Goal: Transaction & Acquisition: Obtain resource

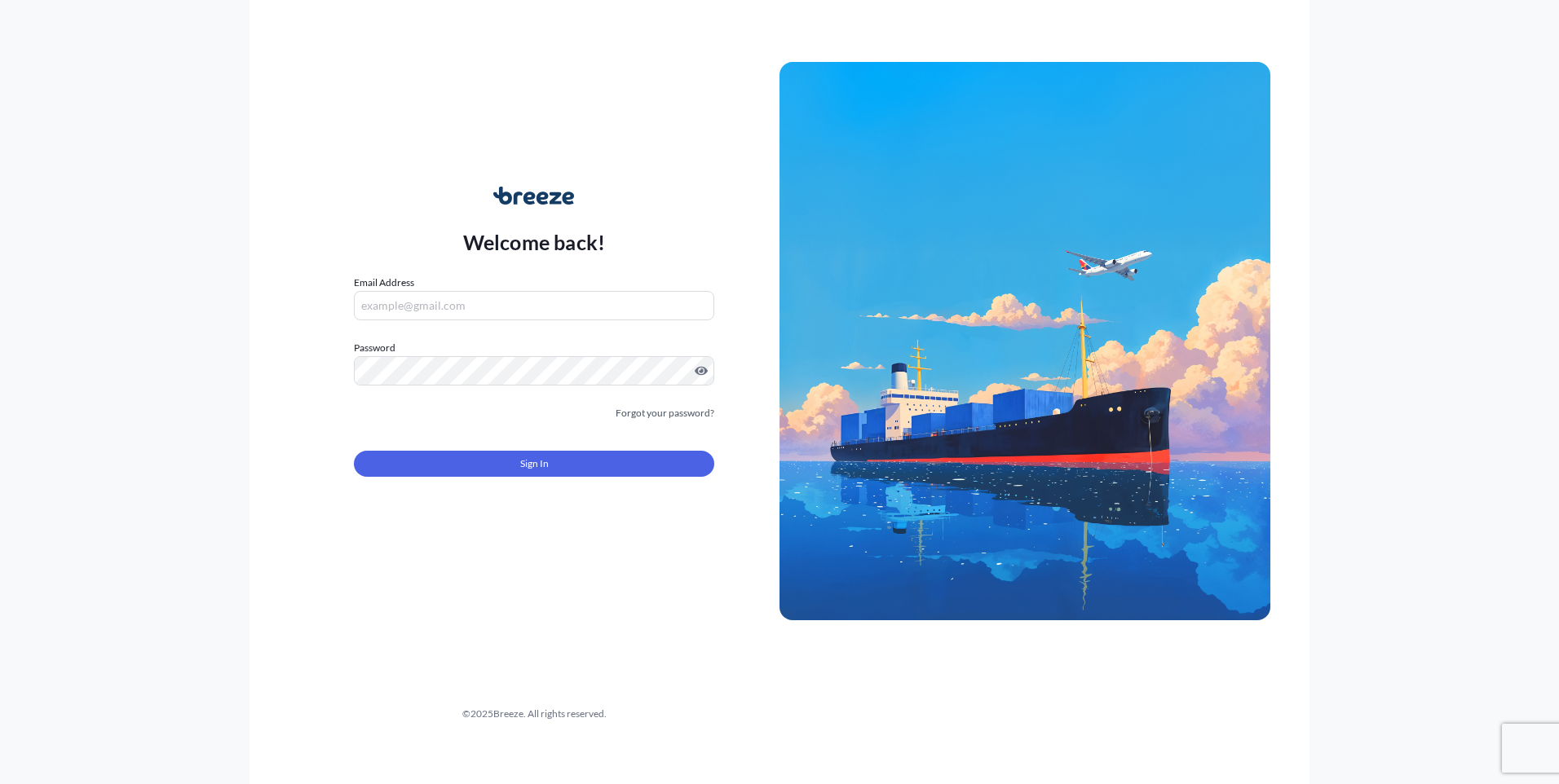
type input "[PERSON_NAME][EMAIL_ADDRESS][DOMAIN_NAME]"
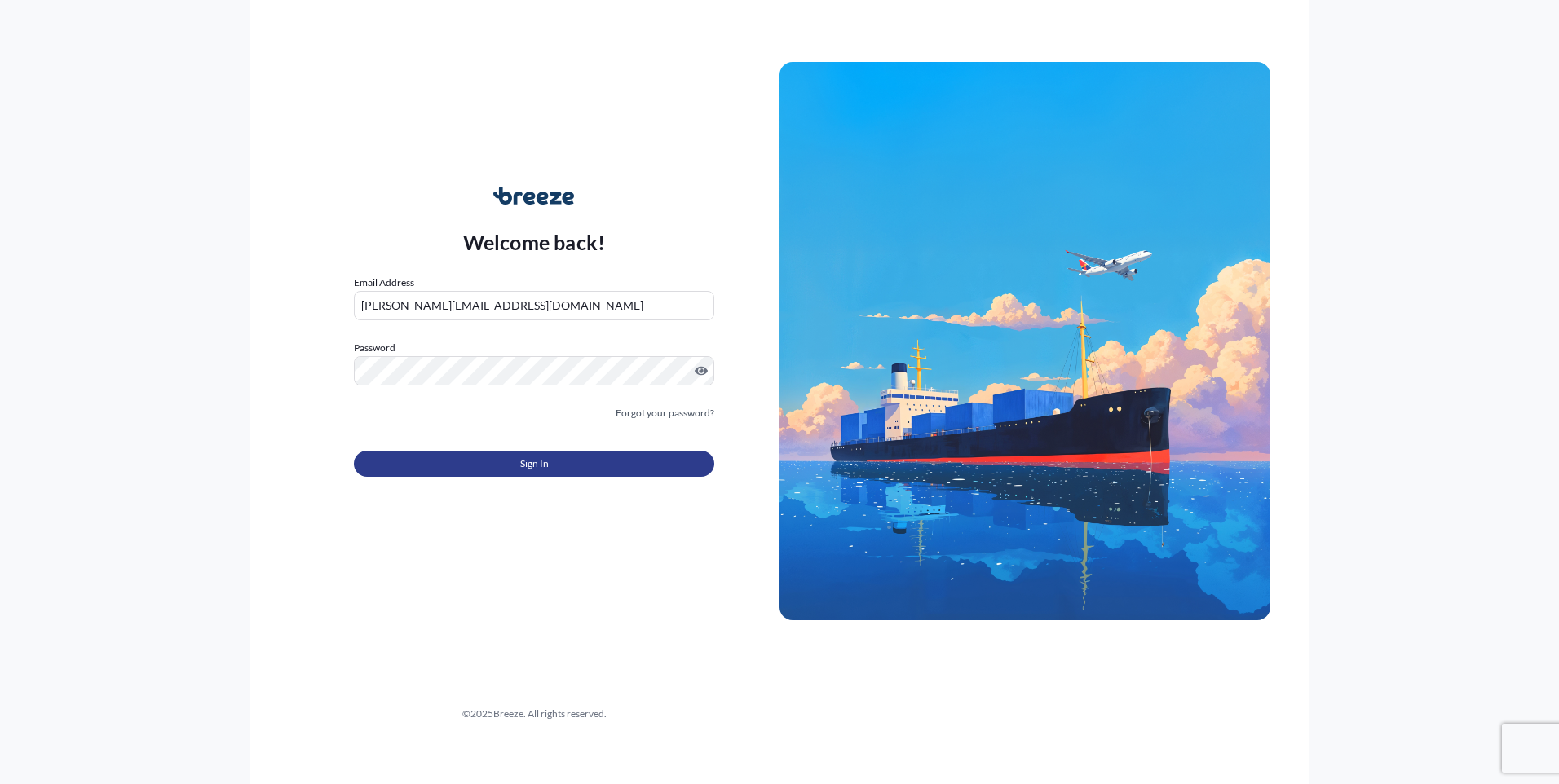
click at [546, 464] on span "Sign In" at bounding box center [534, 463] width 29 height 16
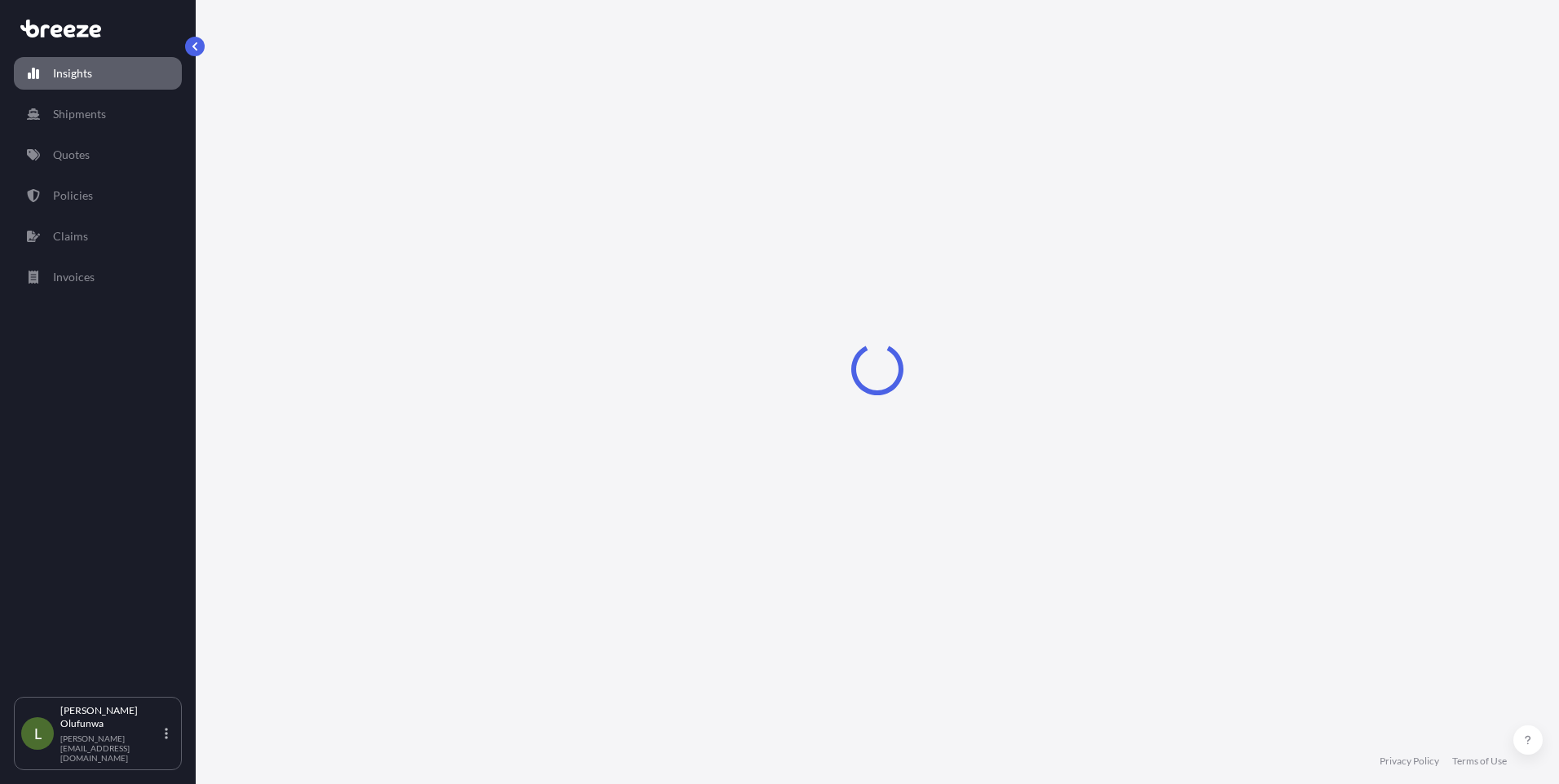
select select "2025"
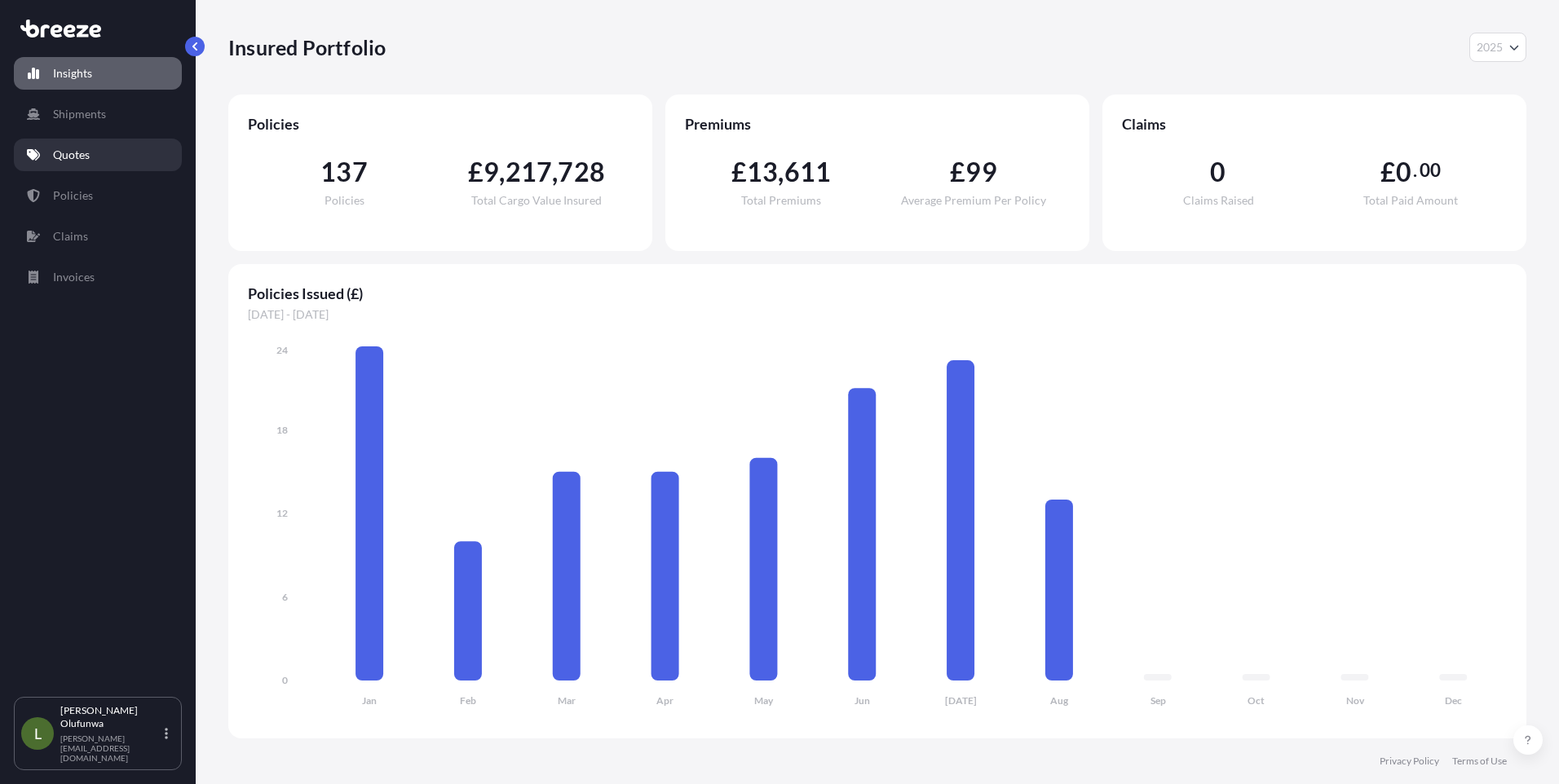
click at [70, 153] on p "Quotes" at bounding box center [71, 154] width 37 height 16
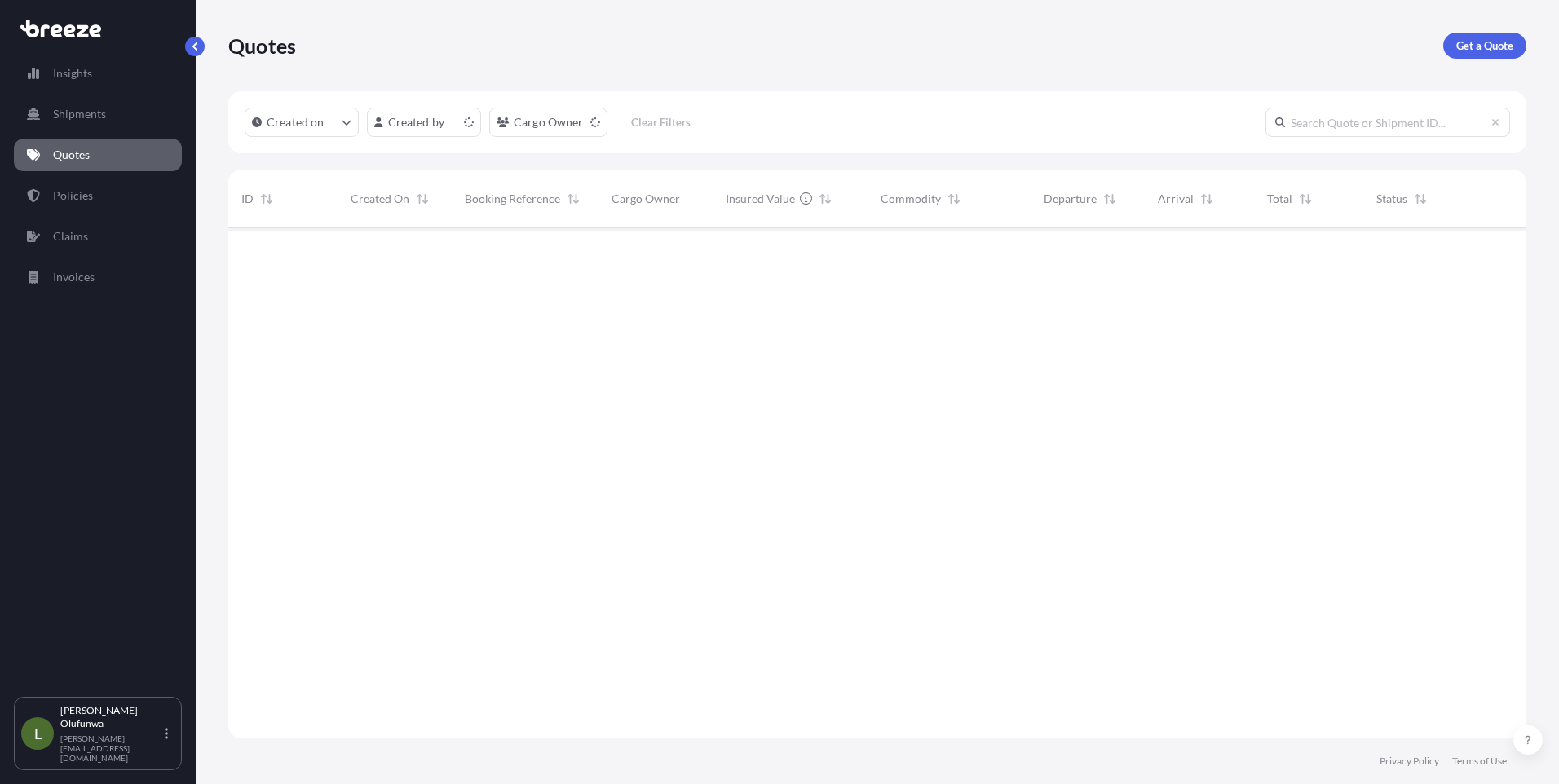
scroll to position [507, 1286]
click at [59, 153] on p "Quotes" at bounding box center [71, 154] width 37 height 16
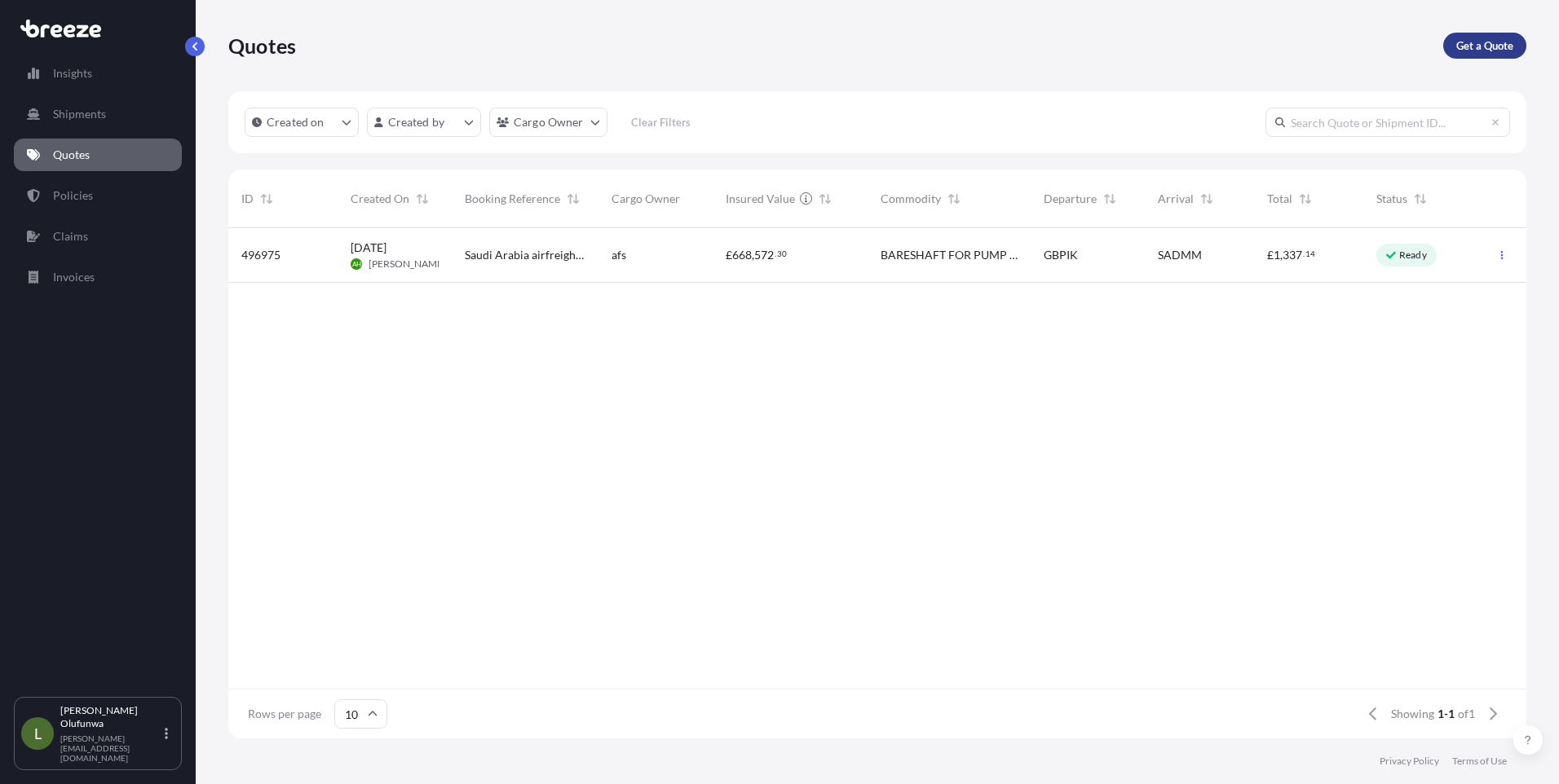
click at [1481, 44] on p "Get a Quote" at bounding box center [1485, 46] width 57 height 16
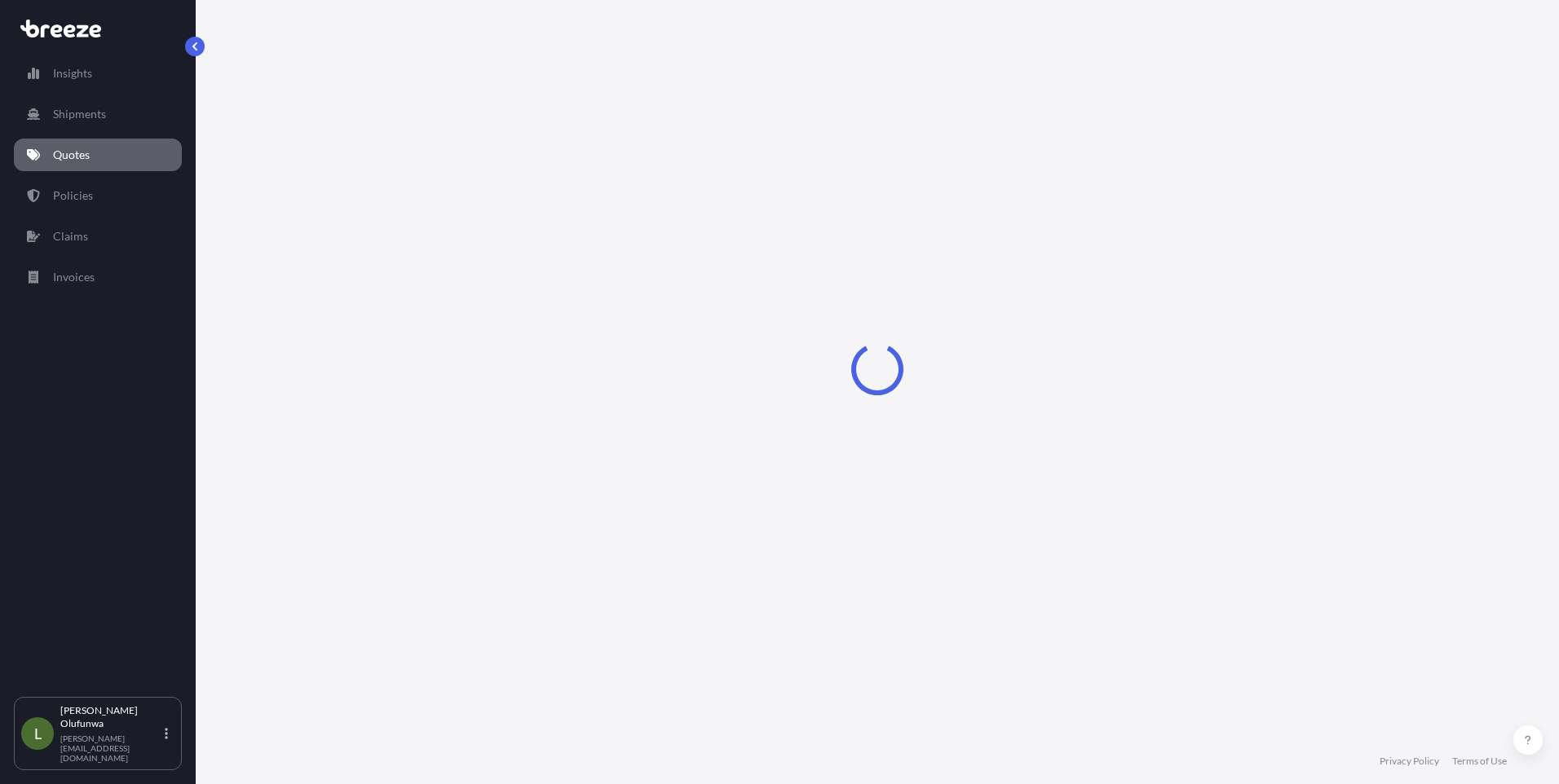
select select "Sea"
select select "1"
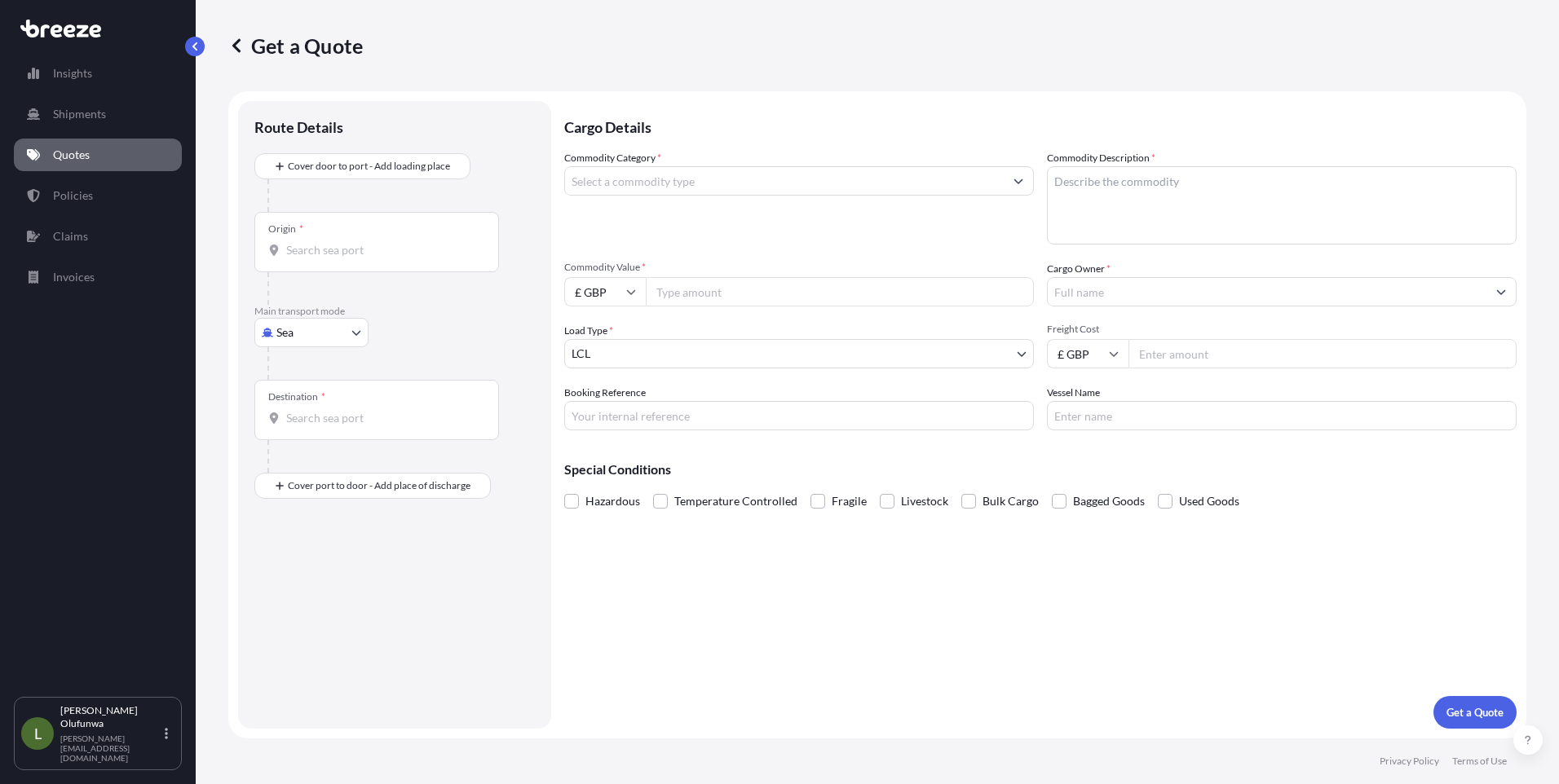
click at [316, 246] on input "Origin *" at bounding box center [382, 249] width 192 height 16
click at [382, 302] on span "CN YTN - Yantian Pt, [GEOGRAPHIC_DATA]" at bounding box center [420, 305] width 220 height 16
type input "CNYTN - Yantian Pt, [GEOGRAPHIC_DATA]"
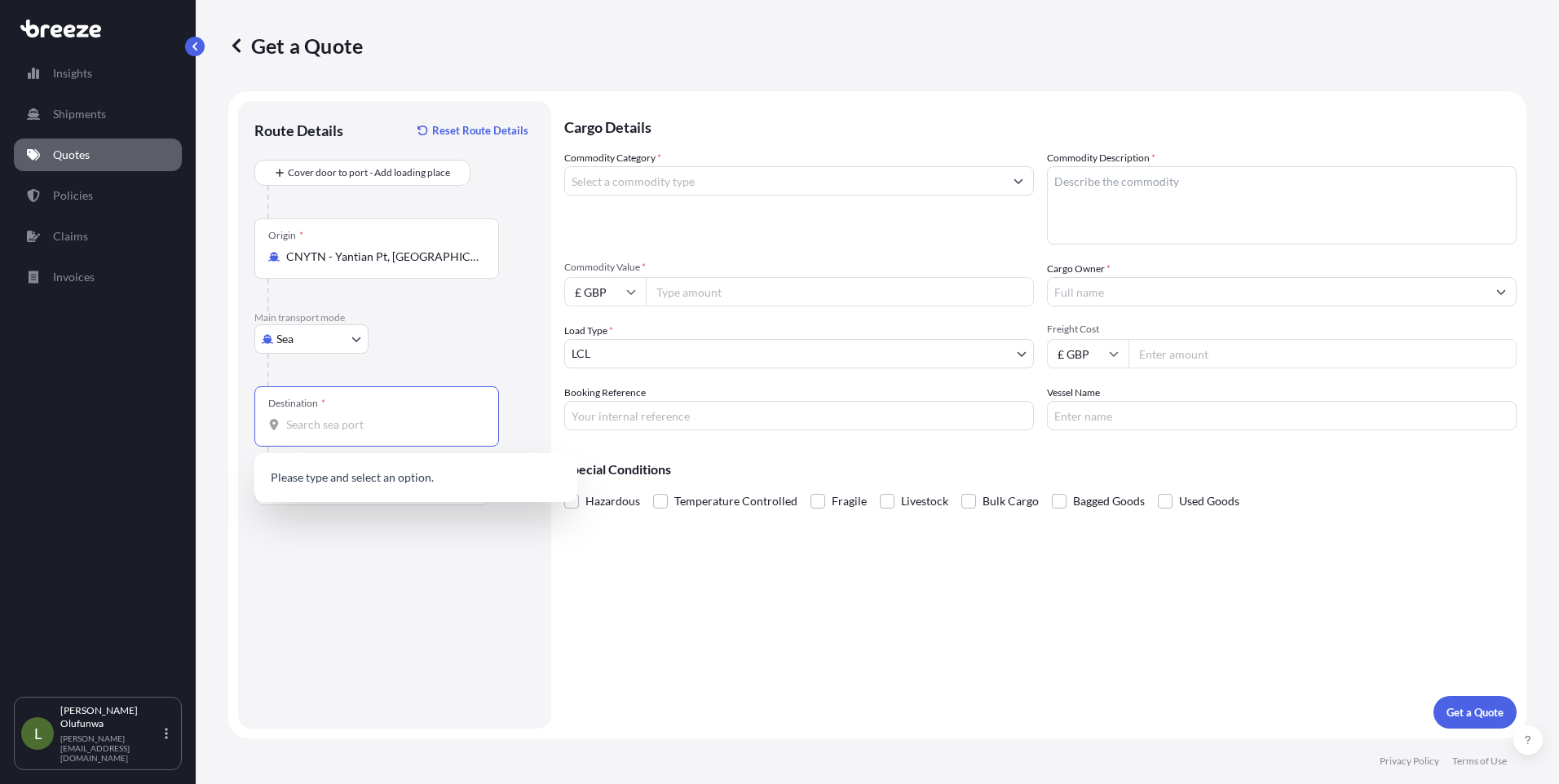
click at [399, 432] on input "Destination *" at bounding box center [382, 425] width 192 height 16
click at [399, 486] on span "GBFXT - Felixstowe, [GEOGRAPHIC_DATA]" at bounding box center [419, 479] width 219 height 16
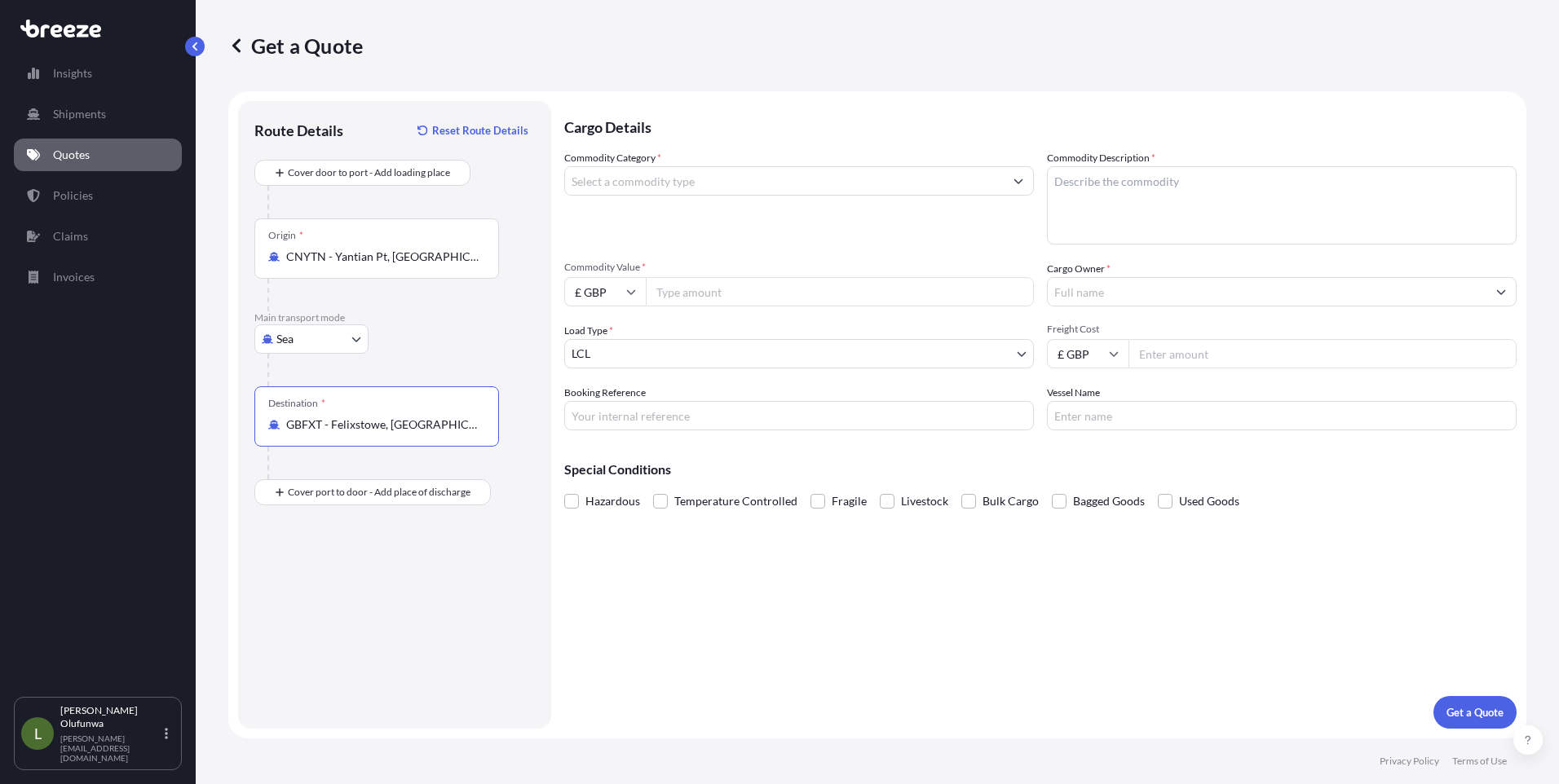
type input "GBFXT - Felixstowe, [GEOGRAPHIC_DATA]"
click at [701, 183] on input "Commodity Category *" at bounding box center [783, 181] width 439 height 30
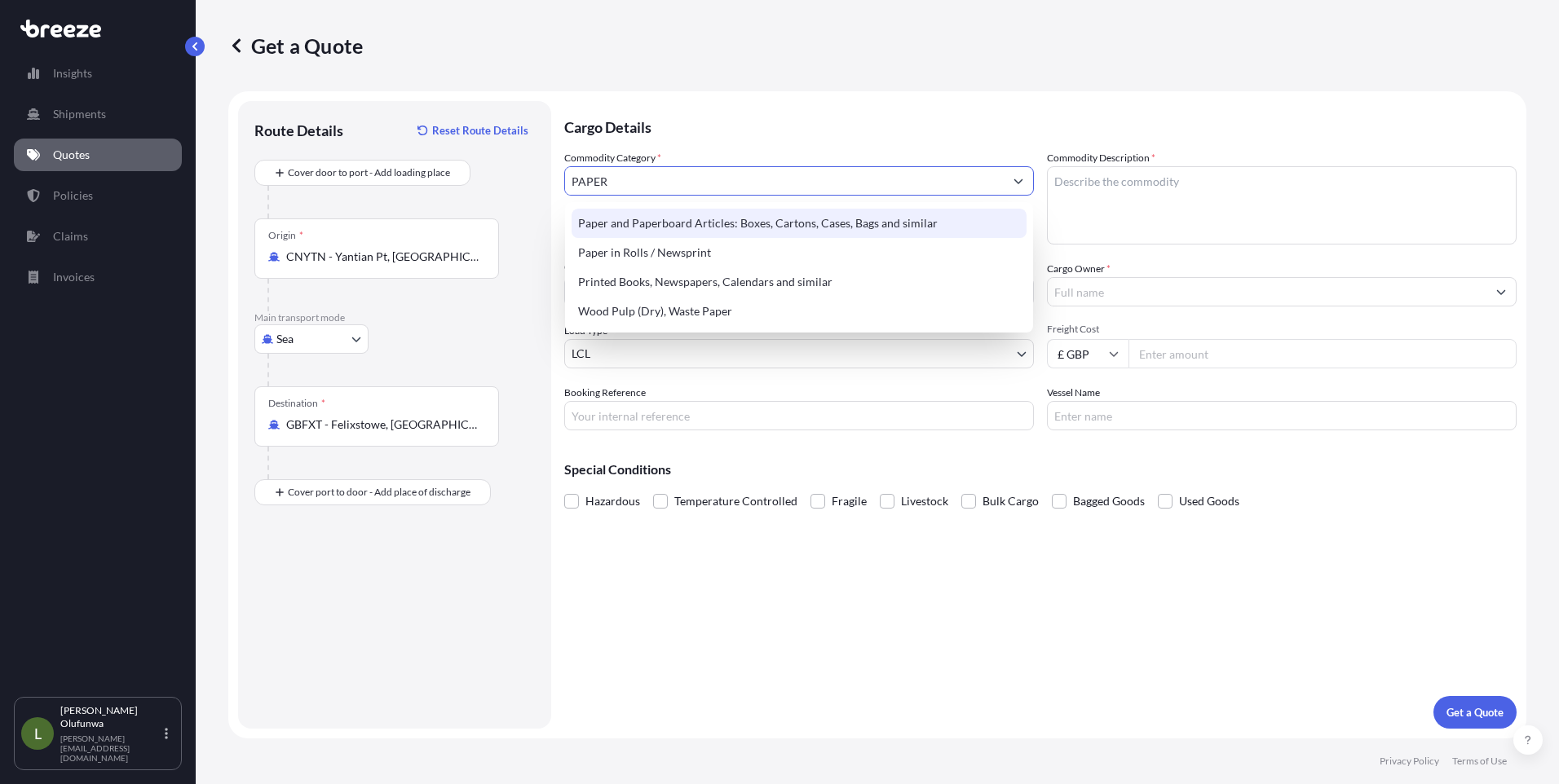
click at [699, 220] on div "Paper and Paperboard Articles: Boxes, Cartons, Cases, Bags and similar" at bounding box center [798, 224] width 455 height 30
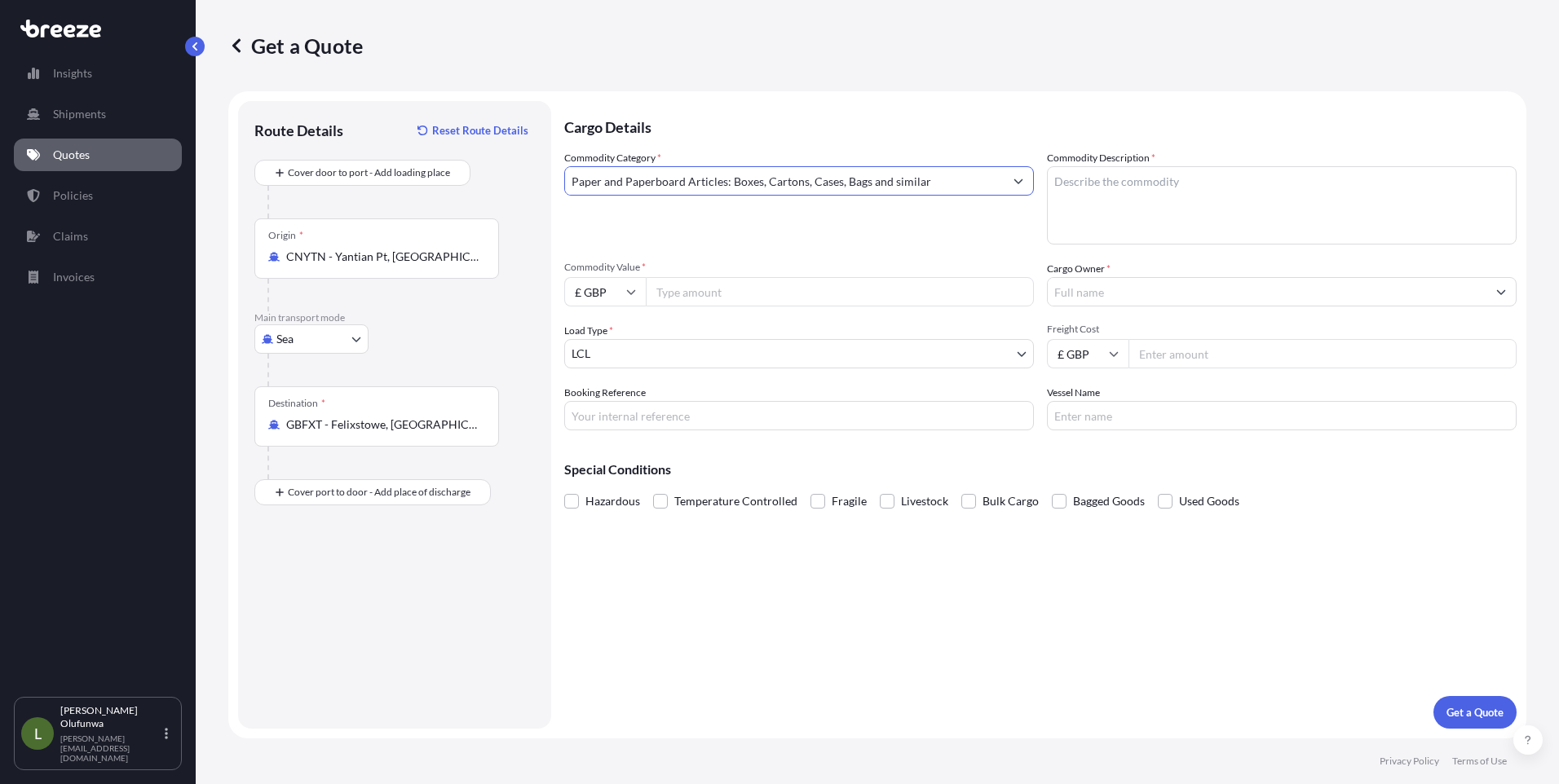
type input "Paper and Paperboard Articles: Boxes, Cartons, Cases, Bags and similar"
click at [1155, 195] on textarea "Commodity Description *" at bounding box center [1282, 205] width 469 height 78
type textarea "PACKAGING COMPONENTS"
click at [629, 291] on icon at bounding box center [631, 292] width 9 height 5
click at [603, 407] on div "$ USD" at bounding box center [604, 404] width 68 height 31
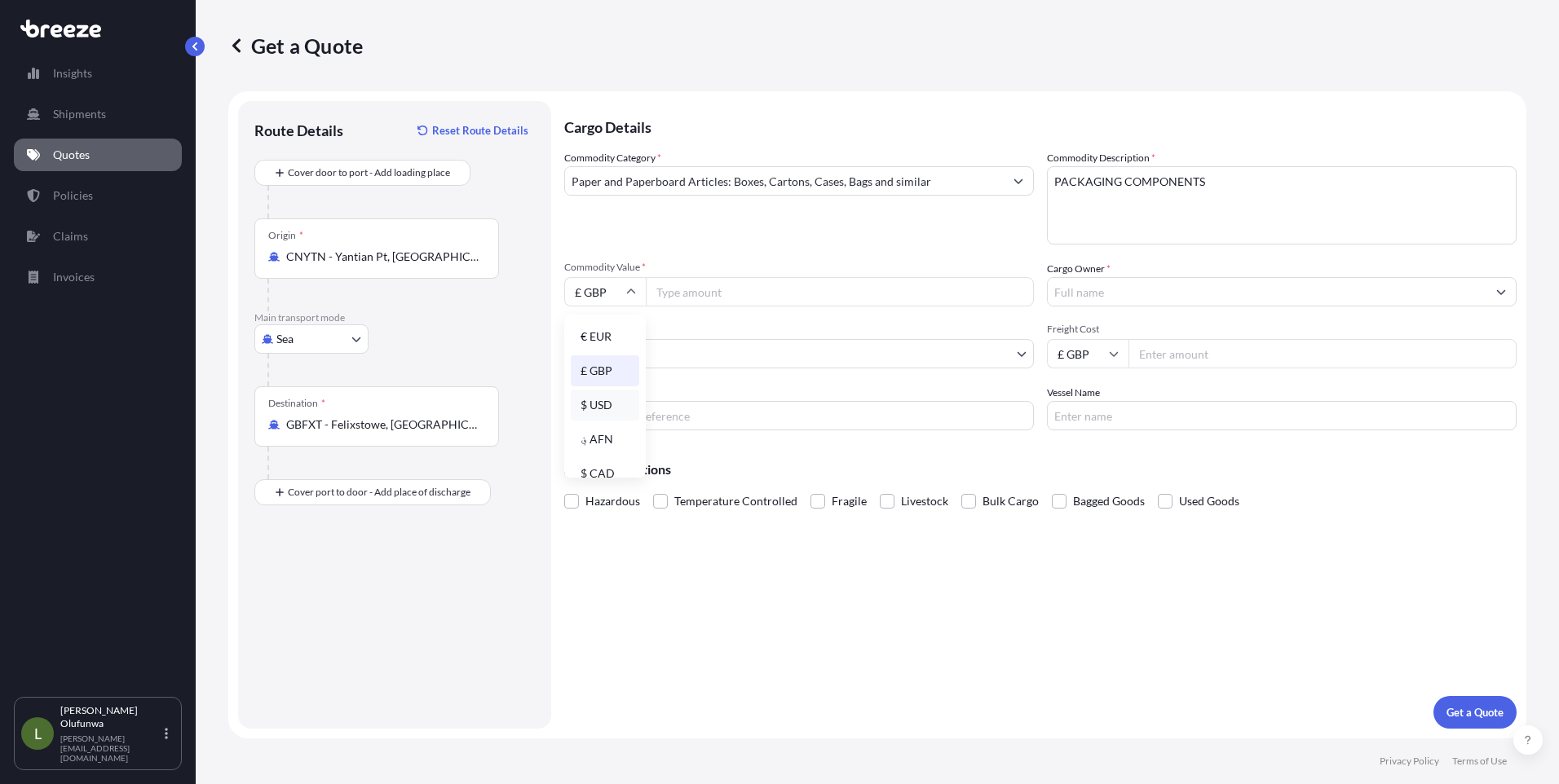
type input "$ USD"
click at [1090, 293] on input "Cargo Owner *" at bounding box center [1267, 292] width 439 height 30
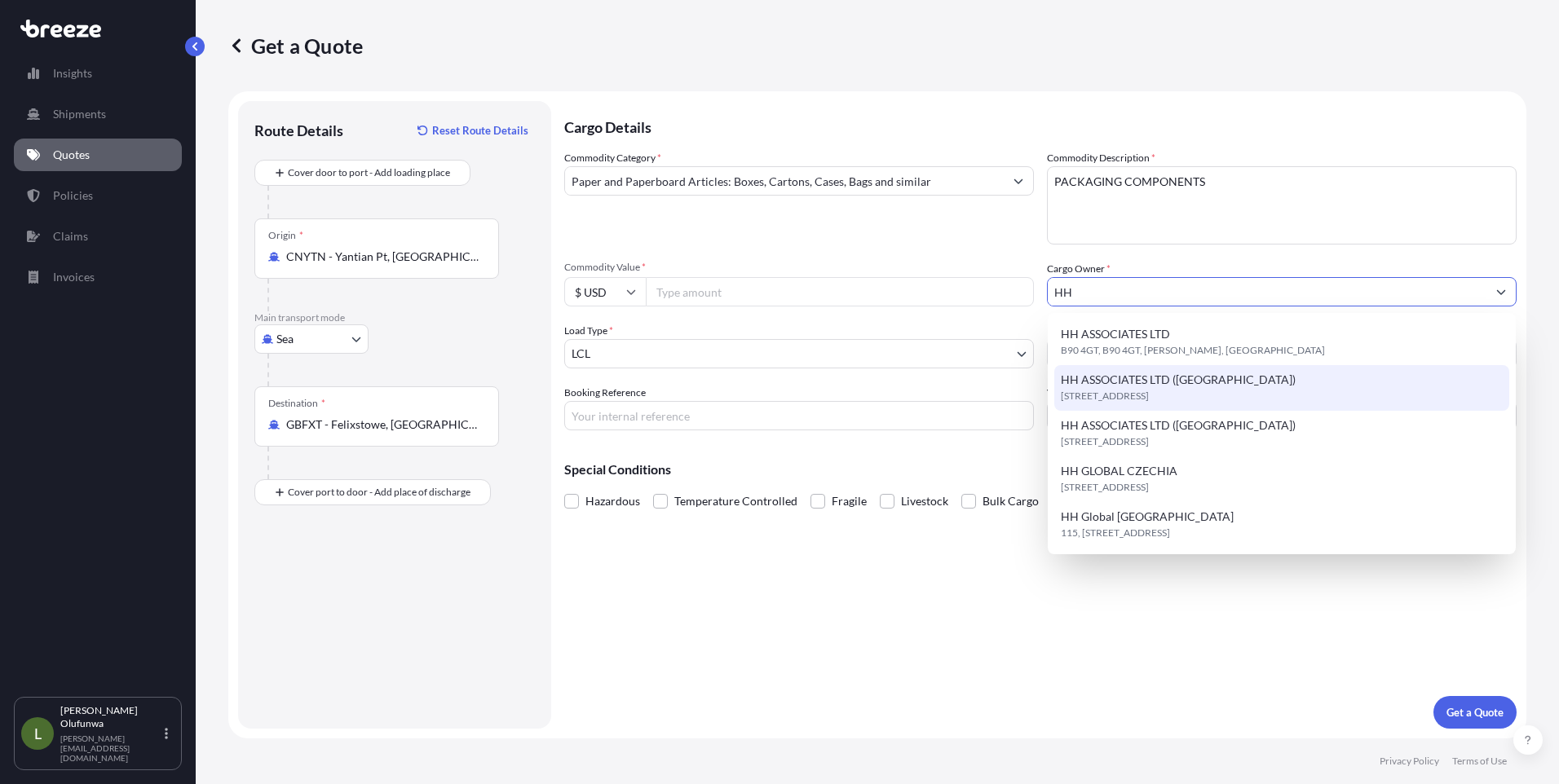
click at [1149, 396] on span "[STREET_ADDRESS]" at bounding box center [1104, 396] width 88 height 16
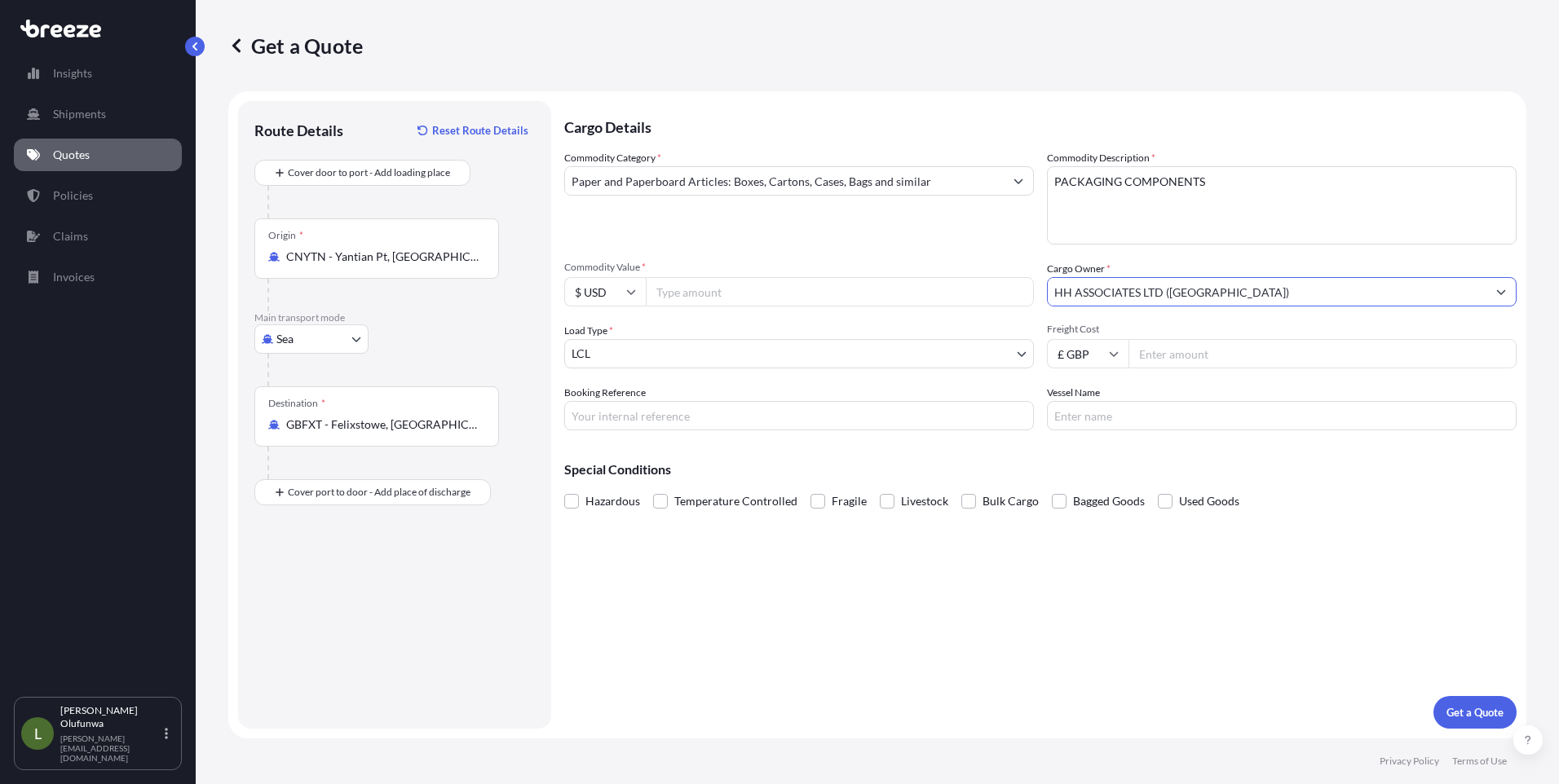
type input "HH ASSOCIATES LTD ([GEOGRAPHIC_DATA])"
click at [699, 361] on body "15 options available. 2 options available. 0 options available. 5 options avail…" at bounding box center [780, 392] width 1559 height 784
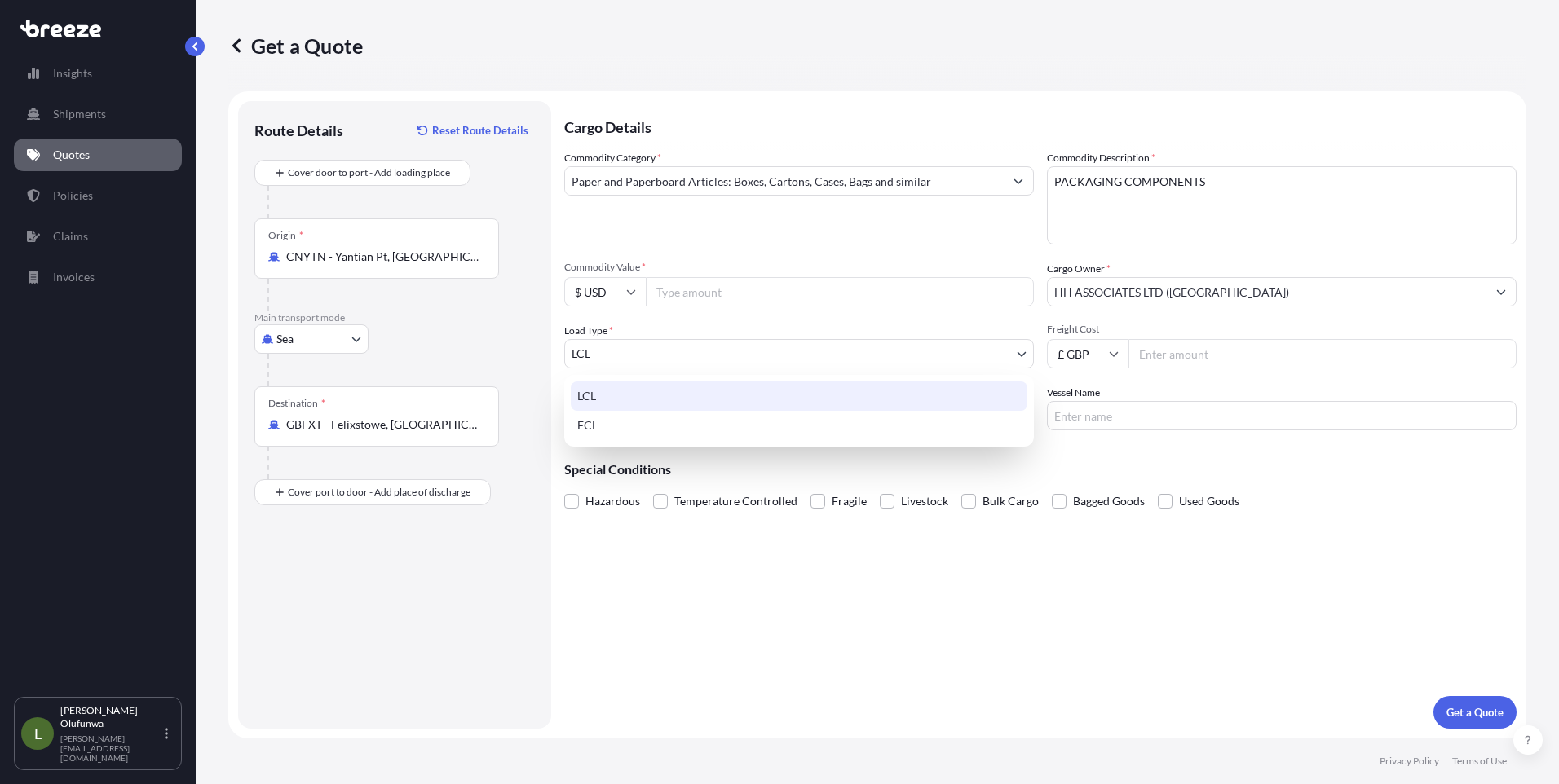
click at [595, 399] on div "LCL" at bounding box center [798, 396] width 457 height 30
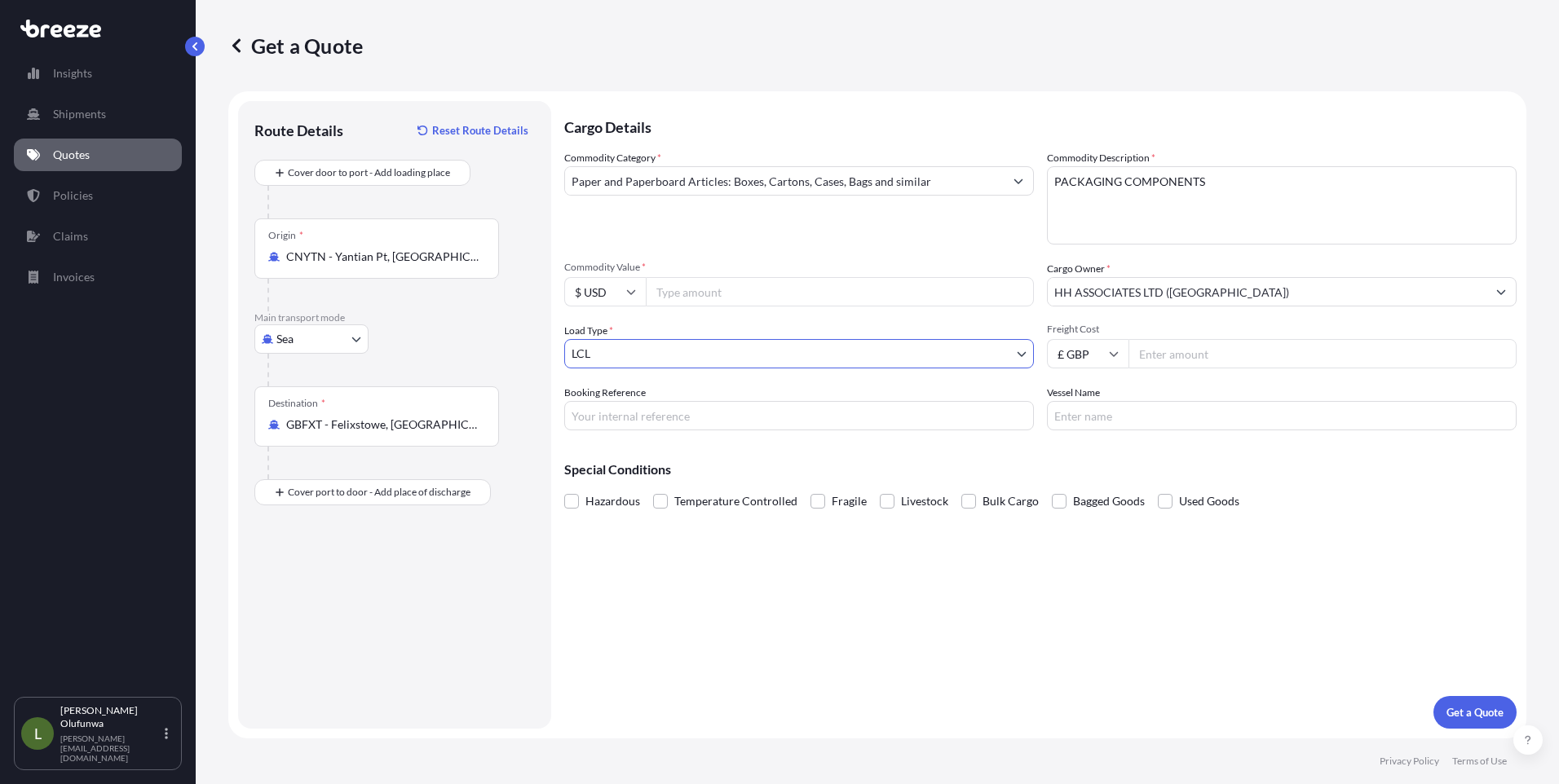
click at [1099, 357] on input "£ GBP" at bounding box center [1088, 353] width 81 height 30
click at [1080, 467] on div "$ USD" at bounding box center [1088, 466] width 68 height 31
type input "$ USD"
click at [1158, 356] on input "Freight Cost" at bounding box center [1322, 353] width 388 height 30
type input "125.00"
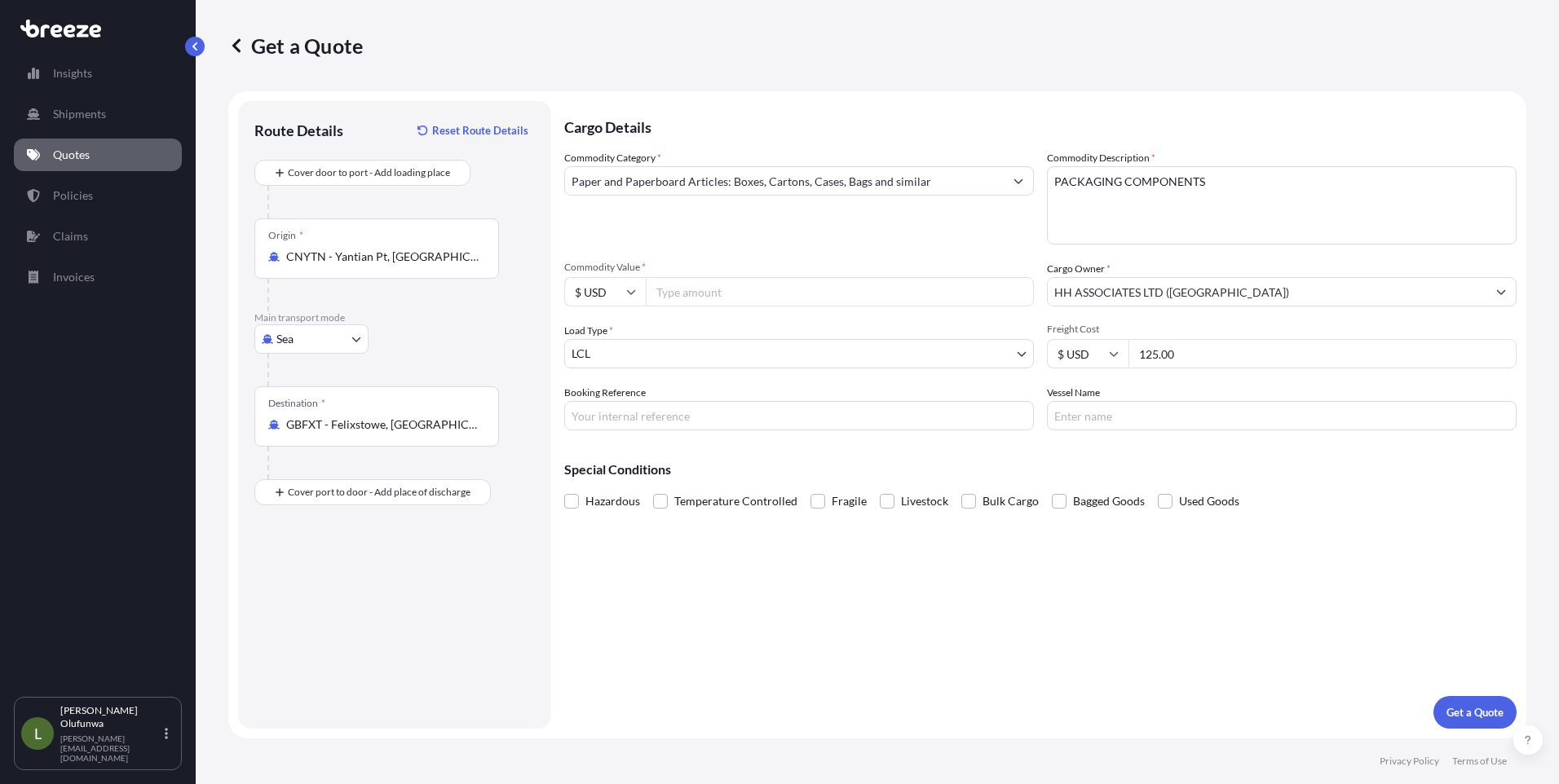
click at [658, 420] on input "Booking Reference" at bounding box center [799, 416] width 469 height 30
type input "AI19471"
type input "OOCL [GEOGRAPHIC_DATA]"
click at [625, 299] on input "$ USD" at bounding box center [605, 292] width 81 height 30
click at [608, 368] on div "£ GBP" at bounding box center [604, 370] width 68 height 31
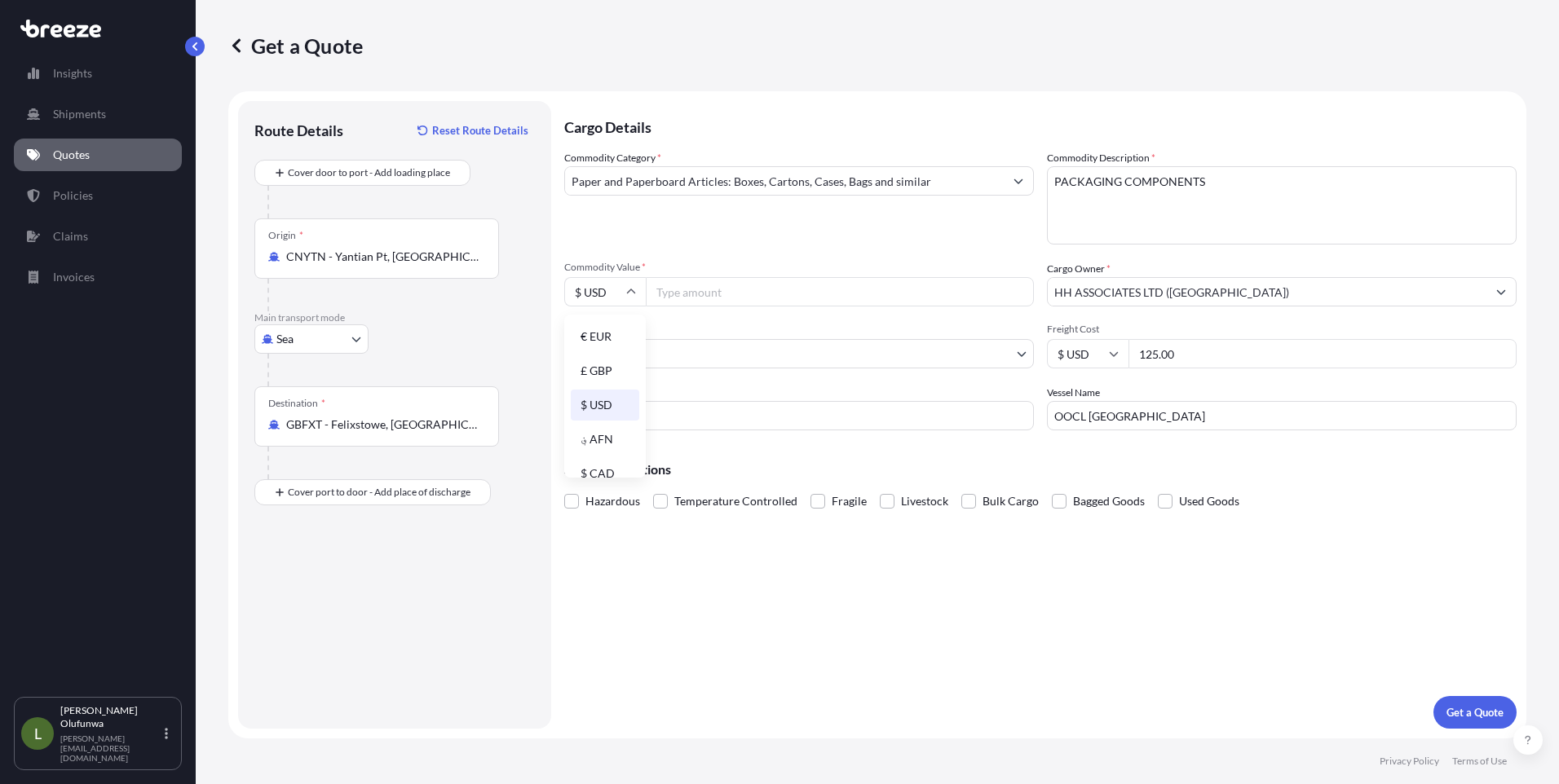
type input "£ GBP"
click at [706, 276] on div "Commodity Value * £ GBP" at bounding box center [799, 283] width 469 height 46
click at [706, 289] on input "Commodity Value *" at bounding box center [840, 292] width 388 height 30
paste input "10609.71"
type input "10609.71"
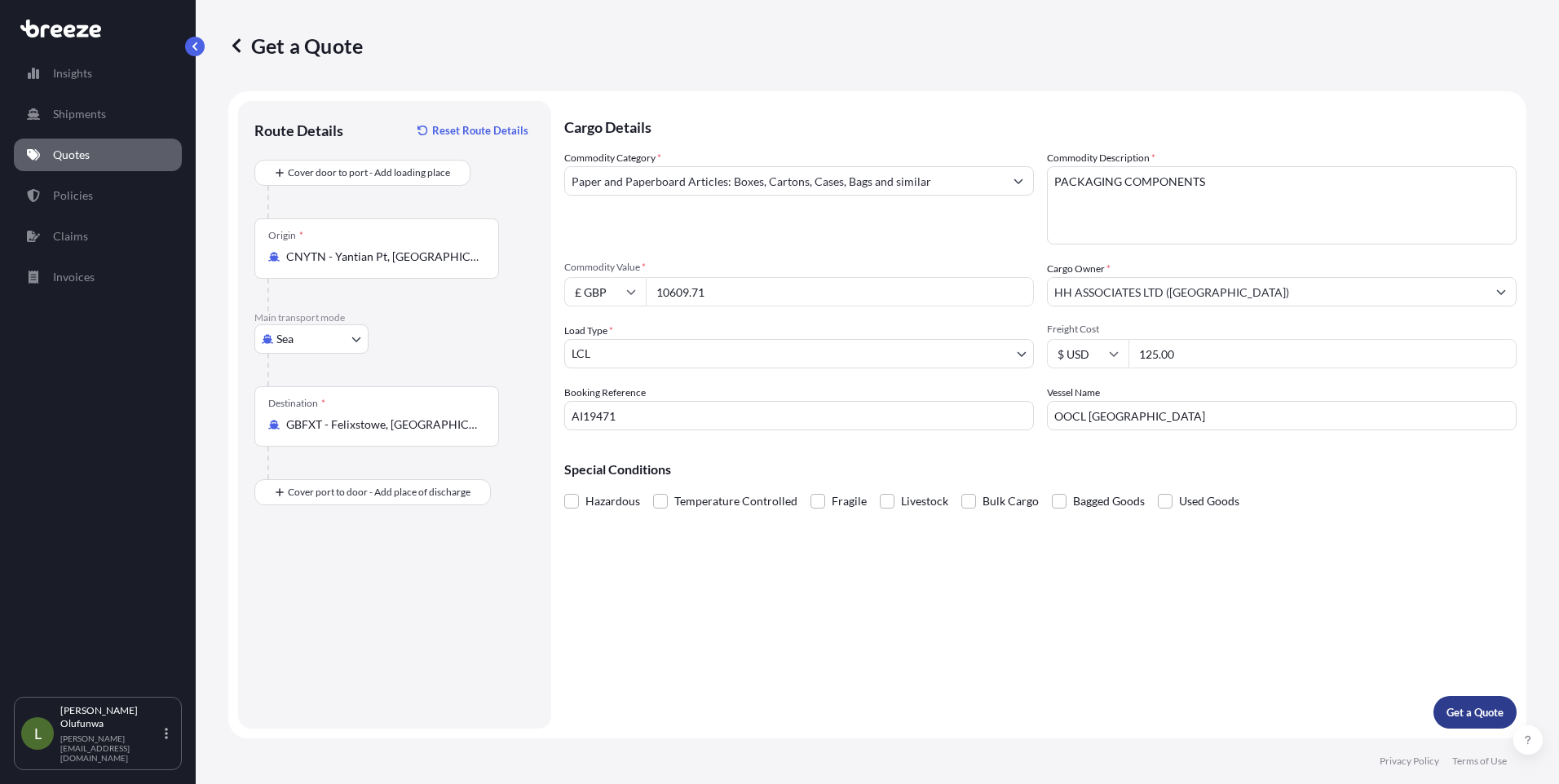
click at [1457, 717] on p "Get a Quote" at bounding box center [1475, 712] width 57 height 16
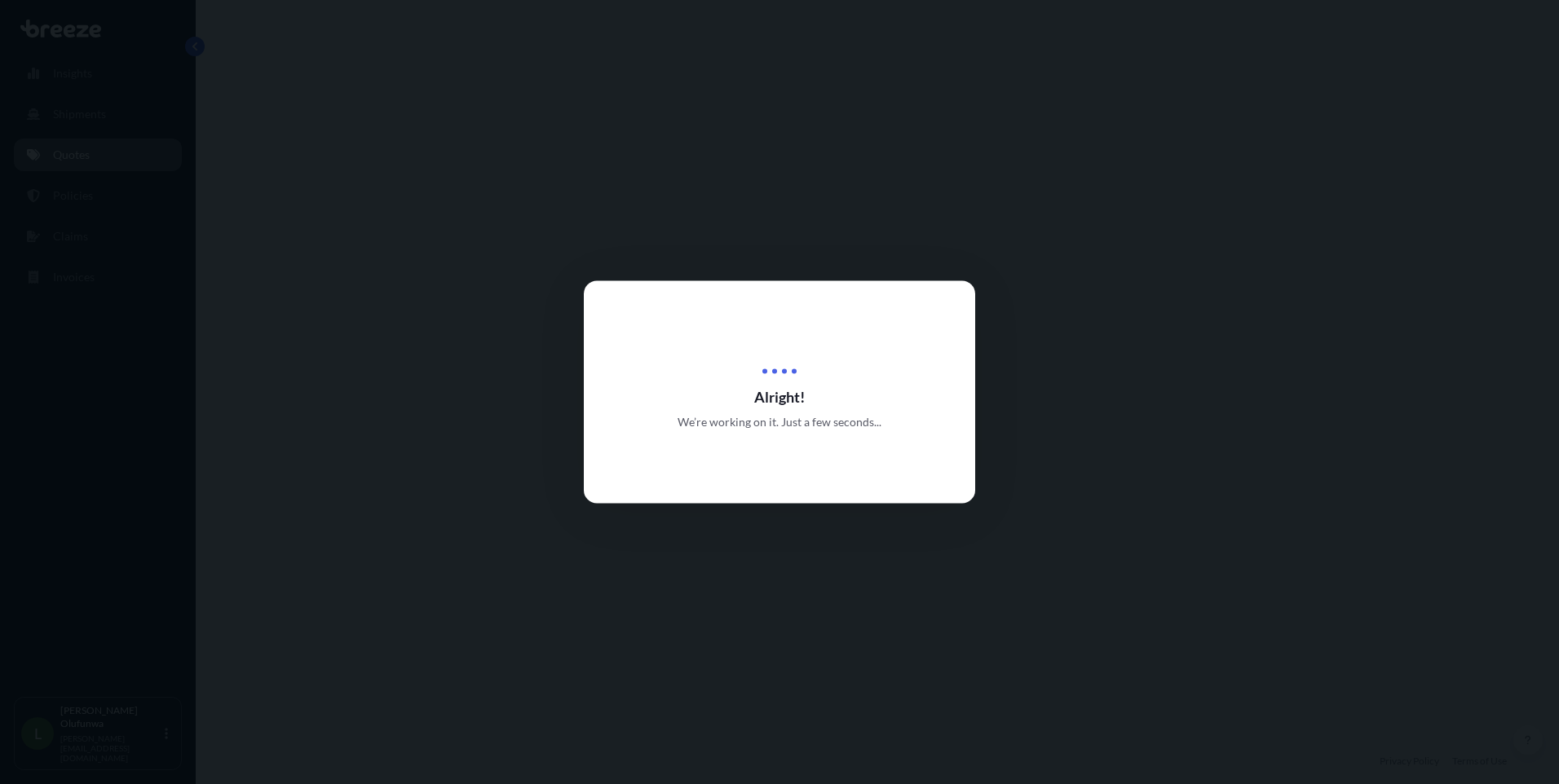
select select "Sea"
select select "1"
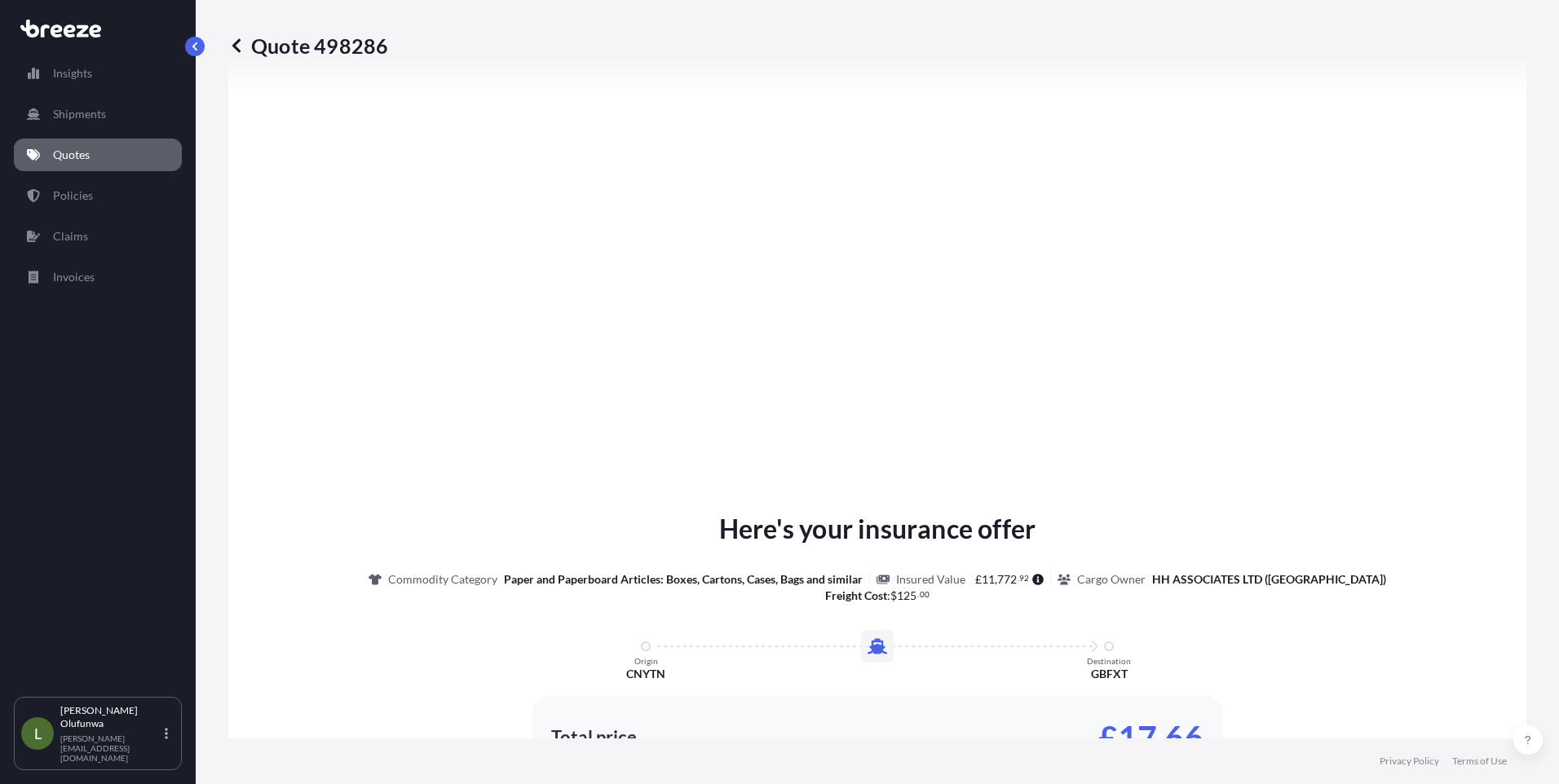
scroll to position [1803, 0]
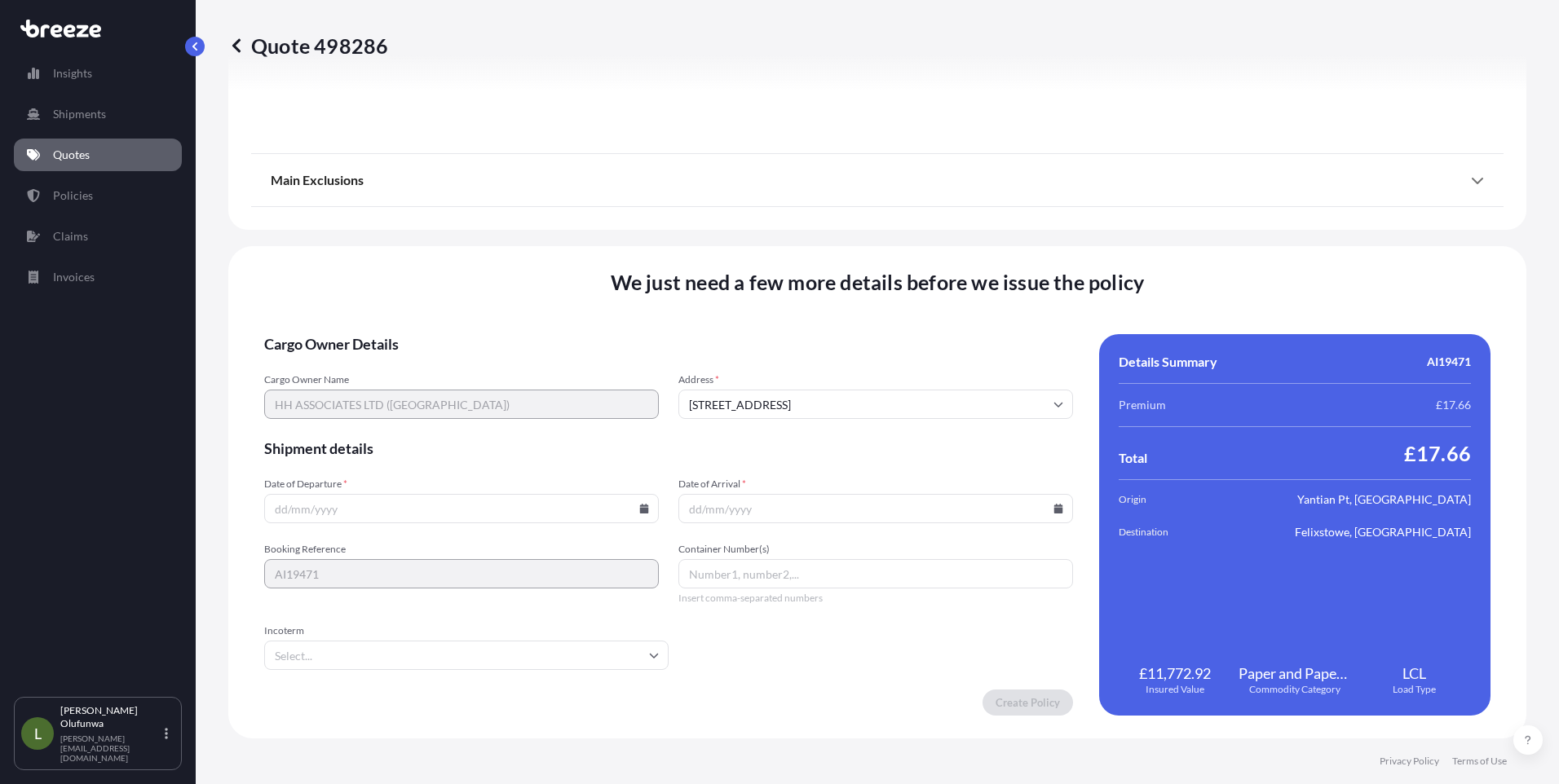
click at [642, 510] on icon at bounding box center [644, 509] width 9 height 10
click at [527, 231] on icon at bounding box center [524, 234] width 5 height 9
click at [422, 398] on button "20" at bounding box center [421, 394] width 26 height 26
type input "[DATE]"
click at [1052, 501] on input "Date of Arrival *" at bounding box center [876, 509] width 394 height 30
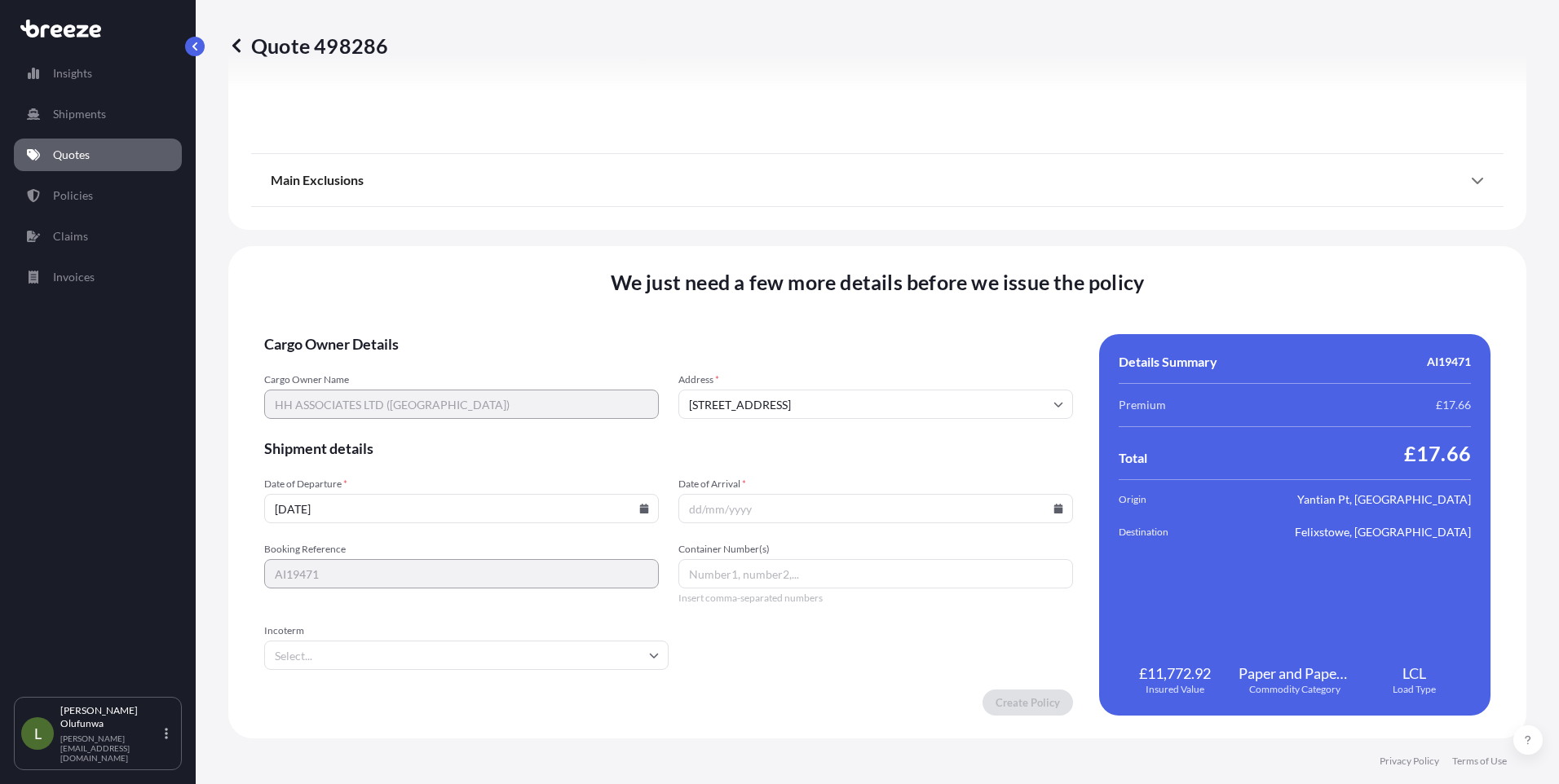
click at [1054, 508] on icon at bounding box center [1058, 509] width 9 height 10
click at [980, 231] on icon at bounding box center [982, 234] width 5 height 9
click at [931, 238] on button at bounding box center [935, 234] width 26 height 26
click at [989, 398] on button "28" at bounding box center [984, 394] width 26 height 26
type input "[DATE]"
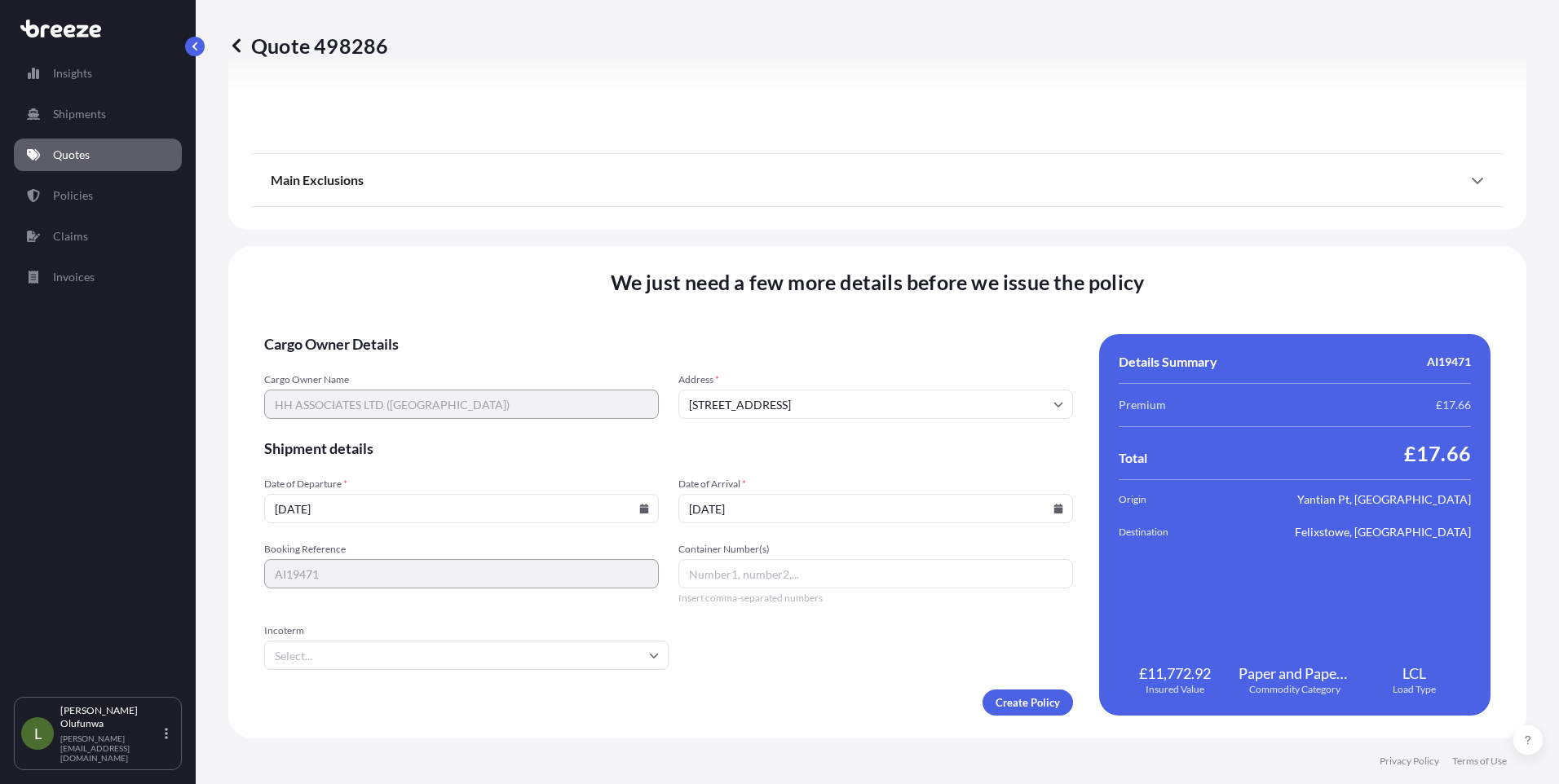
click at [724, 574] on input "Container Number(s)" at bounding box center [876, 574] width 394 height 30
click at [779, 587] on input "Container Number(s)" at bounding box center [876, 574] width 394 height 30
paste input "TIIU4289555"
type input "TIIU4289555"
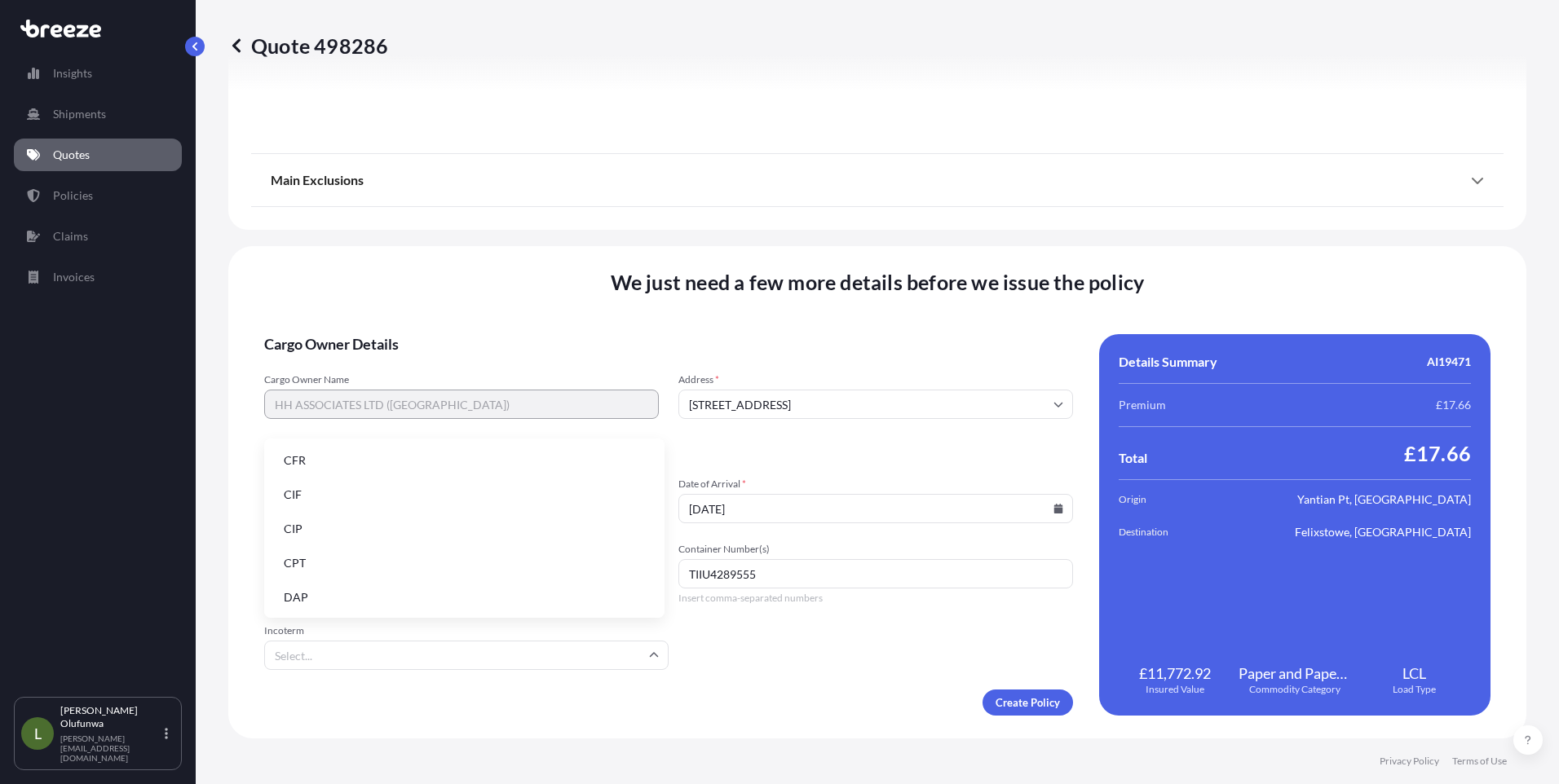
click at [327, 659] on input "Incoterm" at bounding box center [467, 655] width 404 height 30
click at [317, 595] on li "FOB" at bounding box center [464, 595] width 387 height 31
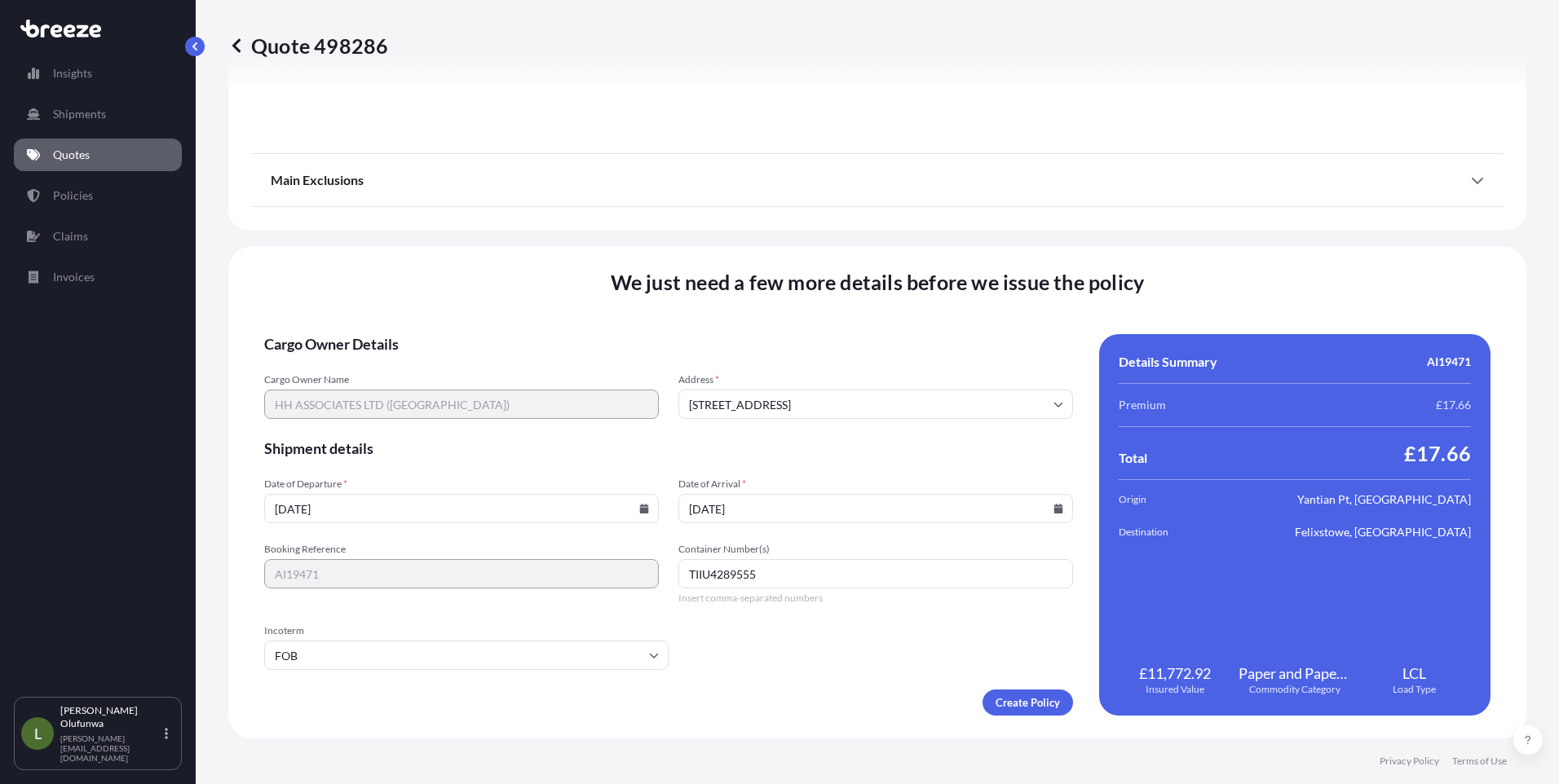
click at [644, 660] on input "FOB" at bounding box center [467, 655] width 404 height 30
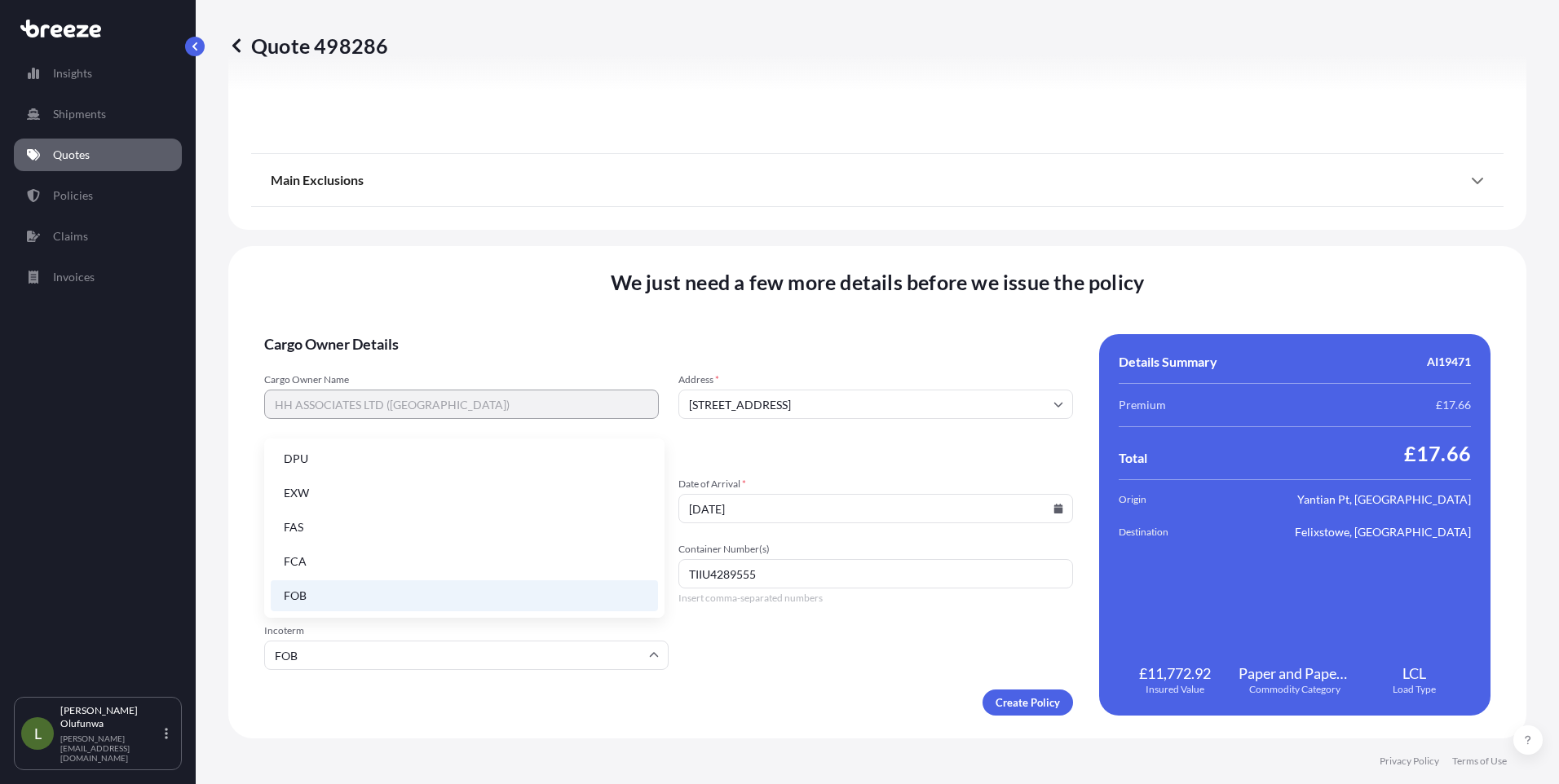
click at [304, 491] on li "EXW" at bounding box center [464, 492] width 387 height 31
type input "EXW"
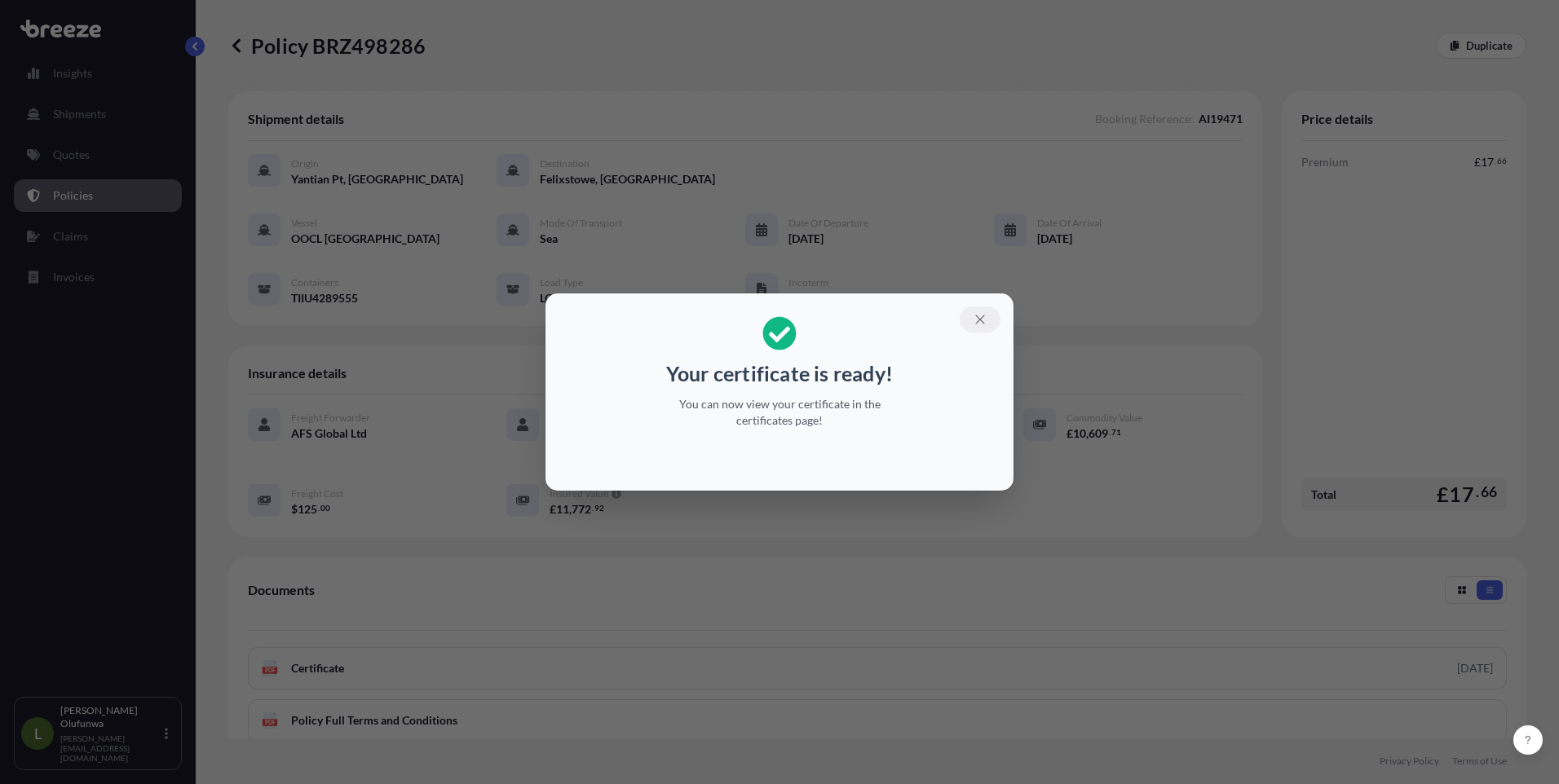
click at [979, 320] on icon "button" at bounding box center [980, 319] width 15 height 15
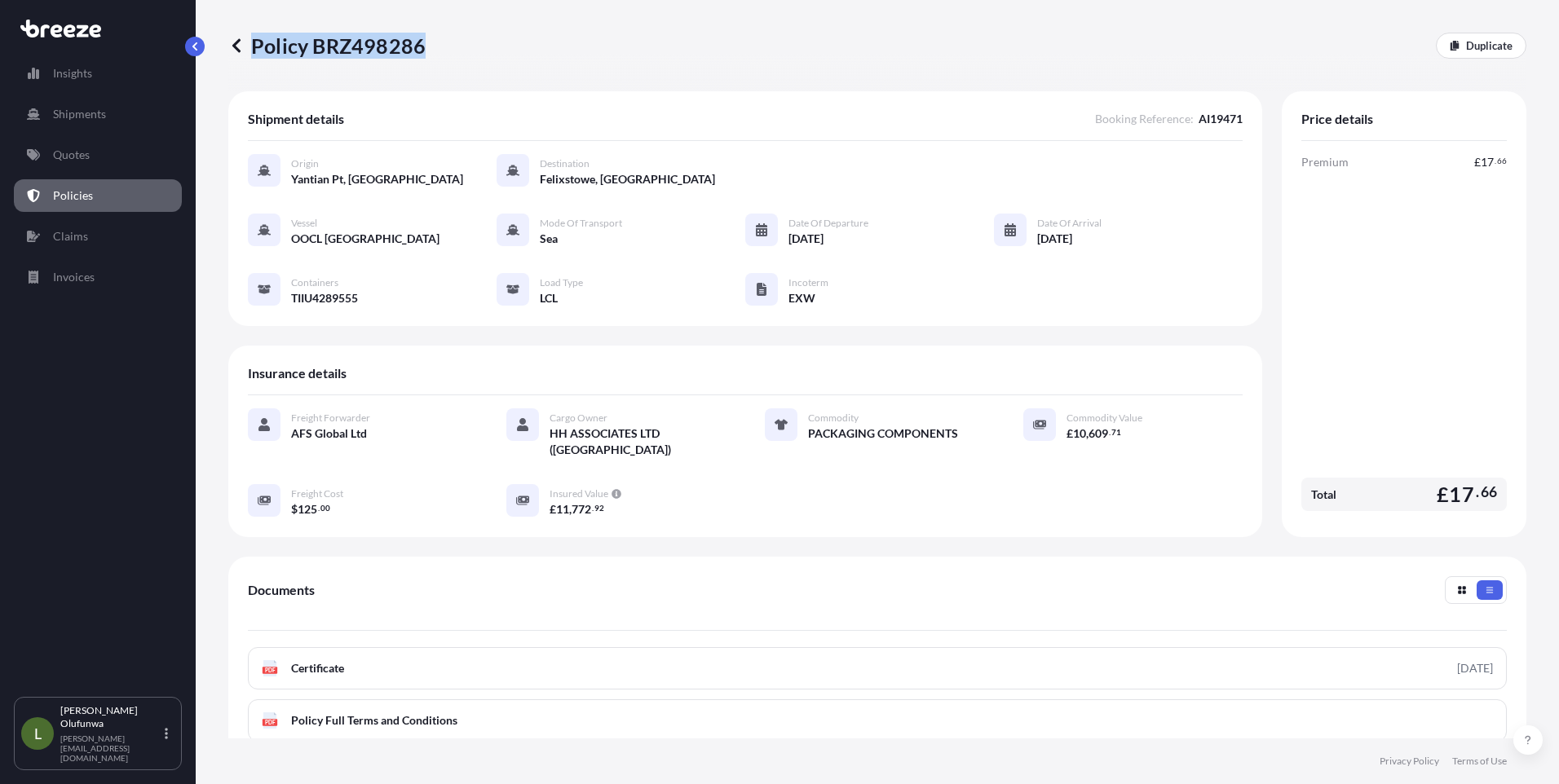
drag, startPoint x: 437, startPoint y: 48, endPoint x: 421, endPoint y: 45, distance: 16.3
click at [421, 45] on div "Policy BRZ498286 Duplicate" at bounding box center [877, 46] width 1299 height 26
copy p "Policy BRZ498286"
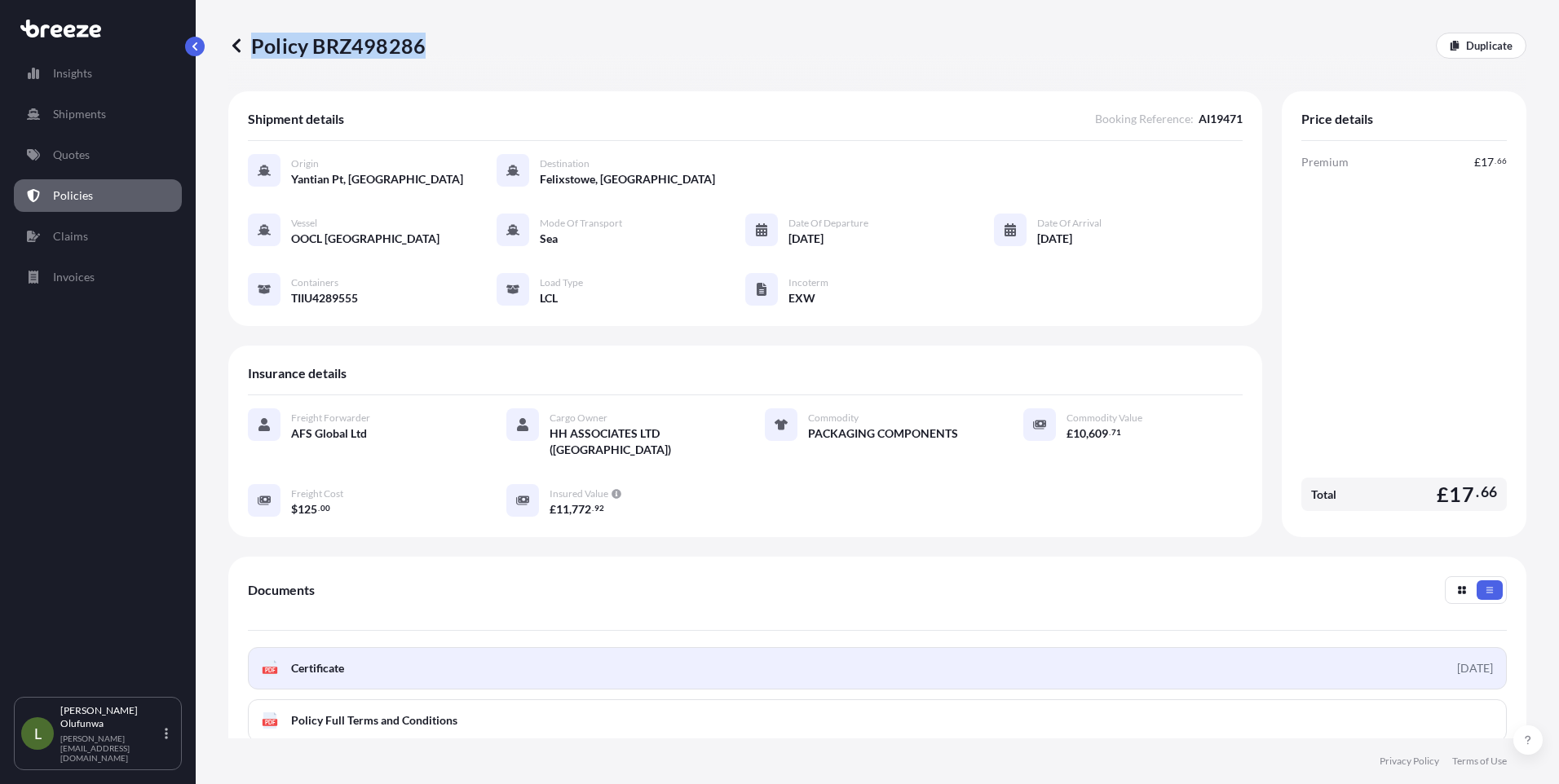
click at [330, 660] on span "Certificate" at bounding box center [318, 668] width 53 height 16
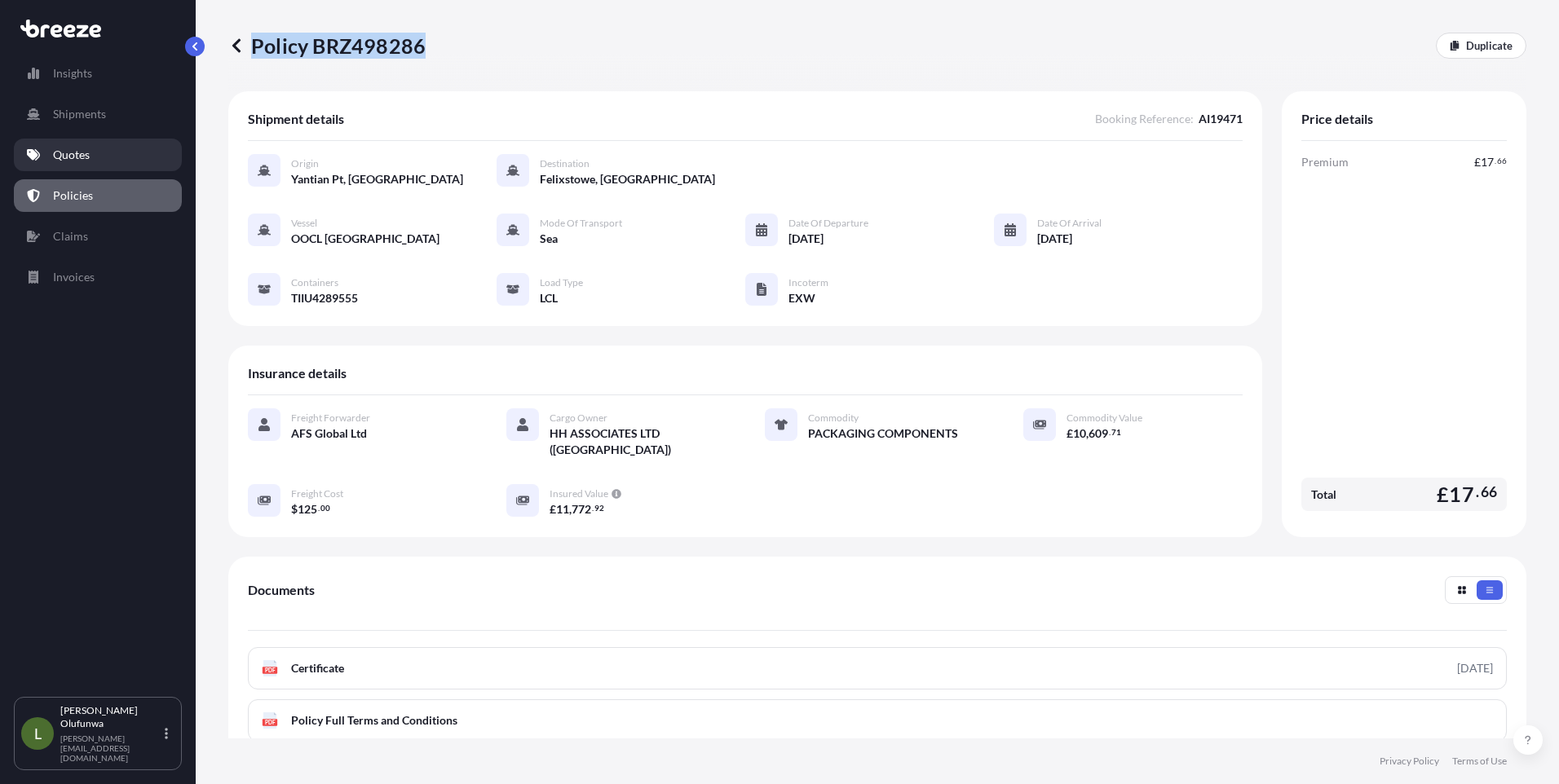
click at [67, 160] on p "Quotes" at bounding box center [71, 154] width 37 height 16
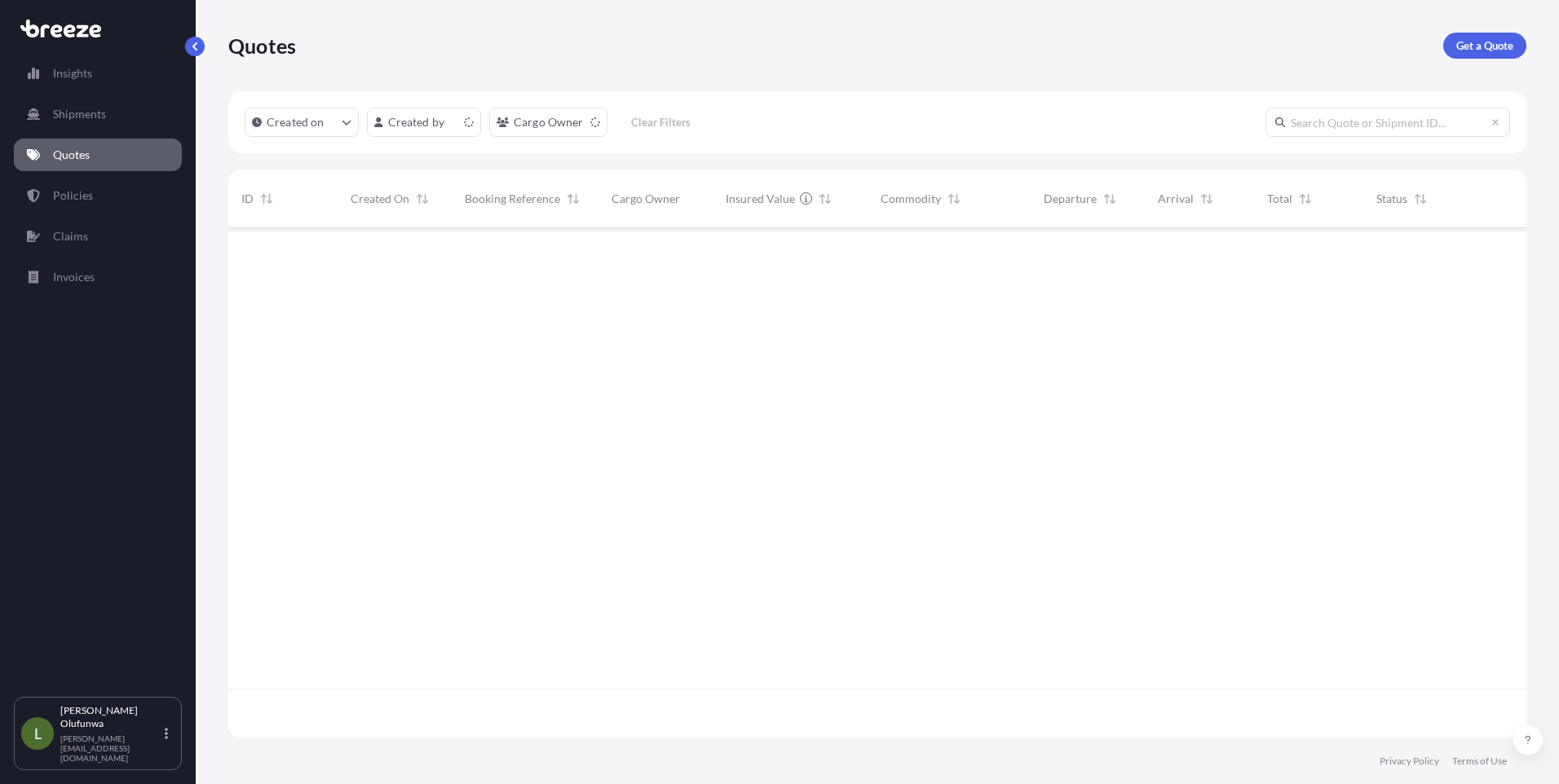
scroll to position [507, 1286]
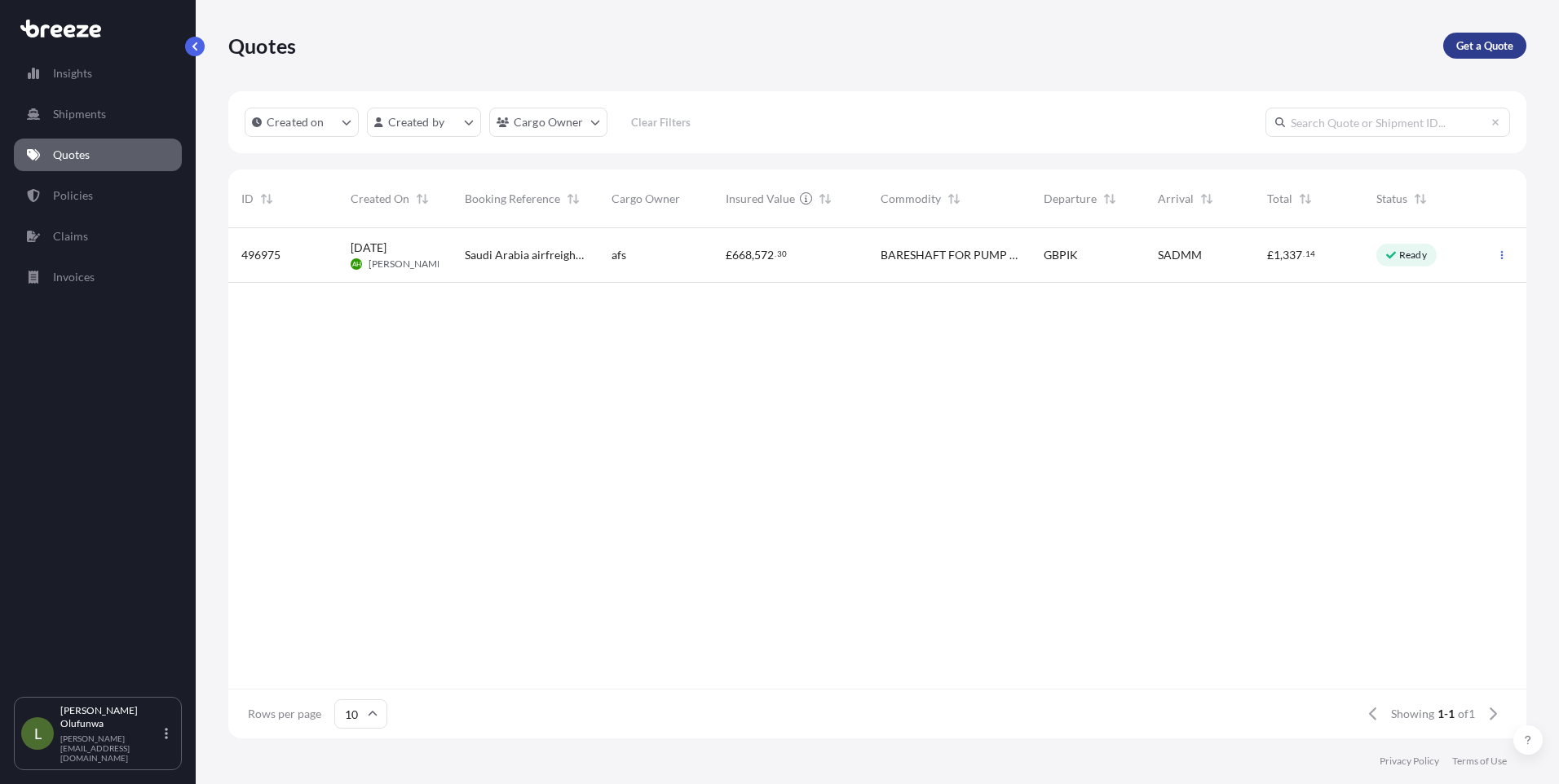
click at [1459, 52] on p "Get a Quote" at bounding box center [1485, 46] width 57 height 16
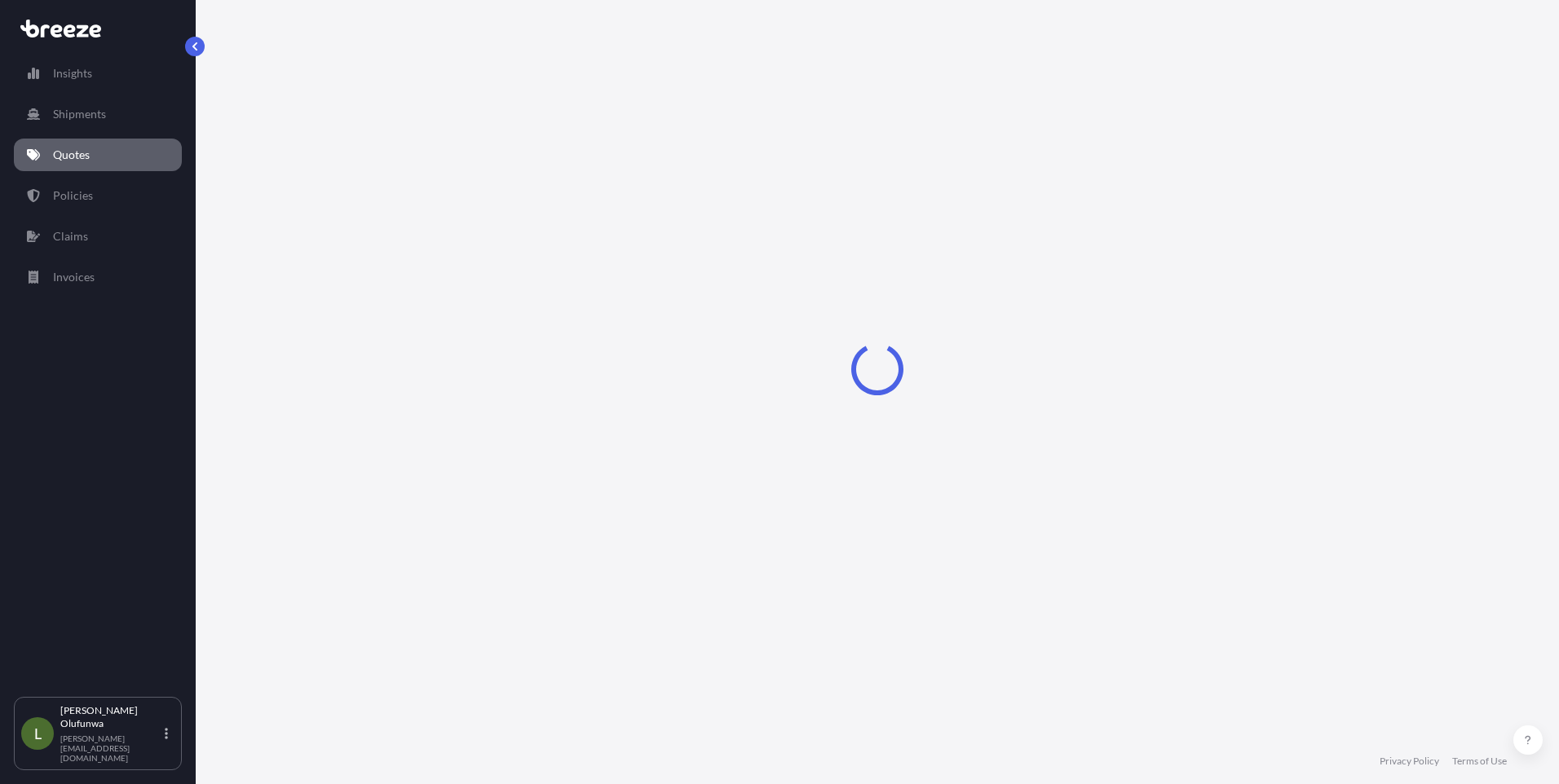
select select "Sea"
select select "1"
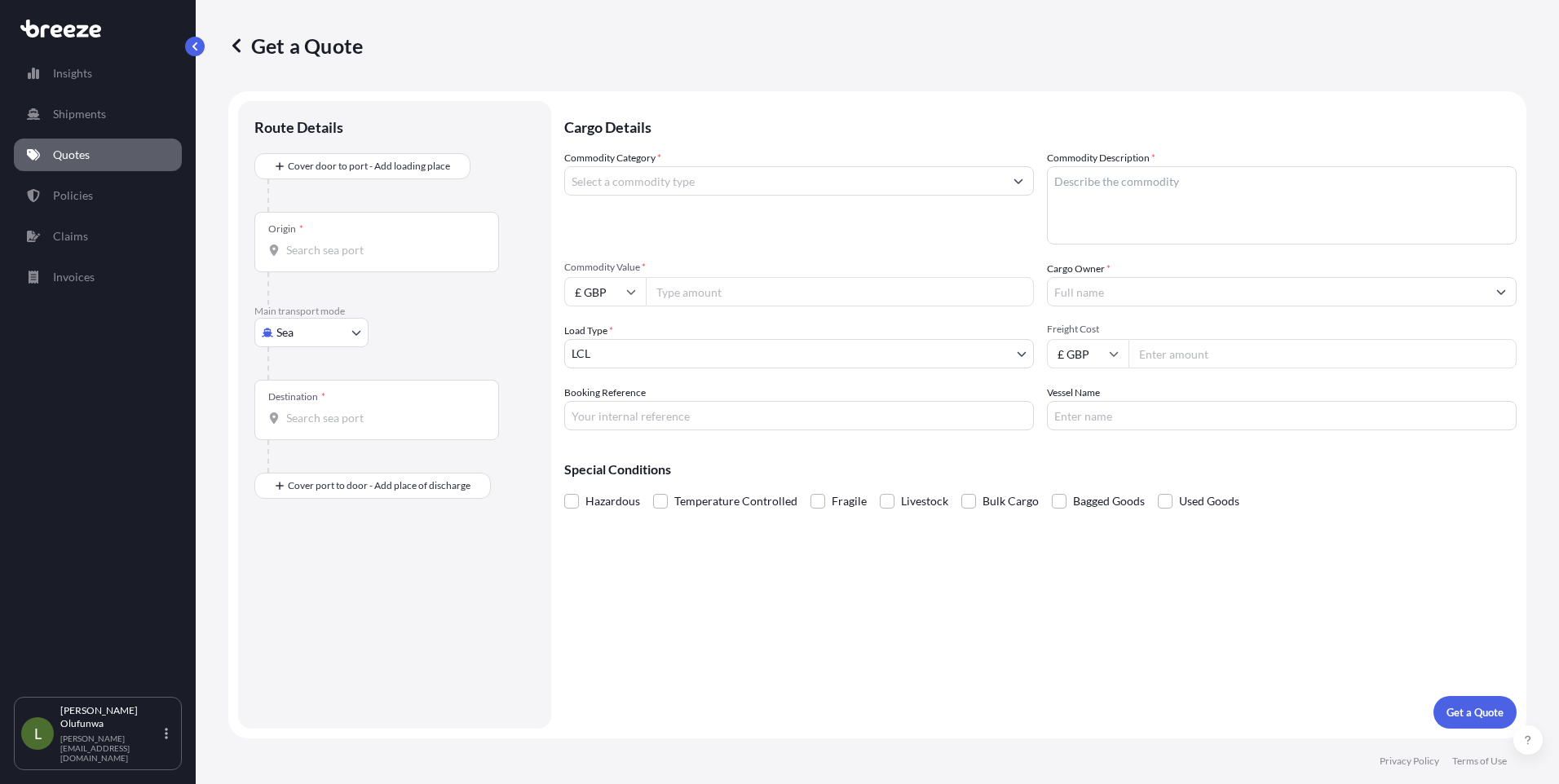
click at [373, 247] on input "Origin *" at bounding box center [382, 249] width 192 height 16
click at [332, 248] on input "Origin * Please select an origin" at bounding box center [382, 249] width 192 height 16
type input "YTN"
drag, startPoint x: 350, startPoint y: 255, endPoint x: 202, endPoint y: 237, distance: 149.1
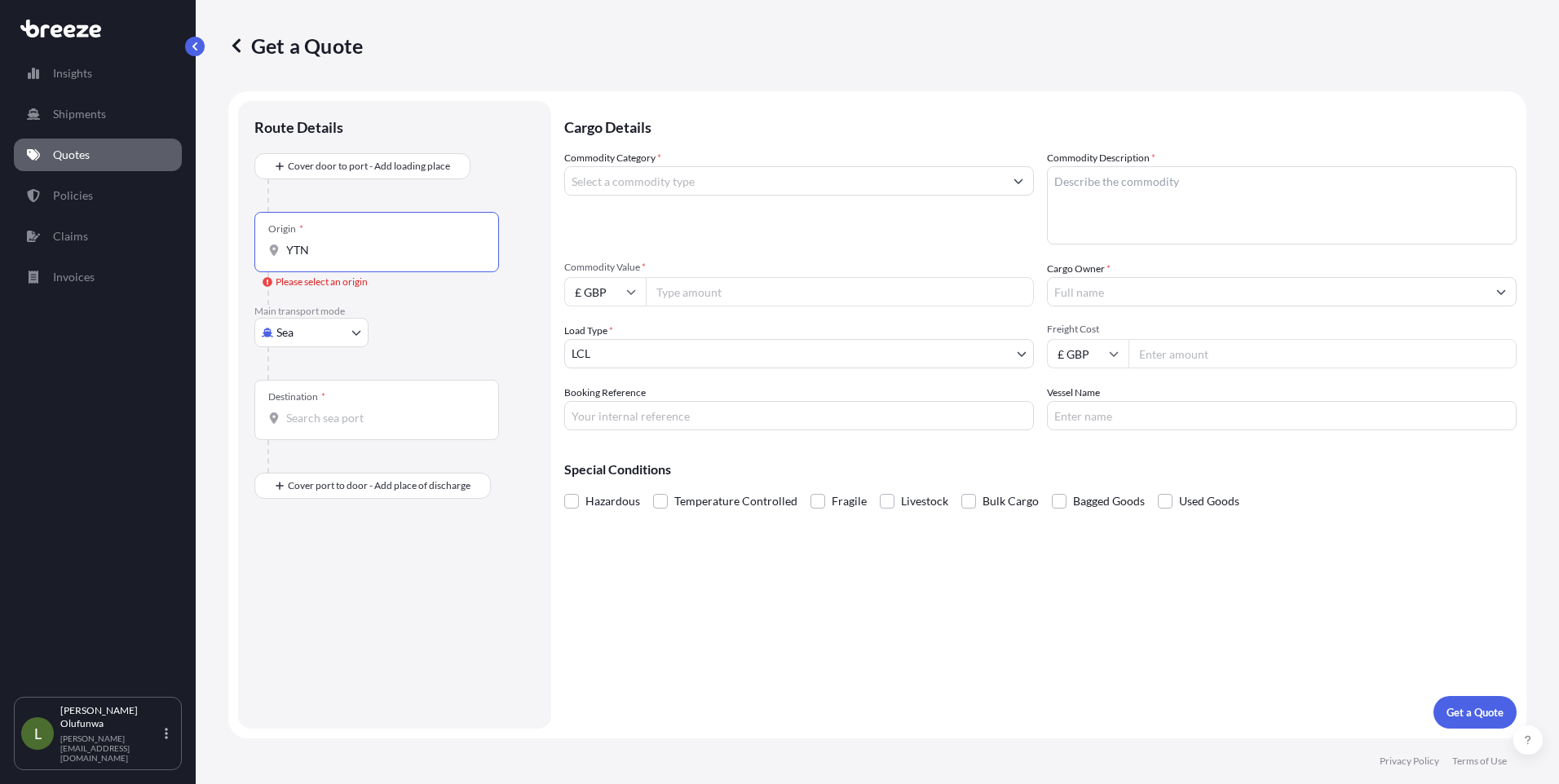
click at [202, 237] on div "Get a Quote Route Details Cover door to port - Add loading place Place of loadi…" at bounding box center [878, 369] width 1363 height 738
click at [382, 293] on div "CNYTN - Yantian Pt, [GEOGRAPHIC_DATA]" at bounding box center [415, 305] width 310 height 40
type input "CNYTN - Yantian Pt, [GEOGRAPHIC_DATA]"
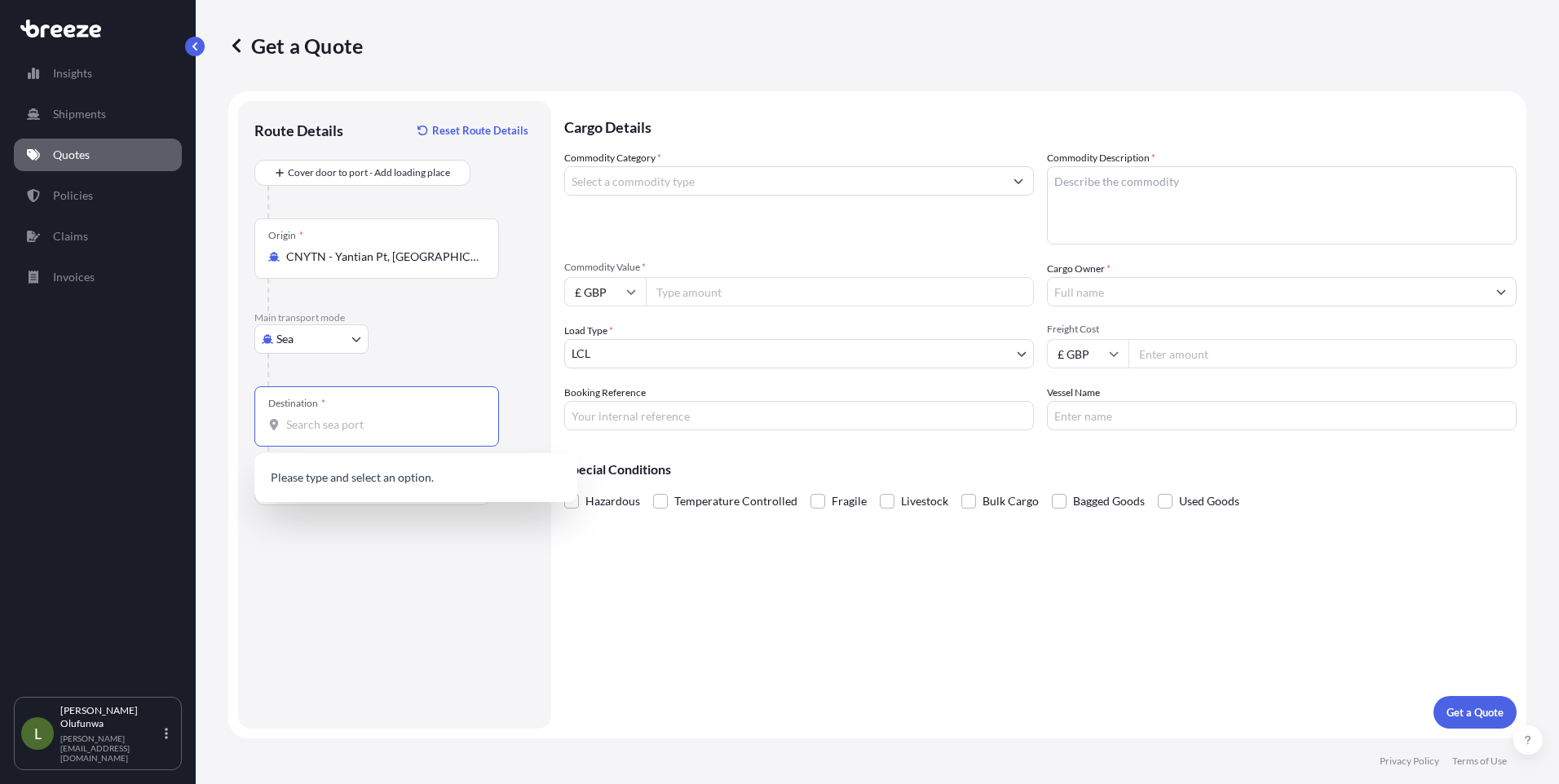
click at [377, 422] on input "Destination *" at bounding box center [382, 425] width 192 height 16
type input "S"
drag, startPoint x: 349, startPoint y: 424, endPoint x: 232, endPoint y: 424, distance: 117.0
click at [232, 424] on form "Route Details Reset Route Details Cover door to port - Add loading place Place …" at bounding box center [877, 415] width 1299 height 647
click at [387, 481] on span "GBSOU - [GEOGRAPHIC_DATA], [GEOGRAPHIC_DATA]" at bounding box center [437, 482] width 255 height 33
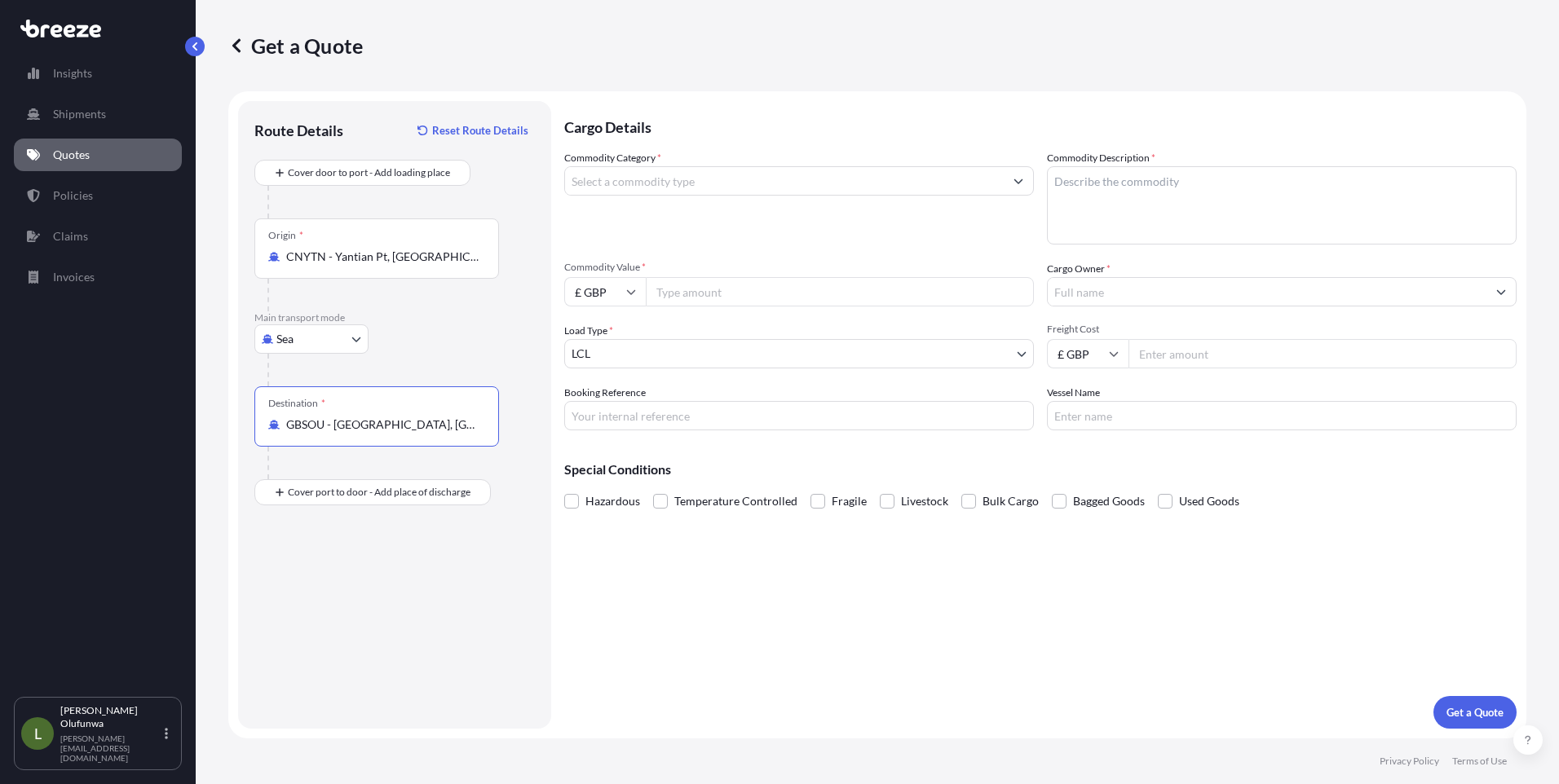
type input "GBSOU - [GEOGRAPHIC_DATA], [GEOGRAPHIC_DATA]"
click at [688, 177] on input "Commodity Category *" at bounding box center [783, 181] width 439 height 30
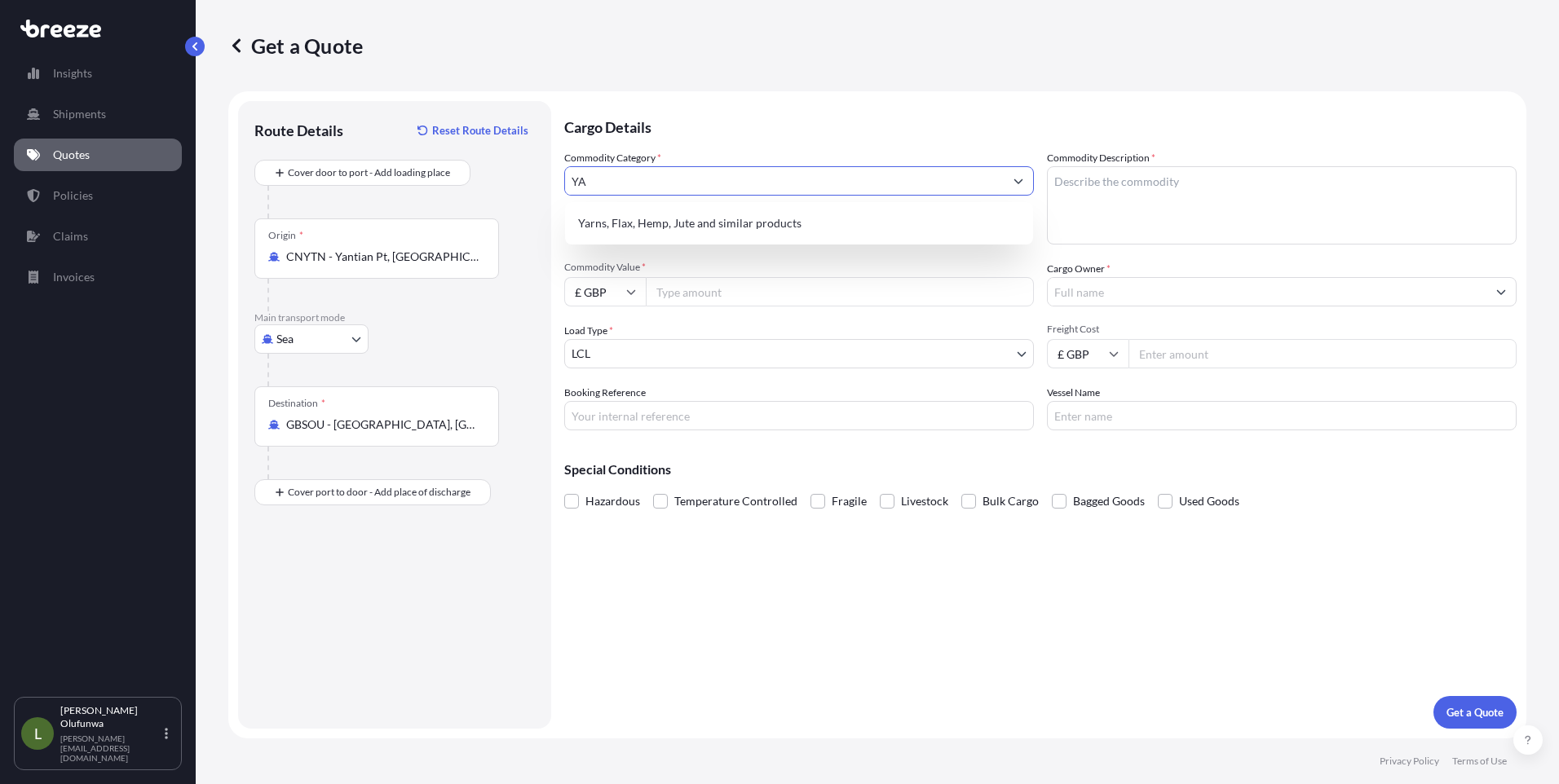
type input "Y"
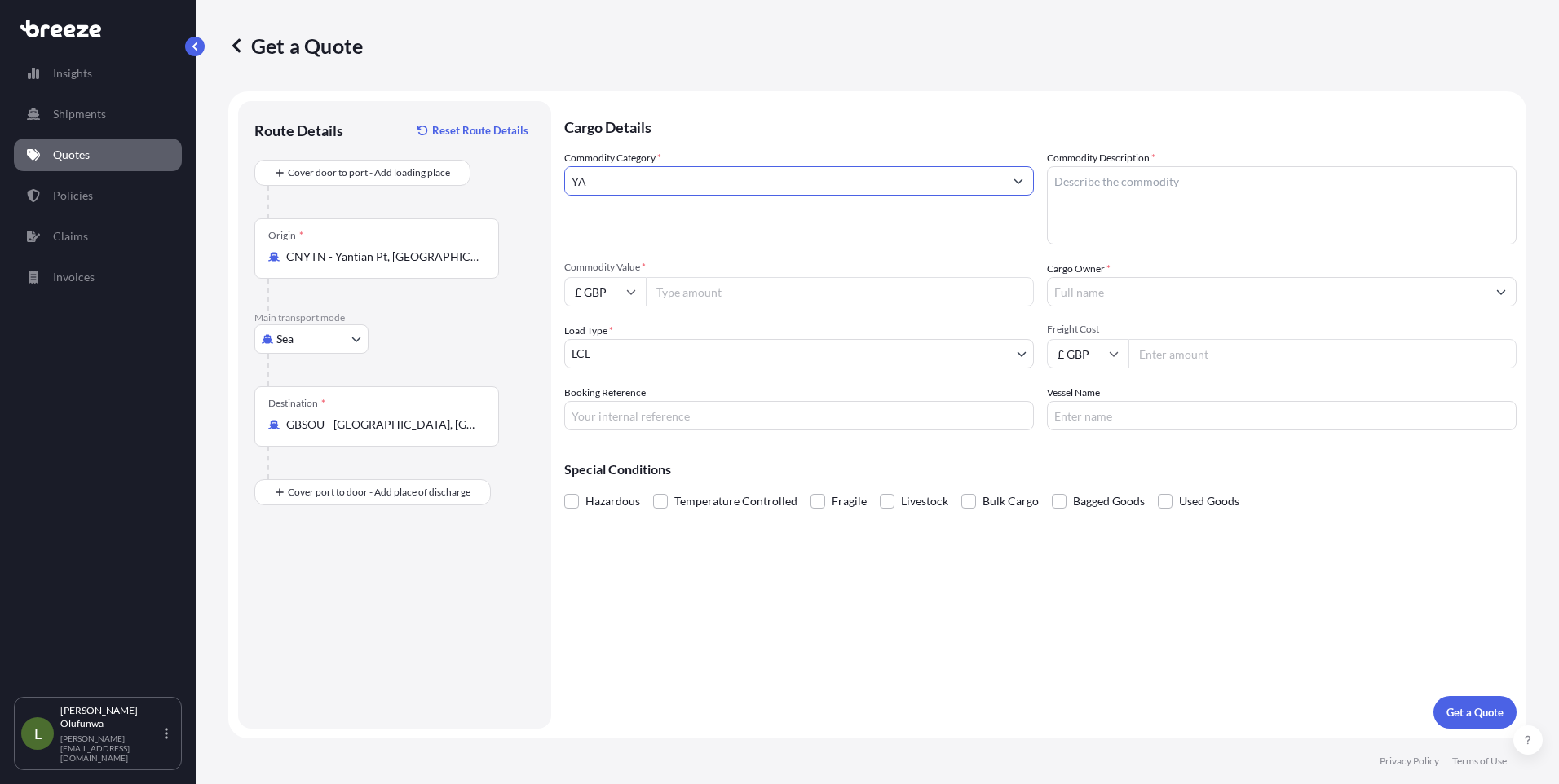
type input "Y"
type input "YANTIA"
drag, startPoint x: 688, startPoint y: 177, endPoint x: 419, endPoint y: 181, distance: 269.0
click at [419, 181] on form "Route Details Reset Route Details Cover door to port - Add loading place Place …" at bounding box center [877, 415] width 1299 height 647
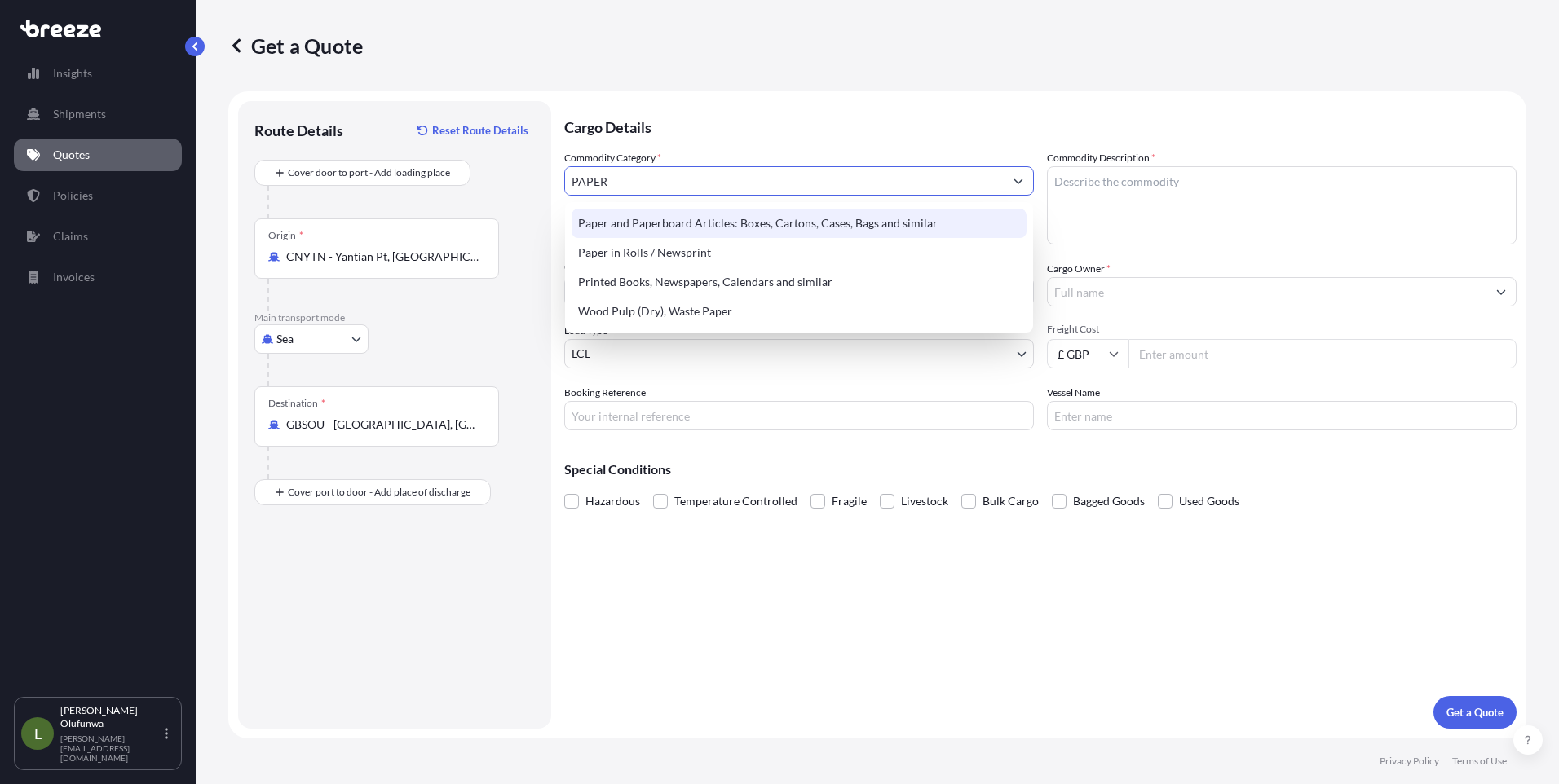
click at [705, 223] on div "Paper and Paperboard Articles: Boxes, Cartons, Cases, Bags and similar" at bounding box center [798, 224] width 455 height 30
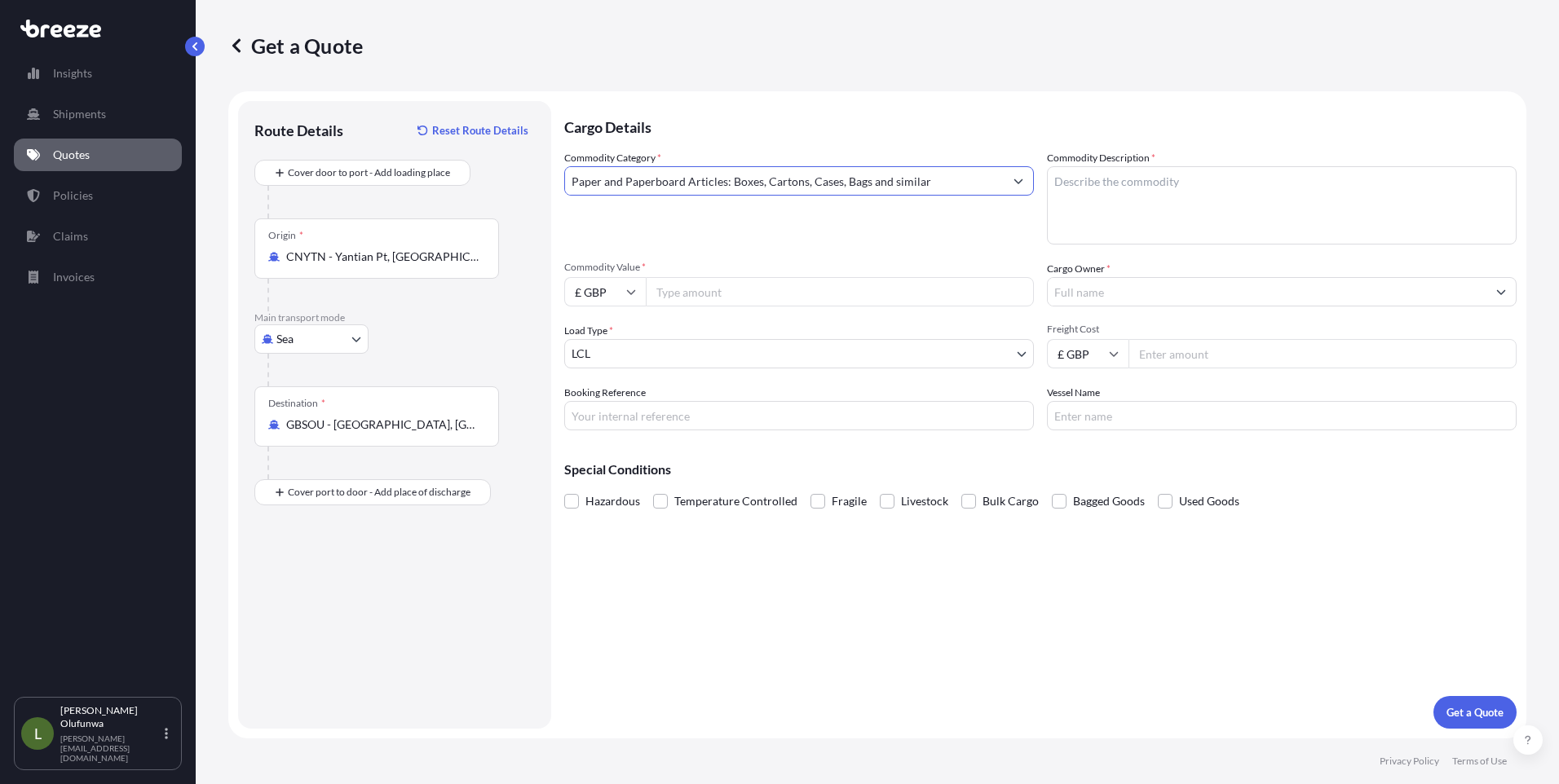
type input "Paper and Paperboard Articles: Boxes, Cartons, Cases, Bags and similar"
click at [1144, 207] on textarea "Commodity Description *" at bounding box center [1282, 205] width 469 height 78
click at [1145, 206] on textarea "Commodity Description *" at bounding box center [1282, 205] width 469 height 78
type textarea "PACKAGING COMPONENTS"
click at [622, 294] on div "£ GBP" at bounding box center [605, 292] width 81 height 30
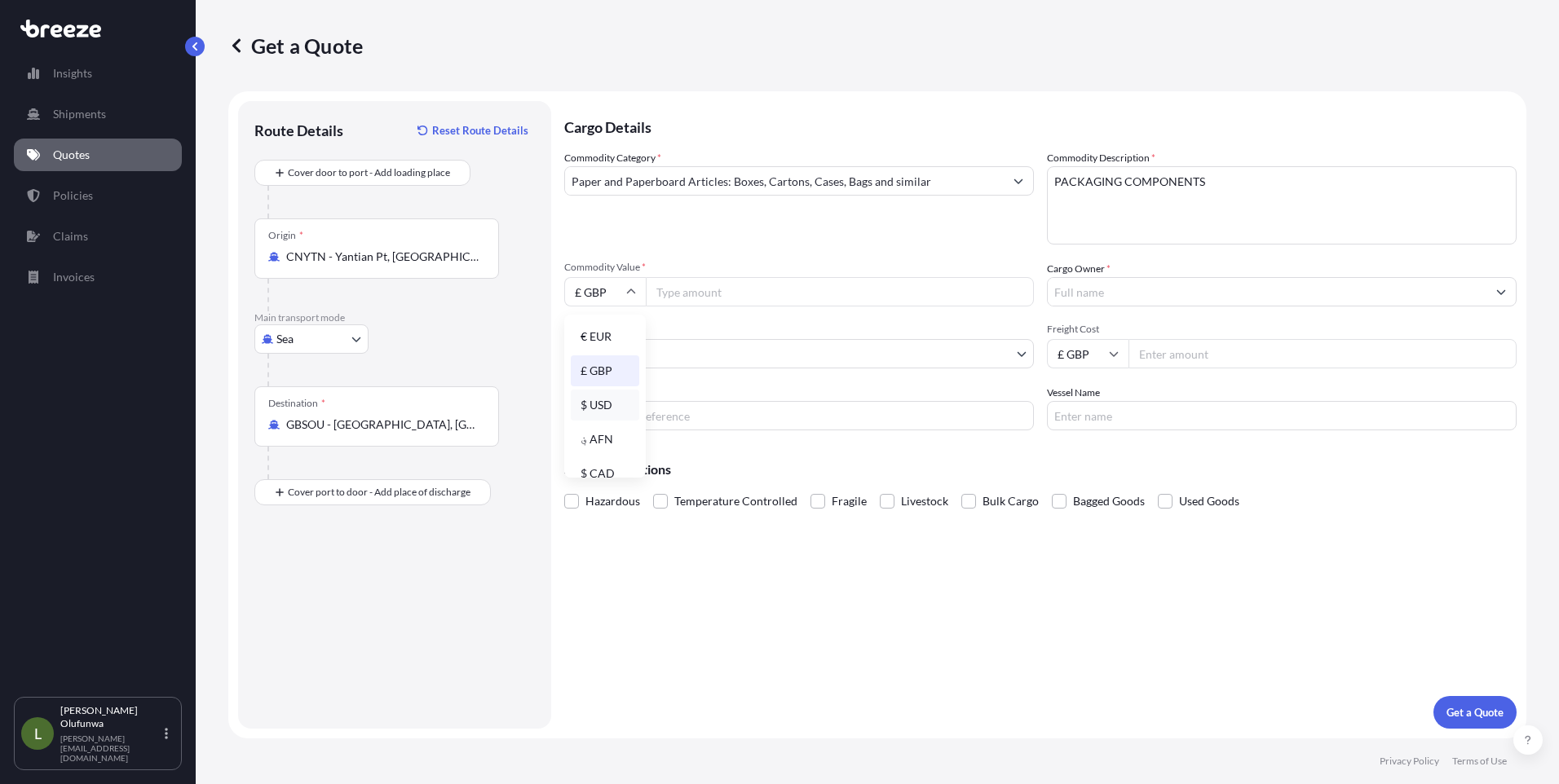
click at [599, 407] on div "$ USD" at bounding box center [604, 404] width 68 height 31
type input "$ USD"
click at [1107, 355] on input "£ GBP" at bounding box center [1088, 353] width 81 height 30
click at [1079, 469] on div "$ USD" at bounding box center [1088, 466] width 68 height 31
type input "$ USD"
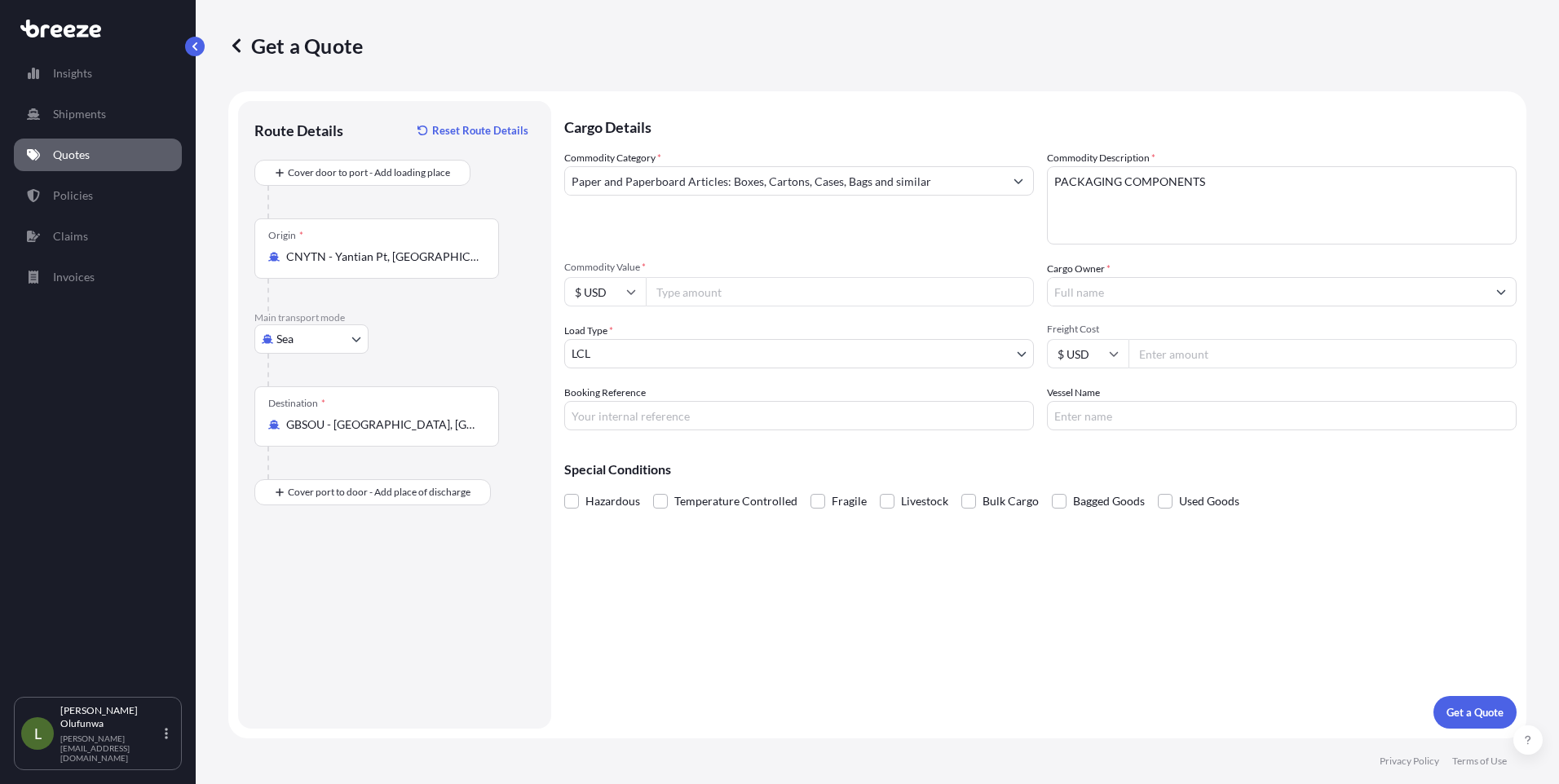
click at [660, 360] on body "Insights Shipments Quotes Policies Claims Invoices L [PERSON_NAME] Olufunwa [PE…" at bounding box center [780, 392] width 1559 height 784
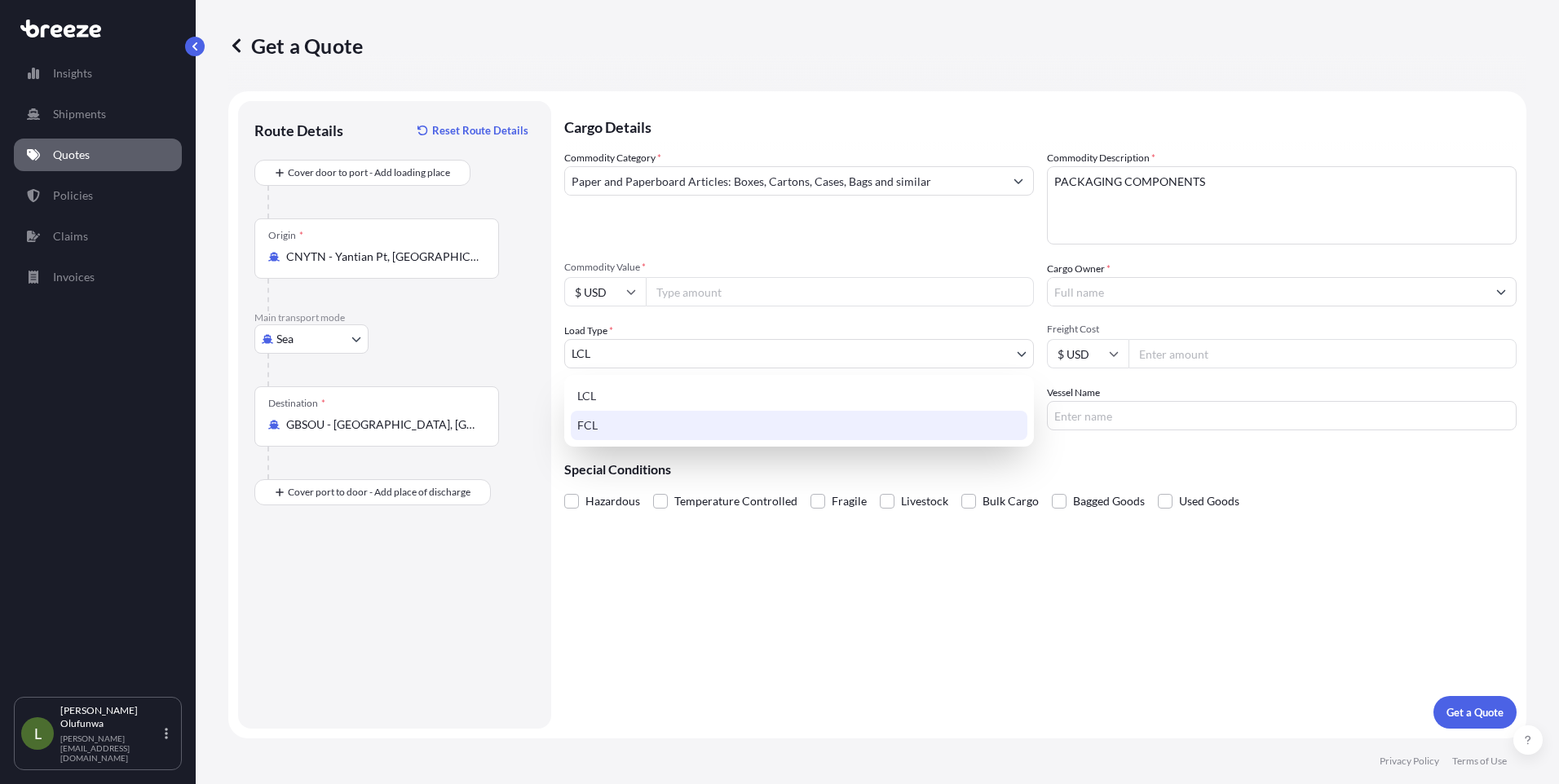
click at [601, 422] on div "FCL" at bounding box center [798, 426] width 457 height 30
select select "2"
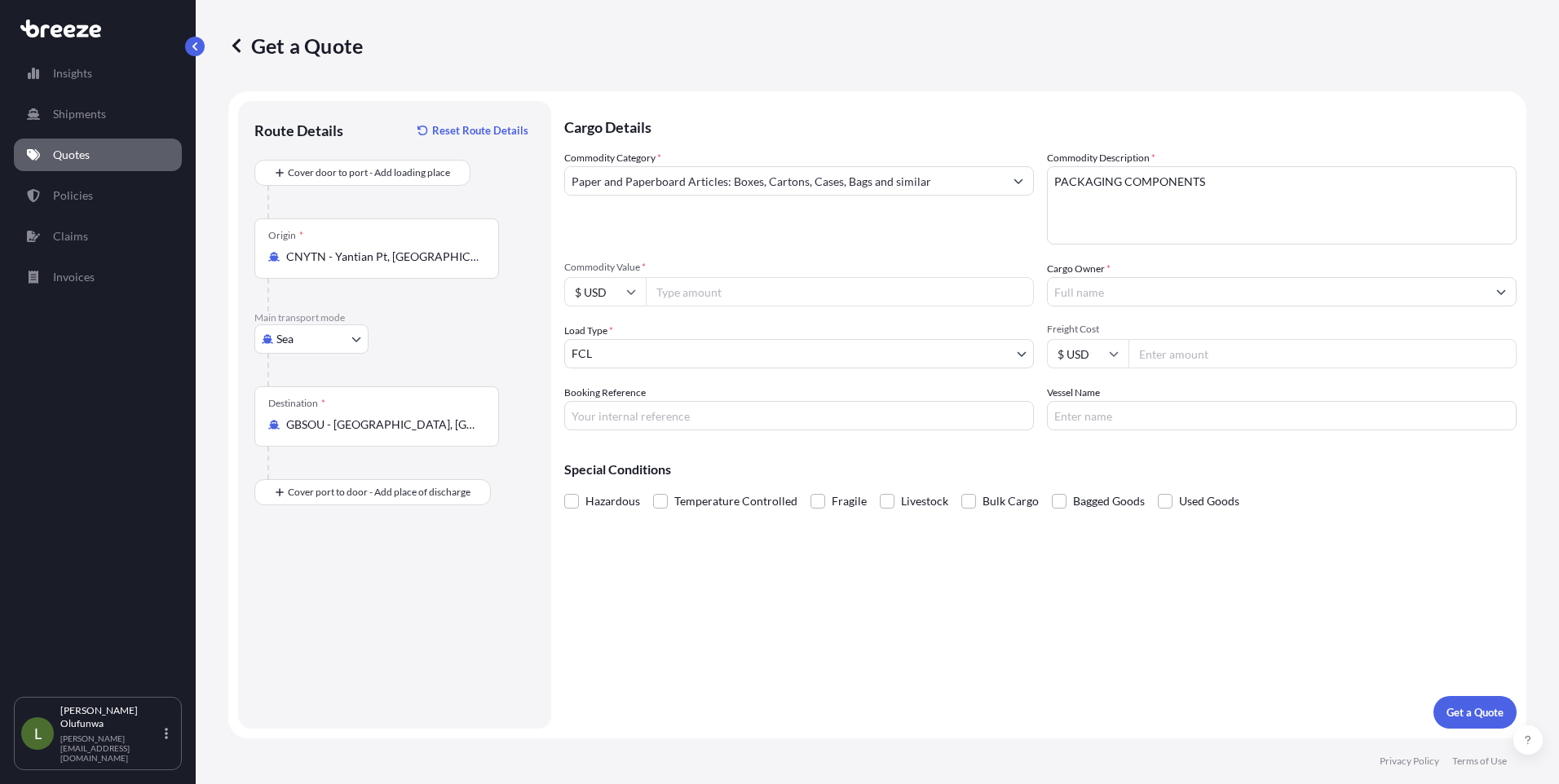
click at [682, 284] on input "Commodity Value *" at bounding box center [840, 292] width 388 height 30
click at [721, 283] on input "Commodity Value *" at bounding box center [840, 292] width 388 height 30
paste input "76327.70"
type input "76327.70"
click at [1108, 291] on input "Cargo Owner *" at bounding box center [1267, 292] width 439 height 30
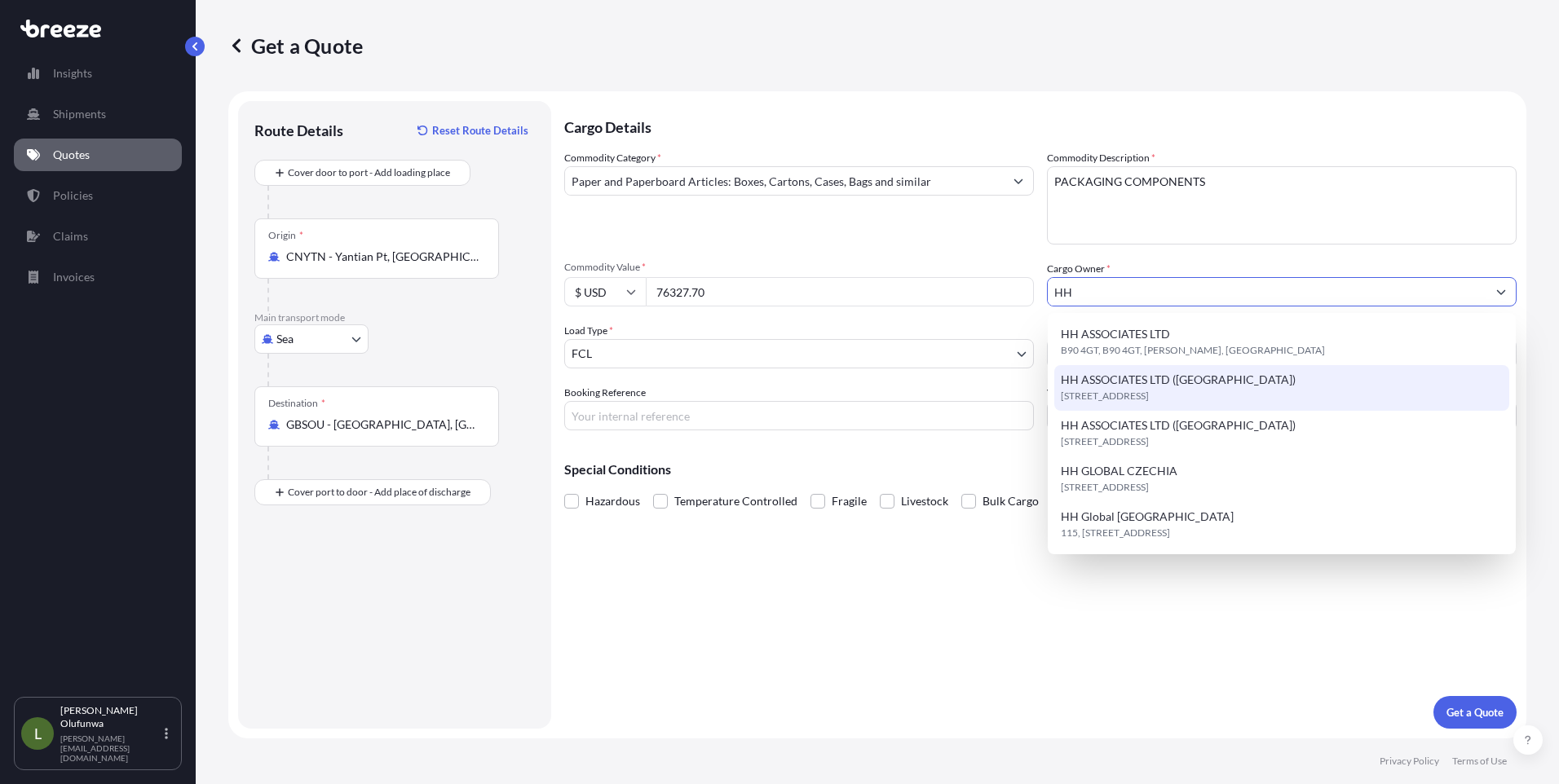
click at [1149, 389] on span "[STREET_ADDRESS]" at bounding box center [1104, 396] width 88 height 16
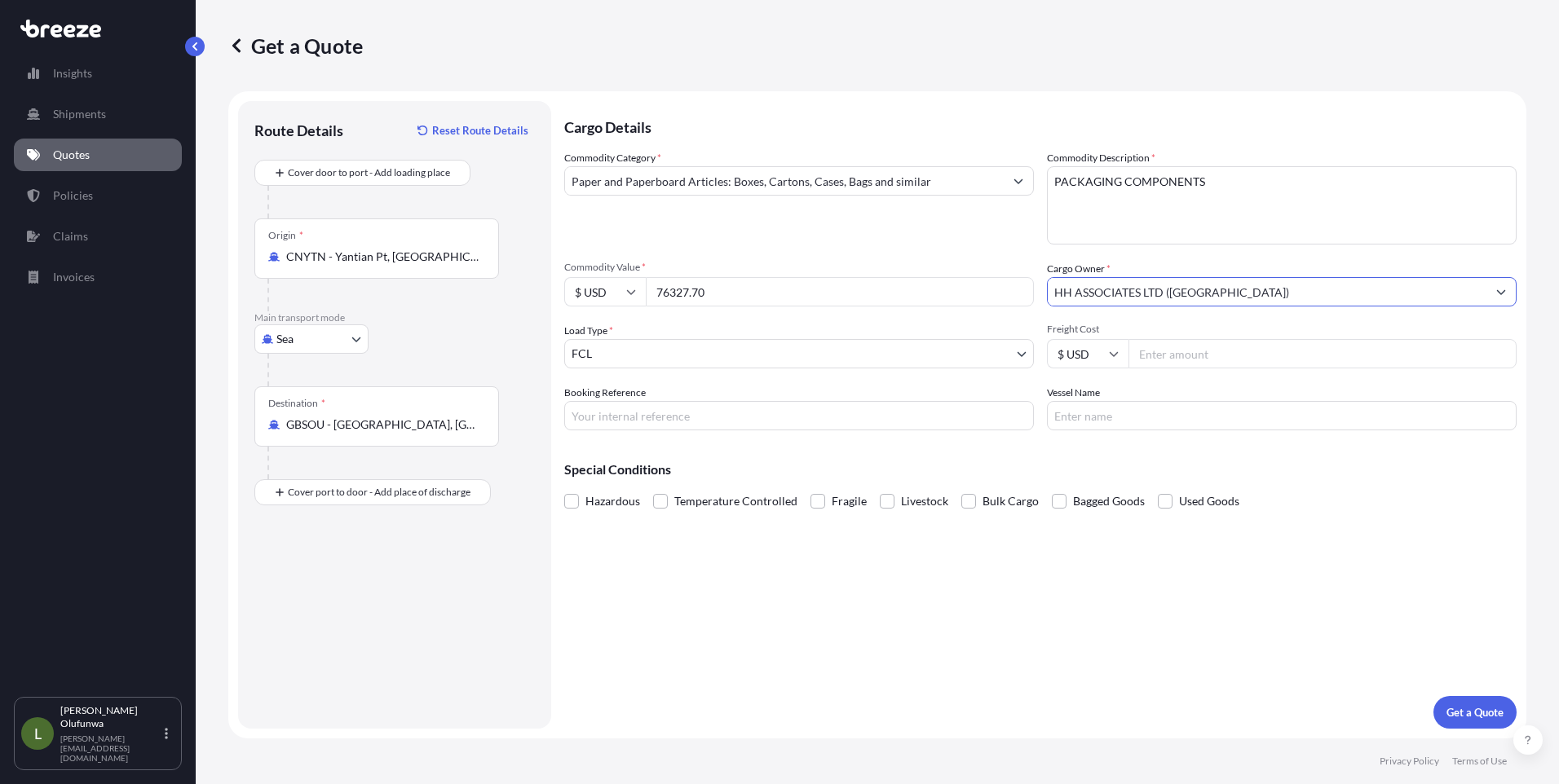
type input "HH ASSOCIATES LTD ([GEOGRAPHIC_DATA])"
click at [1177, 354] on input "Freight Cost" at bounding box center [1322, 353] width 388 height 30
click at [1193, 355] on input "Freight Cost" at bounding box center [1322, 353] width 388 height 30
paste input "3414.35"
type input "3414.35"
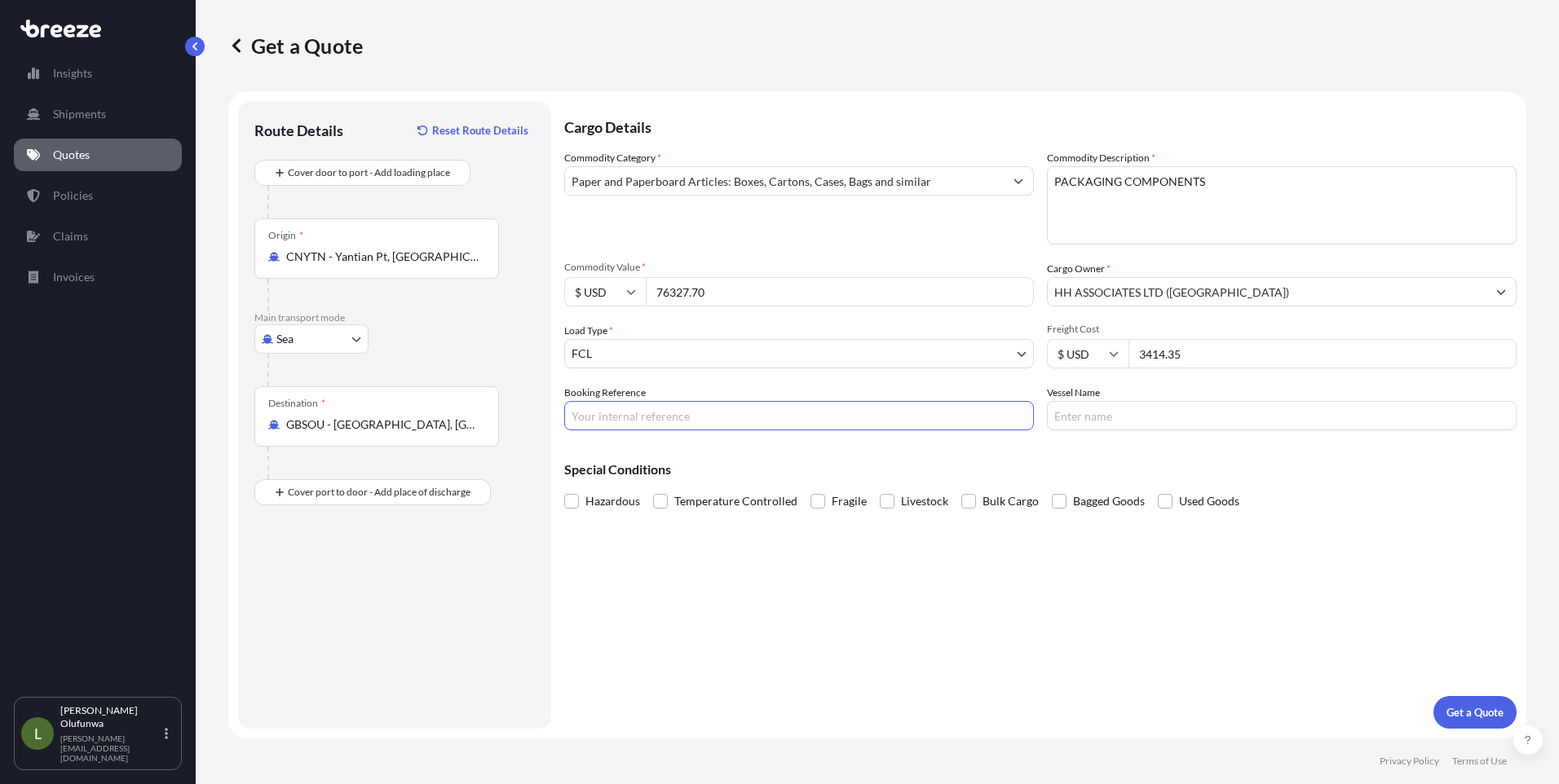
click at [625, 414] on input "Booking Reference" at bounding box center [799, 416] width 469 height 30
type input "AI19611"
click at [1163, 410] on input "Vessel Name" at bounding box center [1282, 416] width 469 height 30
click at [1082, 417] on input "Vessel Name" at bounding box center [1282, 416] width 469 height 30
type input "YM TOPMOST"
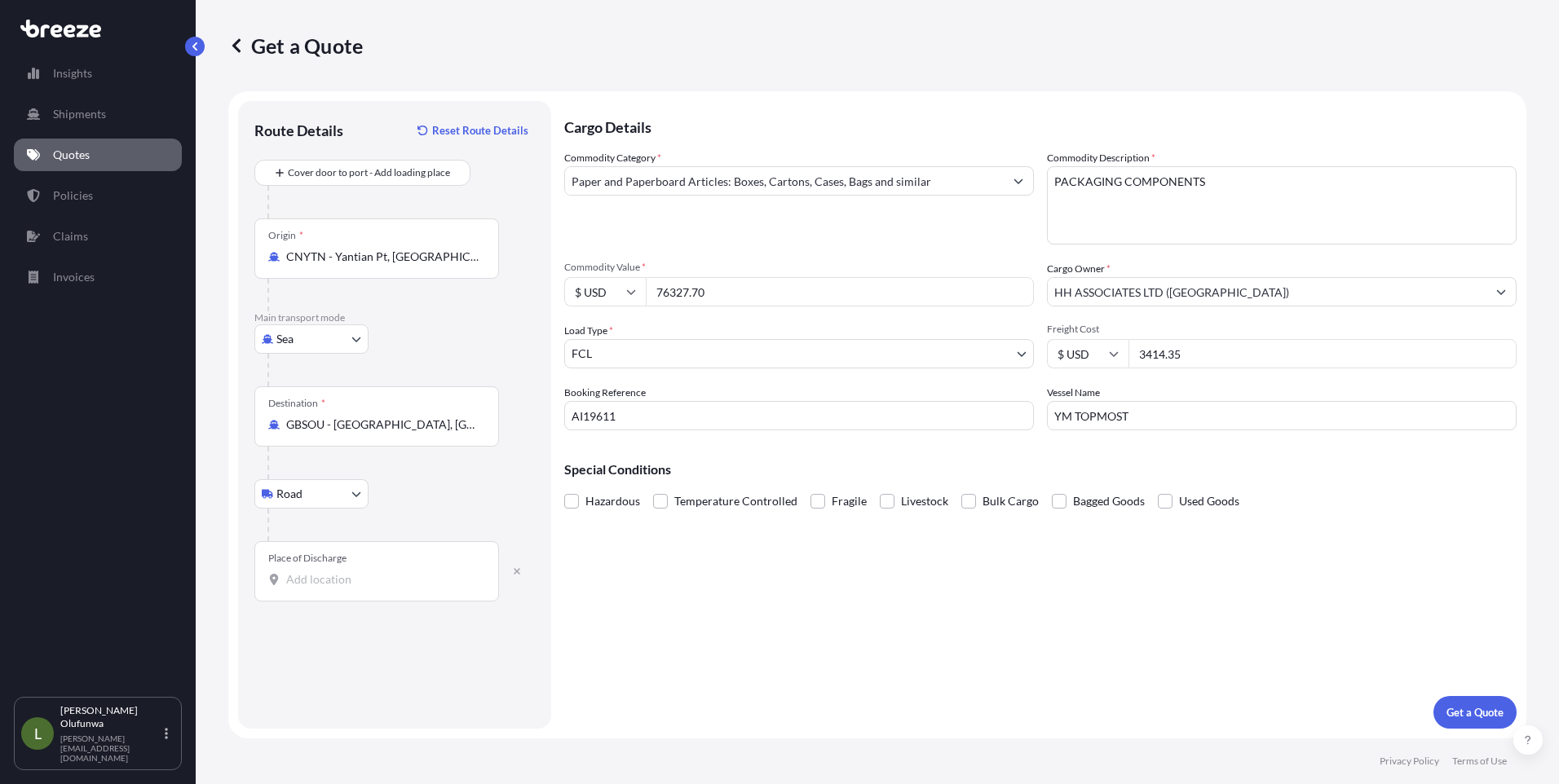
click at [331, 569] on div "Place of Discharge" at bounding box center [376, 571] width 245 height 60
click at [331, 571] on input "Place of Discharge" at bounding box center [382, 579] width 192 height 16
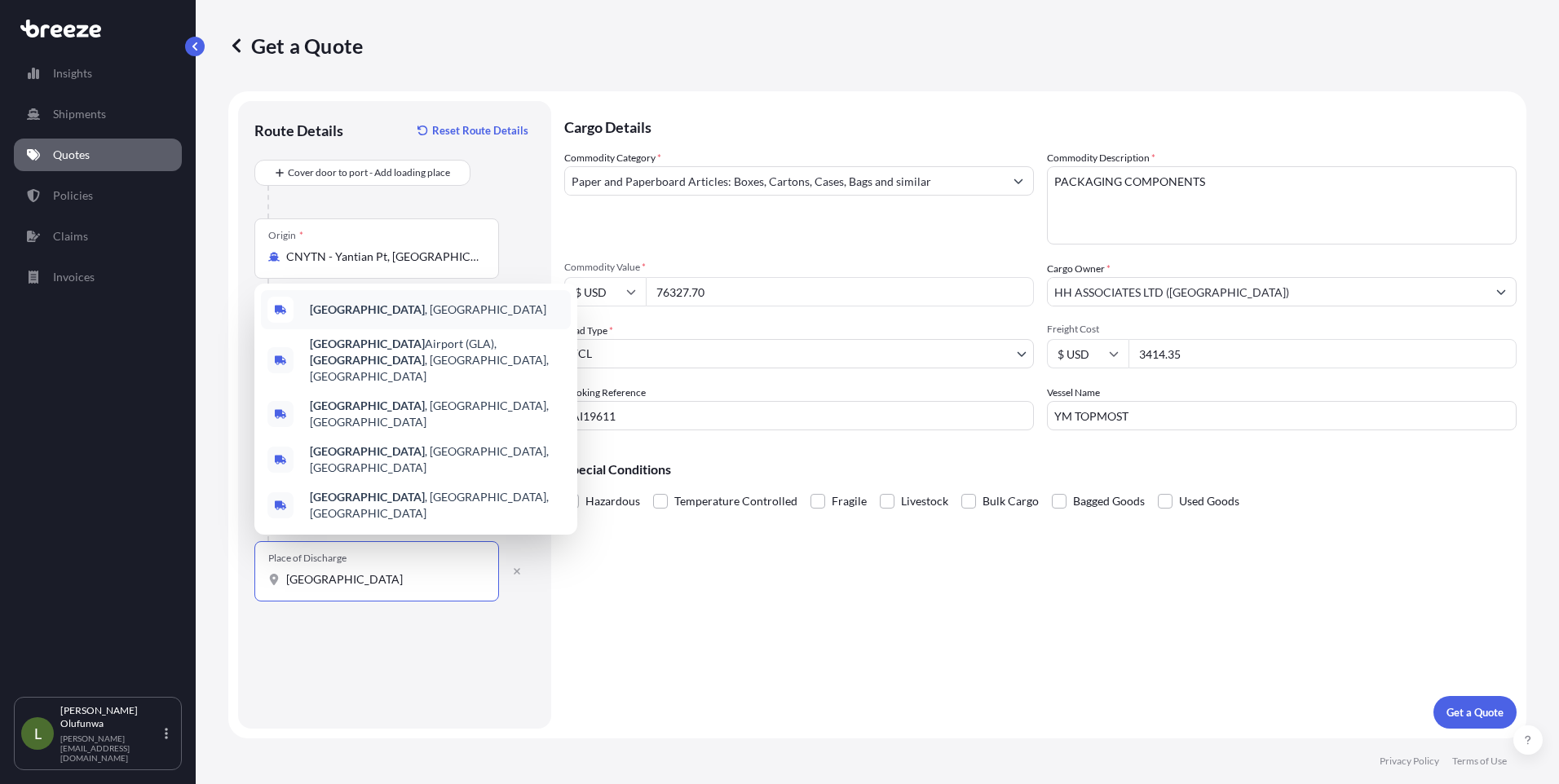
click at [356, 318] on span "[GEOGRAPHIC_DATA] , [GEOGRAPHIC_DATA]" at bounding box center [428, 310] width 237 height 16
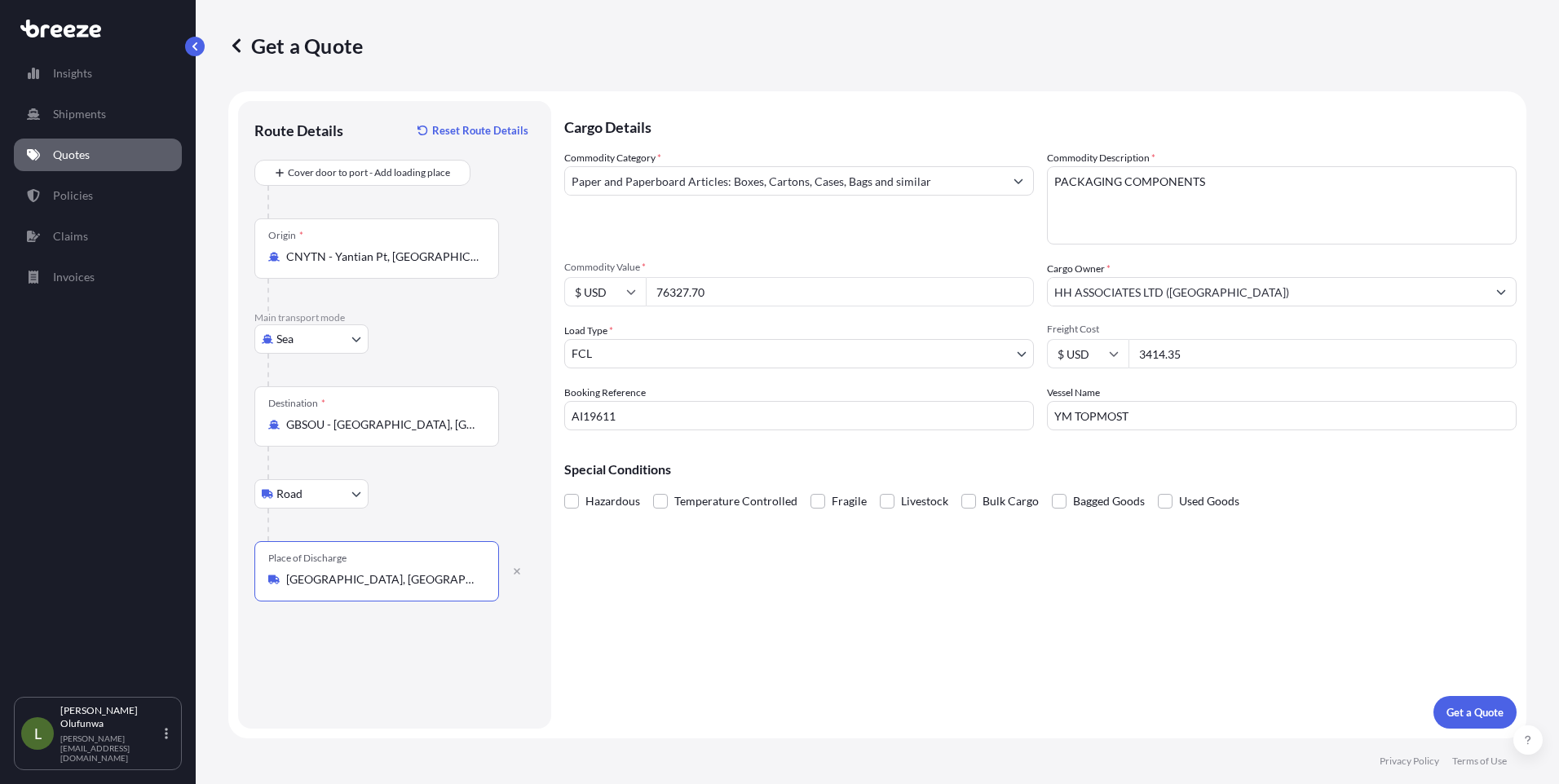
type input "[GEOGRAPHIC_DATA], [GEOGRAPHIC_DATA]"
click at [1460, 712] on p "Get a Quote" at bounding box center [1475, 712] width 57 height 16
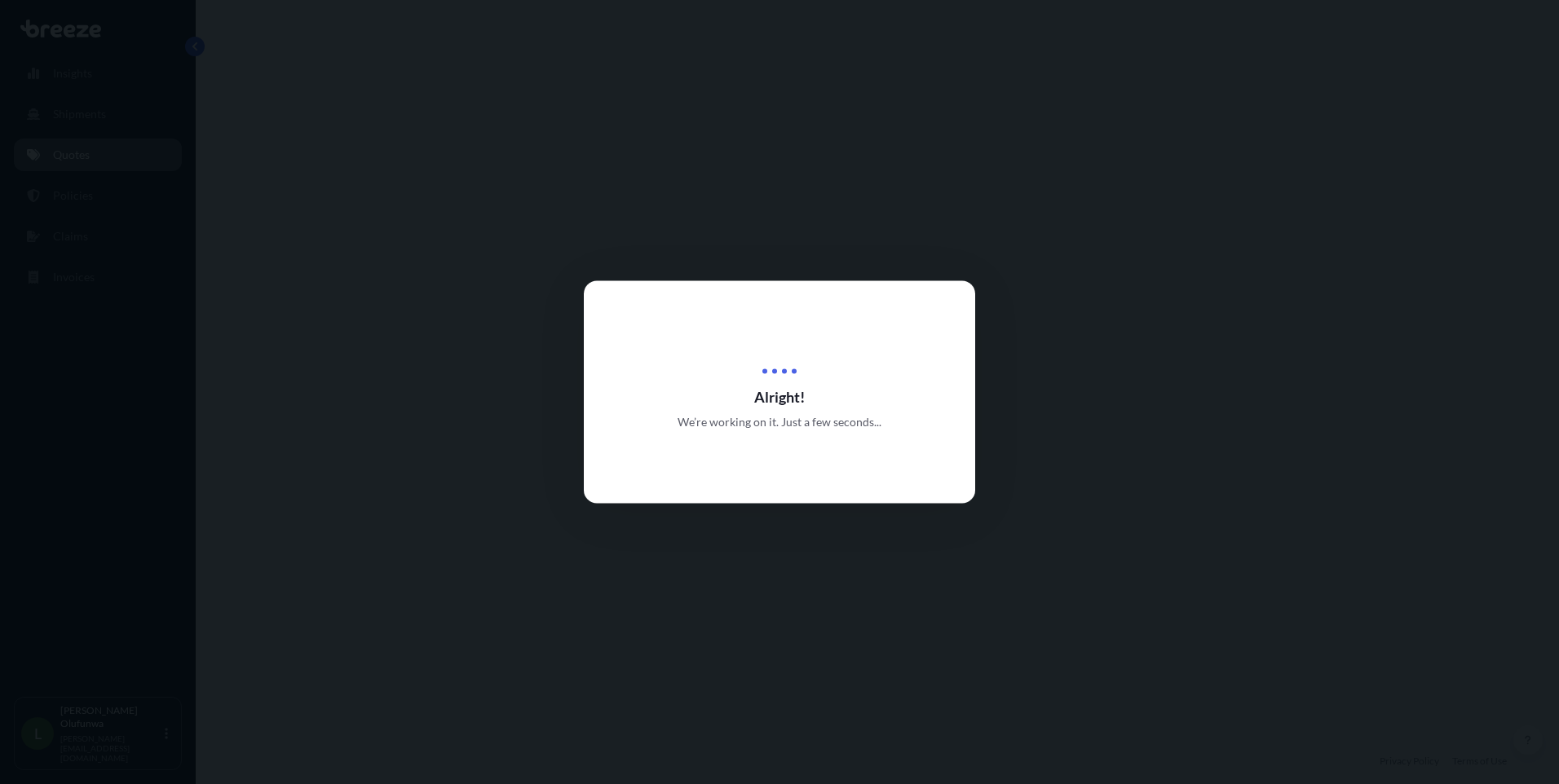
select select "Sea"
select select "Road"
select select "2"
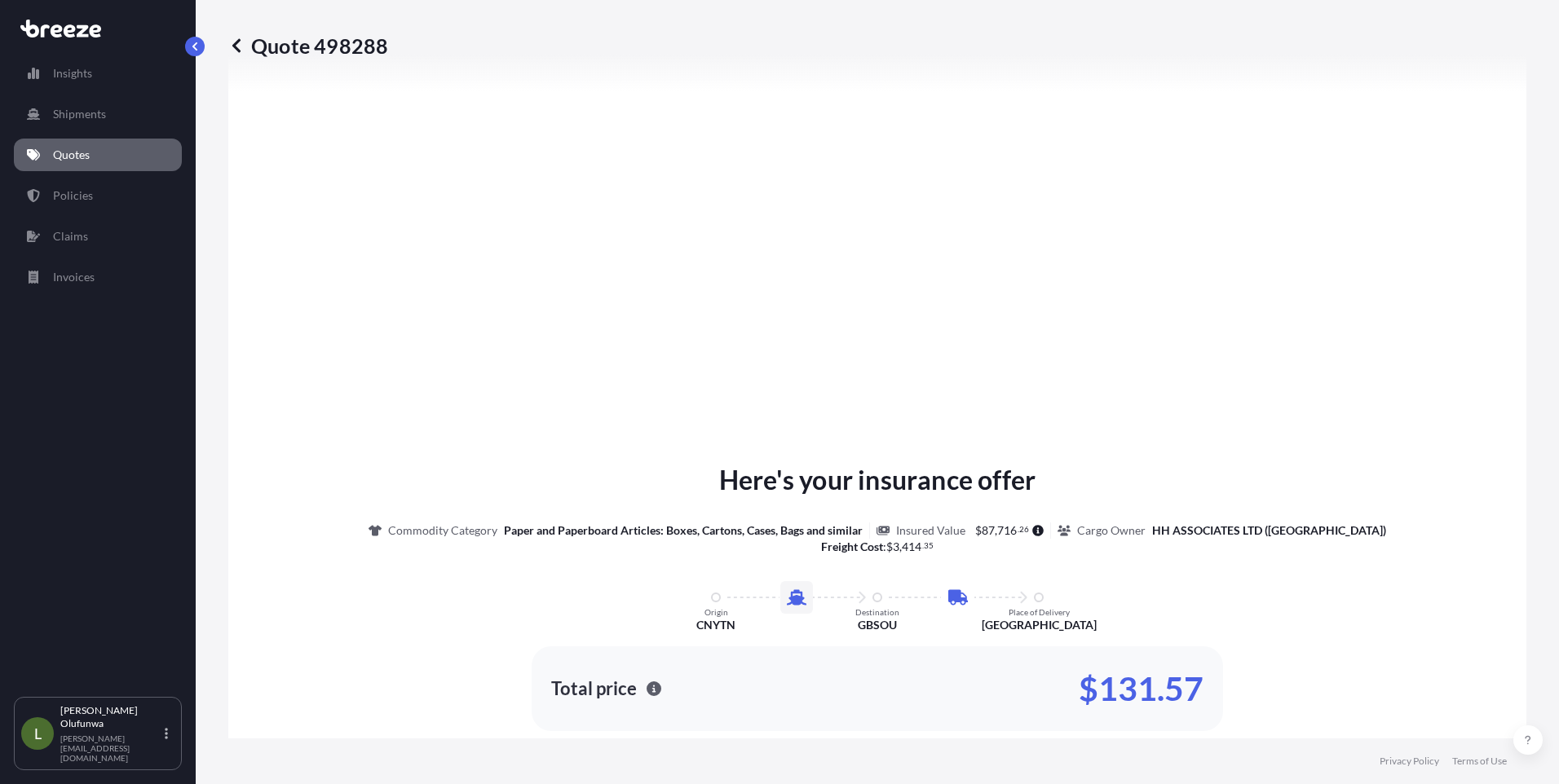
scroll to position [1933, 0]
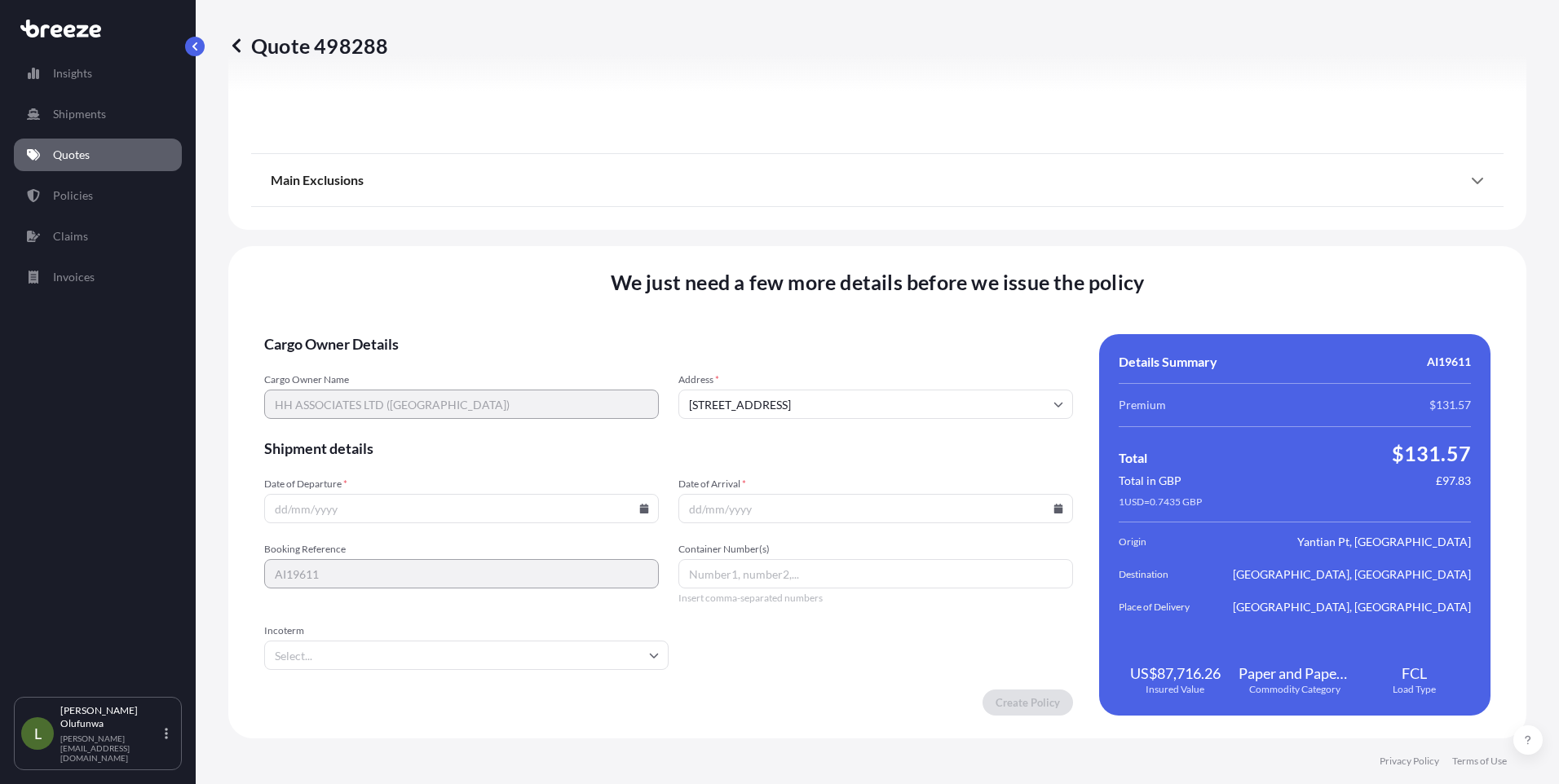
click at [643, 507] on icon at bounding box center [644, 509] width 10 height 10
click at [520, 235] on button at bounding box center [525, 234] width 26 height 26
click at [498, 395] on button "22" at bounding box center [498, 394] width 26 height 26
type input "[DATE]"
click at [1054, 507] on icon at bounding box center [1059, 509] width 10 height 10
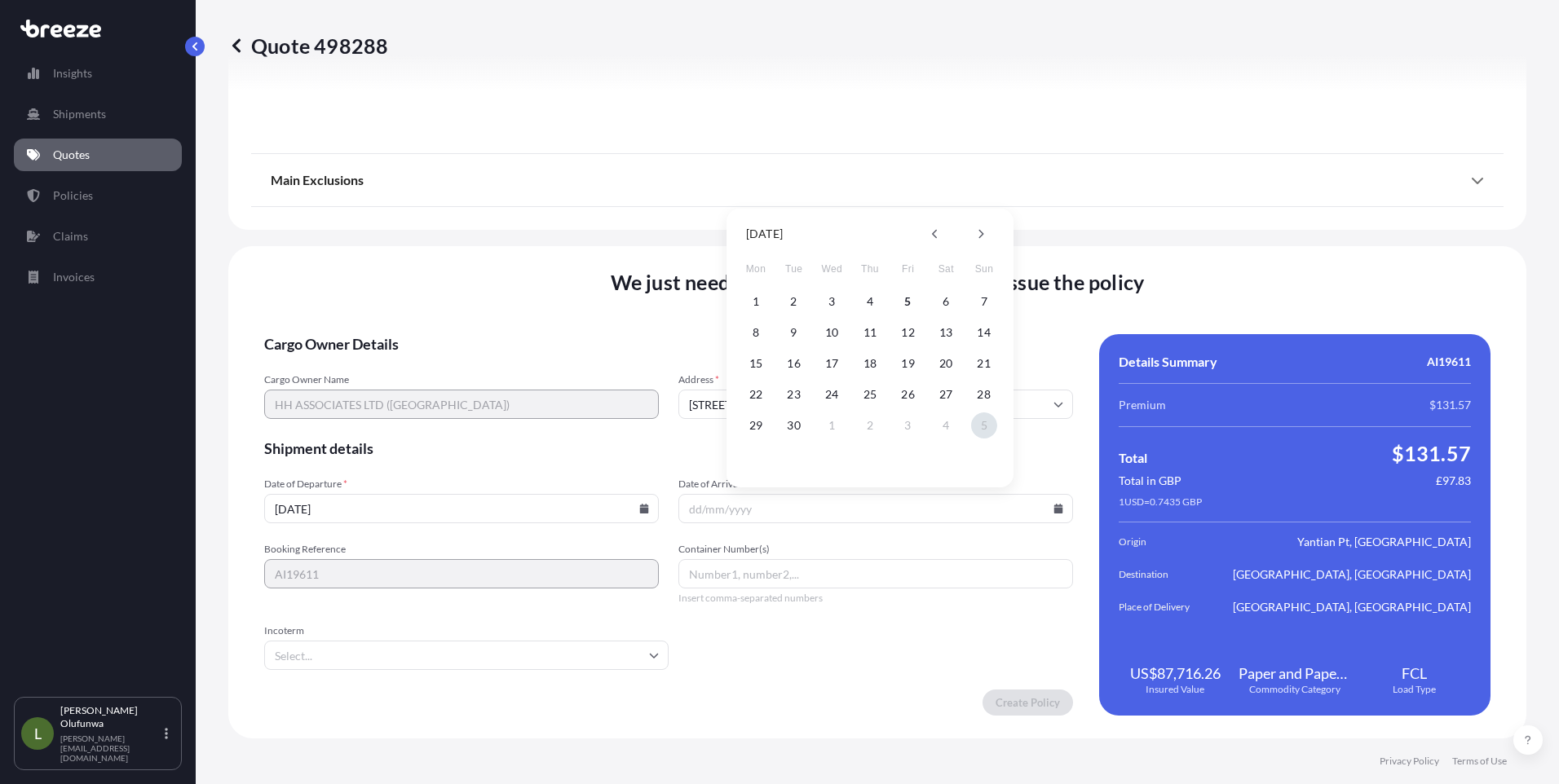
click at [990, 422] on button "5" at bounding box center [984, 426] width 26 height 26
type input "[DATE]"
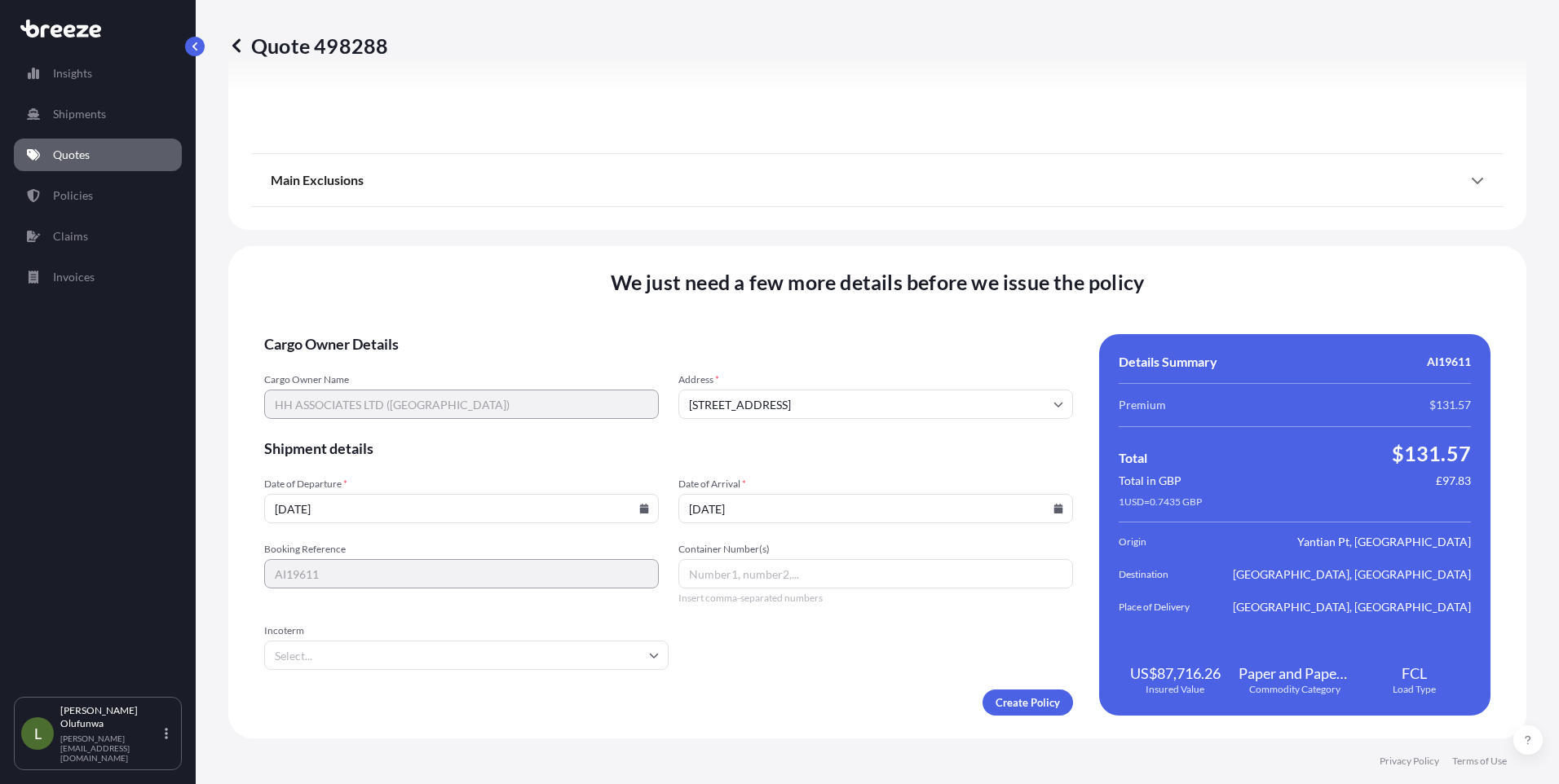
click at [727, 575] on input "Container Number(s)" at bounding box center [876, 574] width 394 height 30
click at [699, 583] on input "Container Number(s)" at bounding box center [876, 574] width 394 height 30
paste input "HMMU6930220"
type input "HMMU6930220"
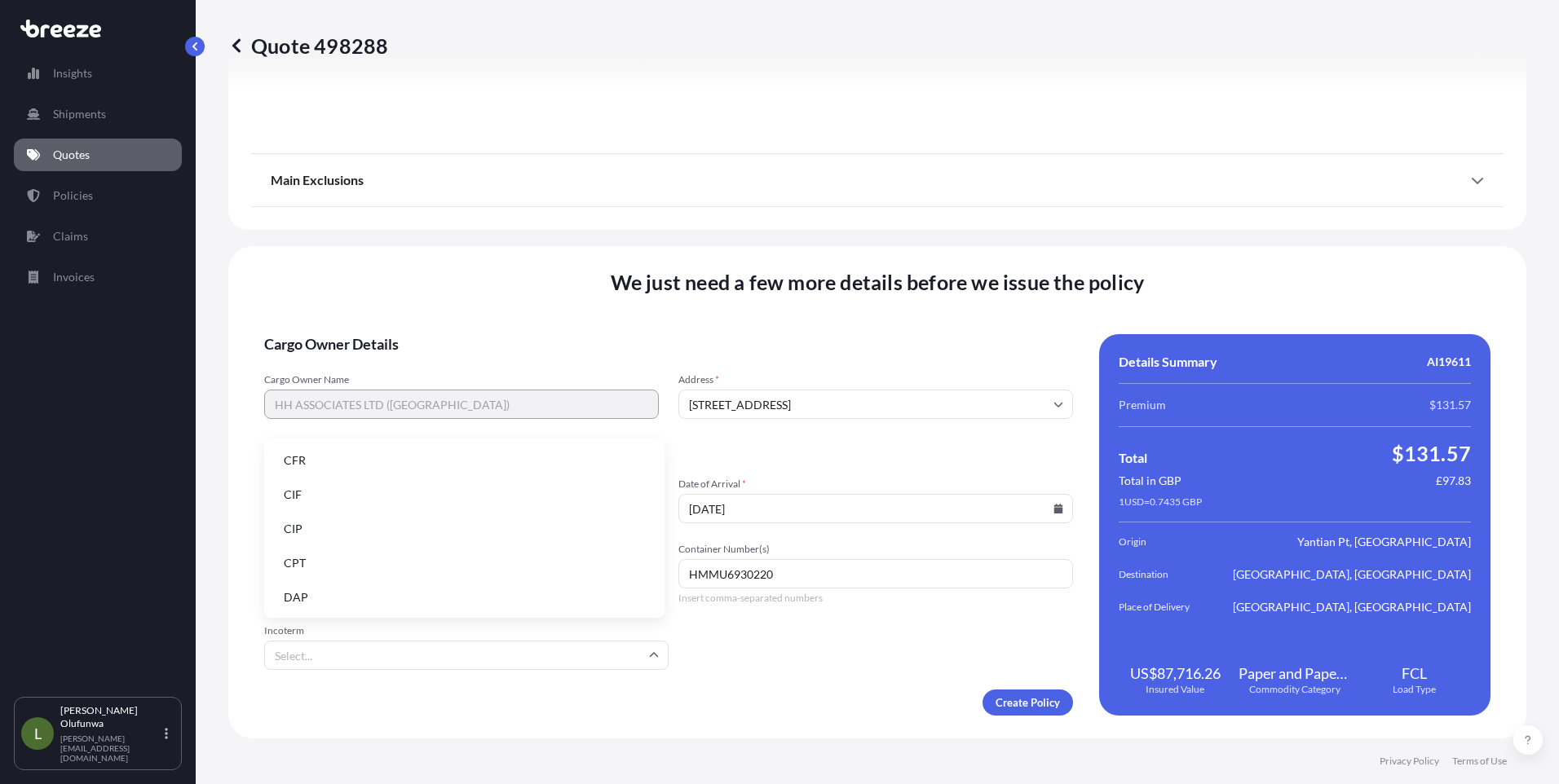
click at [353, 657] on input "Incoterm" at bounding box center [467, 655] width 404 height 30
click at [319, 593] on li "FOB" at bounding box center [464, 595] width 387 height 31
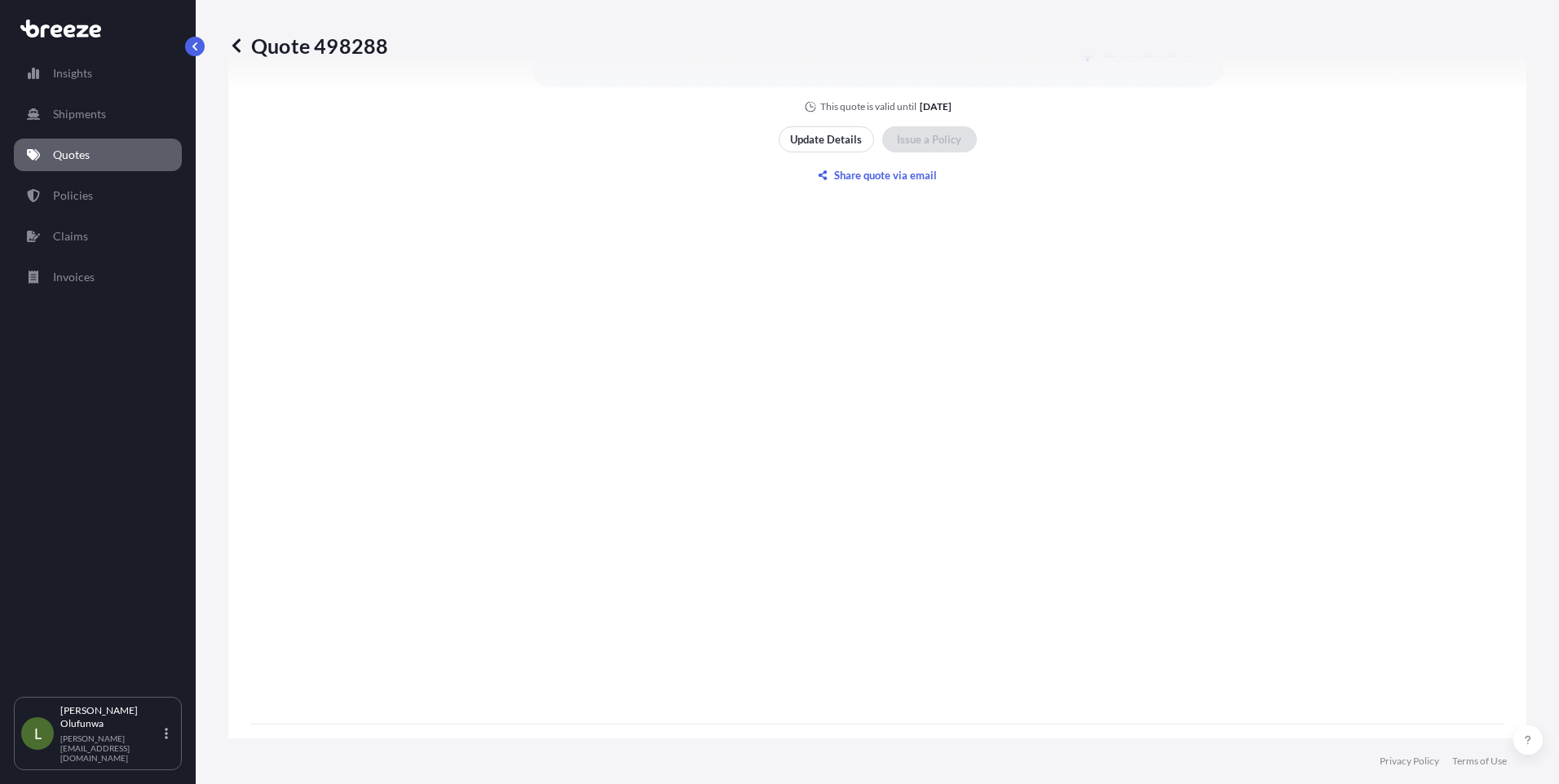
scroll to position [1933, 0]
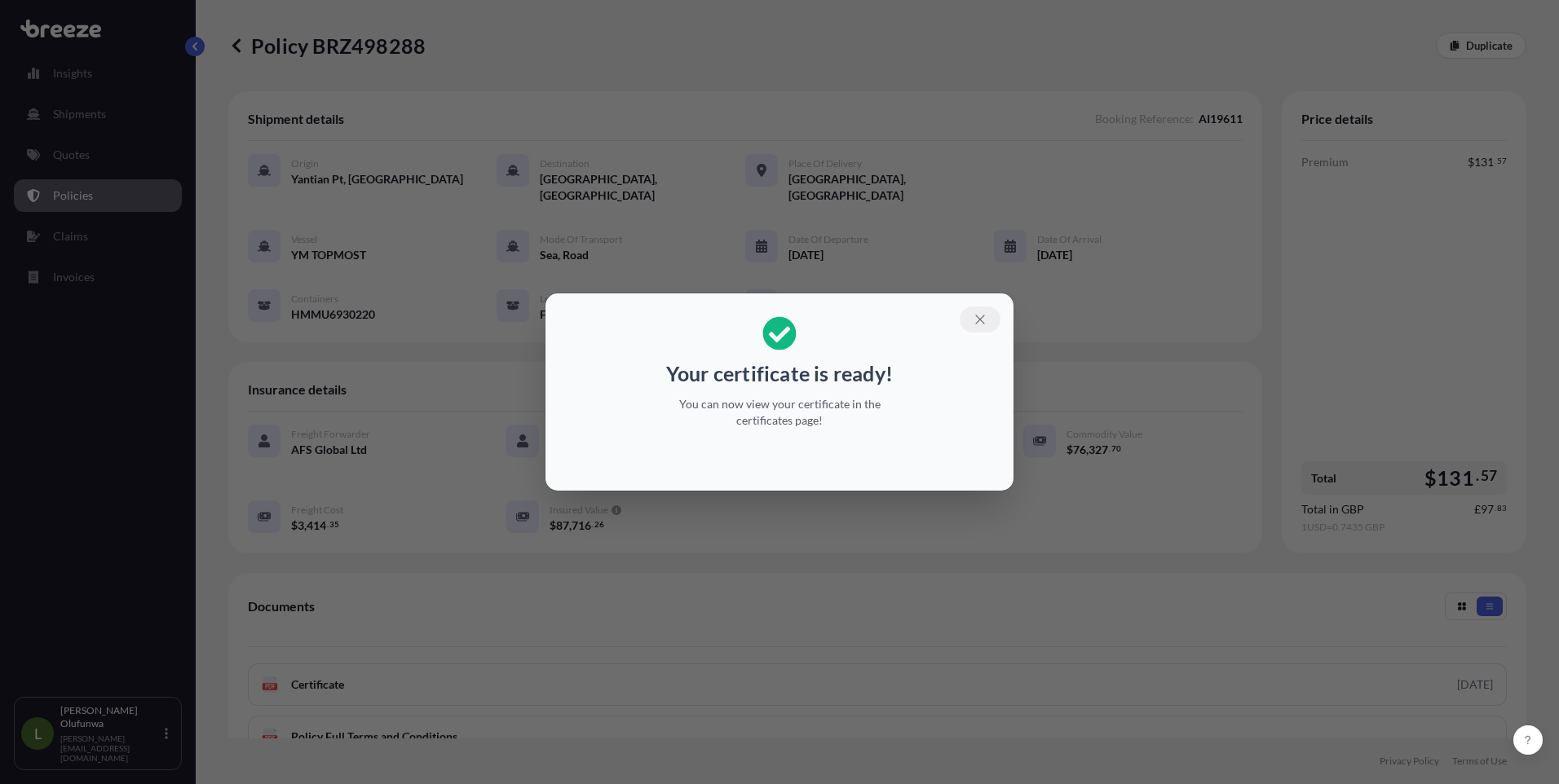
click at [977, 319] on icon "button" at bounding box center [980, 319] width 15 height 15
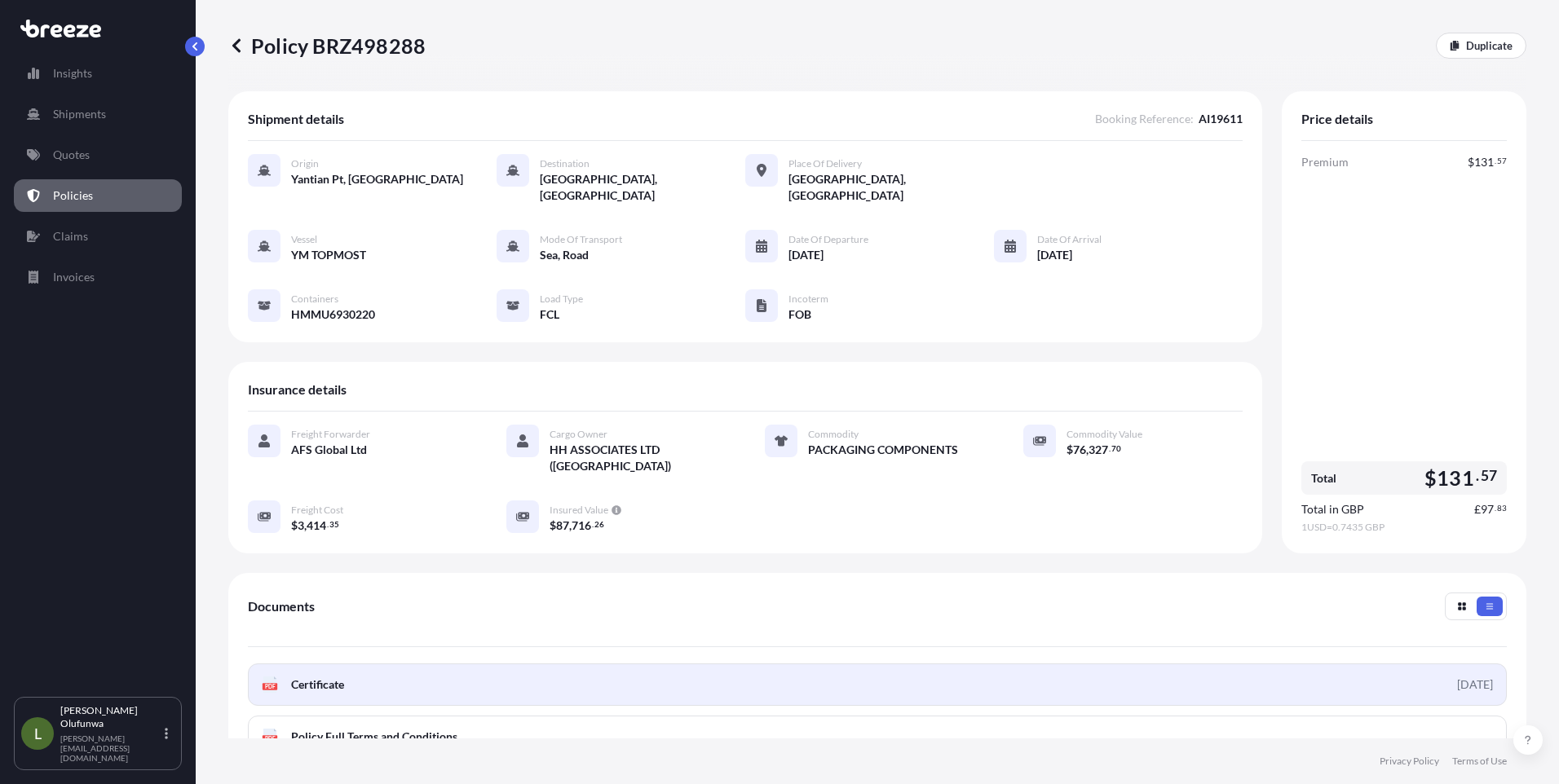
click at [367, 663] on link "PDF Certificate [DATE]" at bounding box center [877, 684] width 1259 height 43
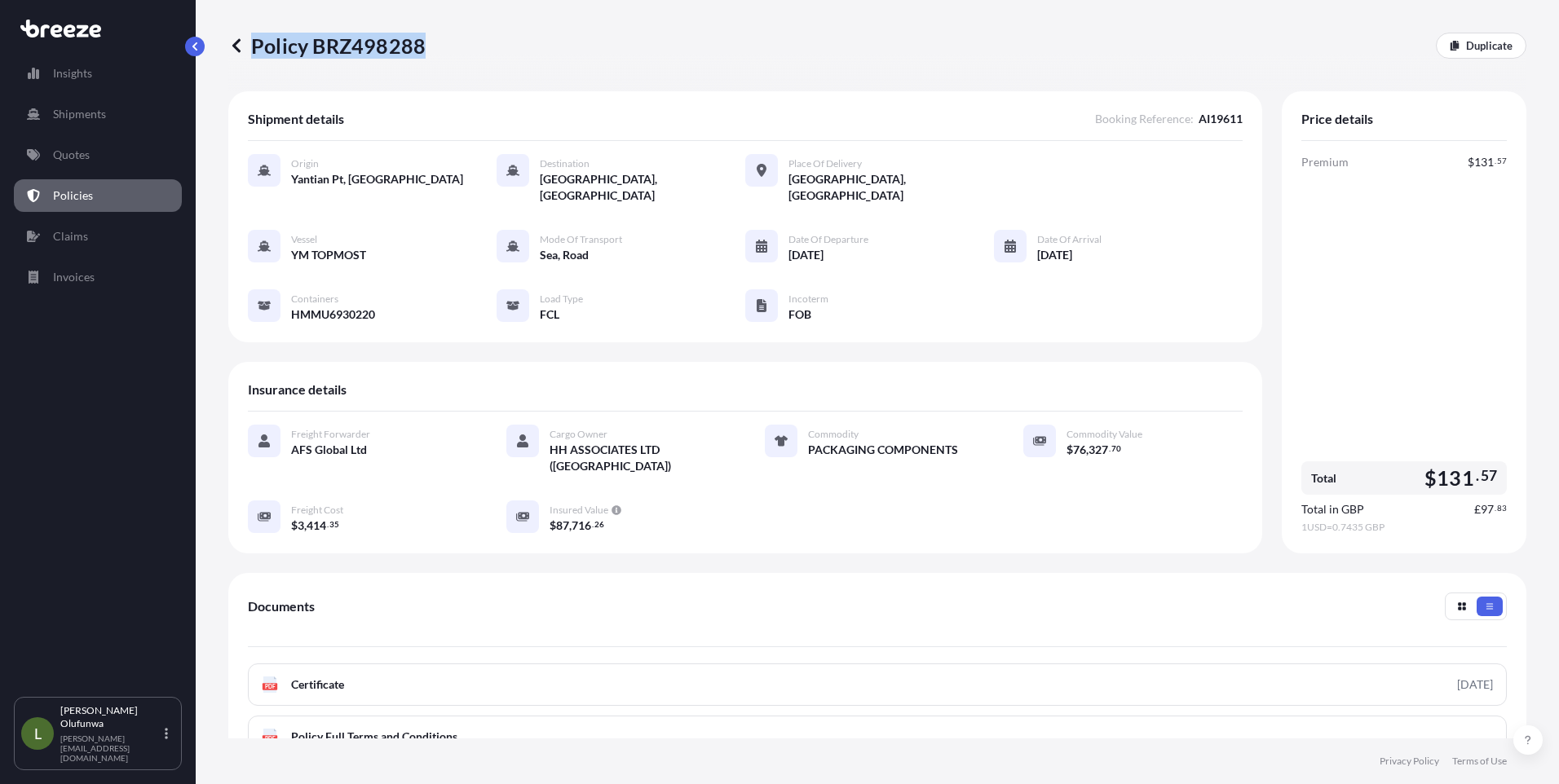
drag, startPoint x: 465, startPoint y: 50, endPoint x: 420, endPoint y: 39, distance: 46.3
click at [420, 39] on div "Policy BRZ498288 Duplicate" at bounding box center [877, 46] width 1299 height 26
drag, startPoint x: 420, startPoint y: 39, endPoint x: 404, endPoint y: 46, distance: 17.5
copy p "Policy BRZ498288"
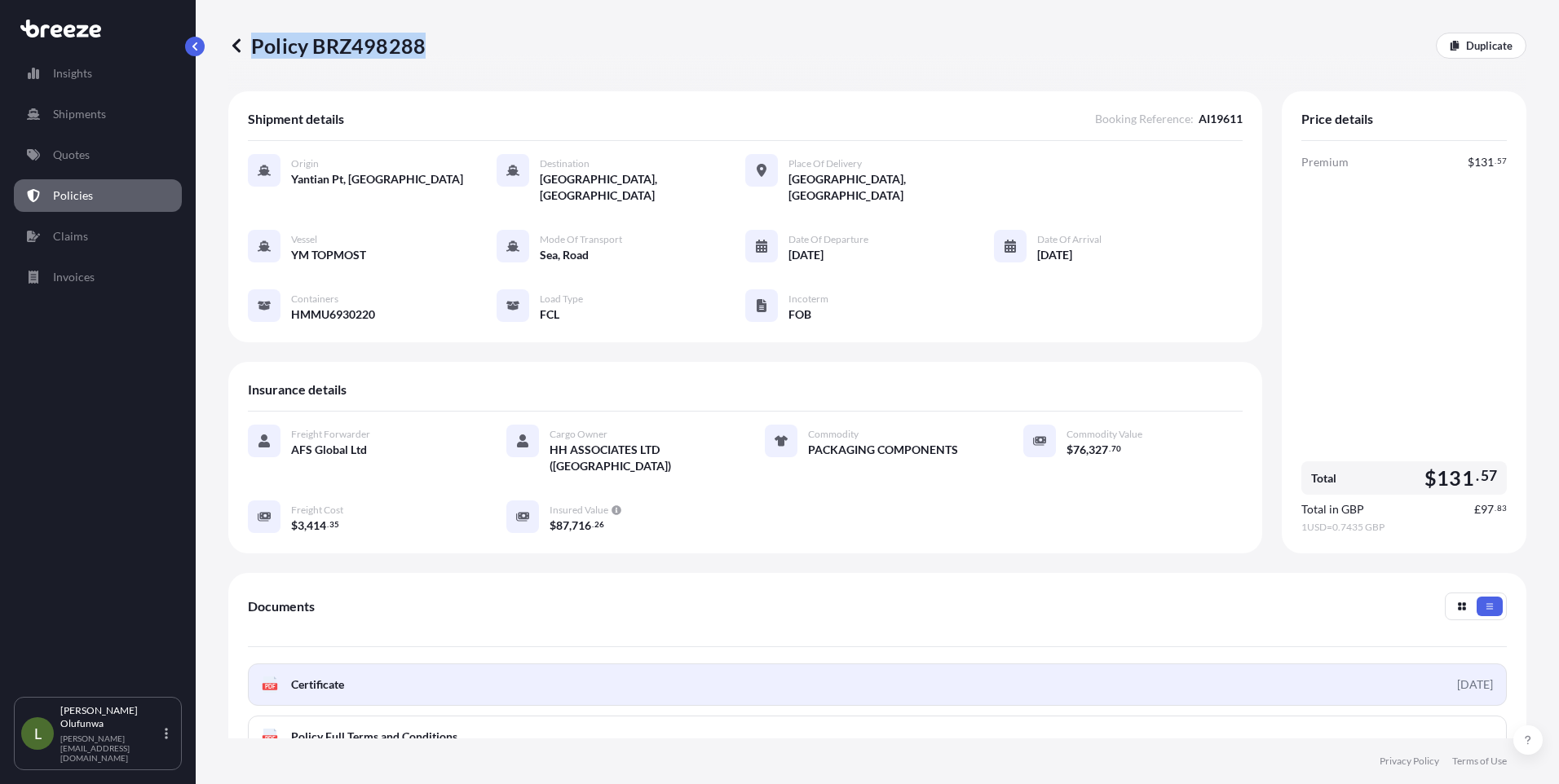
click at [354, 663] on link "PDF Certificate [DATE]" at bounding box center [877, 684] width 1259 height 43
click at [371, 663] on link "PDF Certificate [DATE]" at bounding box center [877, 684] width 1259 height 43
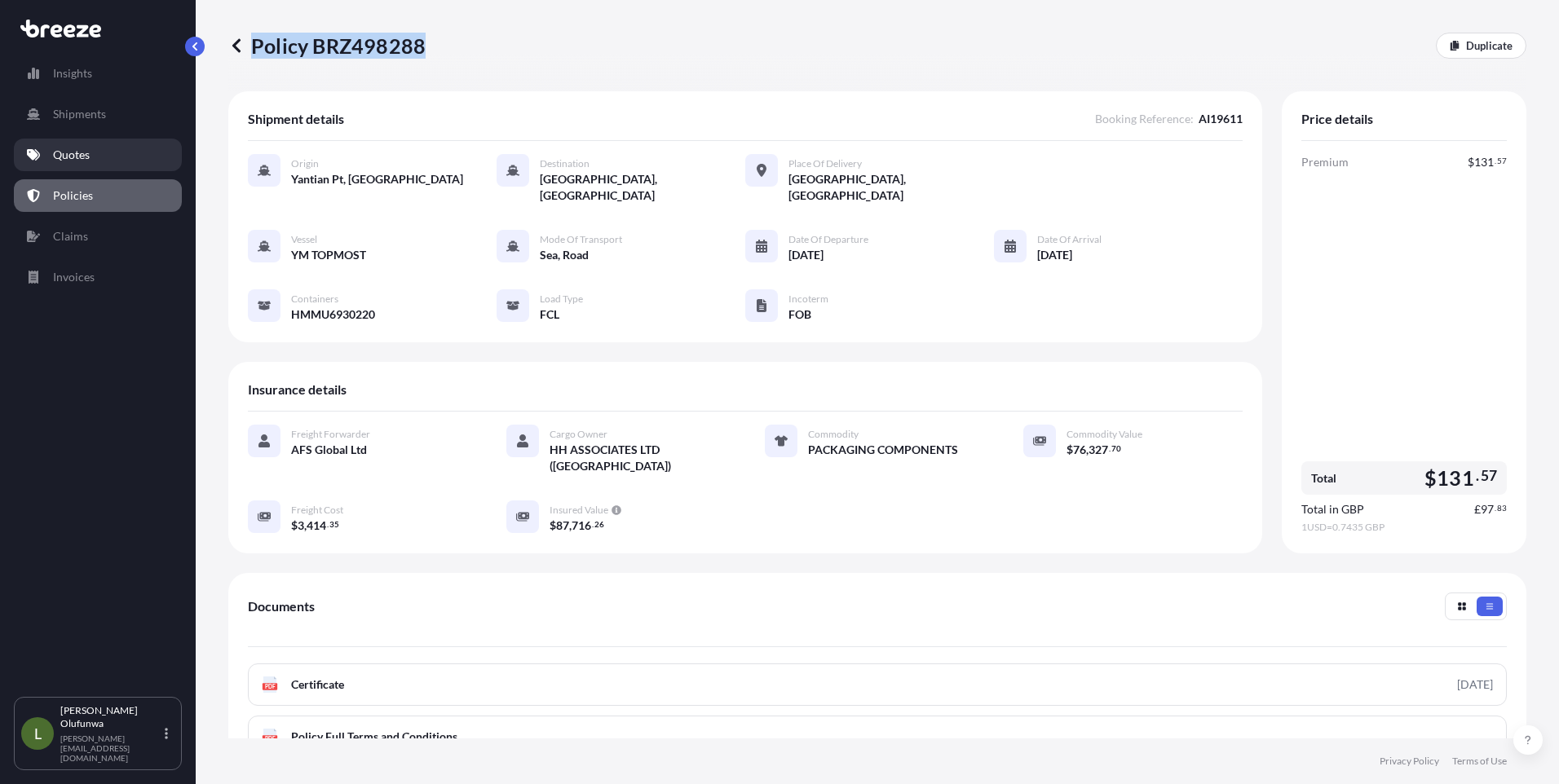
click at [79, 157] on p "Quotes" at bounding box center [71, 154] width 37 height 16
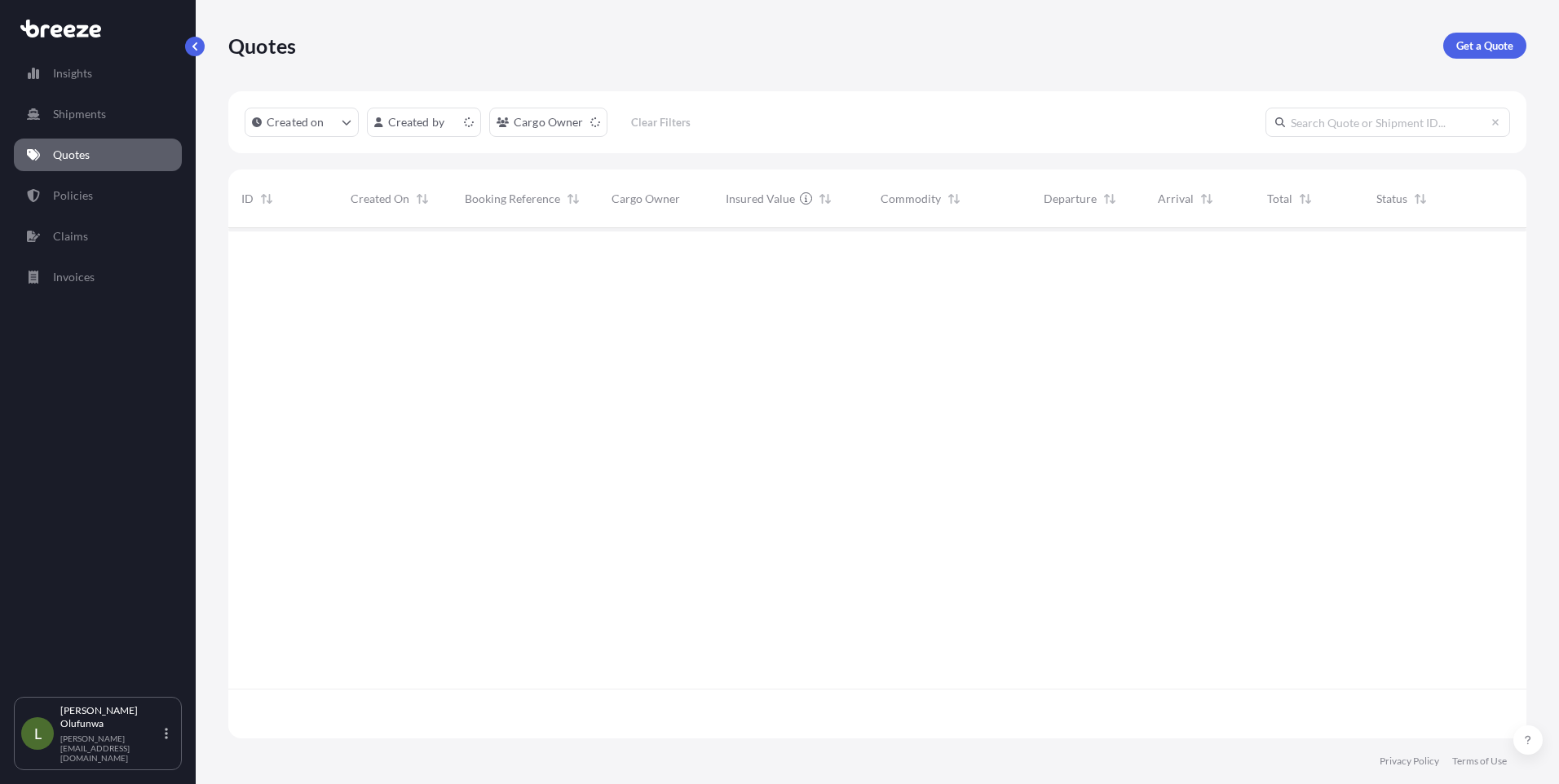
scroll to position [507, 1286]
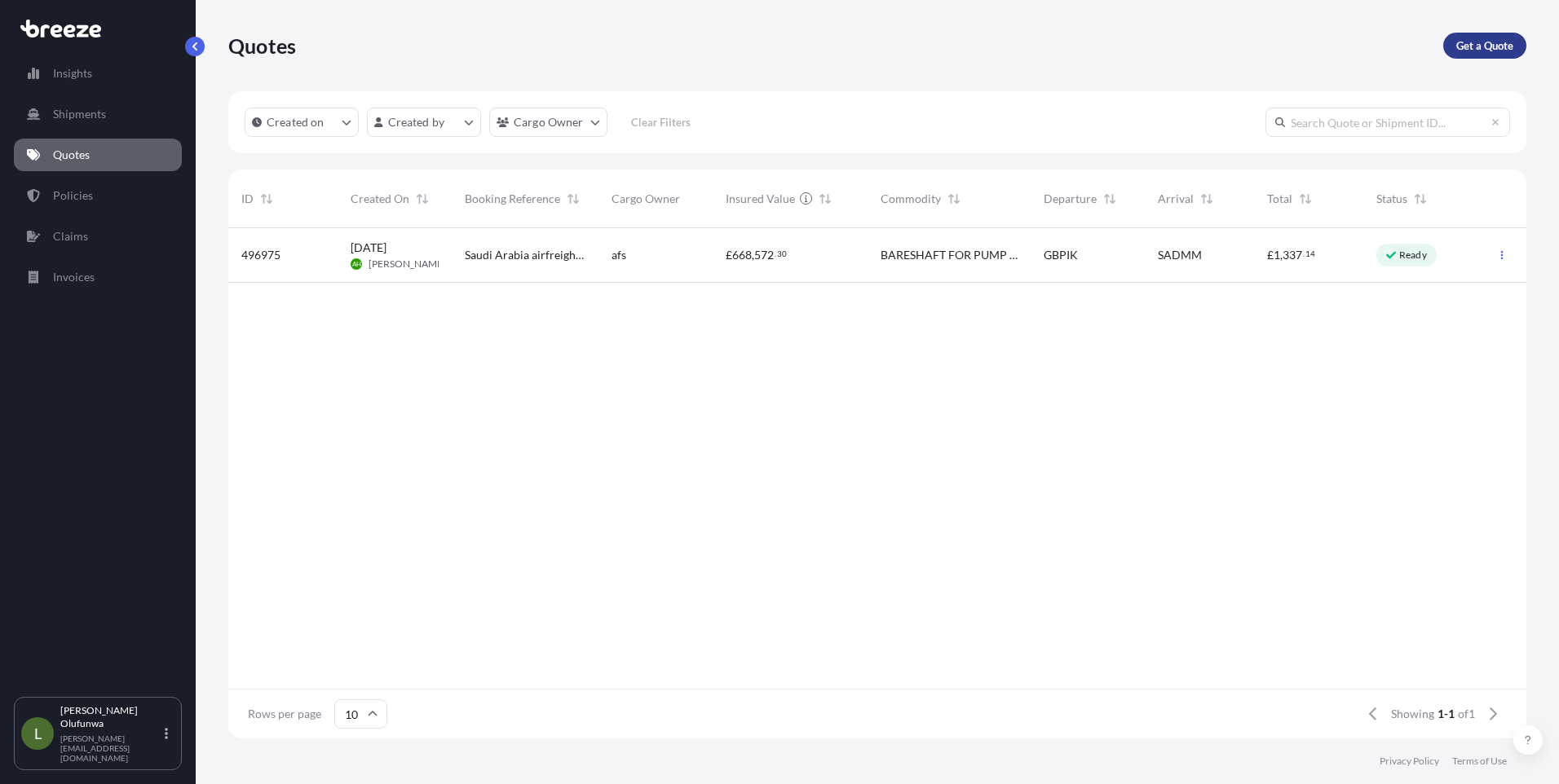
click at [1457, 41] on p "Get a Quote" at bounding box center [1485, 46] width 57 height 16
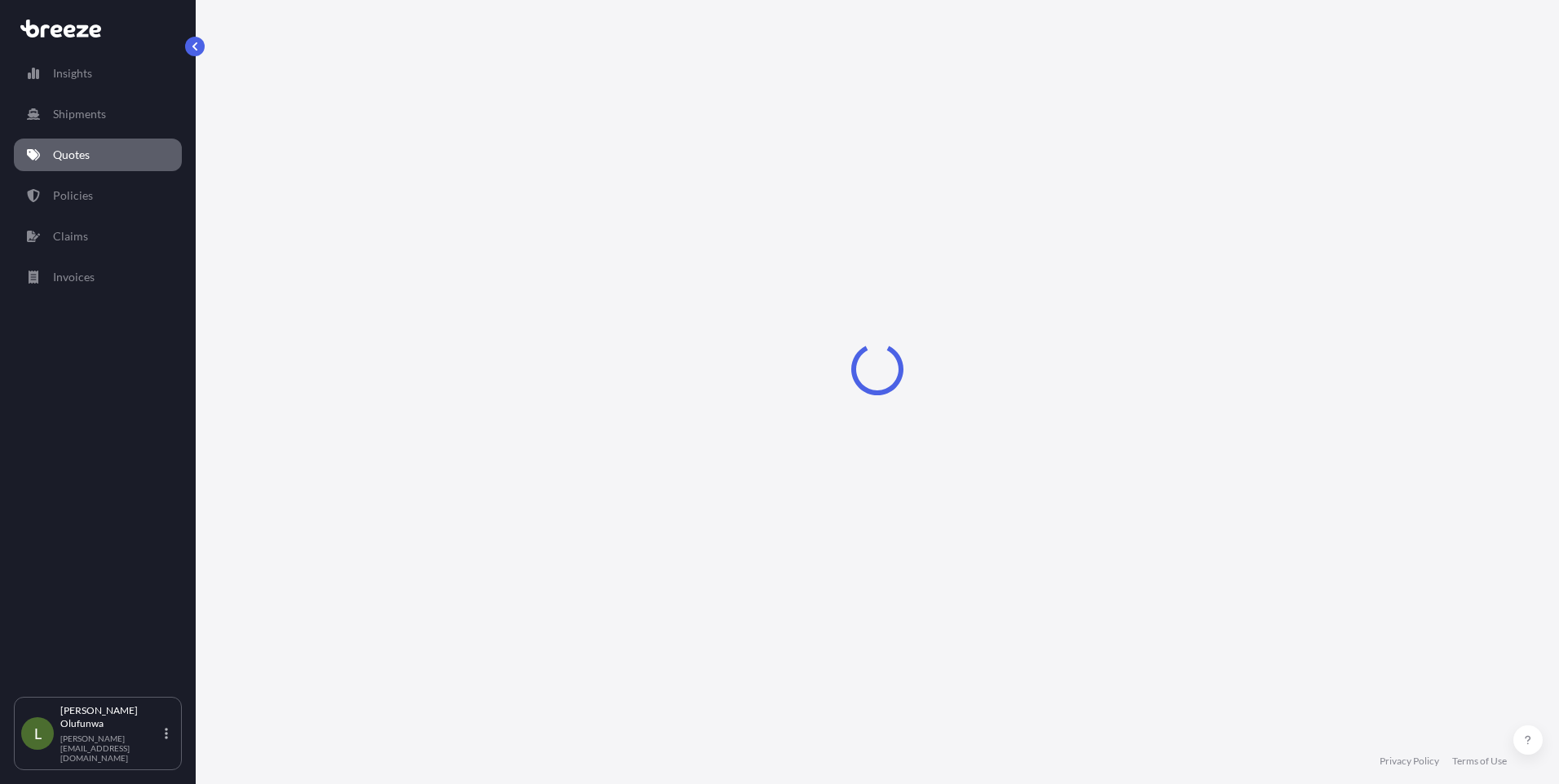
select select "Sea"
select select "1"
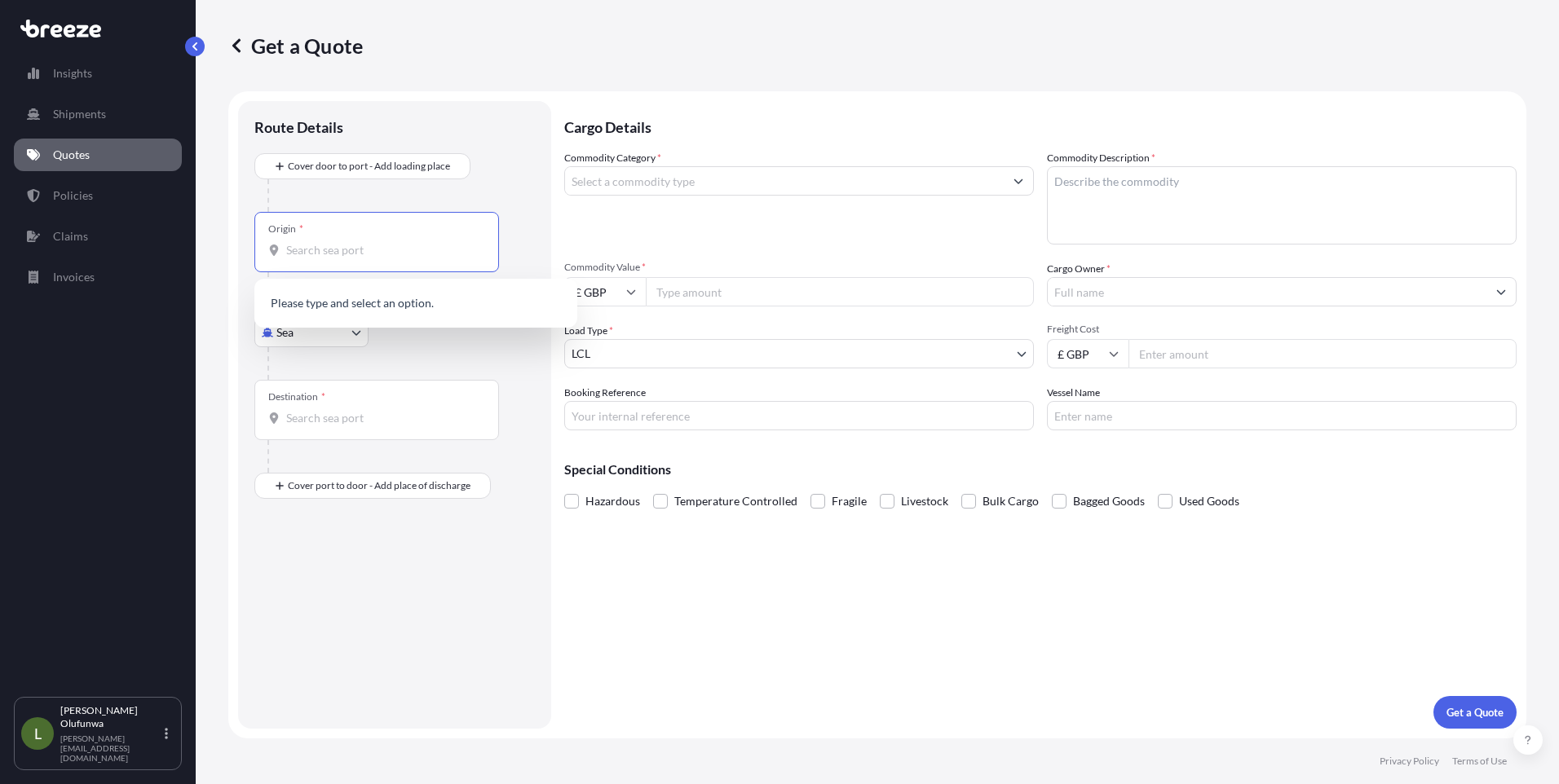
click at [373, 255] on input "Origin *" at bounding box center [382, 249] width 192 height 16
click at [401, 306] on span "CNYTN - Yantian Pt, [GEOGRAPHIC_DATA]" at bounding box center [419, 305] width 218 height 16
type input "CNYTN - Yantian Pt, [GEOGRAPHIC_DATA]"
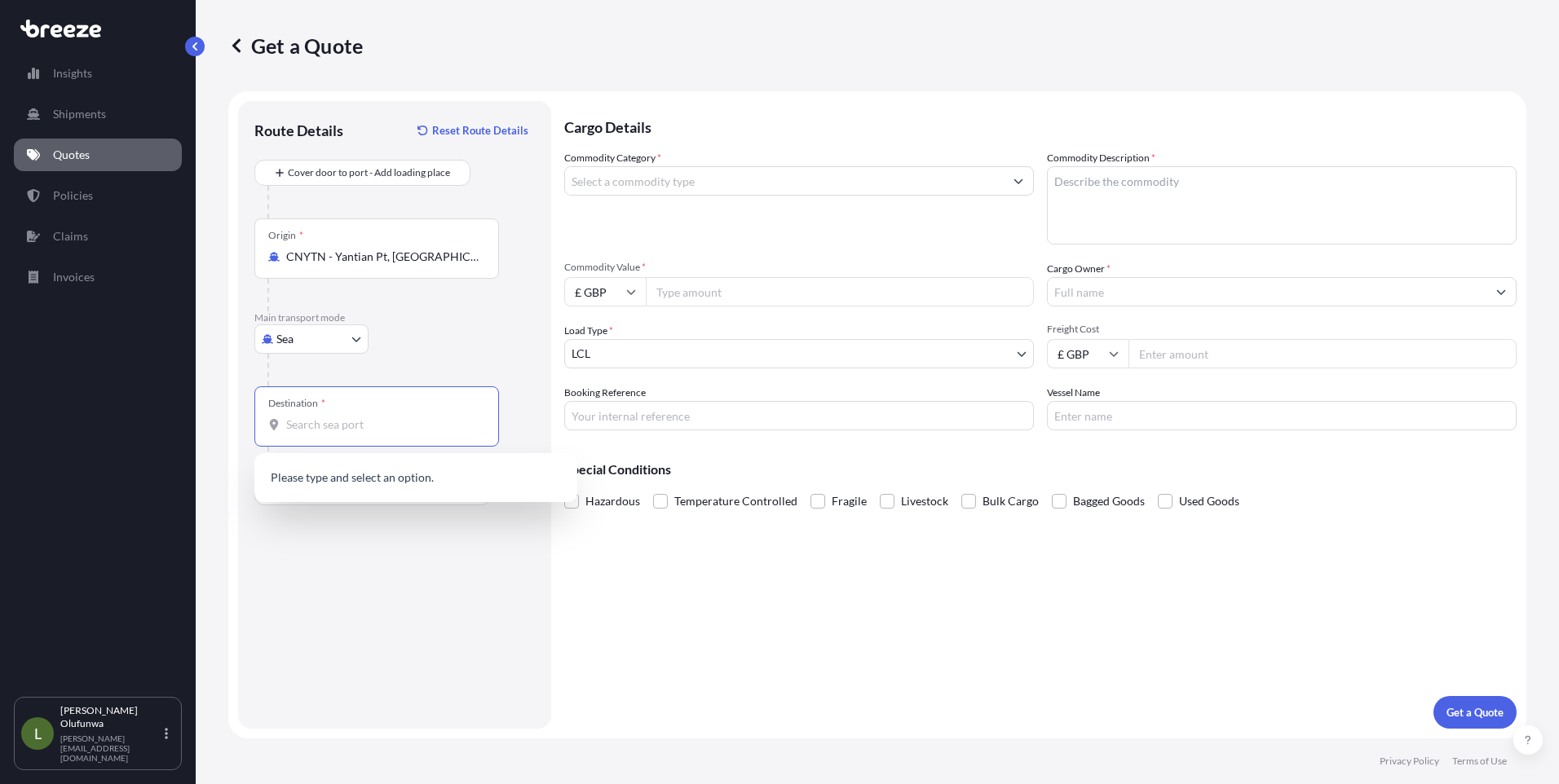
click at [359, 421] on input "Destination *" at bounding box center [382, 425] width 192 height 16
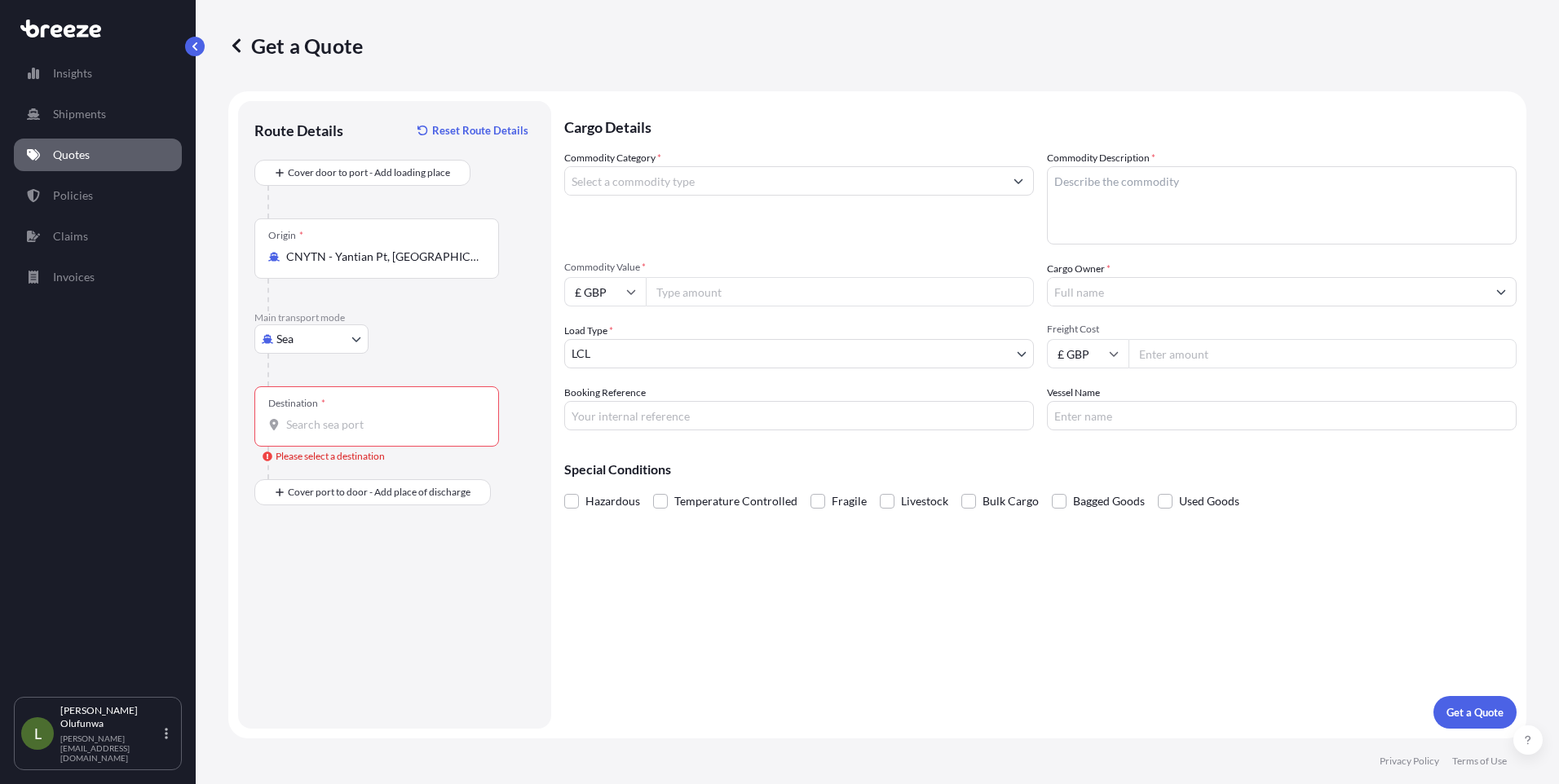
click at [375, 415] on div "Destination *" at bounding box center [376, 416] width 245 height 60
click at [375, 417] on input "Destination * Please select a destination" at bounding box center [382, 425] width 192 height 16
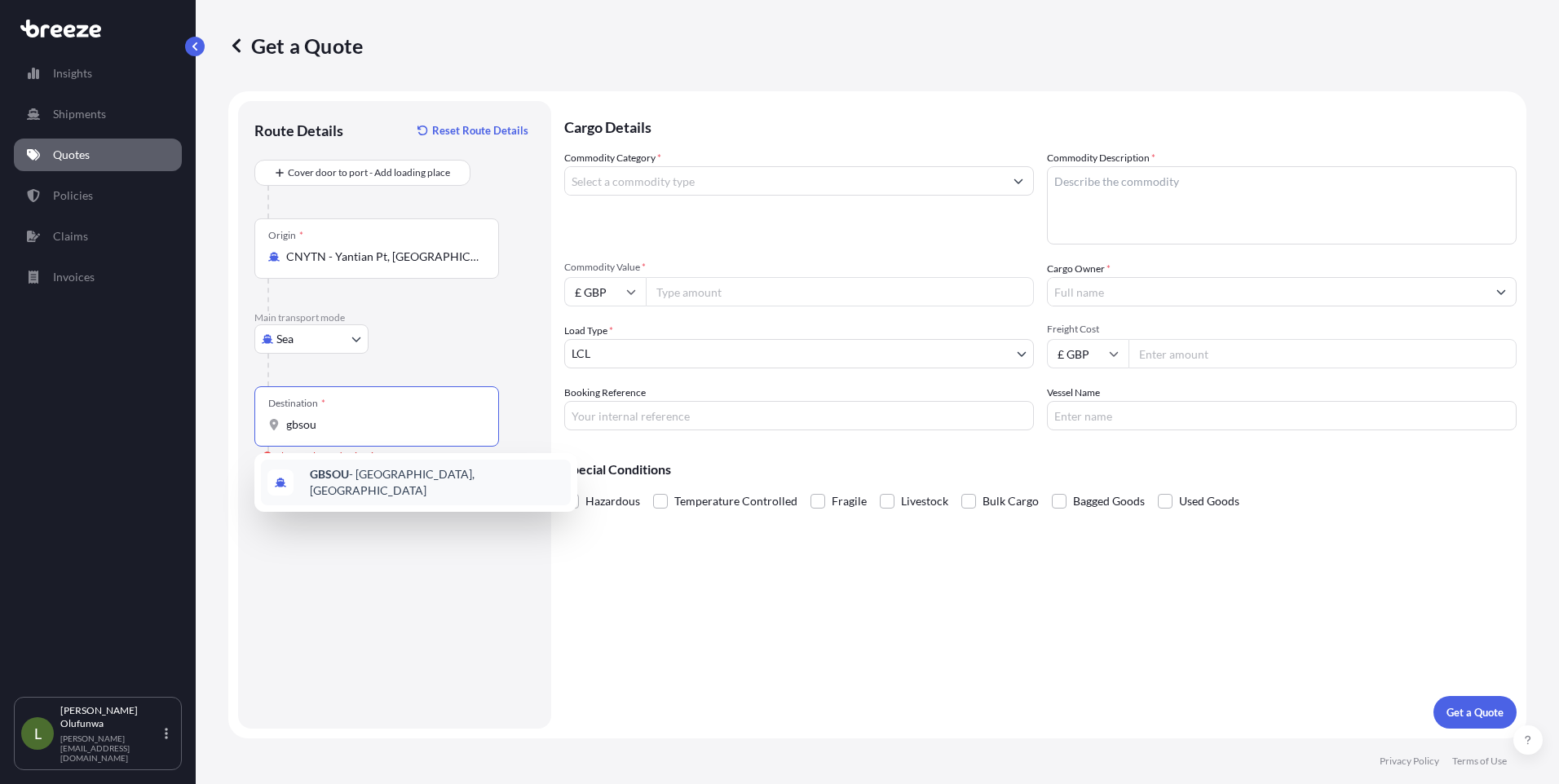
click at [375, 471] on span "GBSOU - [GEOGRAPHIC_DATA], [GEOGRAPHIC_DATA]" at bounding box center [437, 482] width 255 height 33
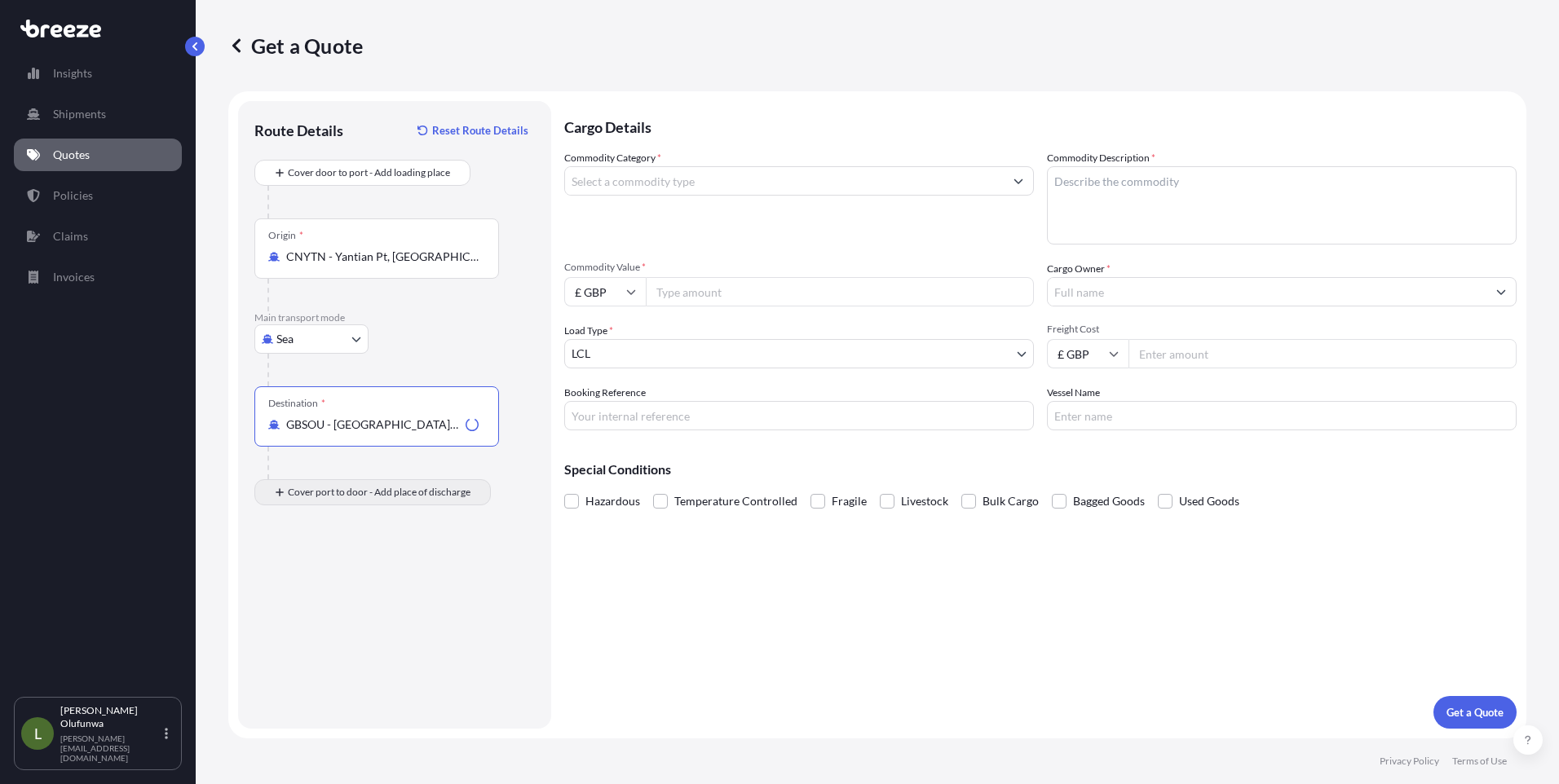
type input "GBSOU - [GEOGRAPHIC_DATA], [GEOGRAPHIC_DATA]"
click at [344, 570] on div "Place of Discharge" at bounding box center [376, 571] width 245 height 60
click at [344, 571] on input "Place of Discharge" at bounding box center [382, 579] width 192 height 16
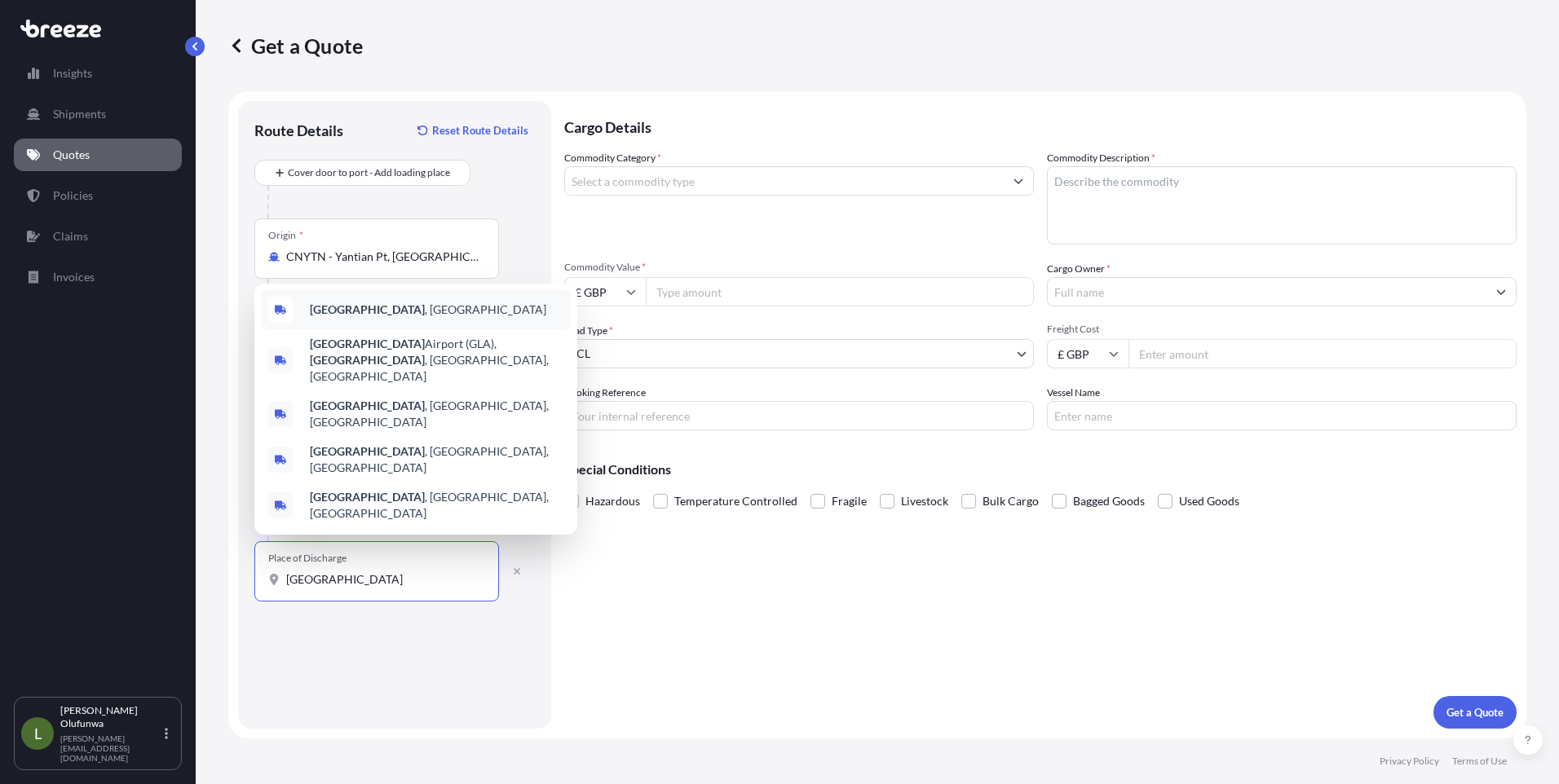
click at [359, 318] on span "[GEOGRAPHIC_DATA] , [GEOGRAPHIC_DATA]" at bounding box center [428, 310] width 237 height 16
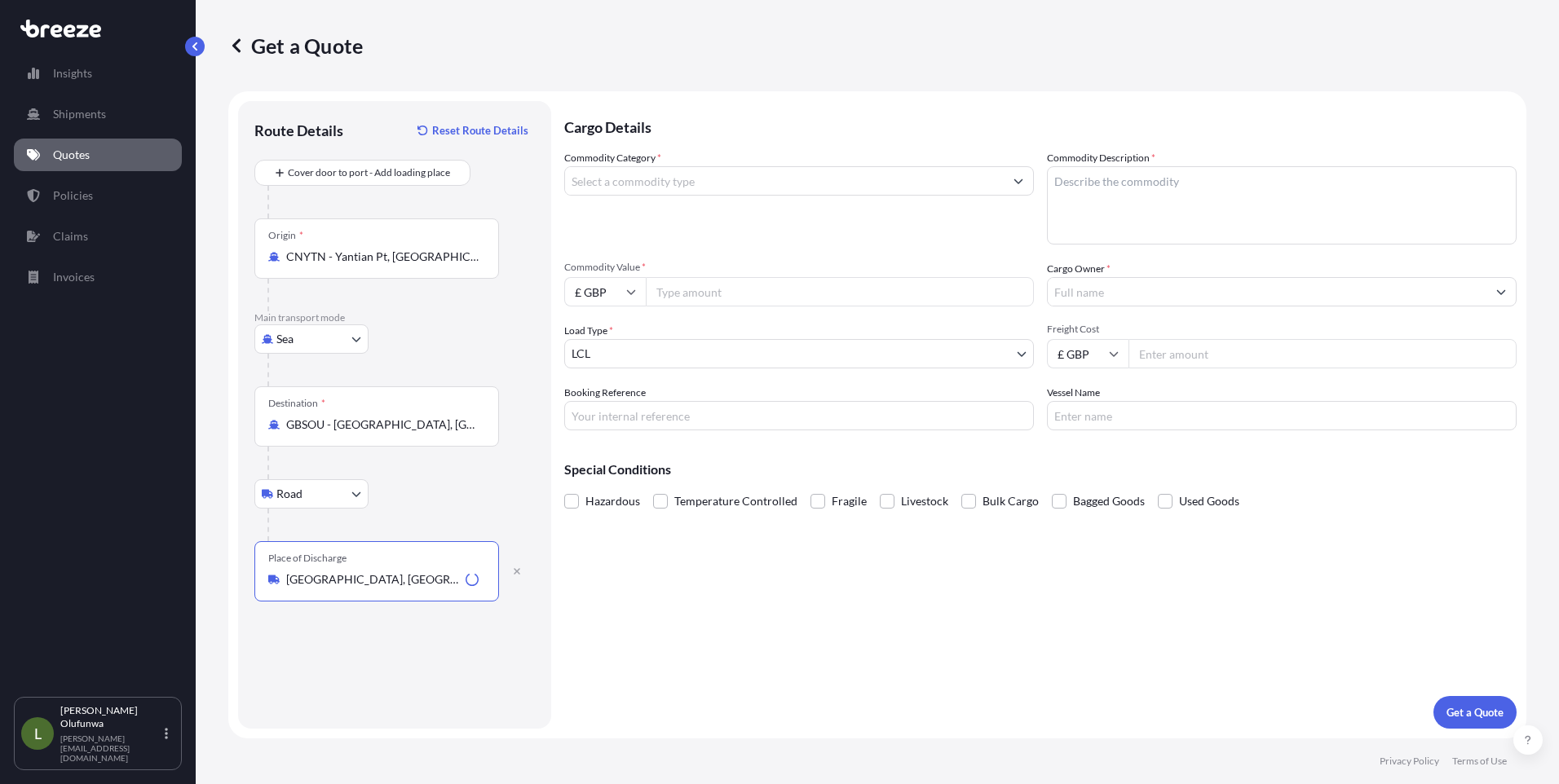
type input "[GEOGRAPHIC_DATA], [GEOGRAPHIC_DATA]"
click at [743, 173] on input "Commodity Category *" at bounding box center [783, 181] width 439 height 30
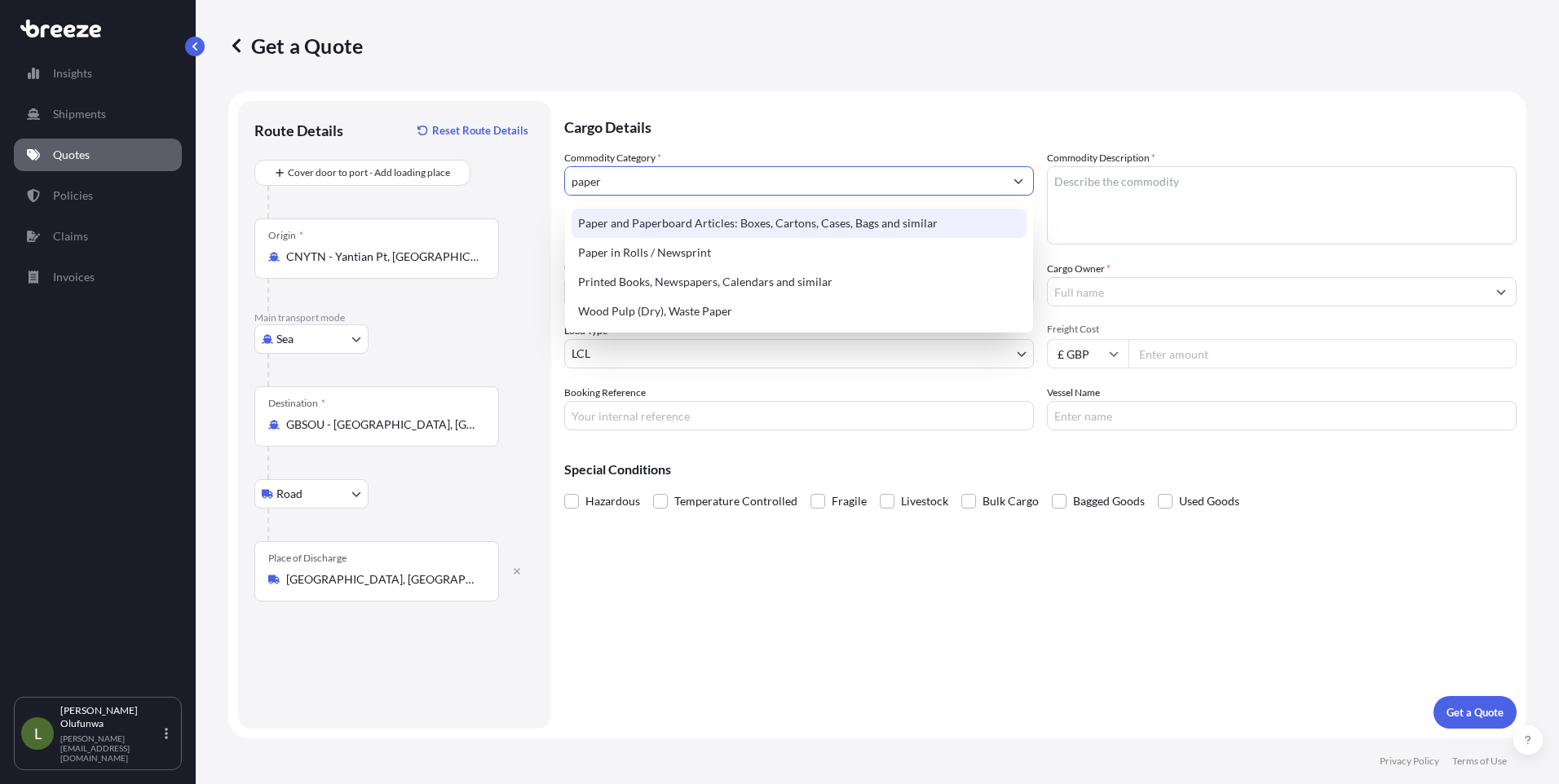
click at [759, 222] on div "Paper and Paperboard Articles: Boxes, Cartons, Cases, Bags and similar" at bounding box center [798, 224] width 455 height 30
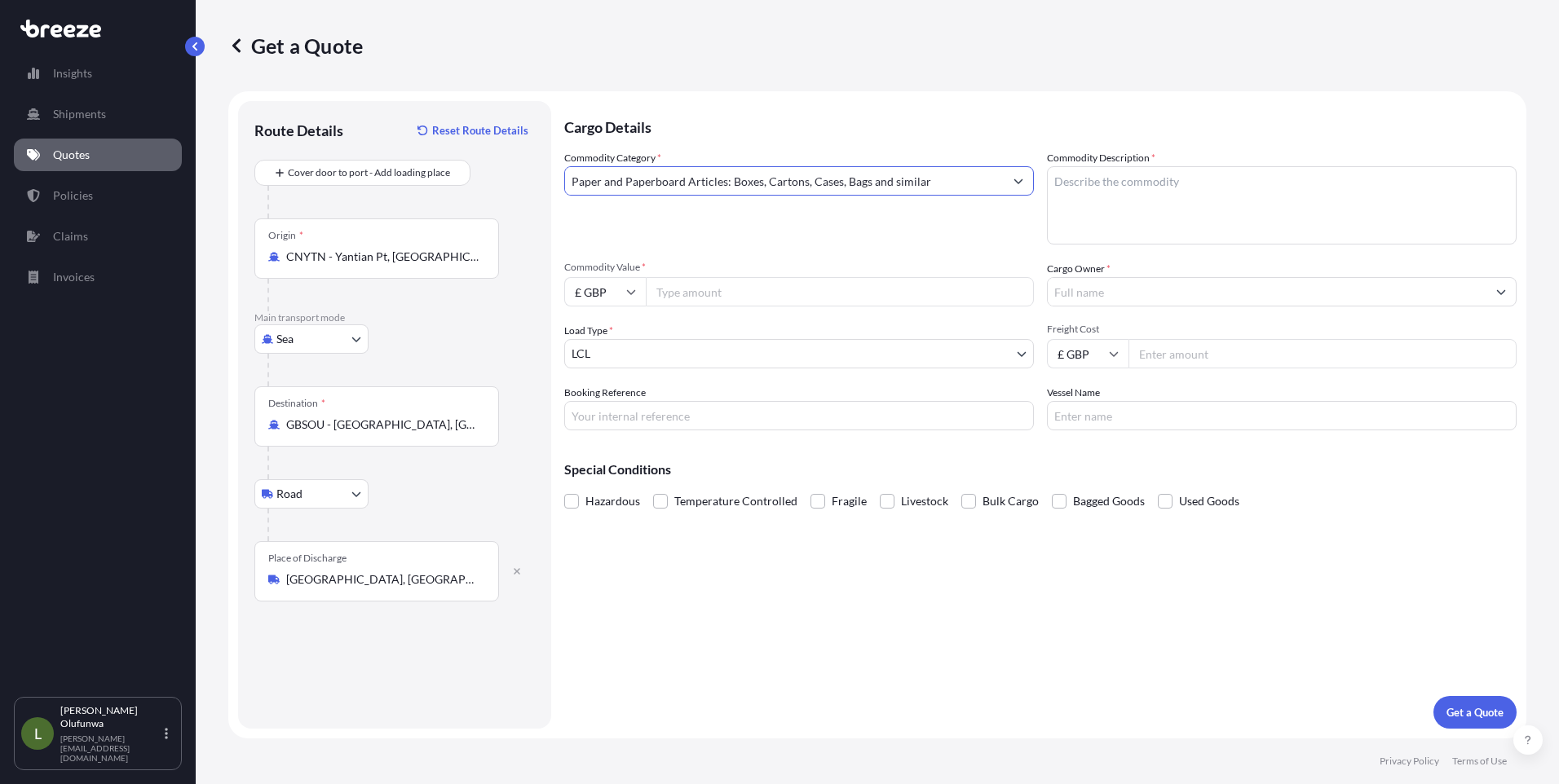
type input "Paper and Paperboard Articles: Boxes, Cartons, Cases, Bags and similar"
click at [1205, 189] on textarea "Commodity Description *" at bounding box center [1282, 205] width 469 height 78
click at [1095, 203] on textarea "Commodity Description *" at bounding box center [1282, 205] width 469 height 78
type textarea "p"
type textarea "PACKAGING COMPONENTS"
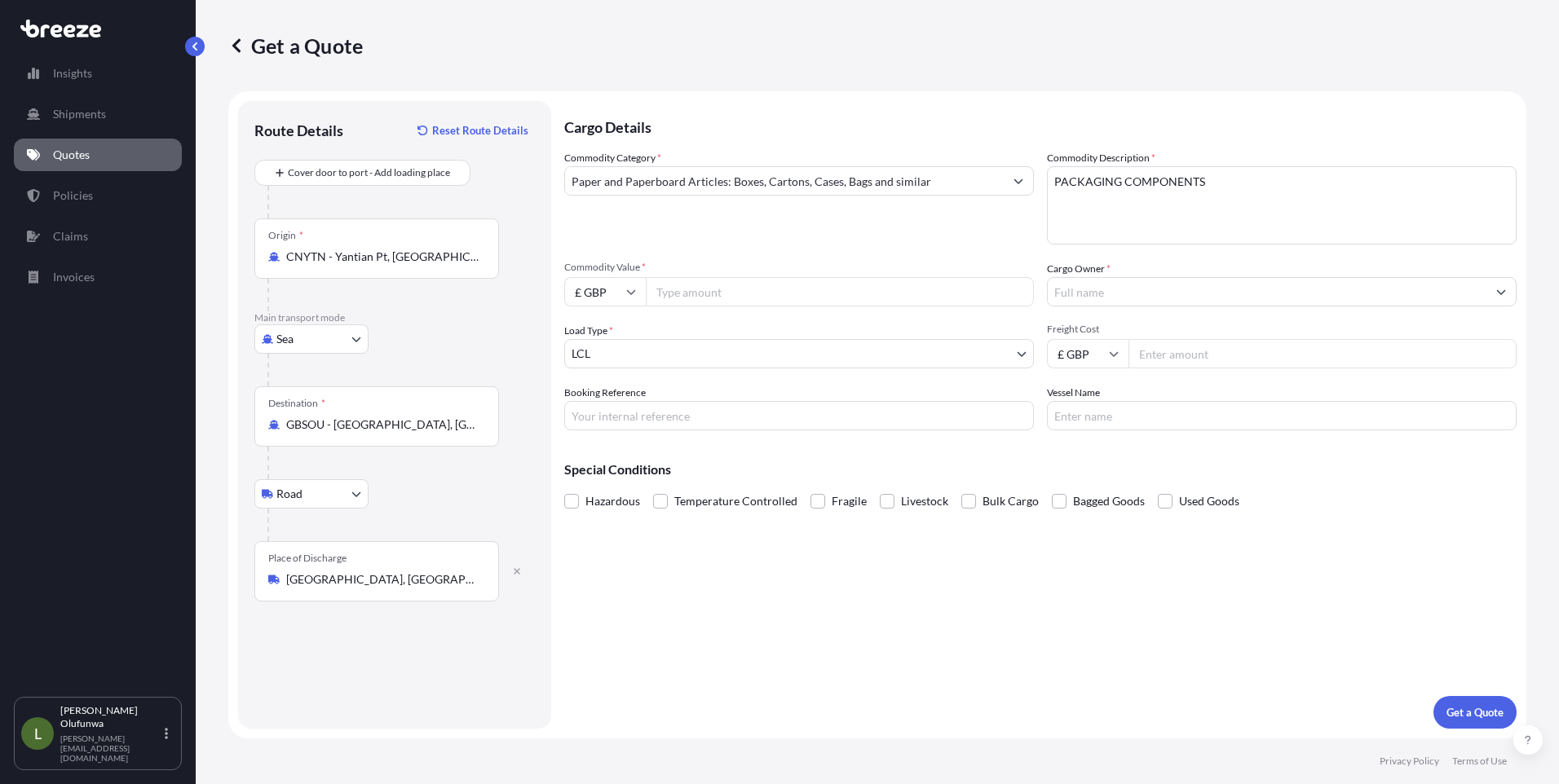
click at [624, 286] on input "£ GBP" at bounding box center [605, 292] width 81 height 30
click at [694, 296] on input "Commodity Value *" at bounding box center [840, 292] width 388 height 30
click at [670, 302] on input "Commodity Value *" at bounding box center [840, 292] width 388 height 30
click at [674, 286] on input "Commodity Value *" at bounding box center [840, 292] width 388 height 30
paste input "58862.50"
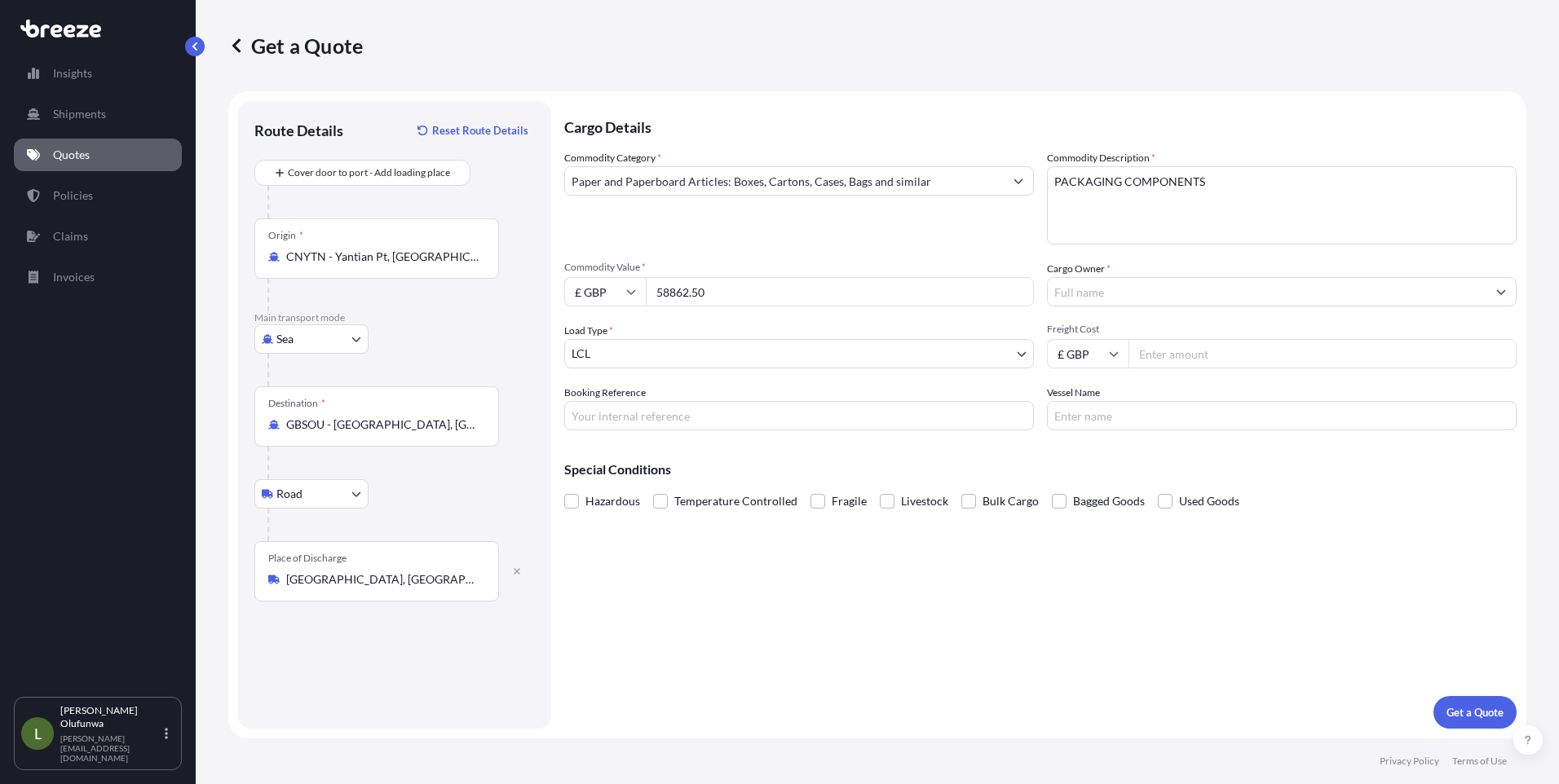
type input "58862.50"
click at [1082, 288] on input "Cargo Owner *" at bounding box center [1267, 292] width 439 height 30
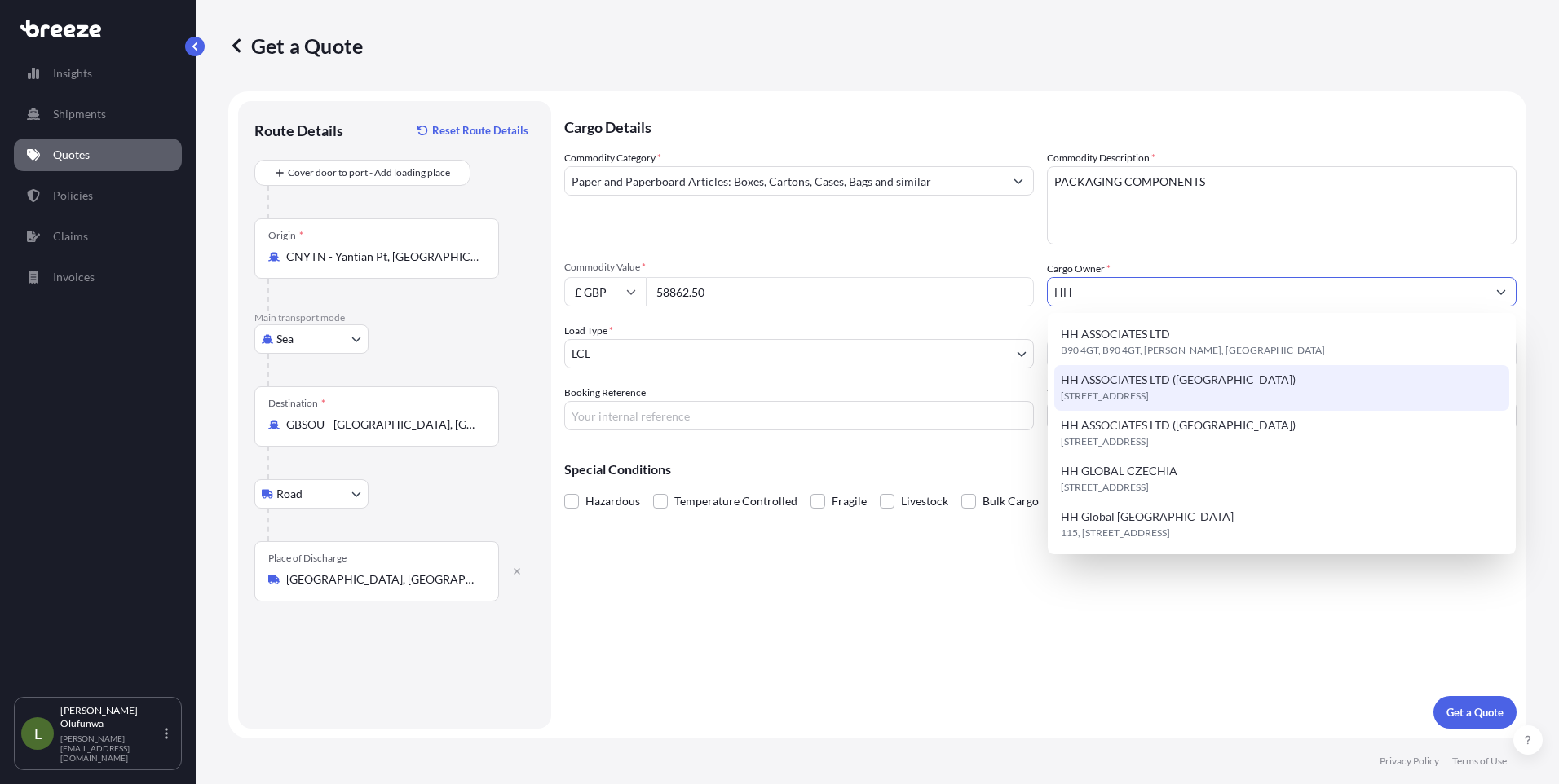
click at [1118, 387] on span "HH ASSOCIATES LTD ([GEOGRAPHIC_DATA])" at bounding box center [1178, 379] width 235 height 16
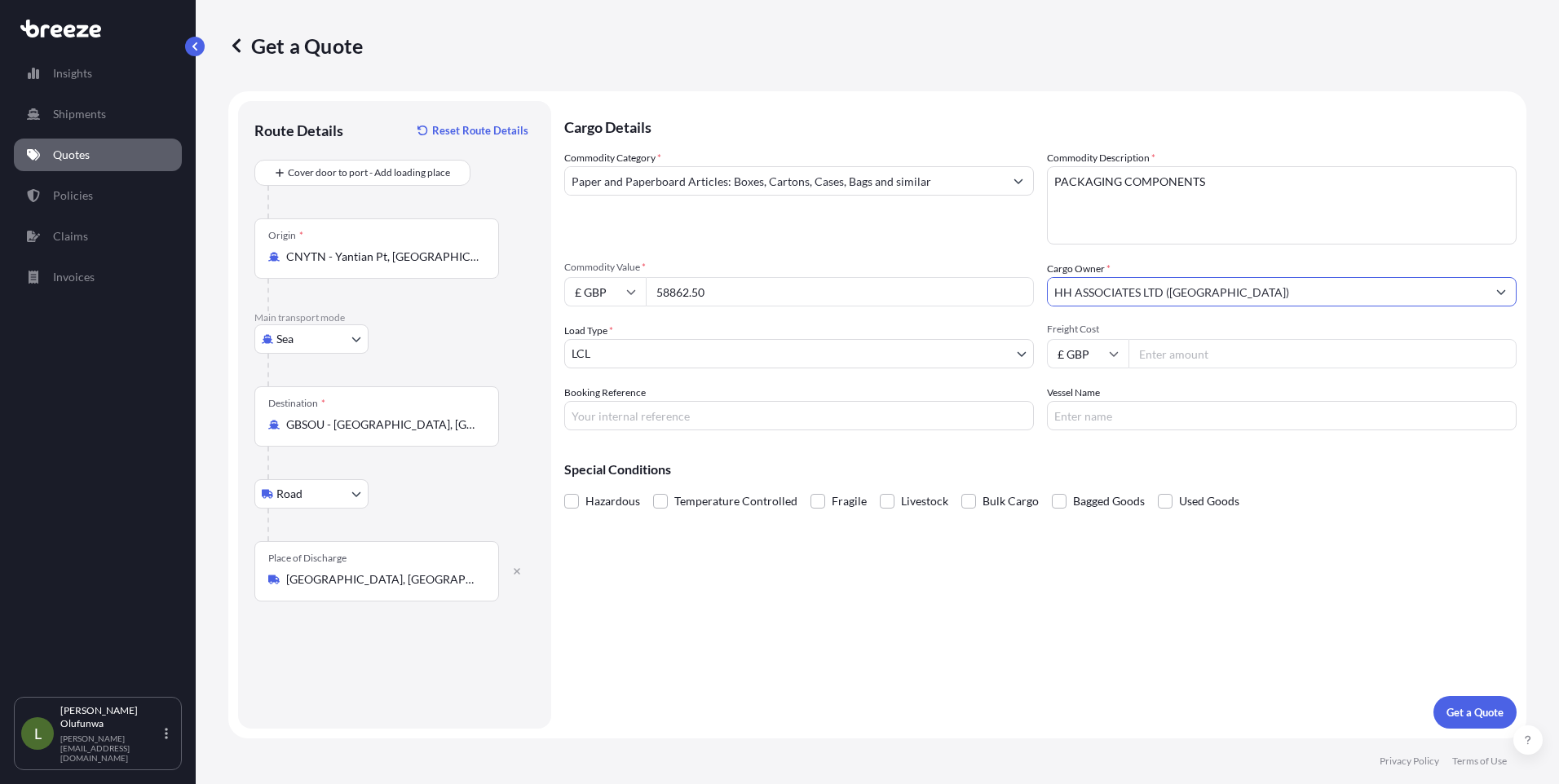
type input "HH ASSOCIATES LTD ([GEOGRAPHIC_DATA])"
click at [659, 354] on body "2 options available. 0 options available. 5 options available. Insights Shipmen…" at bounding box center [780, 392] width 1559 height 784
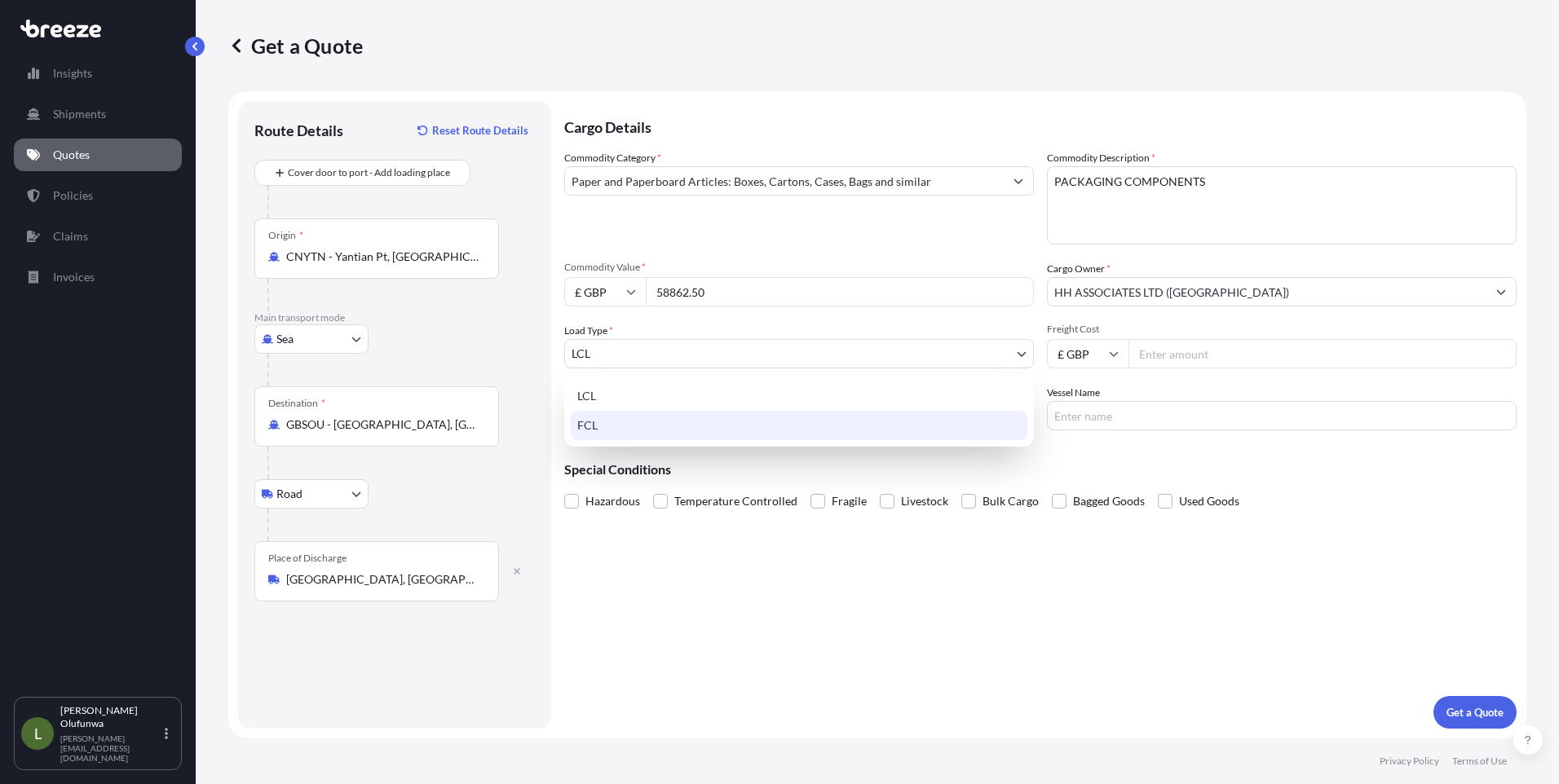
click at [599, 429] on div "FCL" at bounding box center [798, 426] width 457 height 30
select select "2"
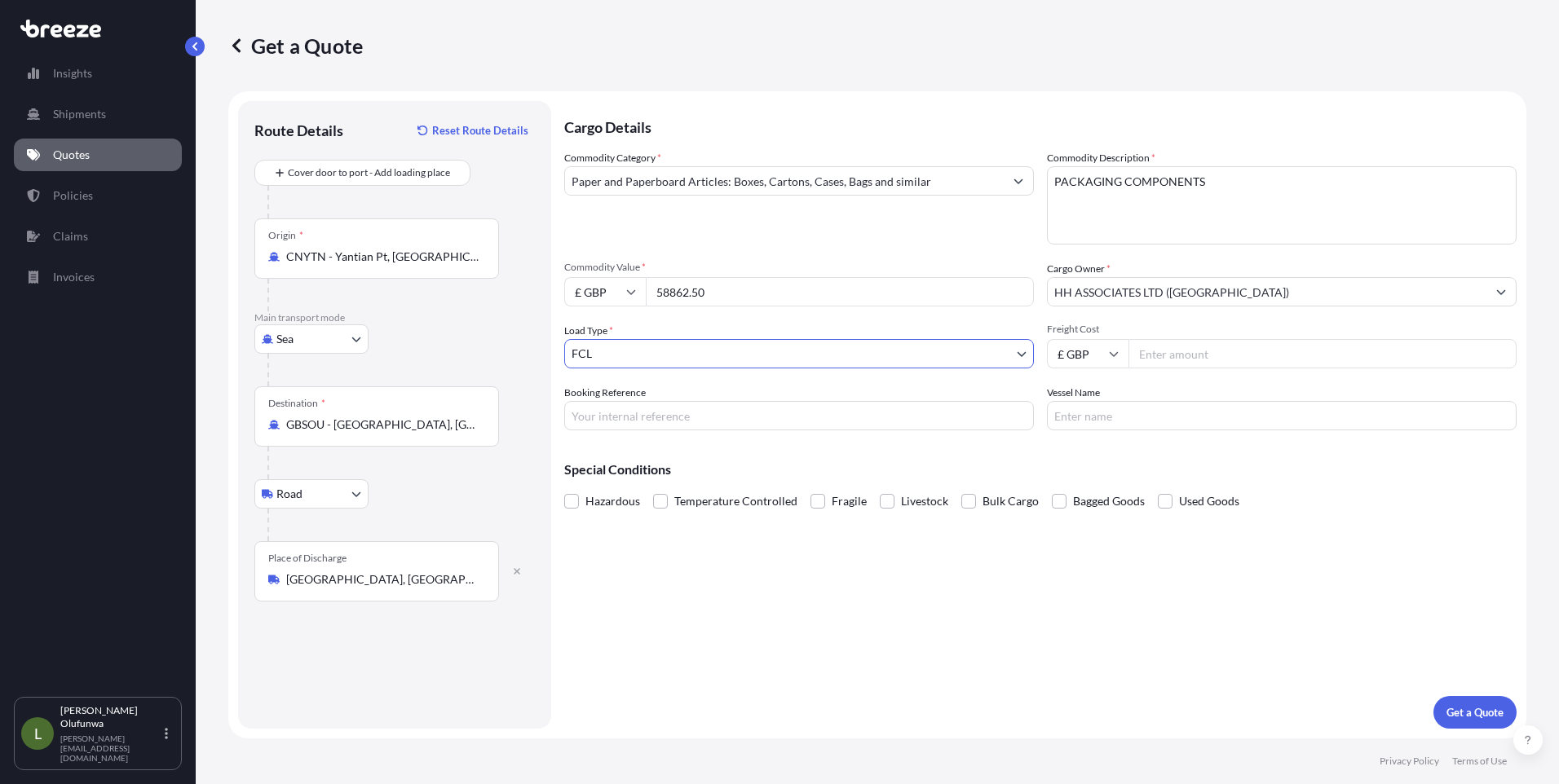
click at [1175, 352] on input "Freight Cost" at bounding box center [1322, 353] width 388 height 30
click at [1196, 349] on input "Freight Cost" at bounding box center [1322, 353] width 388 height 30
click at [1099, 361] on input "£ GBP" at bounding box center [1088, 353] width 81 height 30
click at [625, 298] on input "£ GBP" at bounding box center [605, 292] width 81 height 30
click at [598, 410] on div "$ USD" at bounding box center [604, 404] width 68 height 31
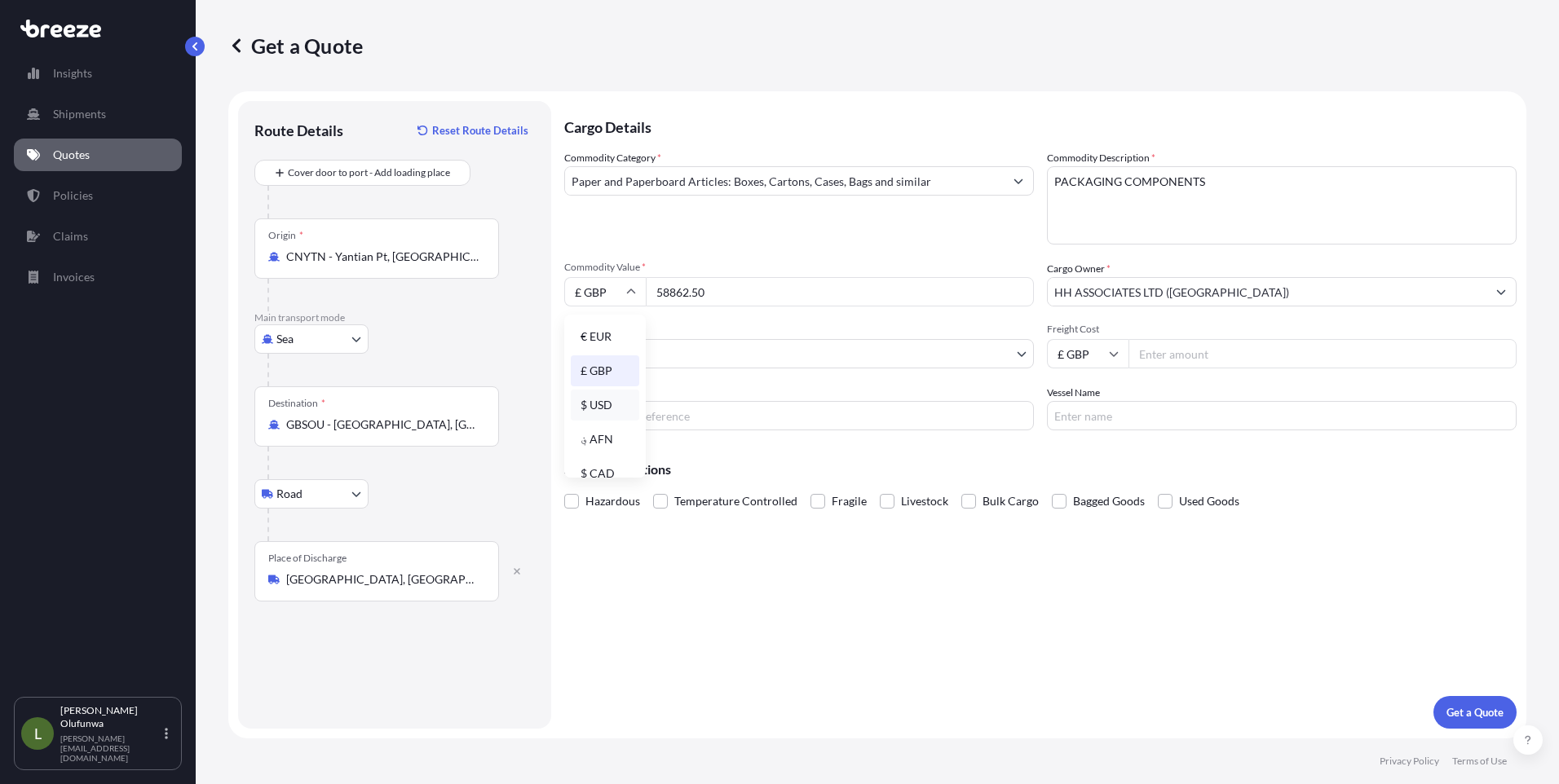
type input "$ USD"
click at [1099, 348] on input "£ GBP" at bounding box center [1088, 353] width 81 height 30
click at [1082, 463] on div "$ USD" at bounding box center [1088, 466] width 68 height 31
type input "$ USD"
click at [1193, 357] on input "Freight Cost" at bounding box center [1322, 353] width 388 height 30
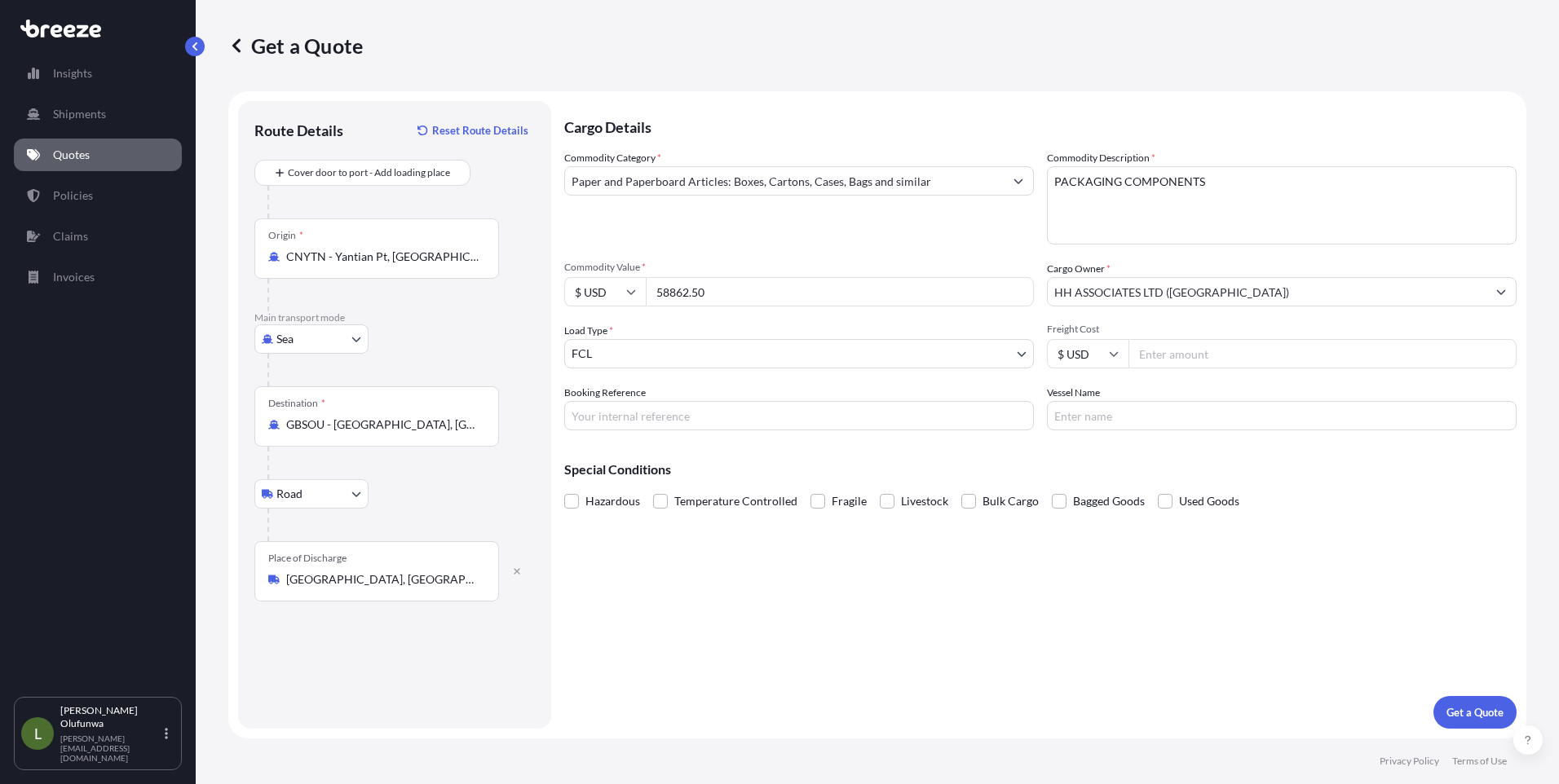
paste input "3414.35"
type input "3414.35"
click at [757, 414] on input "Booking Reference" at bounding box center [799, 416] width 469 height 30
type input "AI19662"
click at [1139, 417] on input "Vessel Name" at bounding box center [1282, 416] width 469 height 30
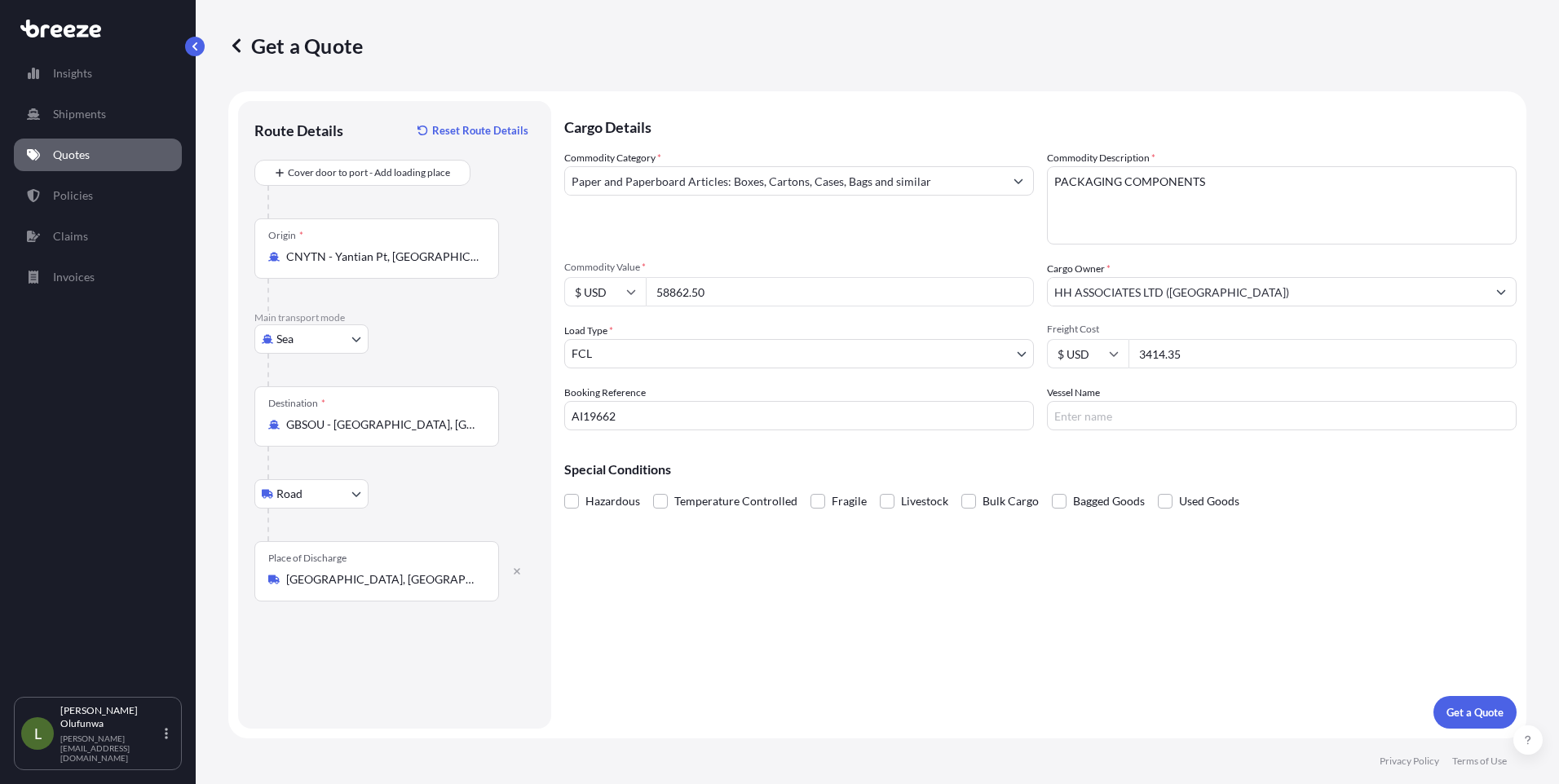
click at [1167, 410] on input "Vessel Name" at bounding box center [1282, 416] width 469 height 30
paste input "YM TOPMOST"
type input "YM TOPMOST"
click at [1462, 706] on p "Get a Quote" at bounding box center [1475, 712] width 57 height 16
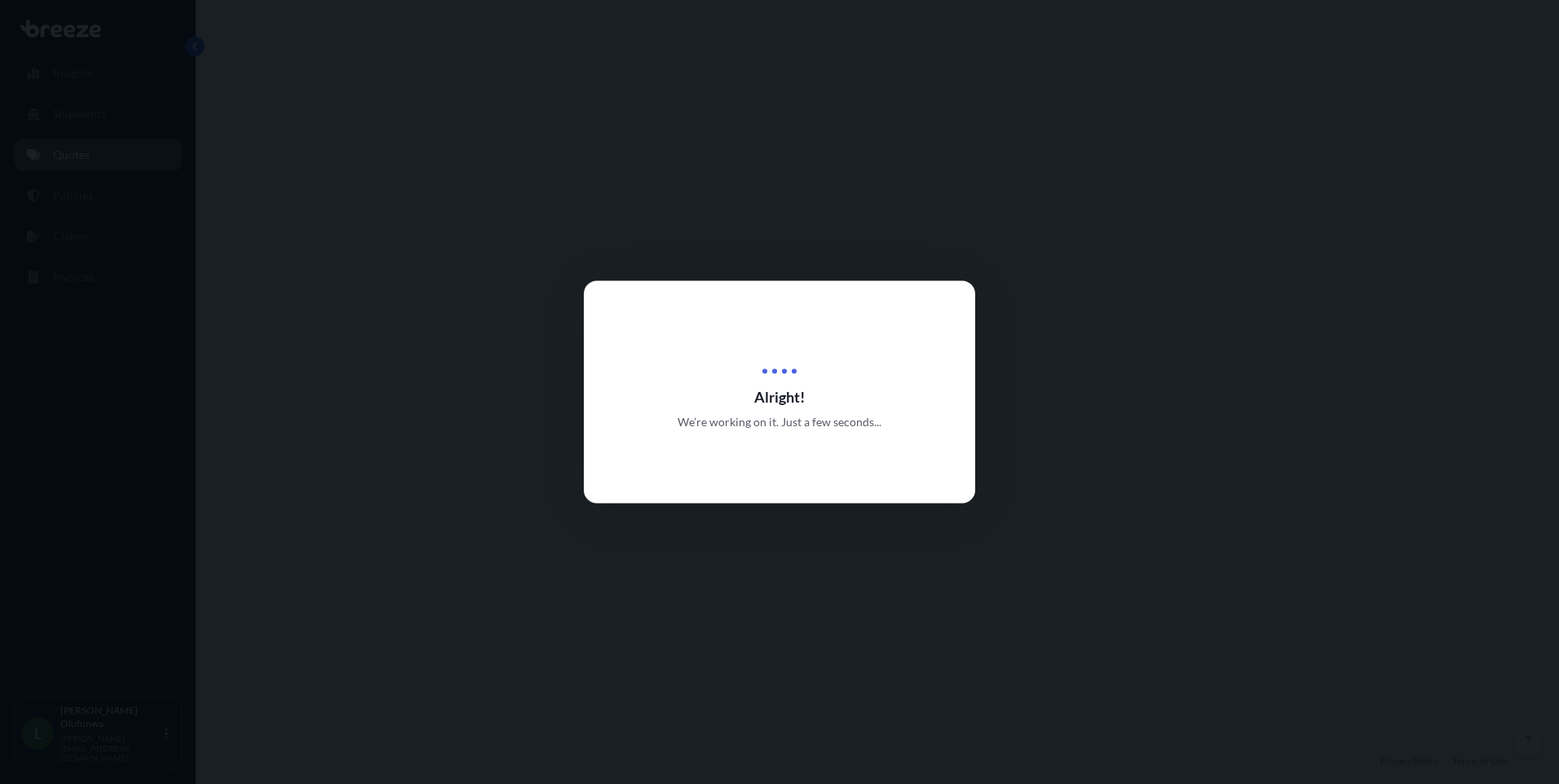
select select "Sea"
select select "Road"
select select "2"
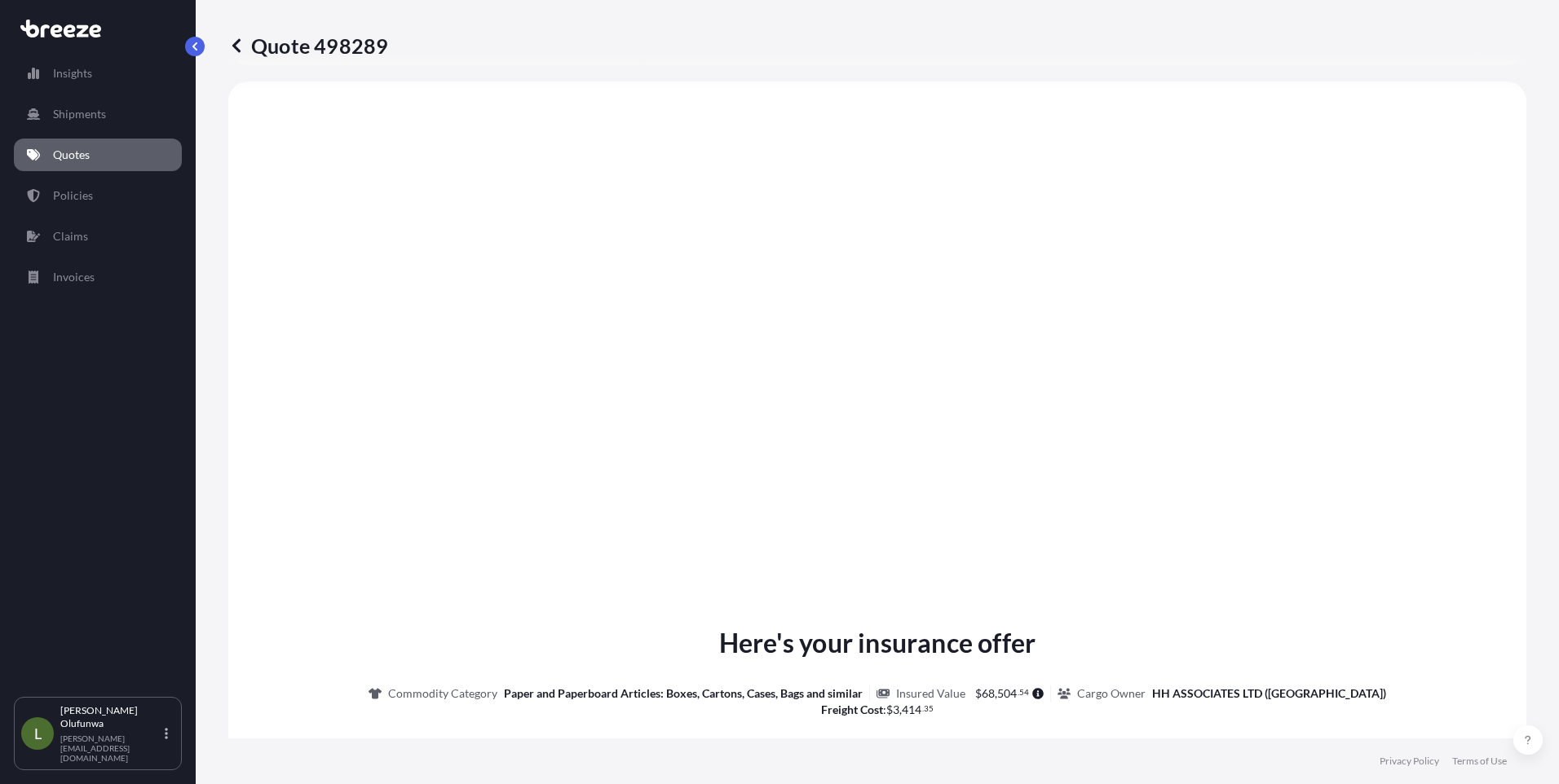
scroll to position [1933, 0]
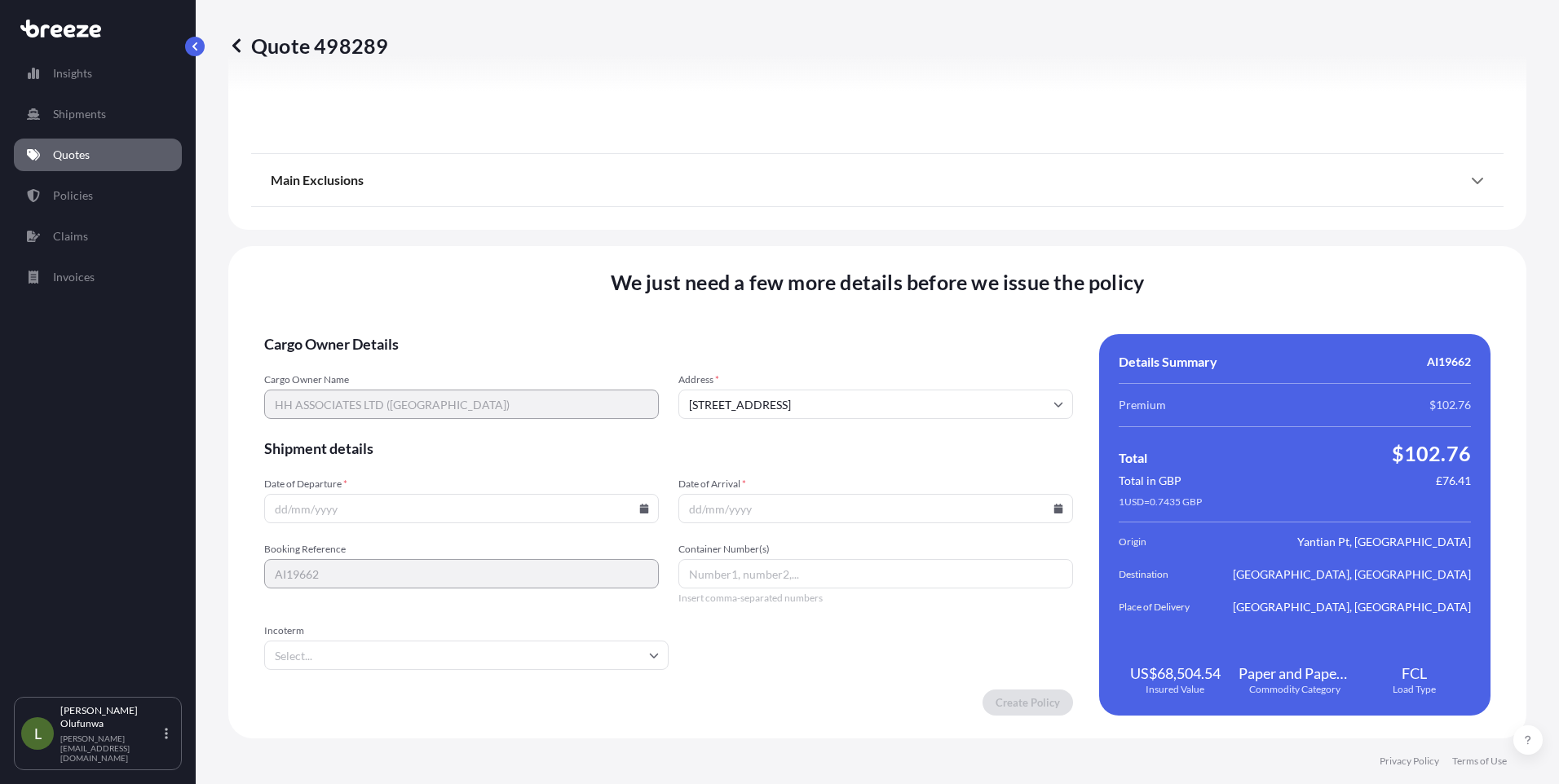
click at [641, 510] on icon at bounding box center [644, 509] width 9 height 10
click at [348, 395] on button "22" at bounding box center [346, 394] width 26 height 26
click at [640, 506] on icon at bounding box center [644, 509] width 9 height 10
click at [526, 233] on icon at bounding box center [525, 234] width 7 height 10
click at [493, 395] on button "22" at bounding box center [498, 394] width 26 height 26
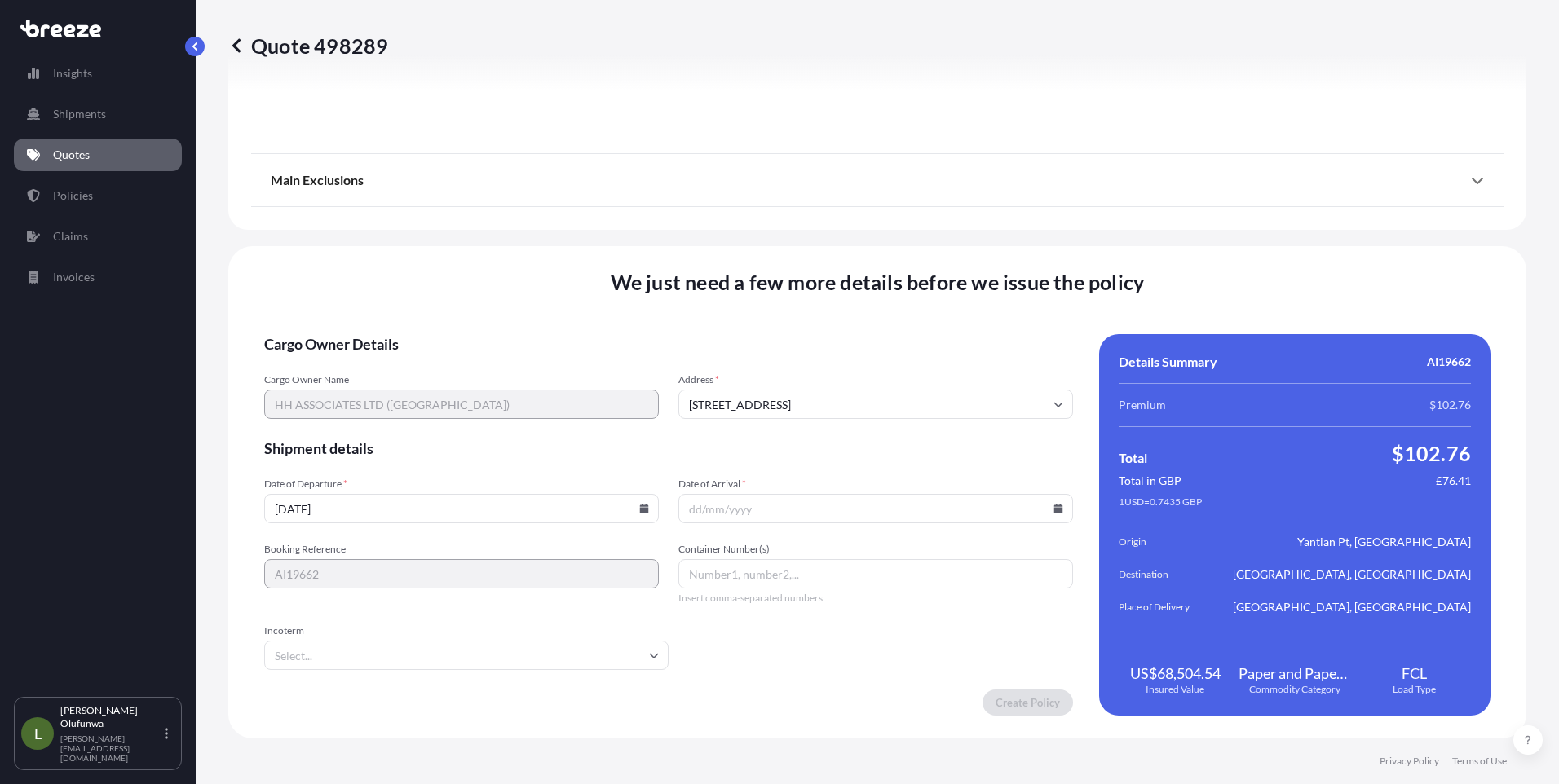
type input "[DATE]"
click at [1054, 509] on icon at bounding box center [1058, 509] width 9 height 10
click at [987, 427] on button "5" at bounding box center [984, 426] width 26 height 26
type input "[DATE]"
click at [717, 569] on input "Container Number(s)" at bounding box center [876, 574] width 394 height 30
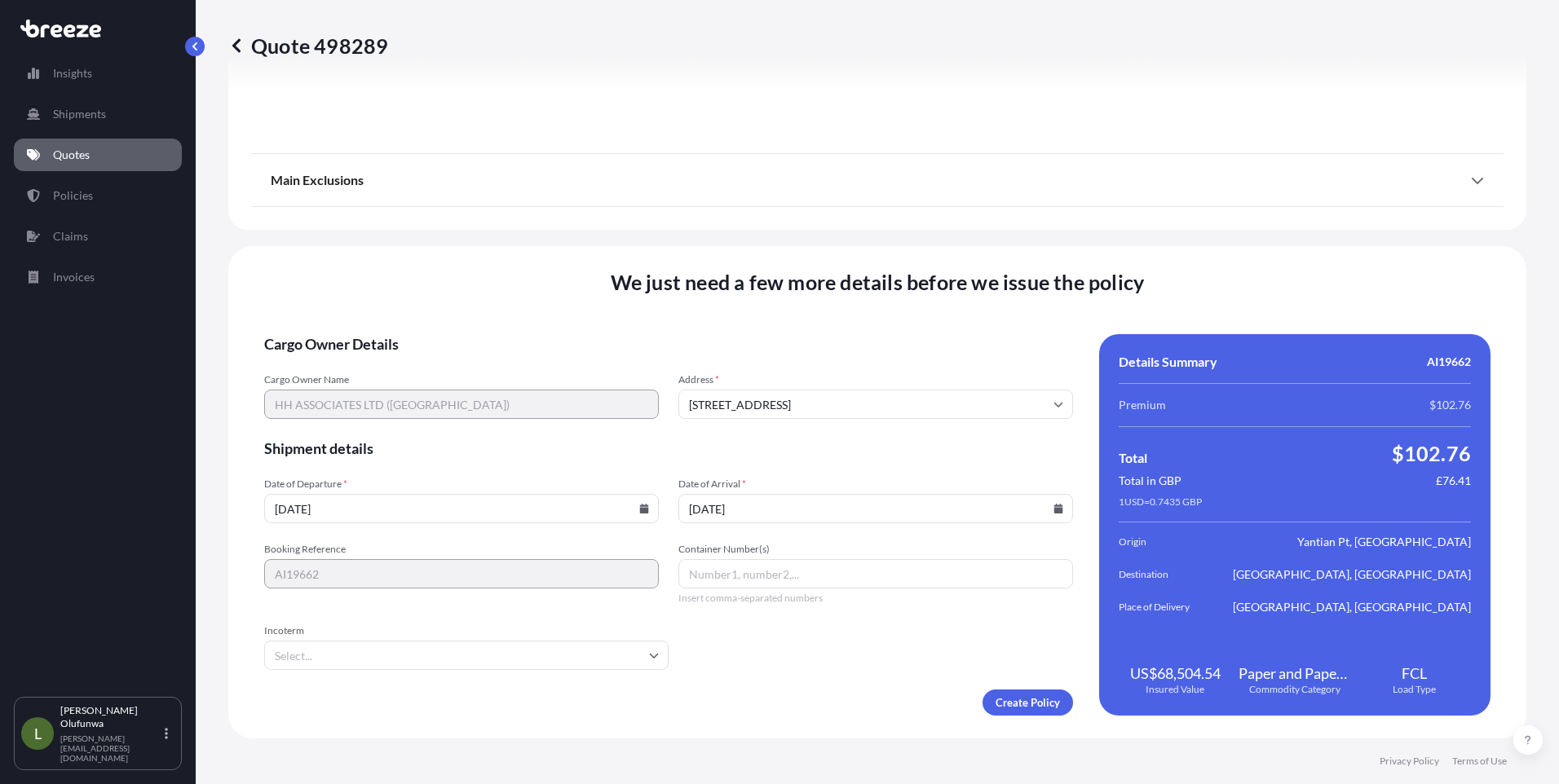
click at [799, 573] on input "Container Number(s)" at bounding box center [876, 574] width 394 height 30
paste input "HMMU6245680"
type input "HMMU6245680"
click at [357, 660] on input "Incoterm" at bounding box center [467, 655] width 404 height 30
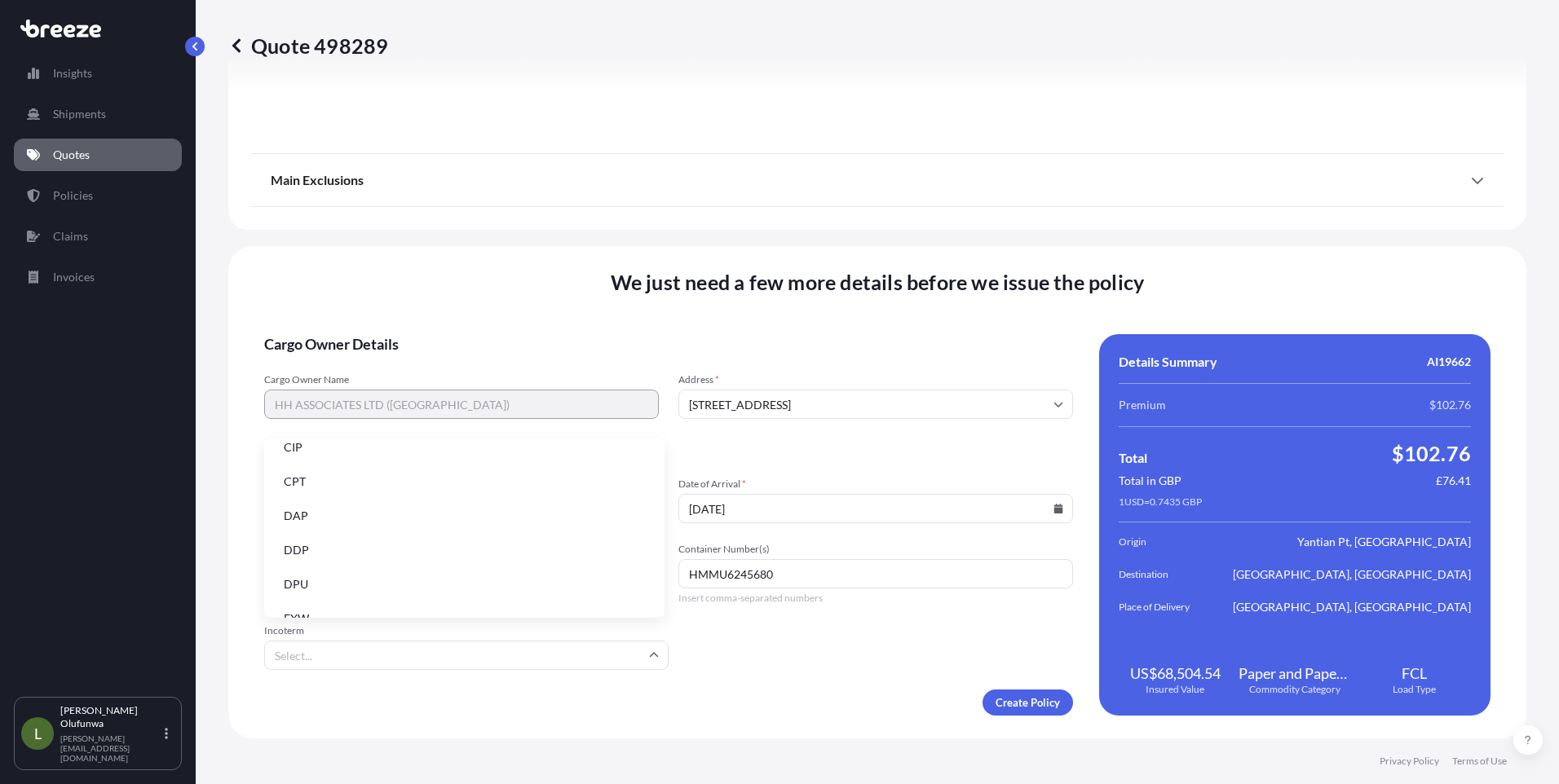
scroll to position [207, 0]
click at [287, 596] on li "FOB" at bounding box center [464, 595] width 387 height 31
type input "FOB"
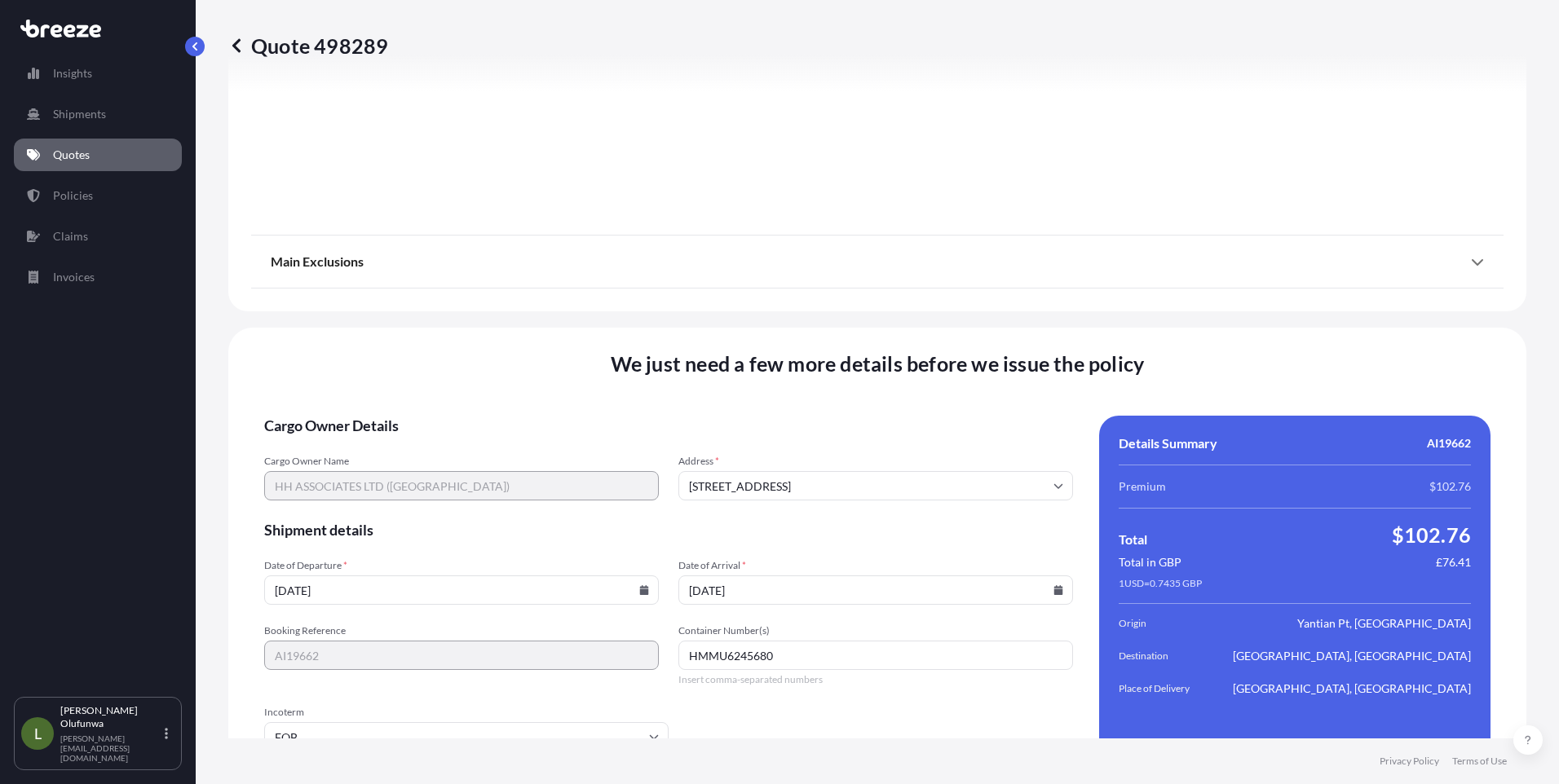
scroll to position [1933, 0]
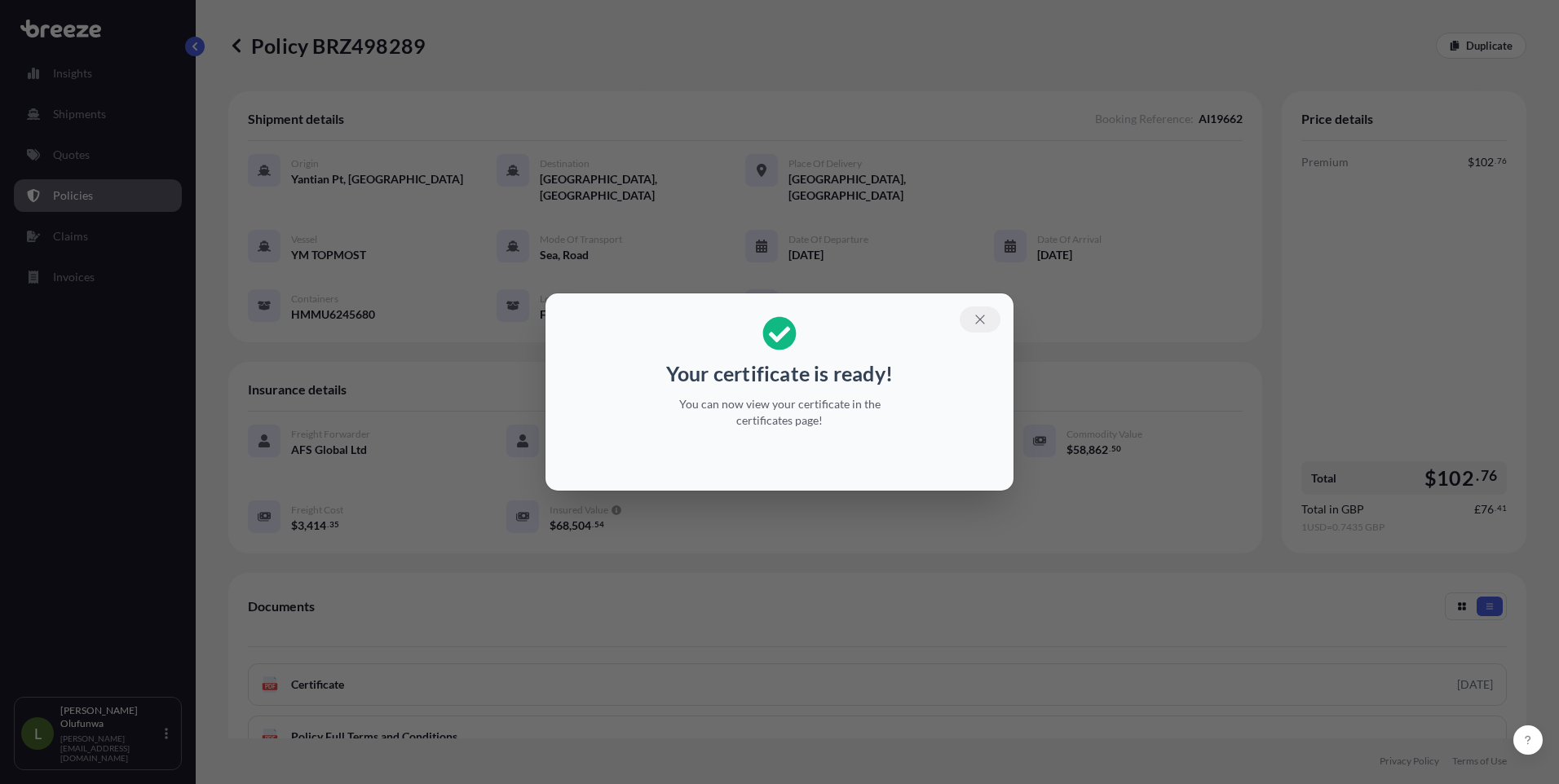
click at [980, 317] on icon "button" at bounding box center [980, 319] width 15 height 15
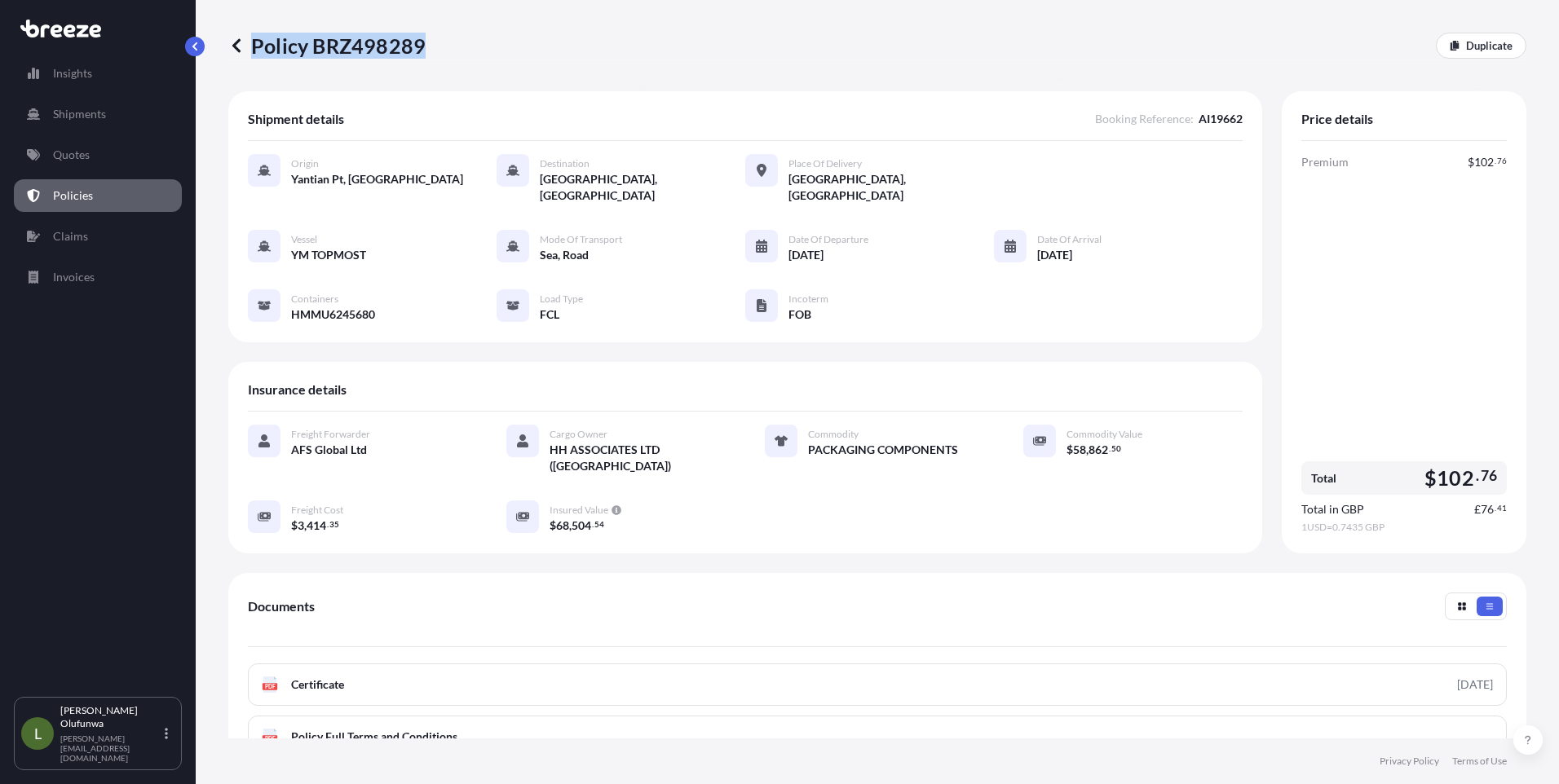
drag, startPoint x: 443, startPoint y: 50, endPoint x: 421, endPoint y: 50, distance: 22.0
click at [421, 50] on div "Policy BRZ498289 Duplicate" at bounding box center [877, 46] width 1299 height 26
drag, startPoint x: 421, startPoint y: 50, endPoint x: 409, endPoint y: 49, distance: 12.0
copy p "Policy BRZ498289"
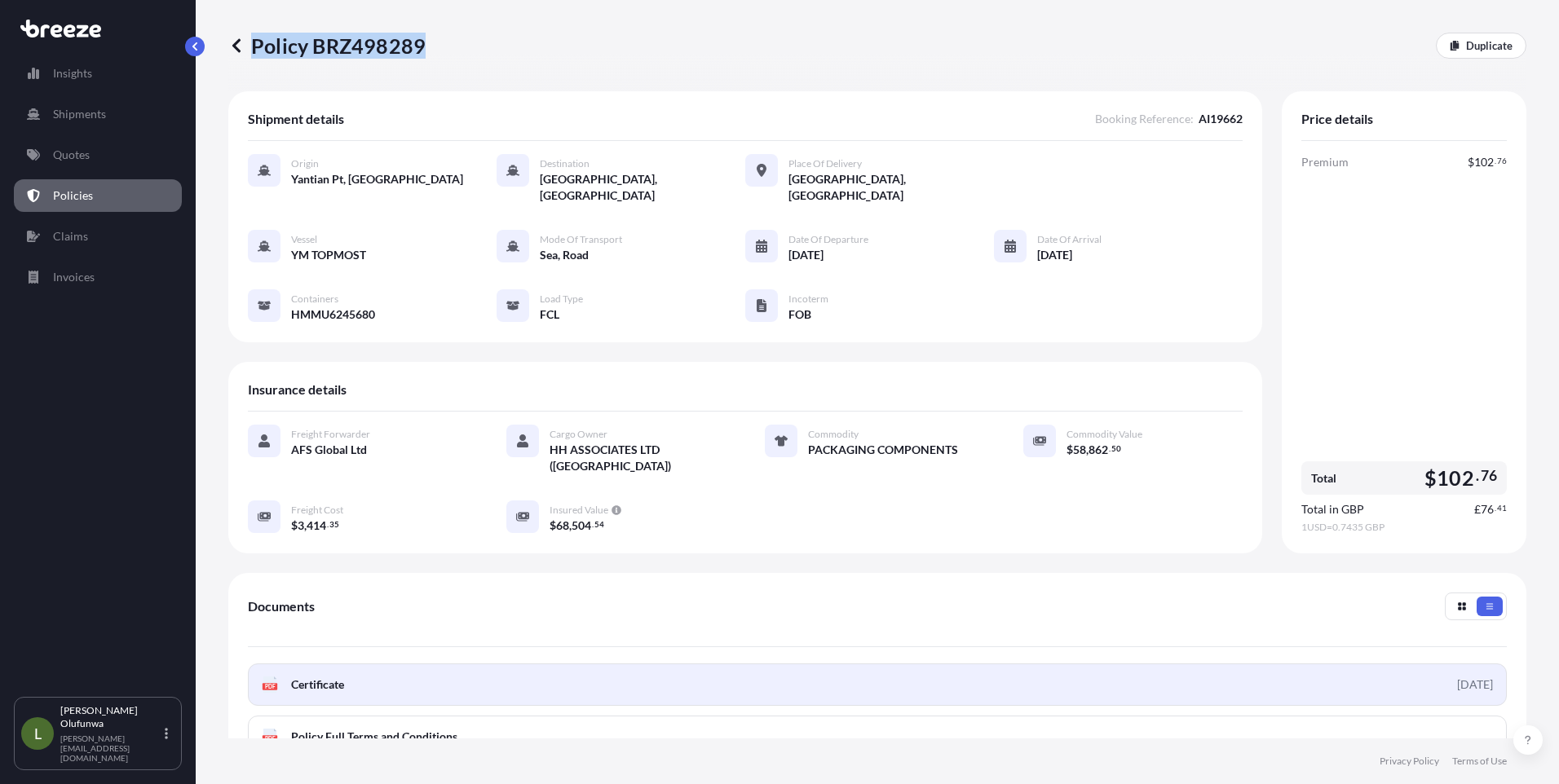
click at [363, 663] on link "PDF Certificate [DATE]" at bounding box center [877, 684] width 1259 height 43
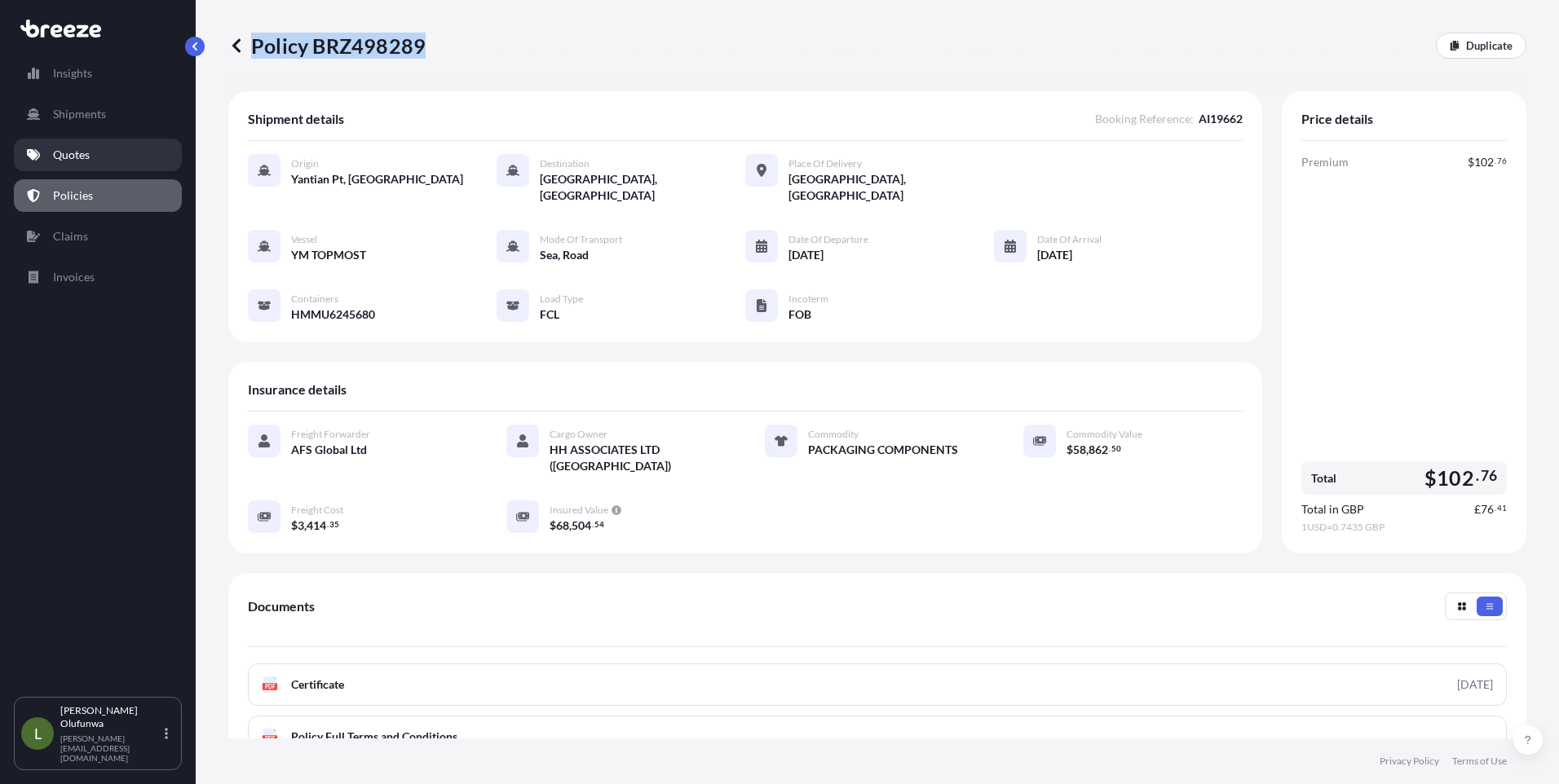
click at [83, 158] on p "Quotes" at bounding box center [71, 154] width 37 height 16
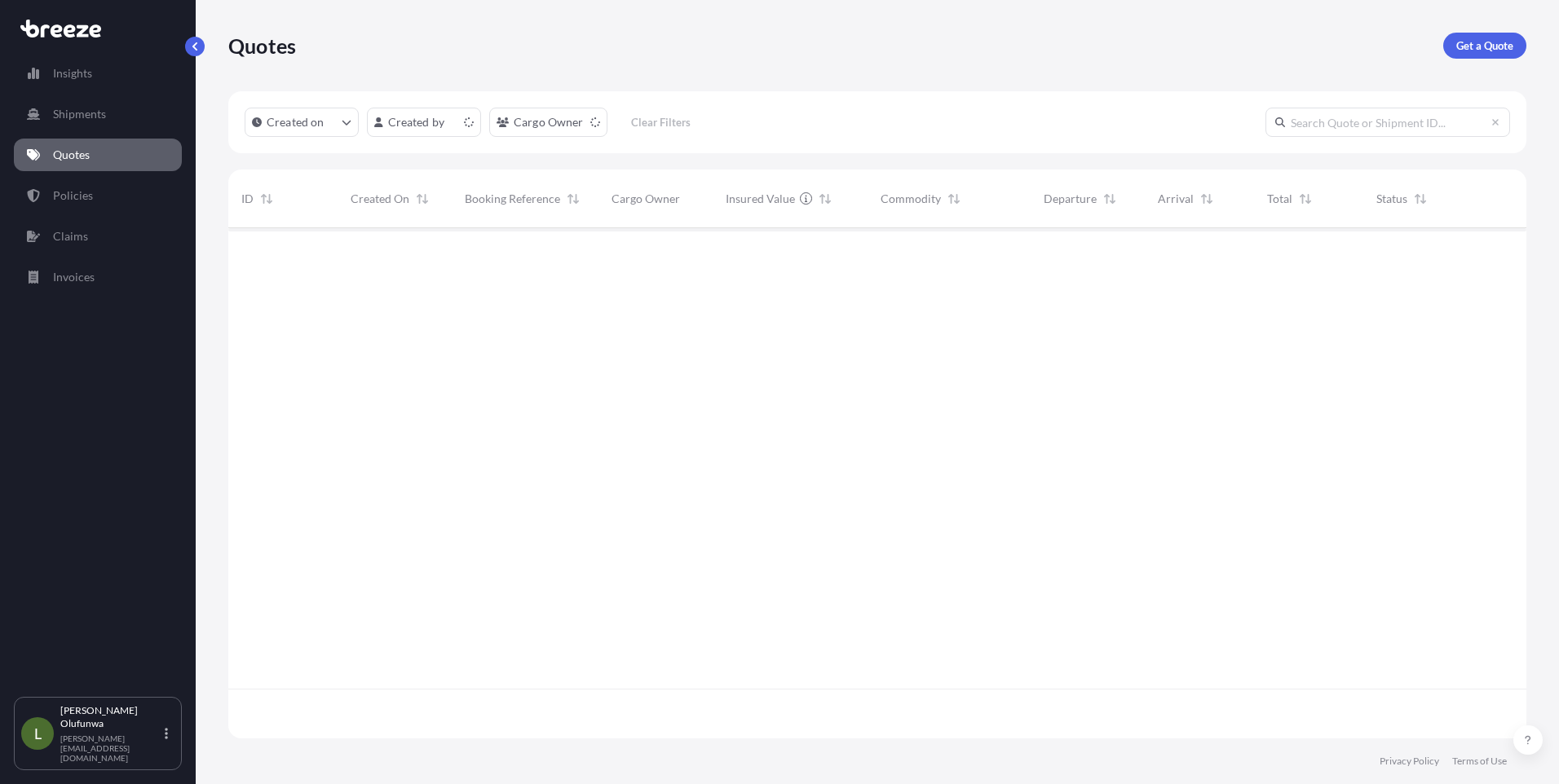
scroll to position [507, 1286]
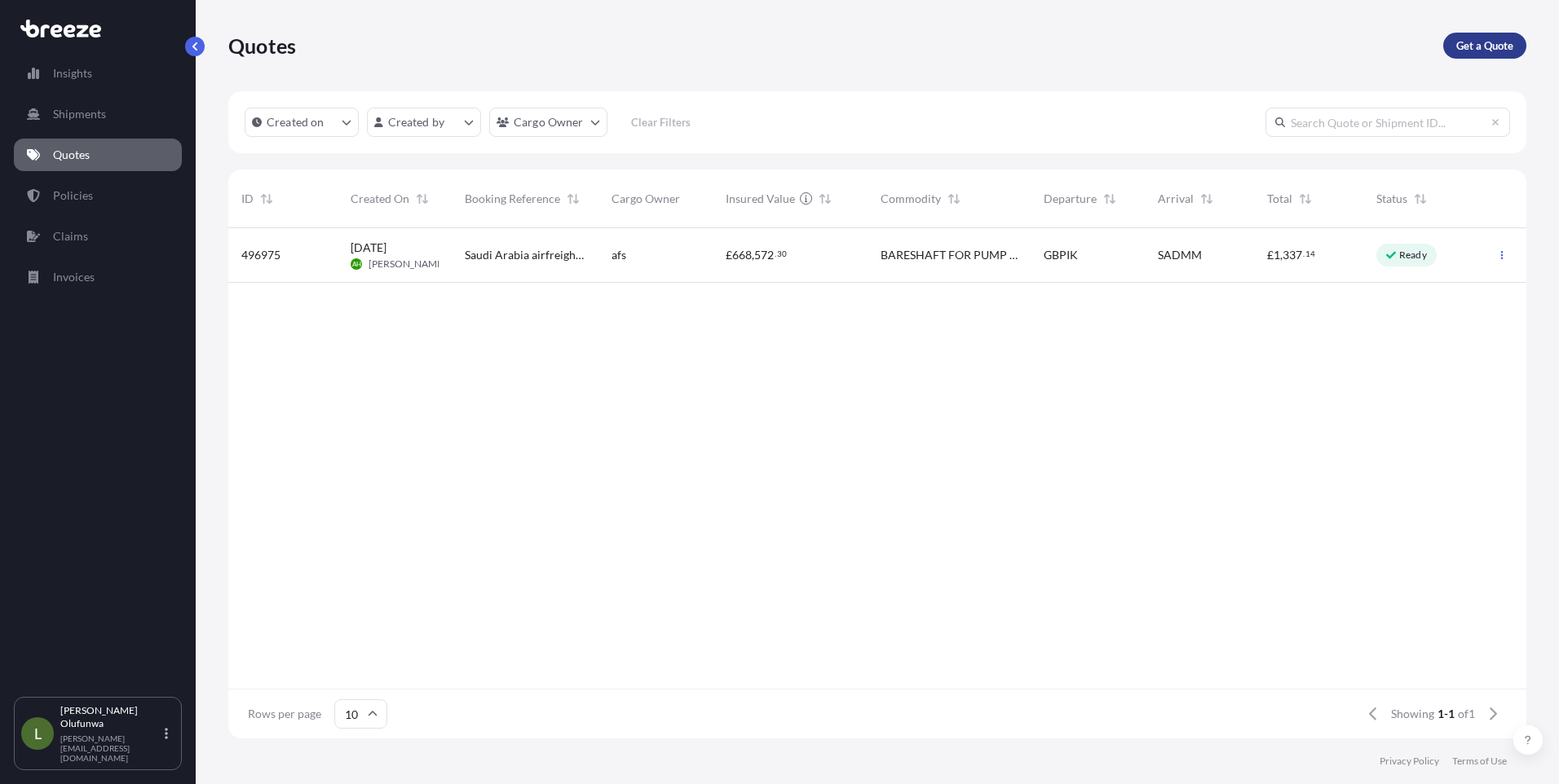
click at [1483, 43] on p "Get a Quote" at bounding box center [1485, 46] width 57 height 16
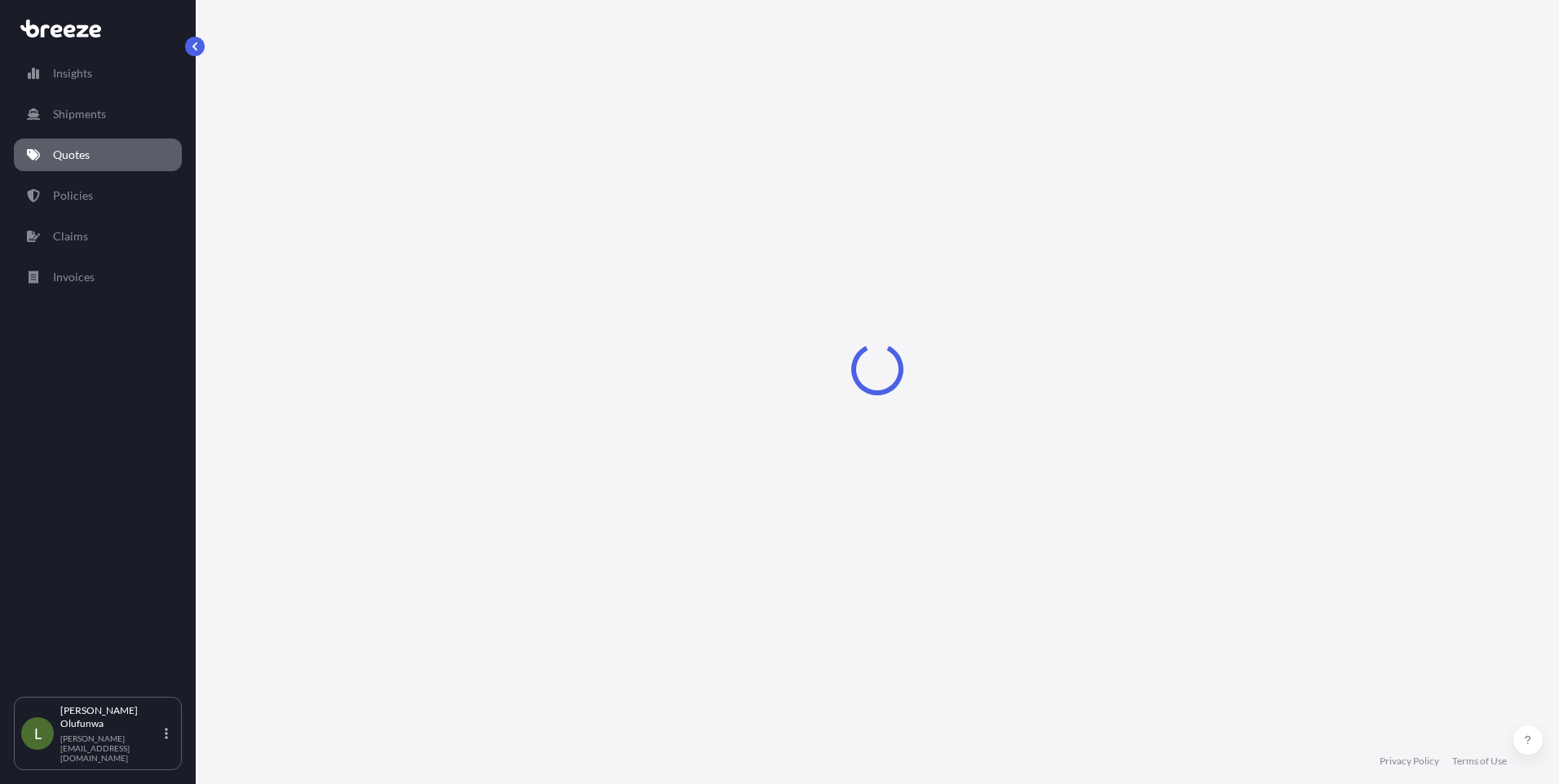
select select "Sea"
select select "1"
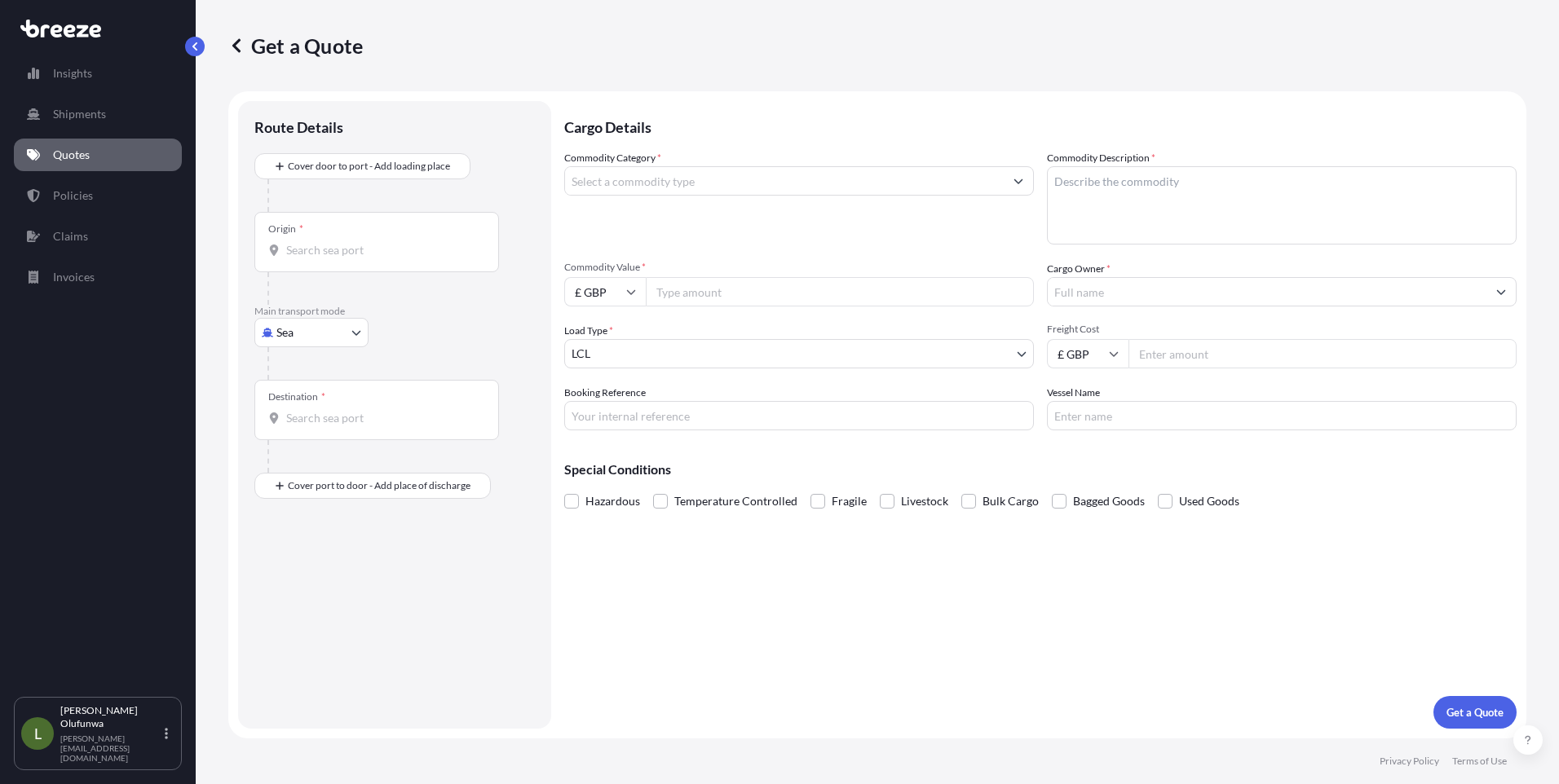
click at [358, 255] on input "Origin *" at bounding box center [382, 249] width 192 height 16
type input "CNSHG - [GEOGRAPHIC_DATA] Pt, [GEOGRAPHIC_DATA]"
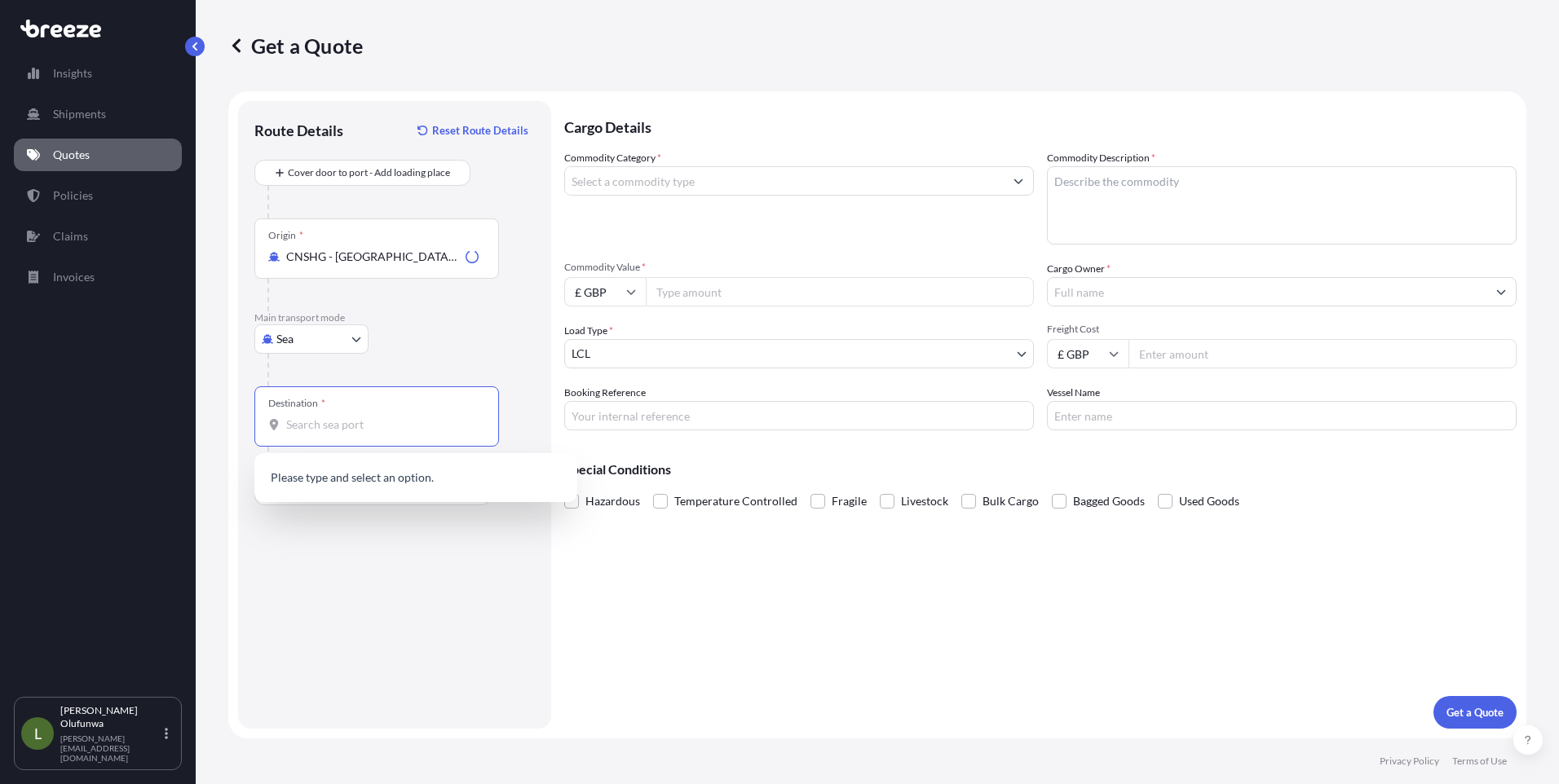
click at [372, 424] on input "Destination *" at bounding box center [382, 425] width 192 height 16
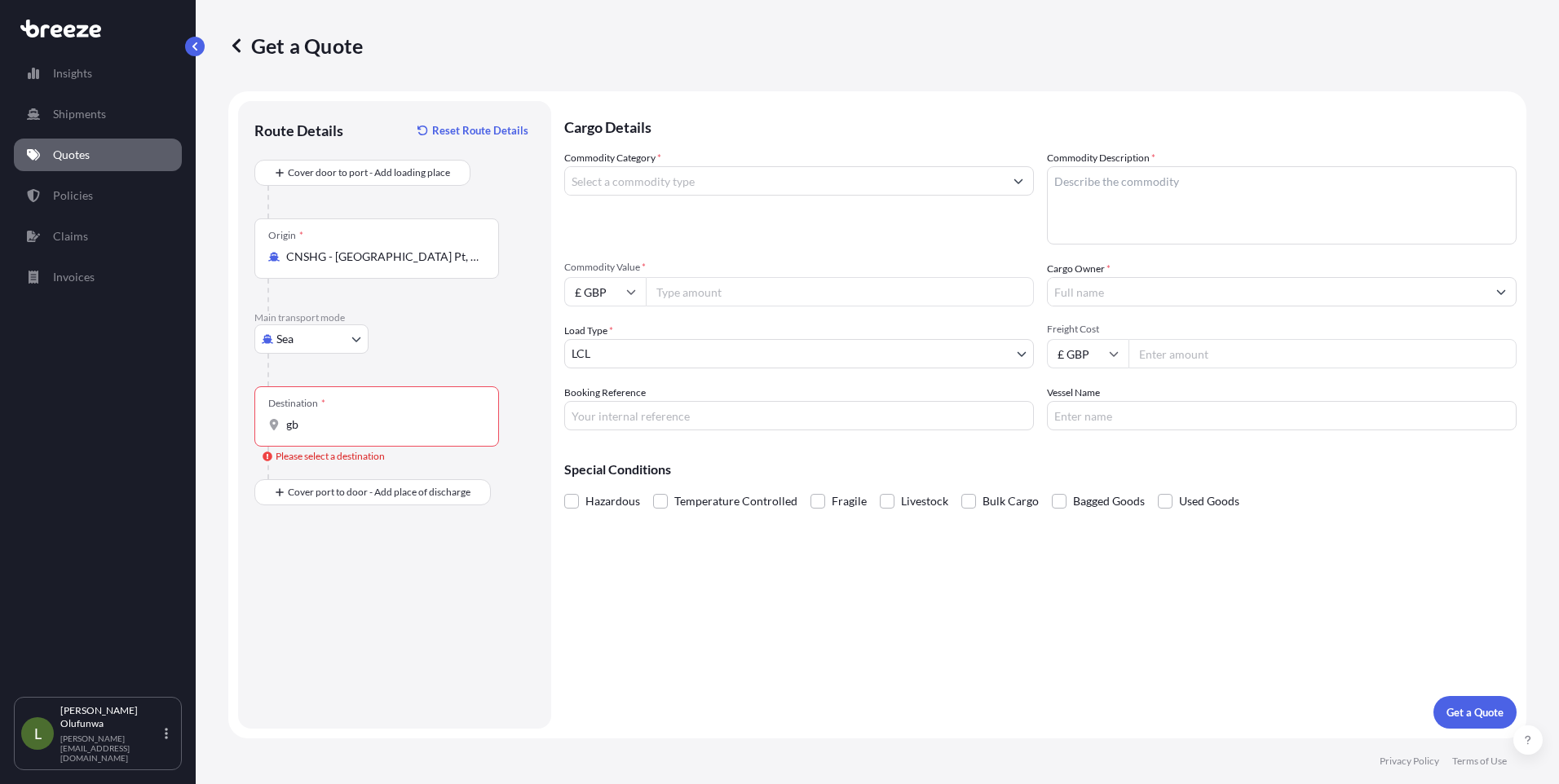
click at [360, 417] on input "gb" at bounding box center [382, 425] width 192 height 16
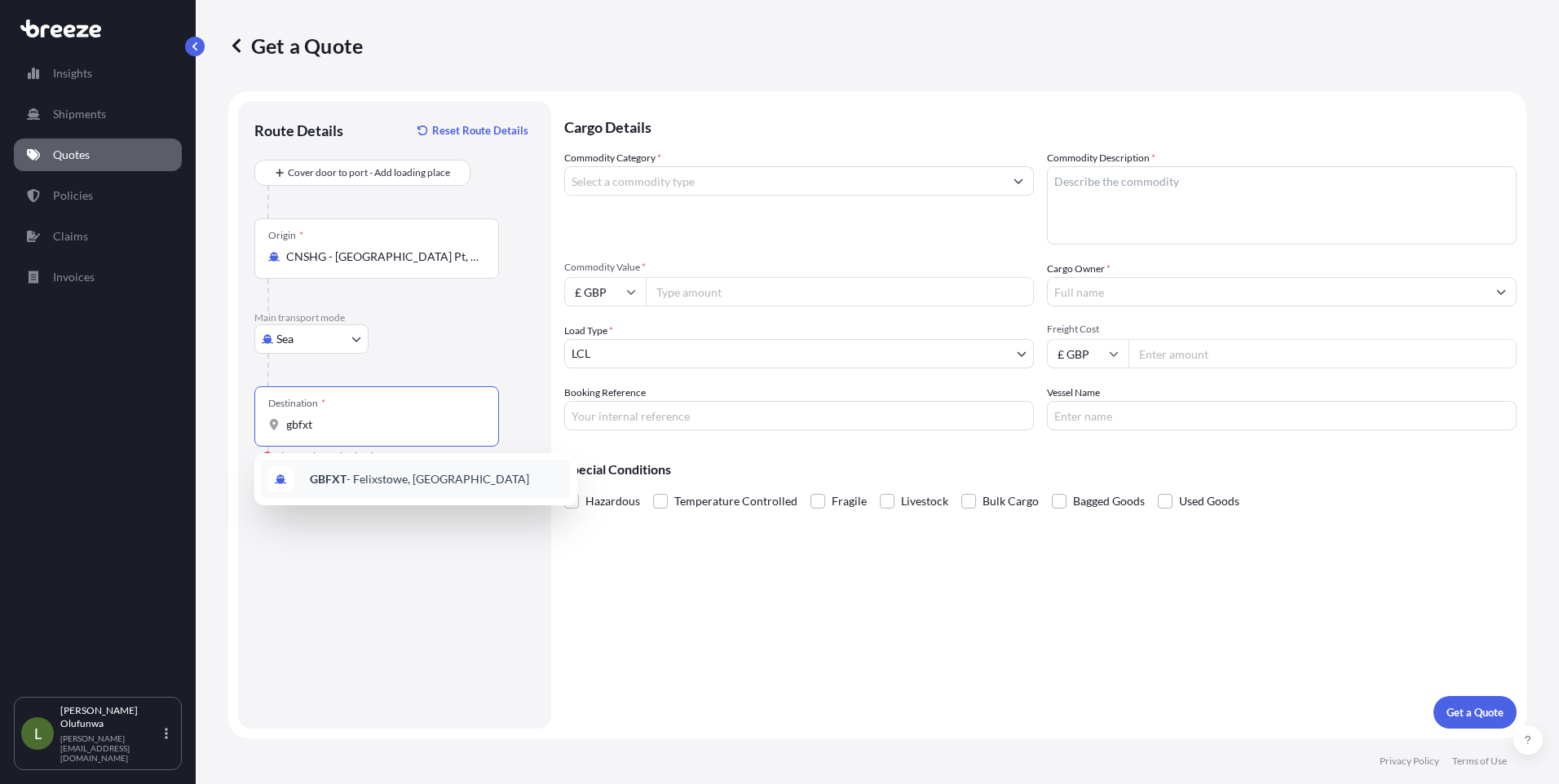
click at [352, 477] on span "GBFXT - Felixstowe, [GEOGRAPHIC_DATA]" at bounding box center [419, 479] width 219 height 16
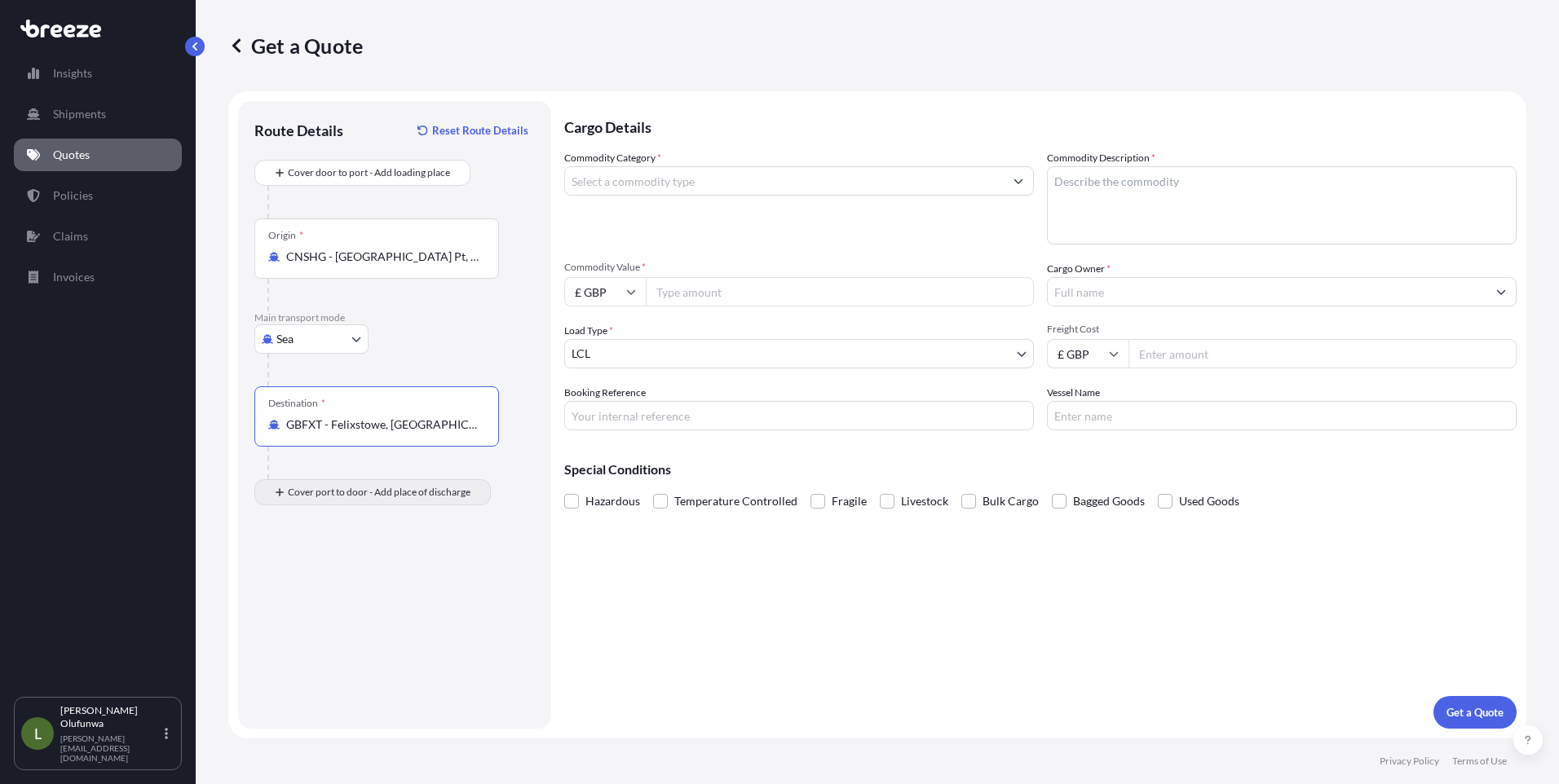
type input "GBFXT - Felixstowe, [GEOGRAPHIC_DATA]"
click at [384, 576] on input "Place of Discharge" at bounding box center [382, 579] width 192 height 16
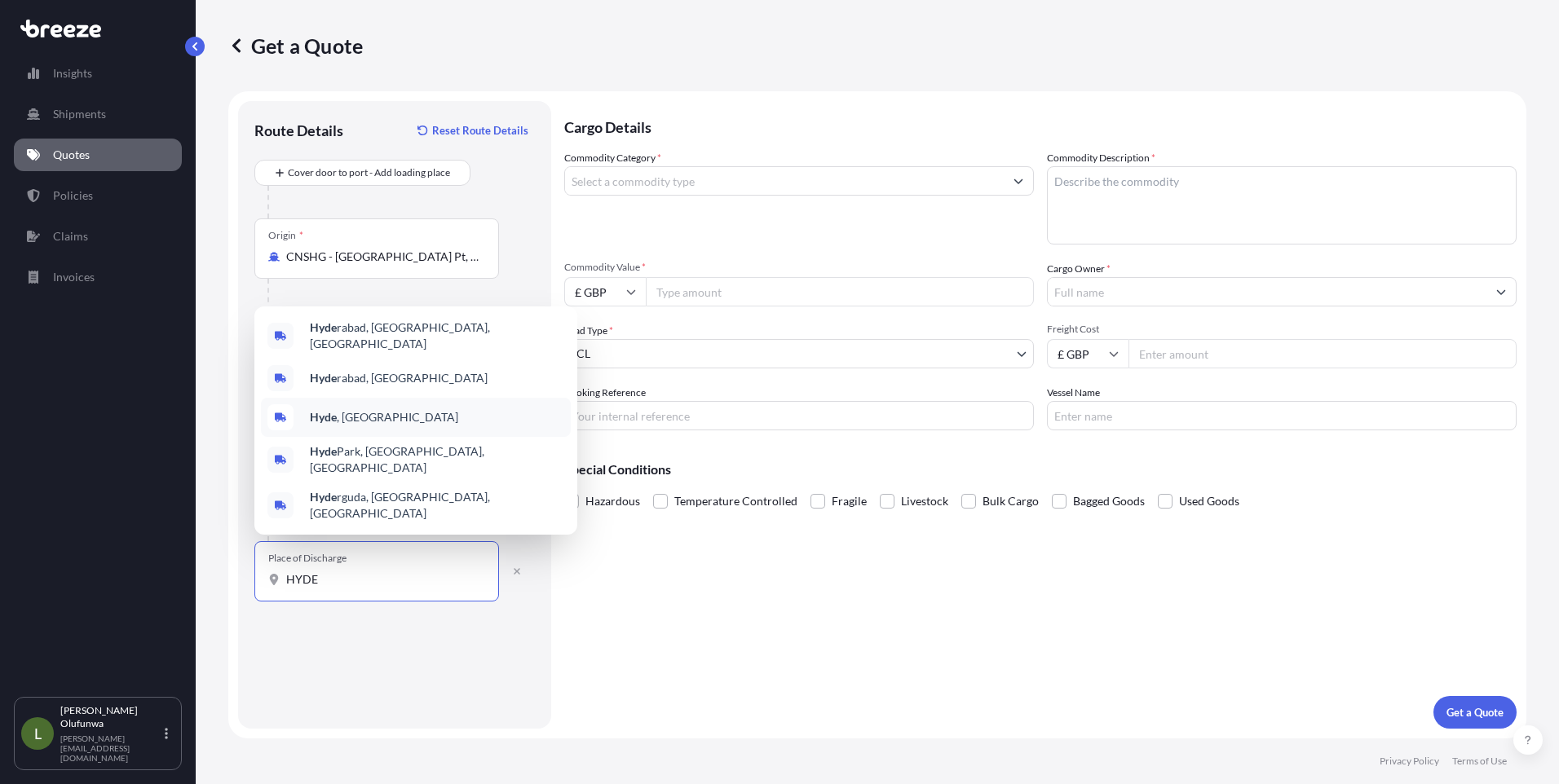
click at [338, 426] on span "Hyde , [GEOGRAPHIC_DATA]" at bounding box center [384, 417] width 149 height 16
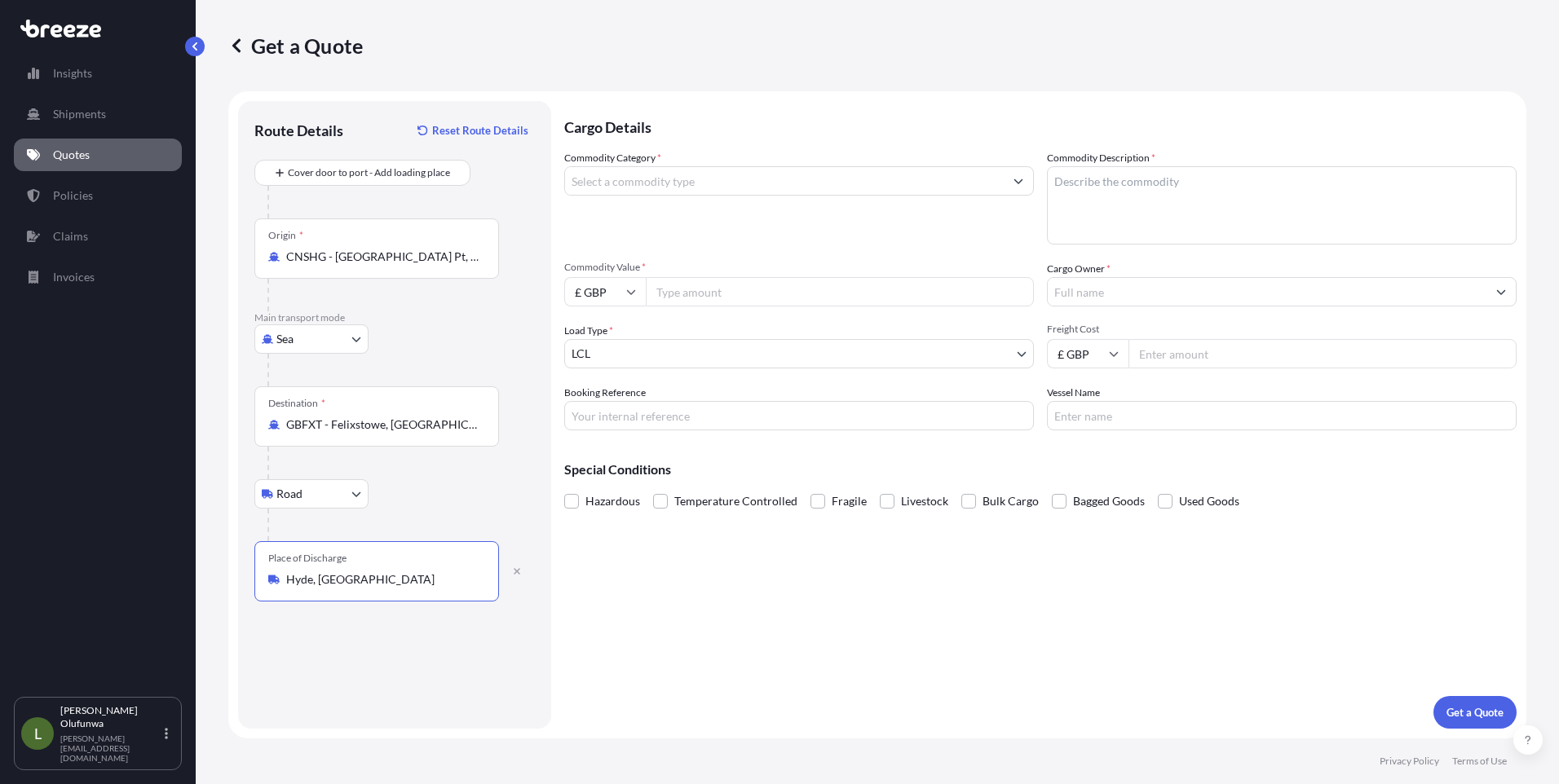
type input "Hyde, [GEOGRAPHIC_DATA]"
click at [649, 176] on input "Commodity Category *" at bounding box center [783, 181] width 439 height 30
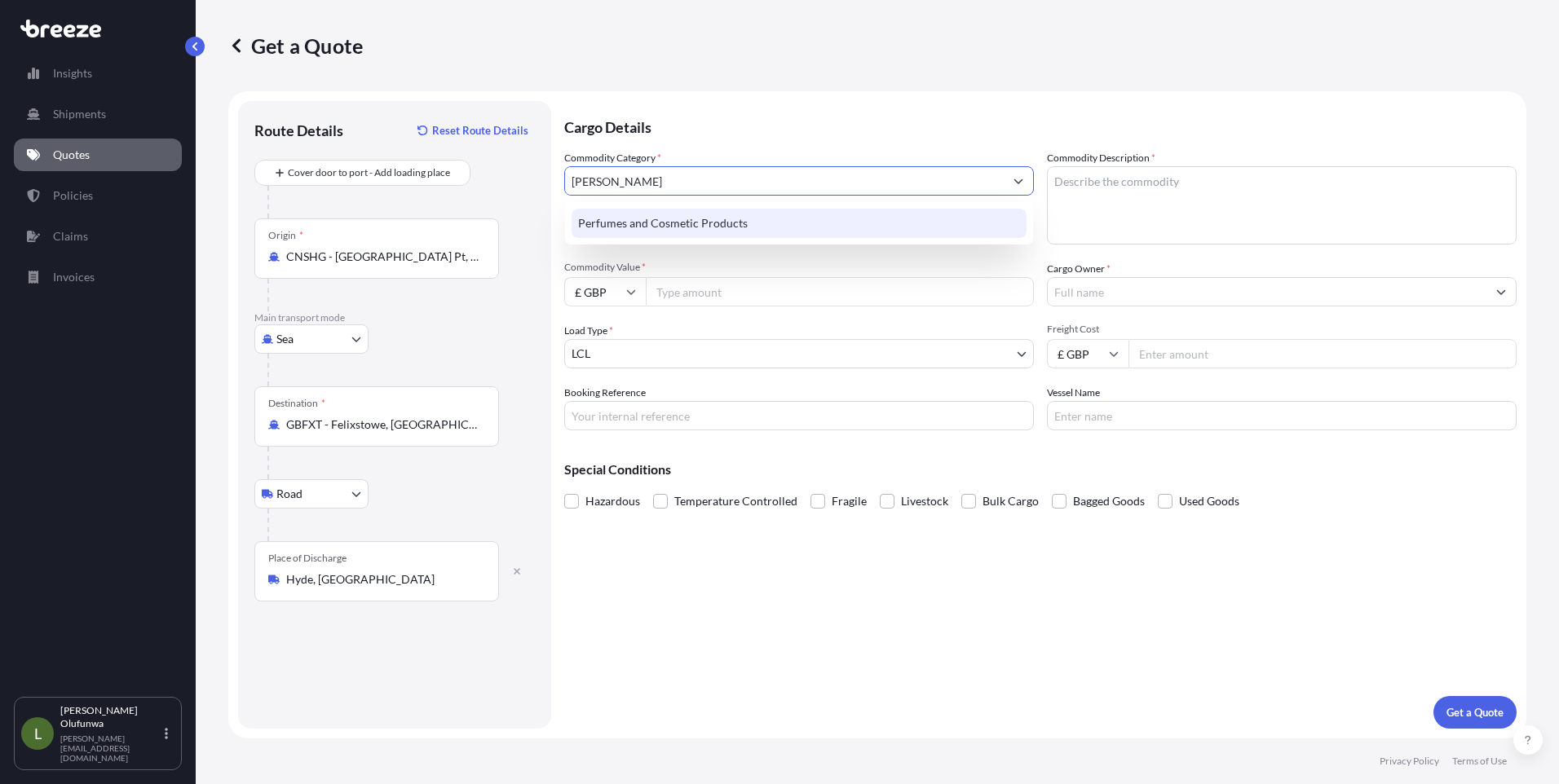
click at [679, 229] on div "Perfumes and Cosmetic Products" at bounding box center [798, 224] width 455 height 30
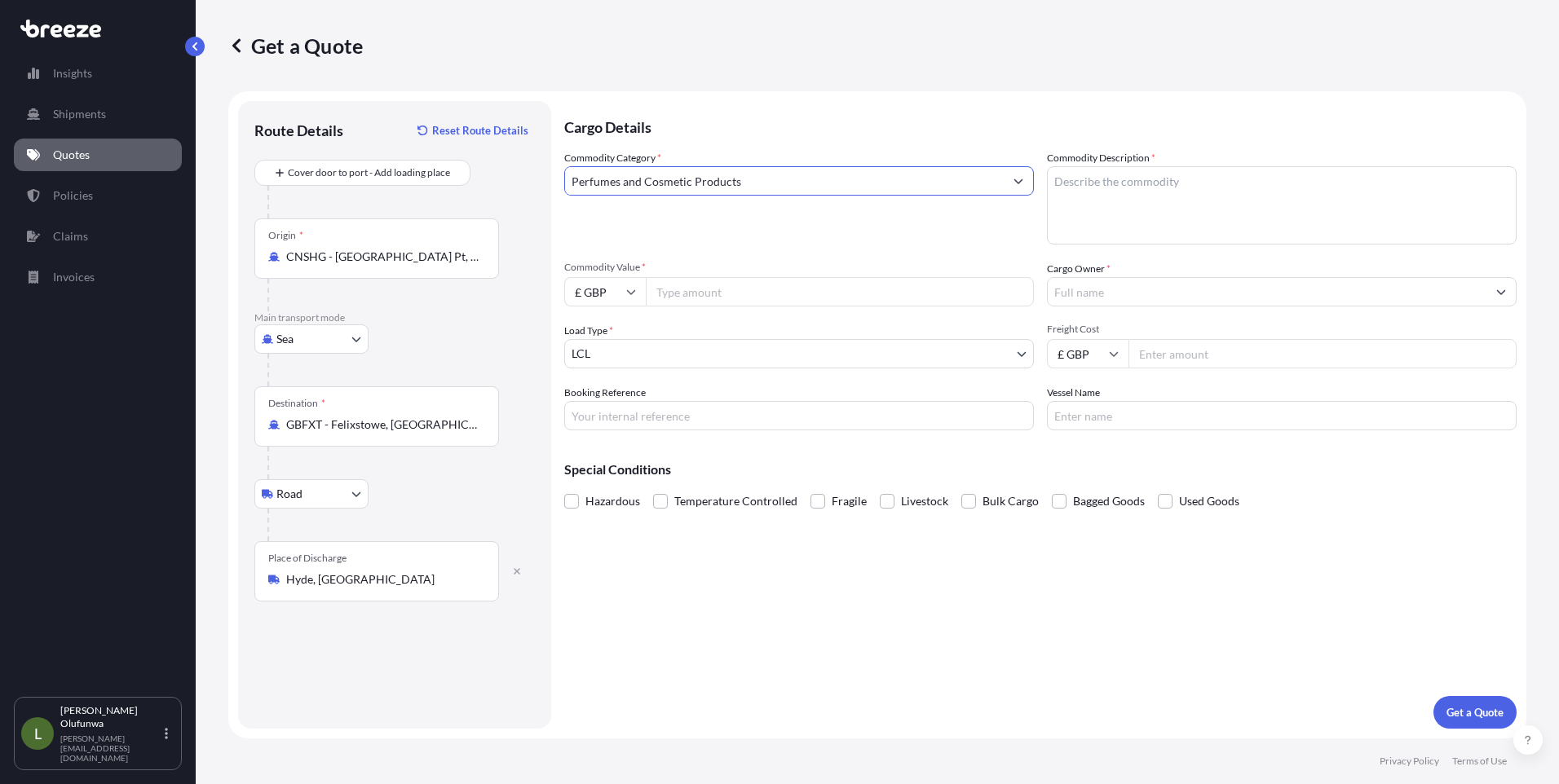
type input "Perfumes and Cosmetic Products"
click at [1113, 190] on textarea "Commodity Description *" at bounding box center [1282, 205] width 469 height 78
click at [1179, 195] on textarea "Commodity Description *" at bounding box center [1282, 205] width 469 height 78
paste textarea "FACE WASH TONER SERUM CREAM HANDEWASH"
click at [1287, 188] on textarea "FACE WASH TONER SERUM CREAM HANDEWASH" at bounding box center [1282, 205] width 469 height 78
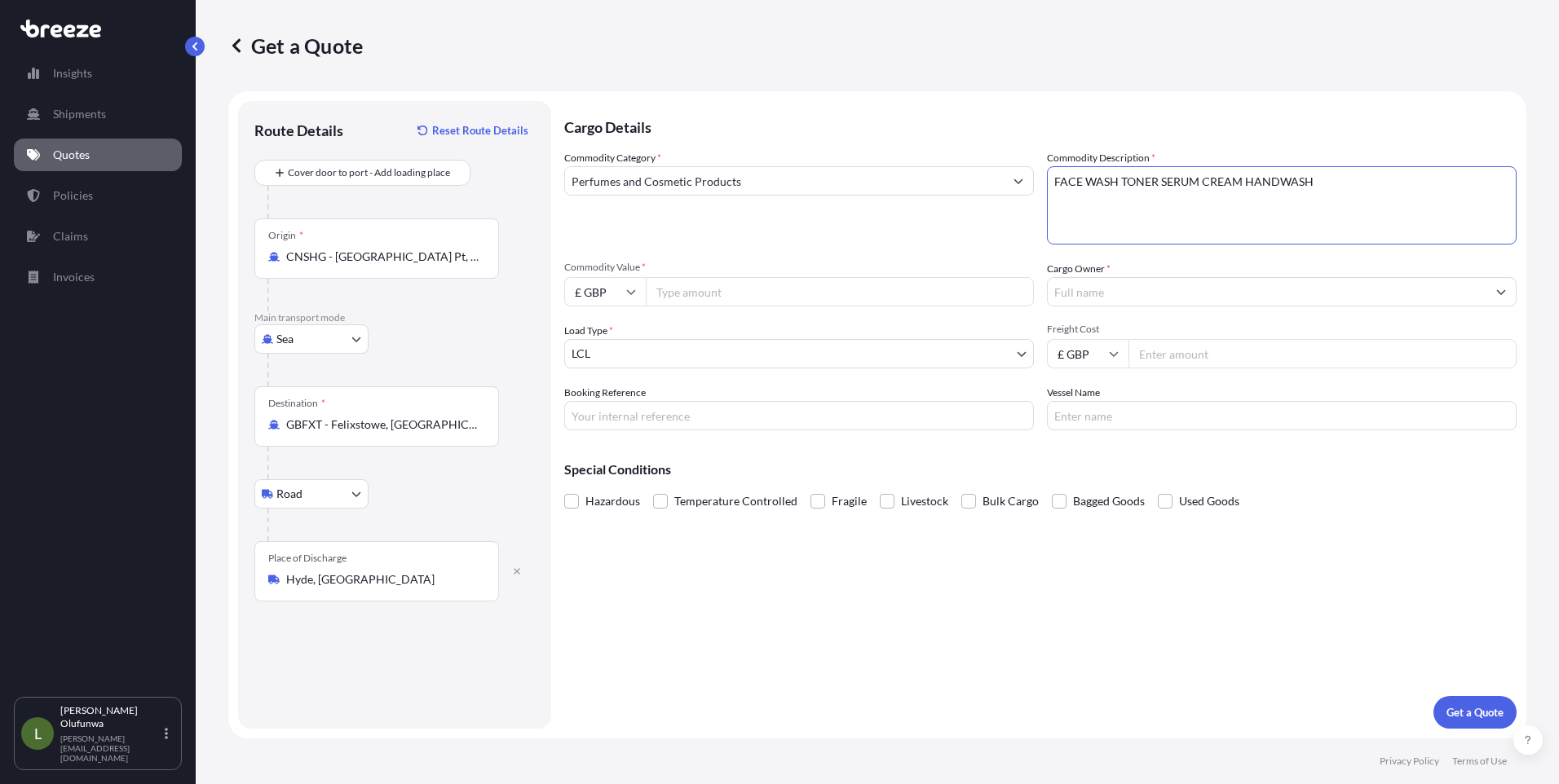
type textarea "FACE WASH TONER SERUM CREAM HANDWASH"
click at [632, 299] on input "£ GBP" at bounding box center [605, 292] width 81 height 30
click at [597, 408] on div "$ USD" at bounding box center [604, 404] width 68 height 31
type input "$ USD"
click at [1085, 352] on input "£ GBP" at bounding box center [1088, 353] width 81 height 30
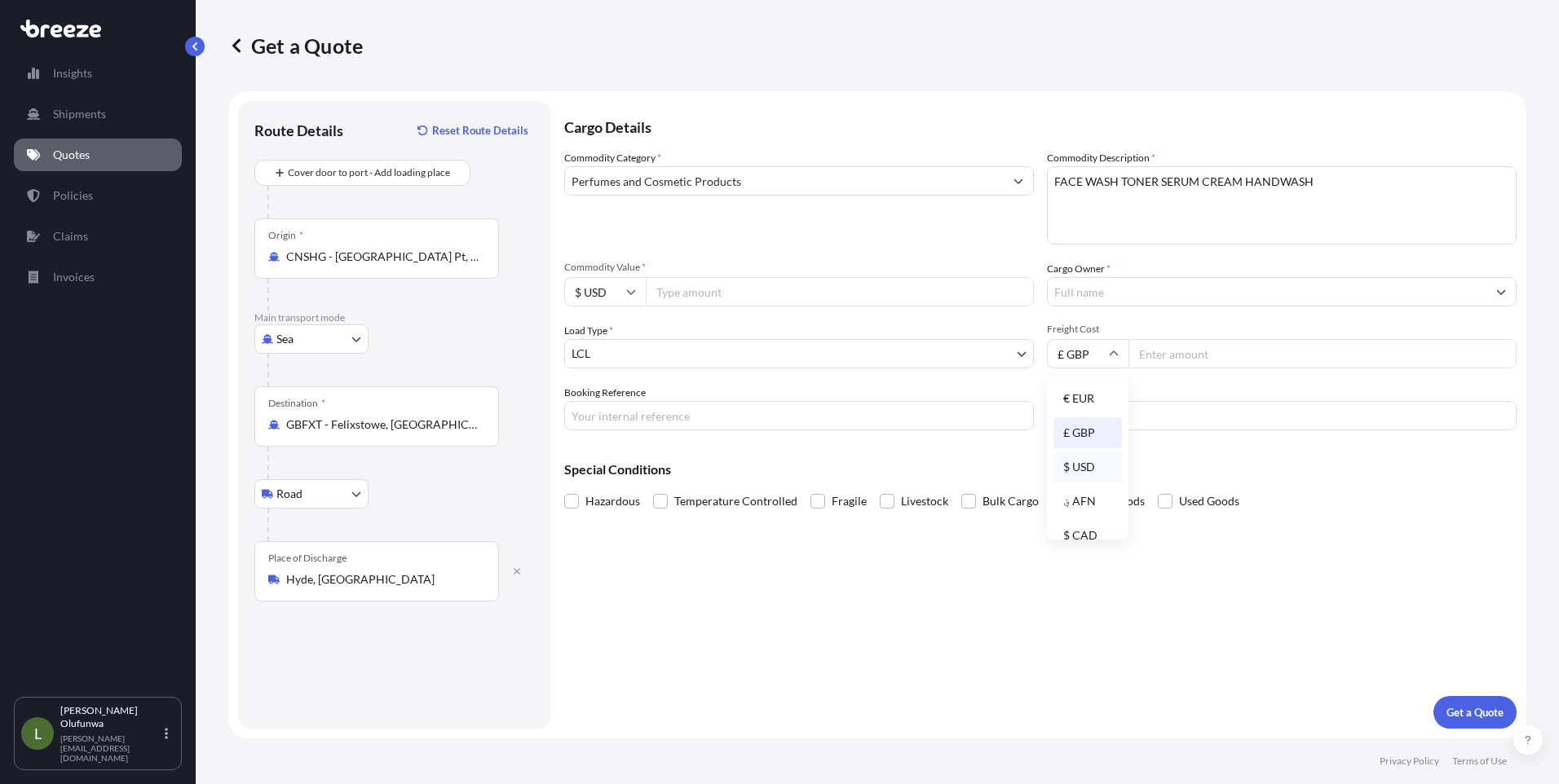
click at [1078, 469] on div "$ USD" at bounding box center [1088, 466] width 68 height 31
type input "$ USD"
click at [629, 415] on input "Booking Reference" at bounding box center [799, 416] width 469 height 30
type input "AI20110"
click at [1130, 411] on input "Vessel Name" at bounding box center [1282, 416] width 469 height 30
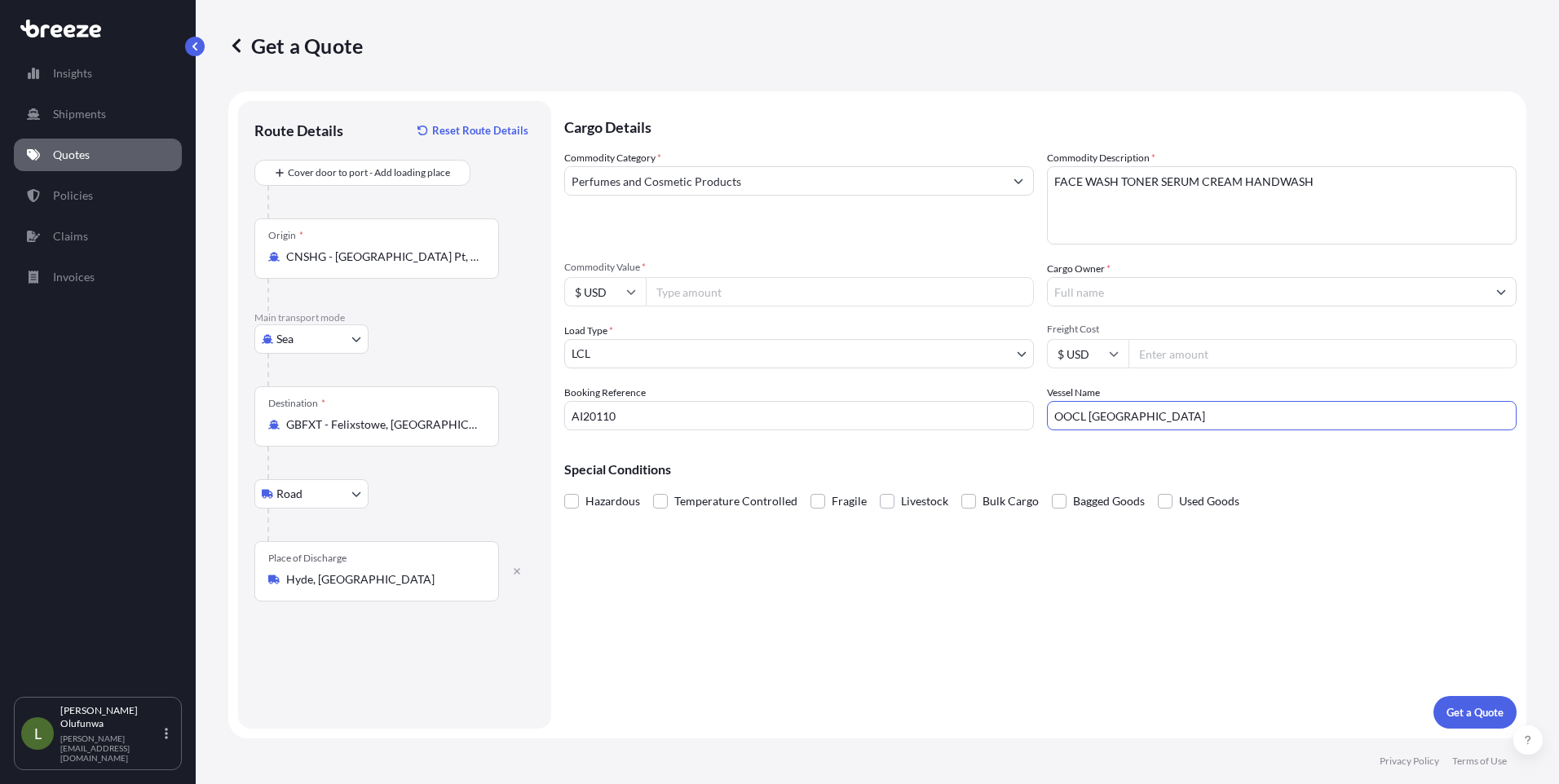
type input "OOCL [GEOGRAPHIC_DATA]"
click at [684, 293] on input "Commodity Value *" at bounding box center [840, 292] width 388 height 30
paste input "62806.32"
type input "62806.32"
click at [1156, 292] on input "Cargo Owner *" at bounding box center [1267, 292] width 439 height 30
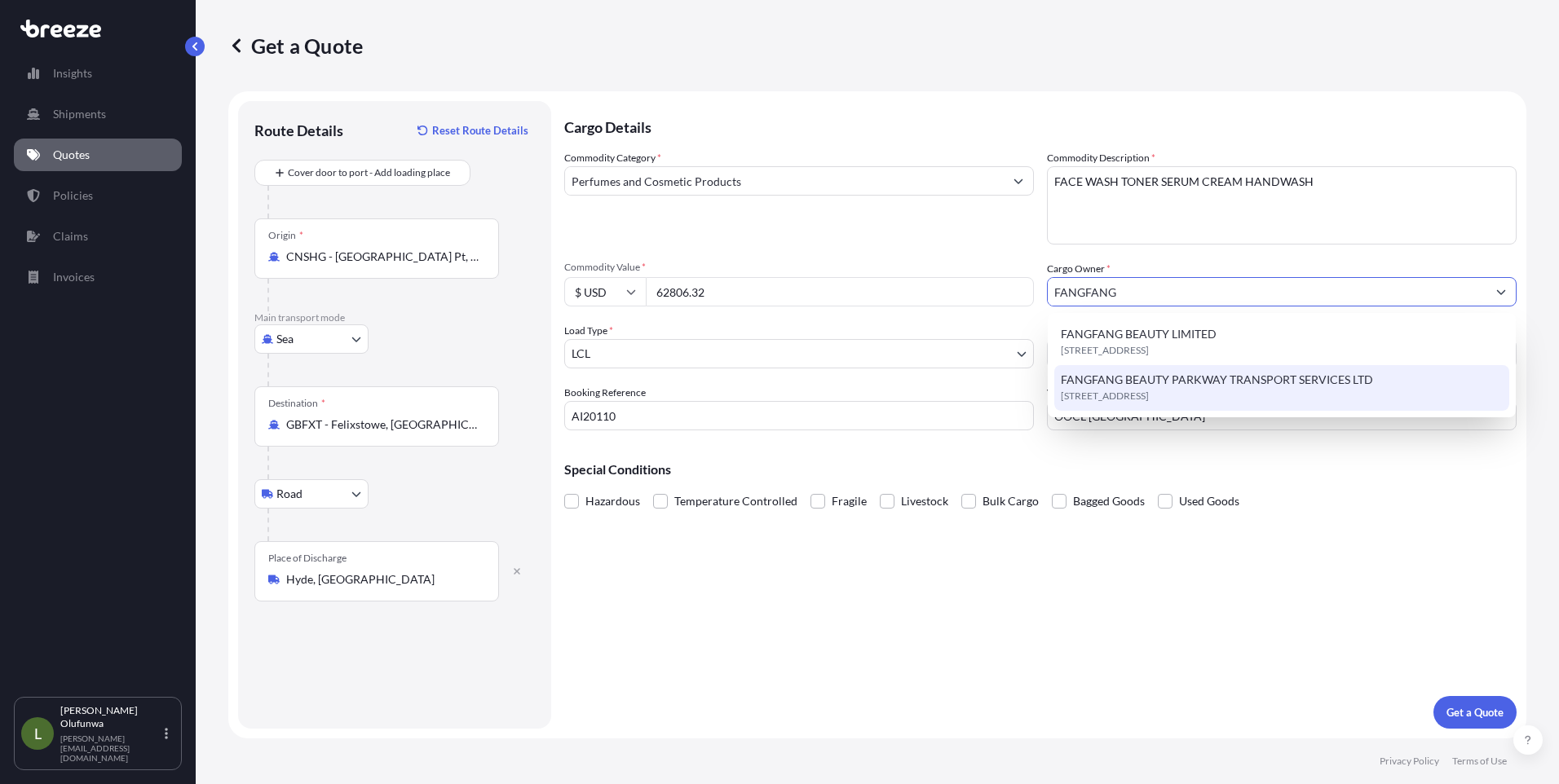
click at [1137, 394] on span "[STREET_ADDRESS]" at bounding box center [1104, 396] width 88 height 16
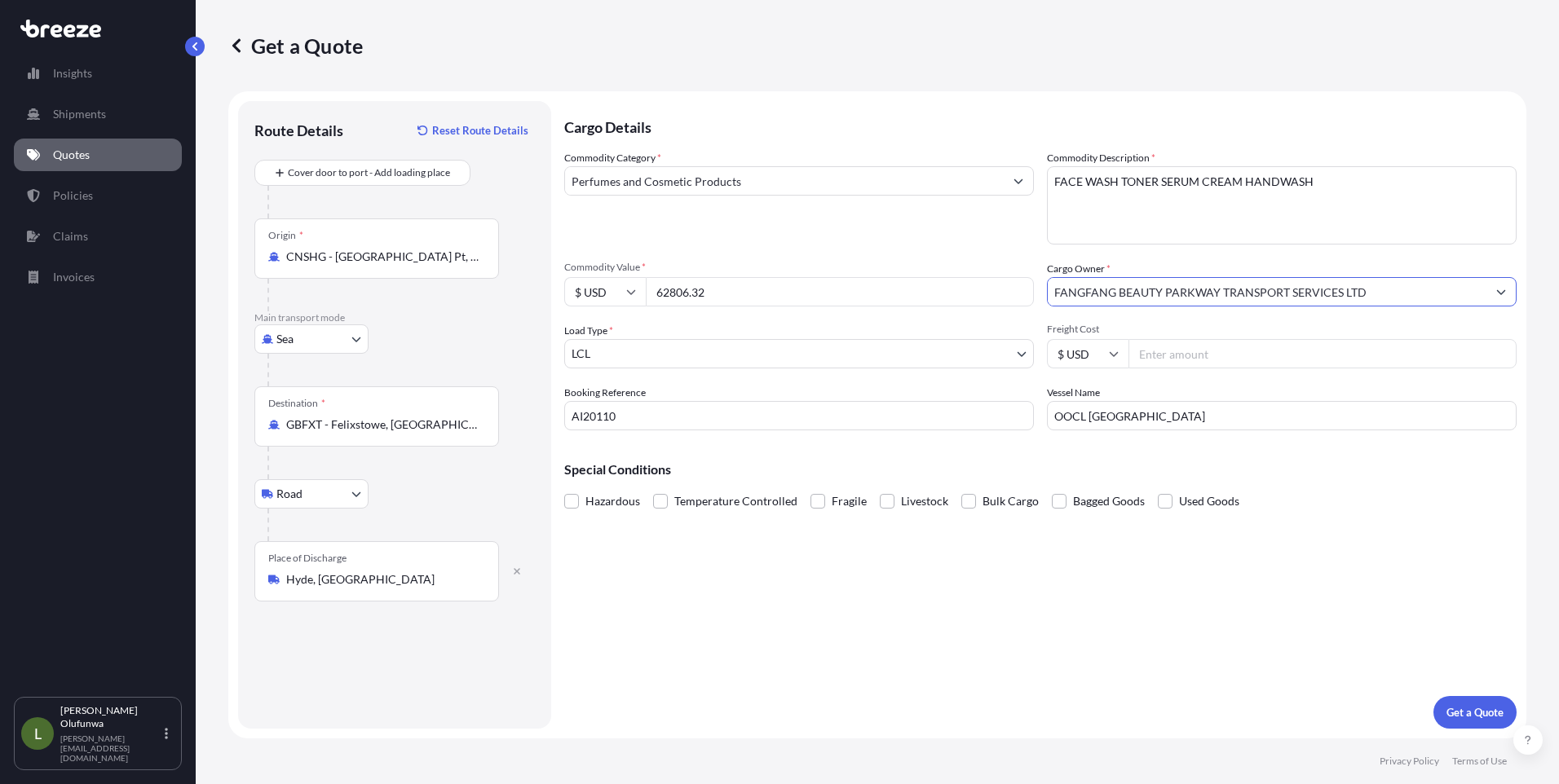
type input "FANGFANG BEAUTY PARKWAY TRANSPORT SERVICES LTD"
click at [715, 351] on body "15 options available. 4 options available. 0 options available. 2 options avail…" at bounding box center [780, 392] width 1559 height 784
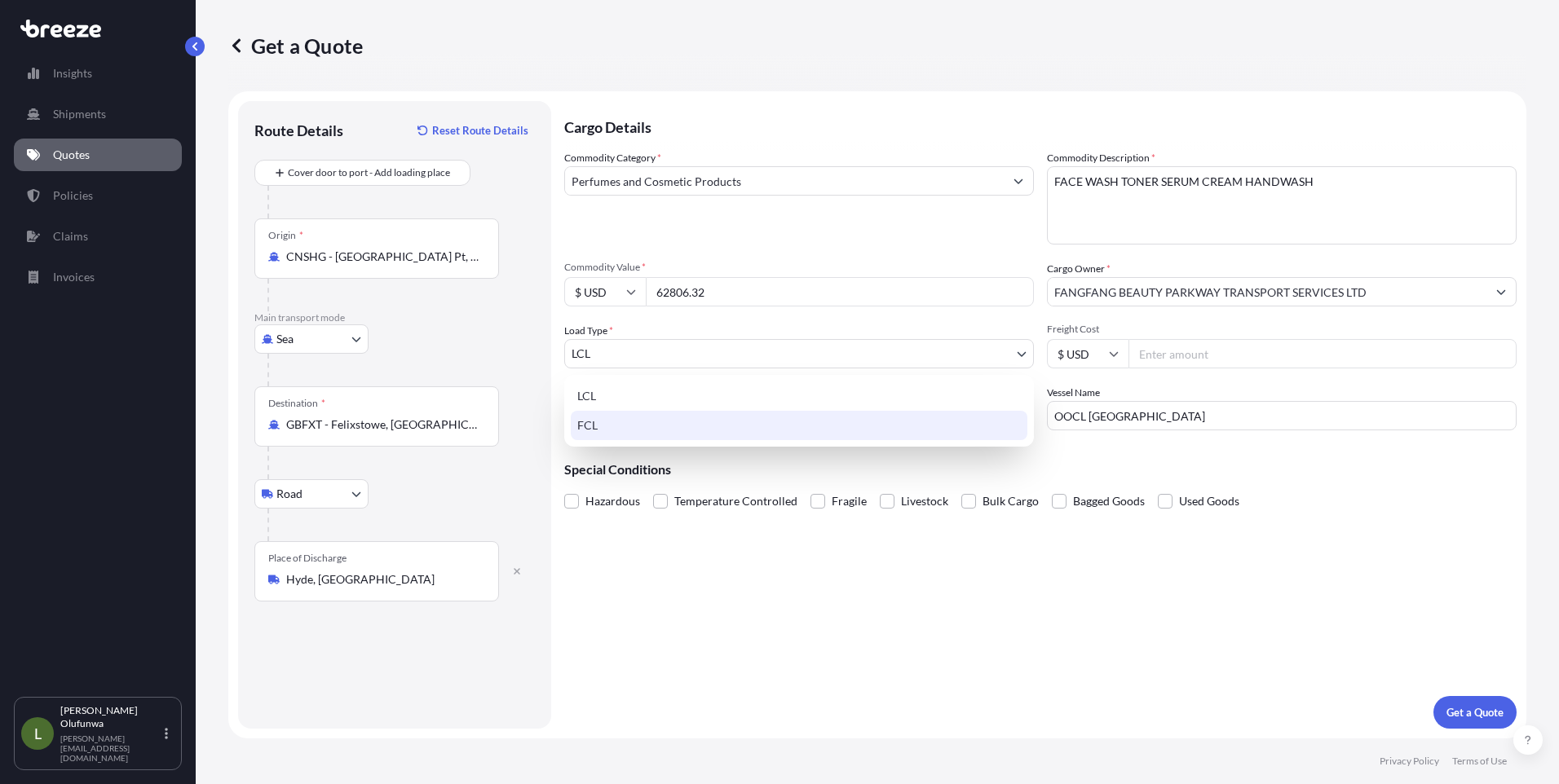
click at [606, 421] on div "FCL" at bounding box center [798, 426] width 457 height 30
select select "2"
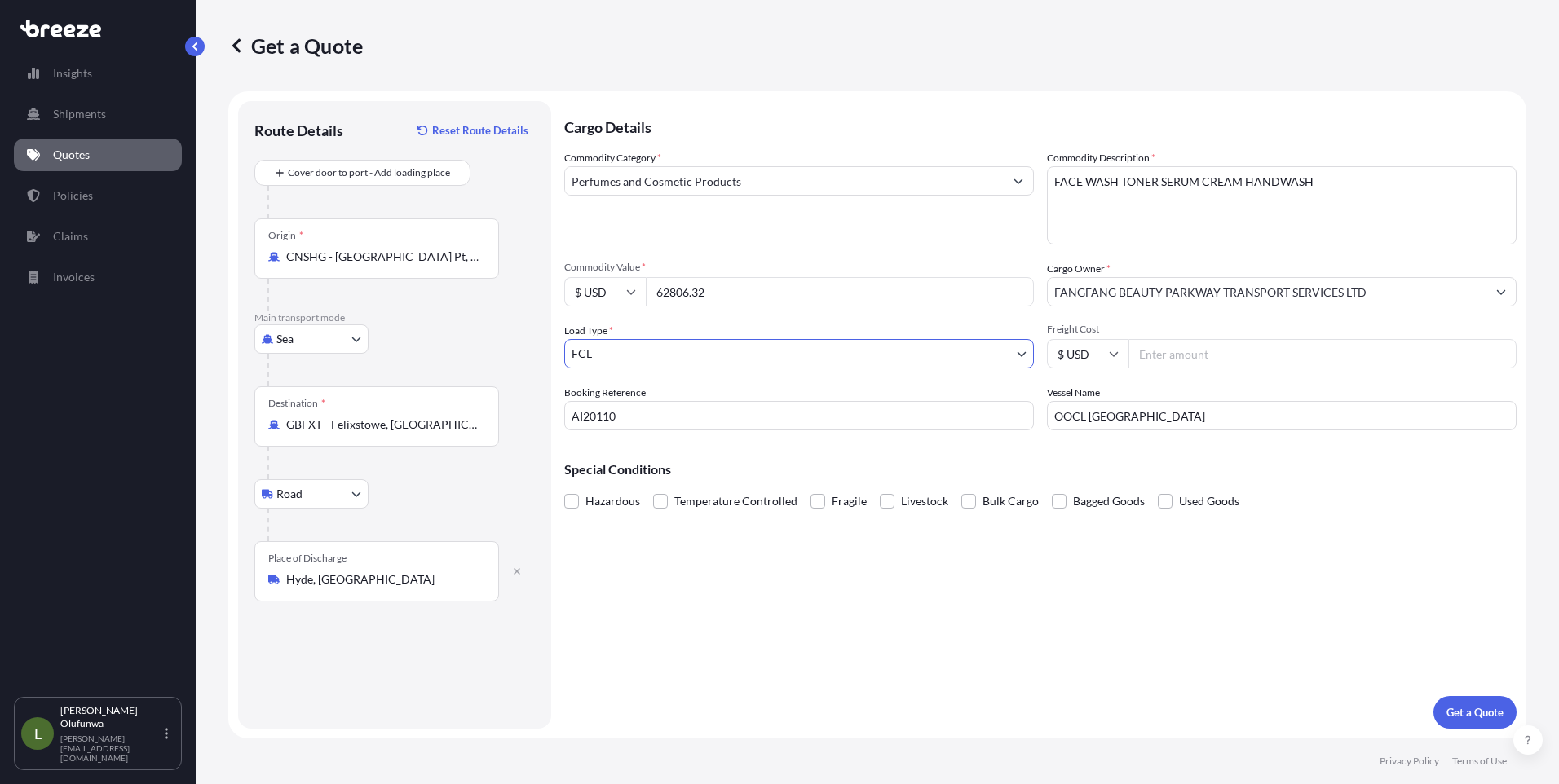
click at [1160, 352] on input "Freight Cost" at bounding box center [1322, 353] width 388 height 30
click at [1201, 359] on input "Freight Cost" at bounding box center [1322, 353] width 388 height 30
paste input "2770"
type input "2770.00"
click at [1473, 709] on p "Get a Quote" at bounding box center [1475, 712] width 57 height 16
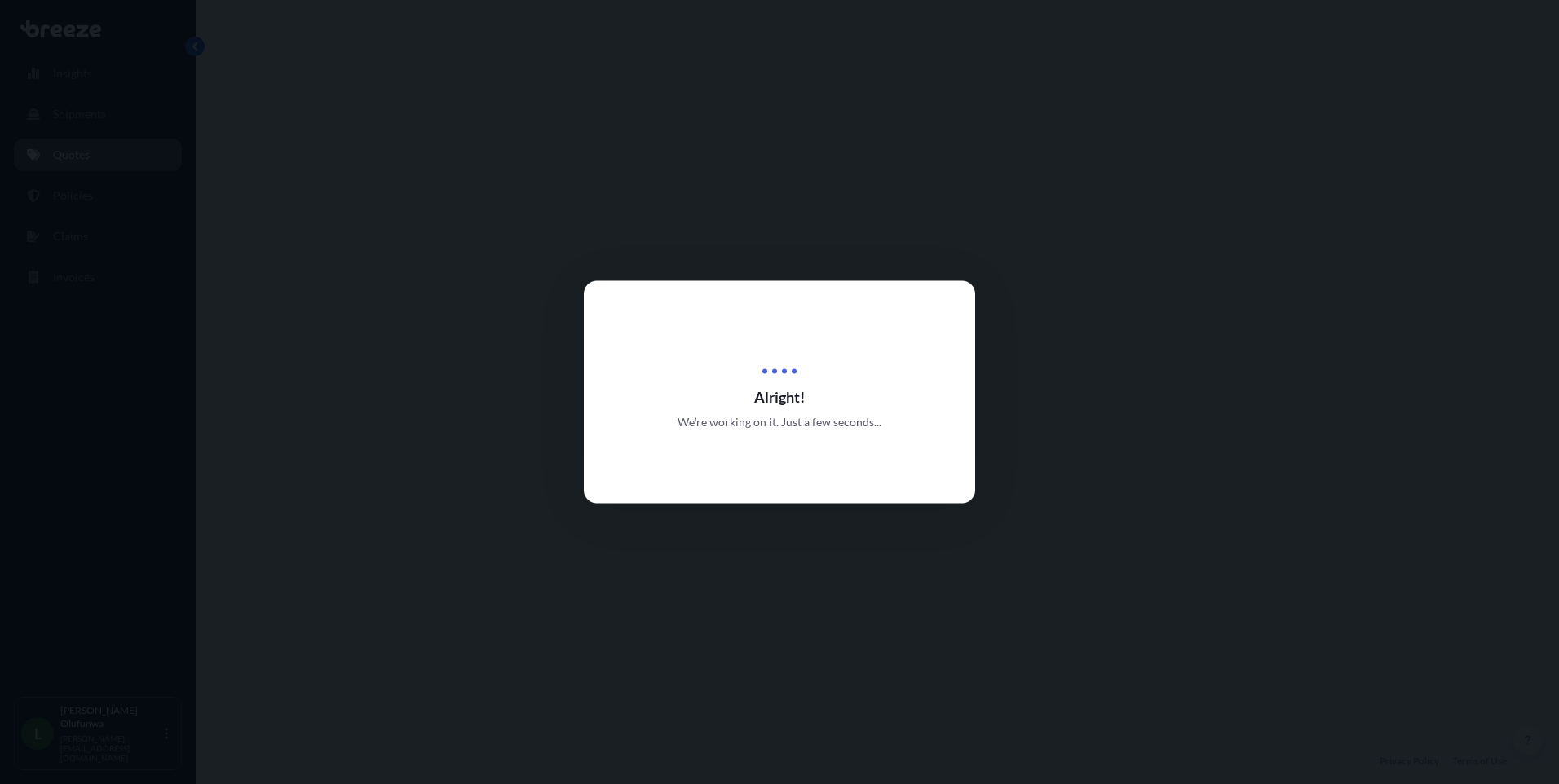
scroll to position [555, 0]
select select "Sea"
select select "Road"
select select "2"
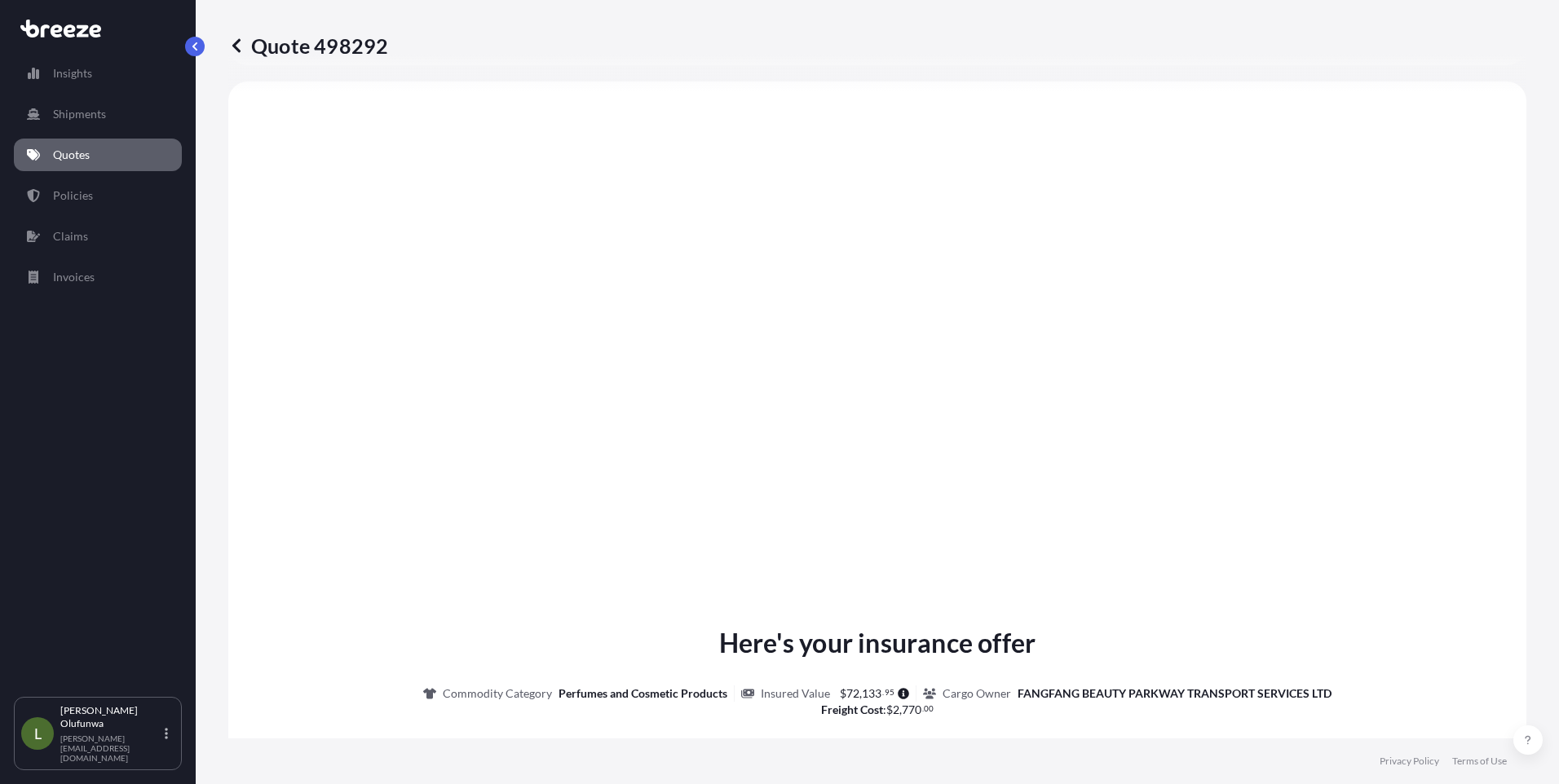
scroll to position [1933, 0]
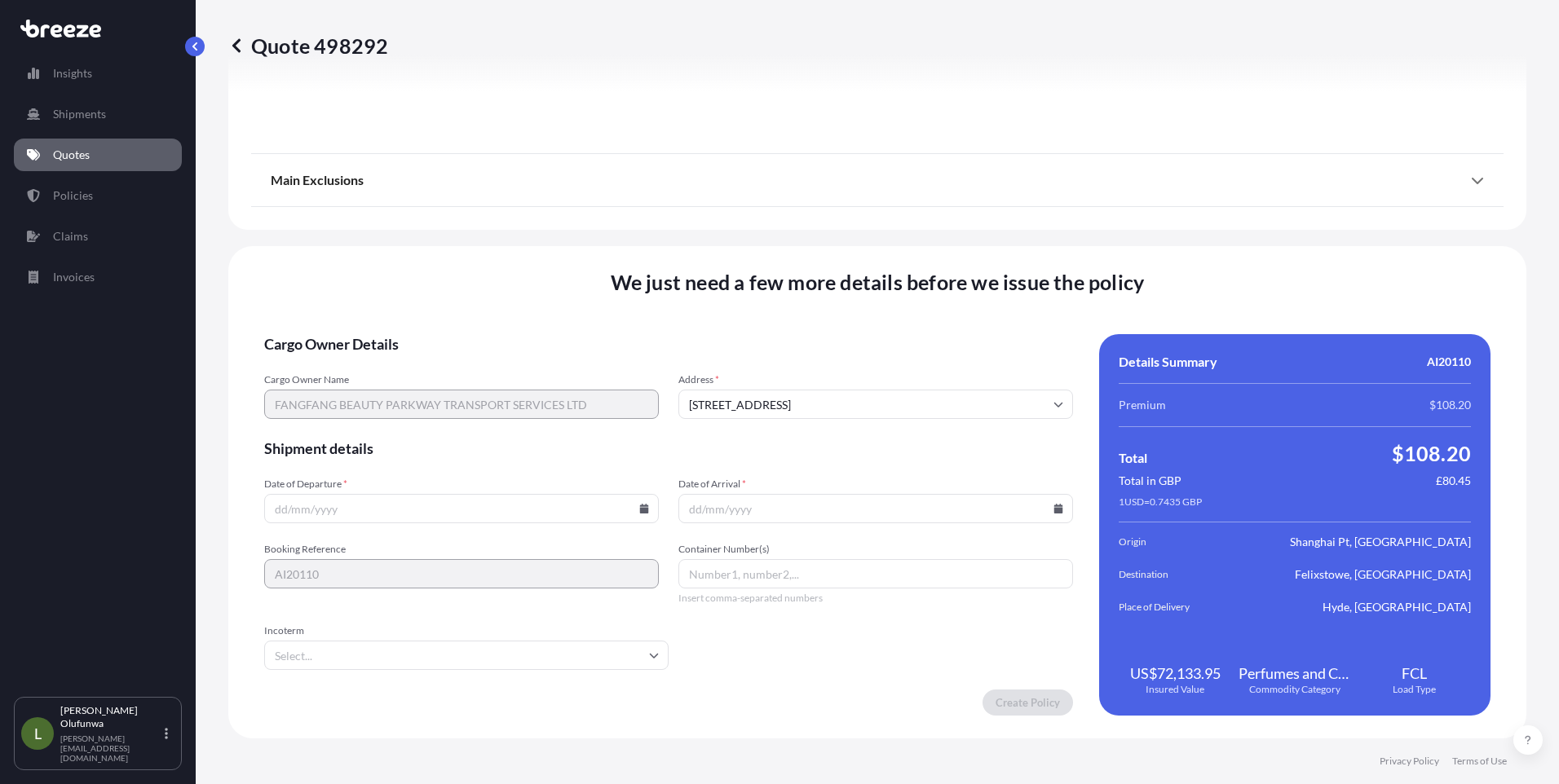
click at [640, 505] on icon at bounding box center [644, 509] width 9 height 10
click at [383, 301] on button "2" at bounding box center [384, 301] width 26 height 26
type input "[DATE]"
click at [1054, 505] on icon at bounding box center [1058, 509] width 9 height 10
click at [980, 235] on icon at bounding box center [981, 234] width 7 height 10
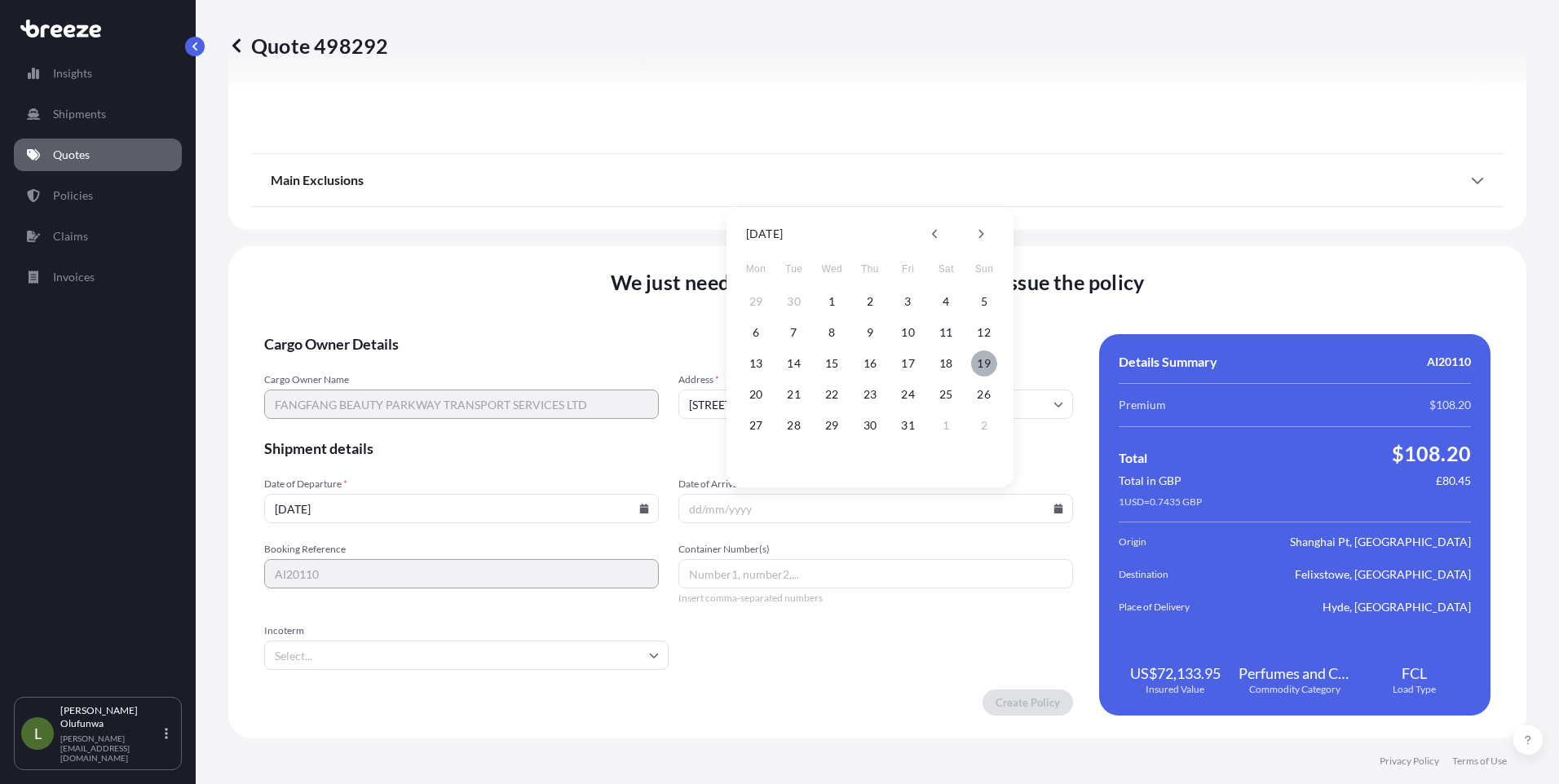
click at [986, 364] on button "19" at bounding box center [984, 363] width 26 height 26
type input "[DATE]"
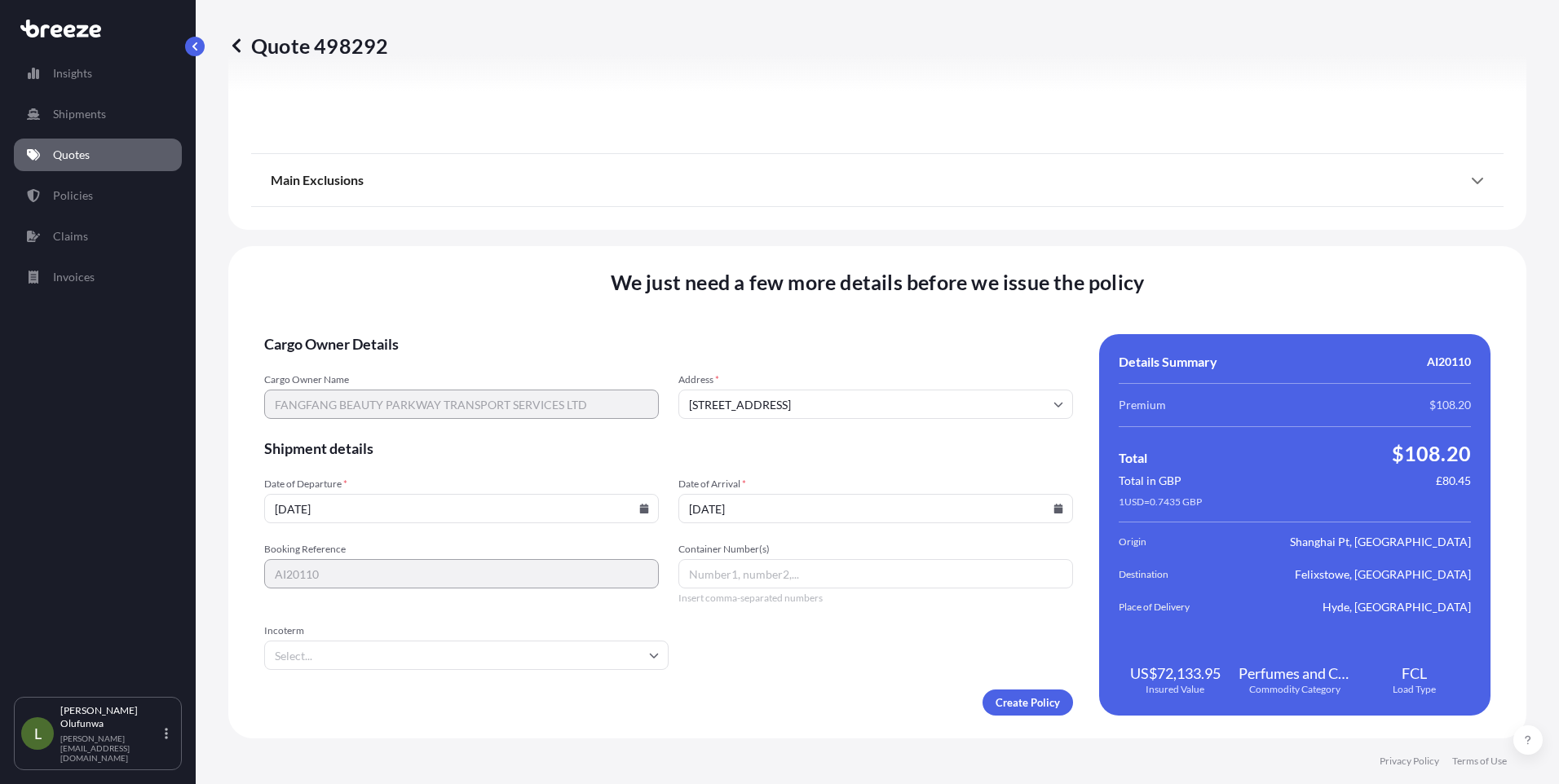
click at [788, 576] on input "Container Number(s)" at bounding box center [876, 574] width 394 height 30
click at [739, 566] on input "Container Number(s)" at bounding box center [876, 574] width 394 height 30
paste input "TCNU6250070"
type input "TCNU6250070"
click at [319, 656] on input "Incoterm" at bounding box center [467, 655] width 404 height 30
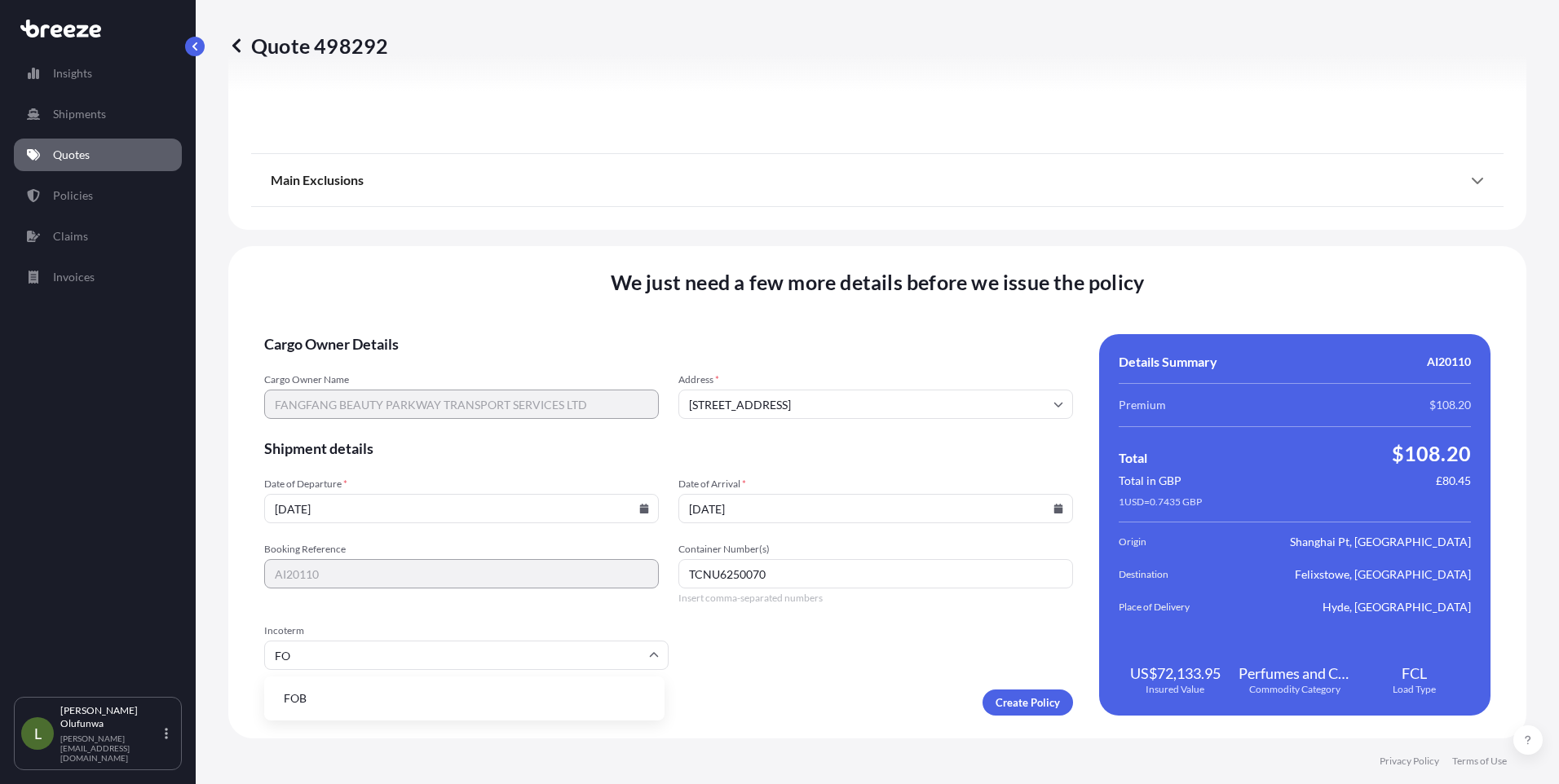
type input "FOB"
click at [330, 696] on li "FOB" at bounding box center [464, 698] width 387 height 31
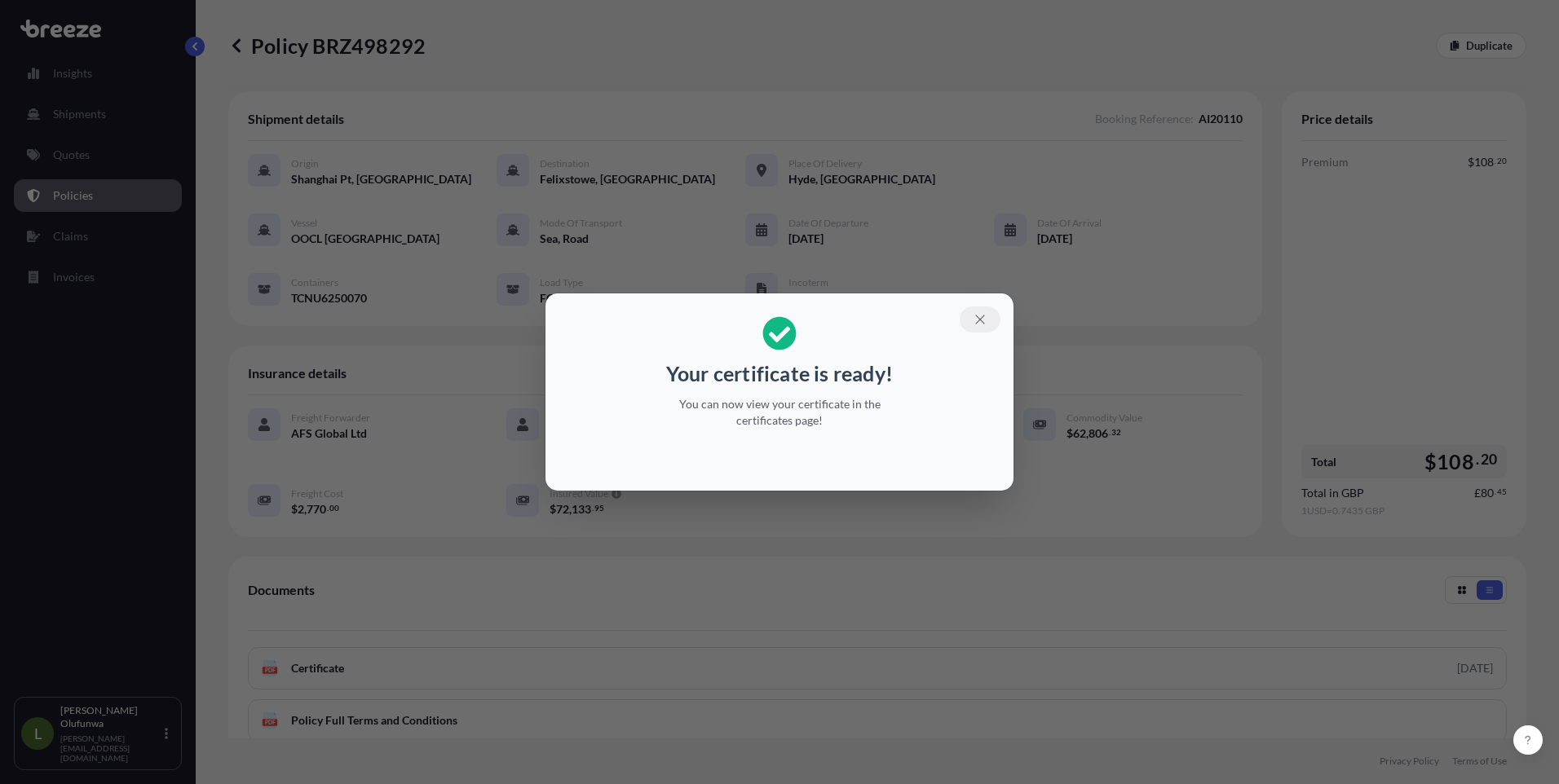
click at [978, 313] on icon "button" at bounding box center [980, 319] width 15 height 15
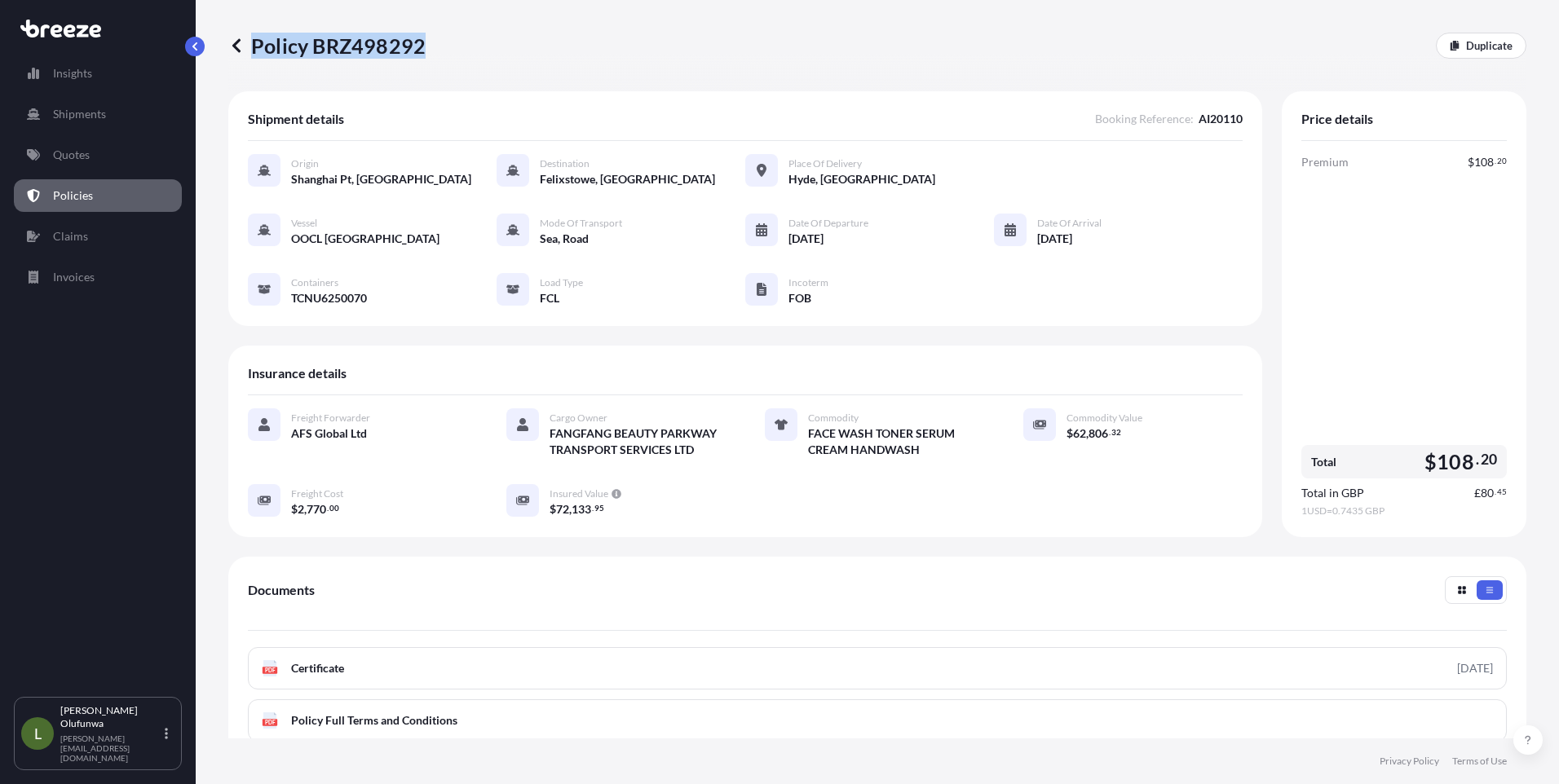
drag, startPoint x: 453, startPoint y: 45, endPoint x: 420, endPoint y: 46, distance: 33.0
click at [420, 46] on div "Policy BRZ498292 Duplicate" at bounding box center [877, 46] width 1299 height 26
copy p "Policy BRZ498292"
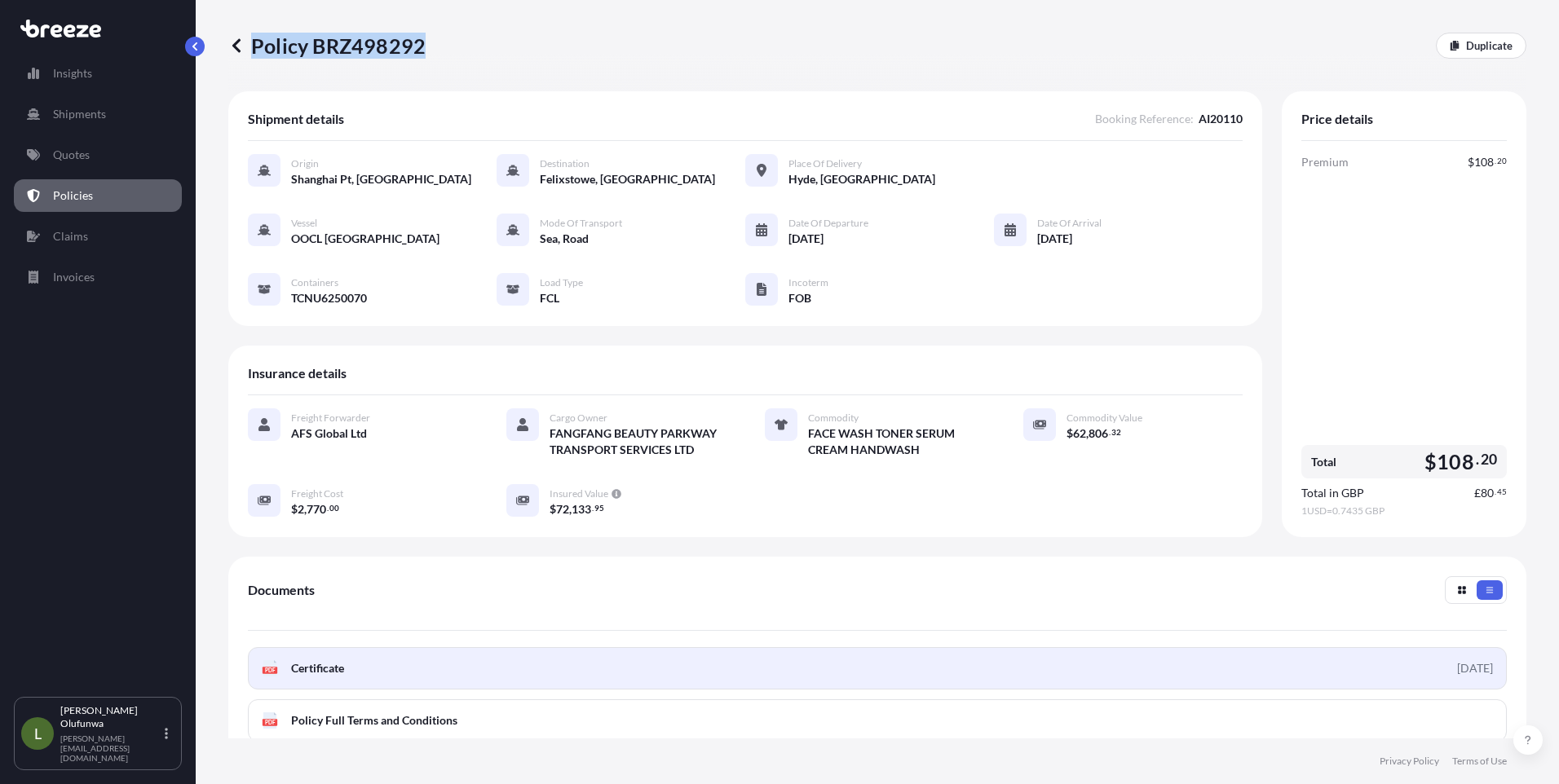
click at [347, 662] on link "PDF Certificate [DATE]" at bounding box center [877, 668] width 1259 height 43
